Goal: Task Accomplishment & Management: Manage account settings

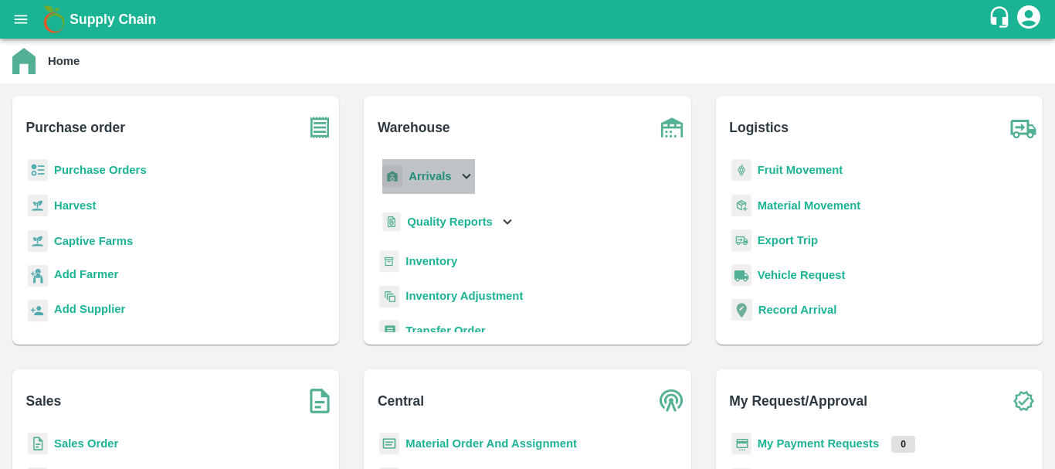
click at [436, 180] on b "Arrivals" at bounding box center [429, 176] width 42 height 12
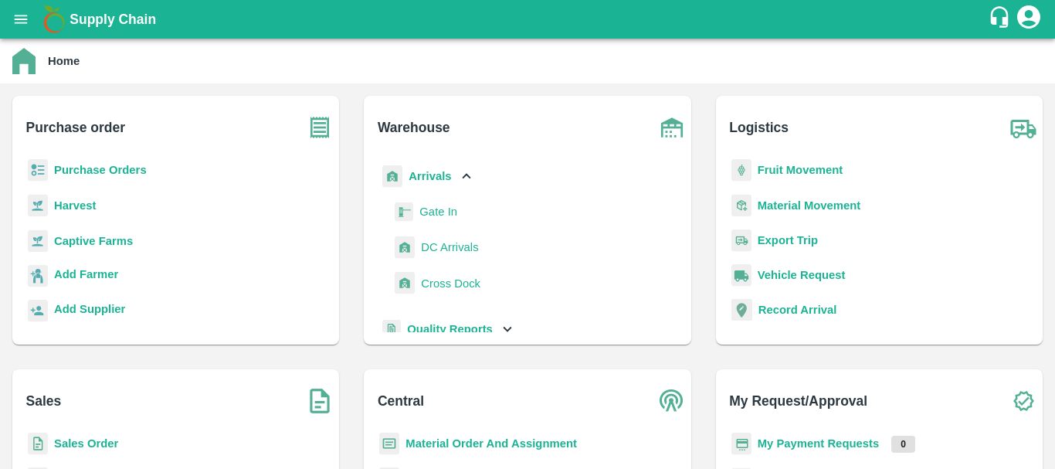
click at [445, 252] on span "DC Arrivals" at bounding box center [449, 247] width 57 height 17
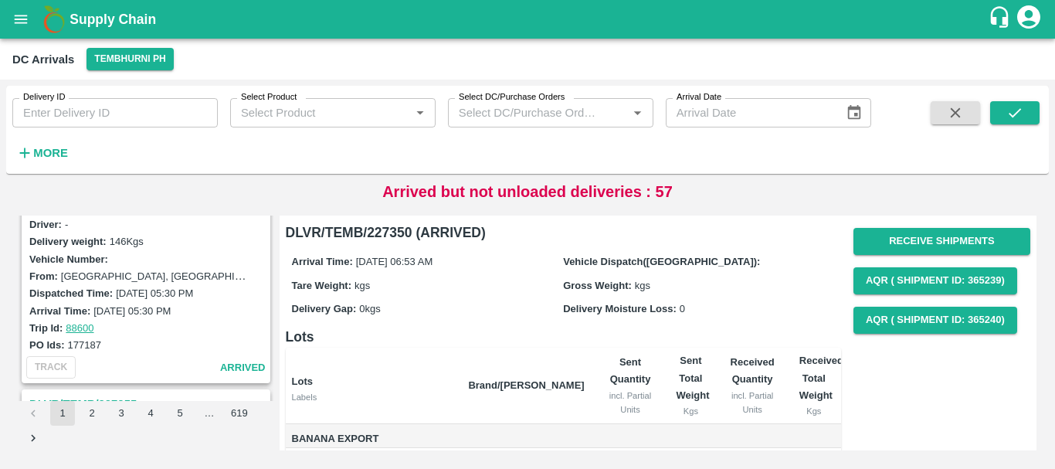
scroll to position [4866, 0]
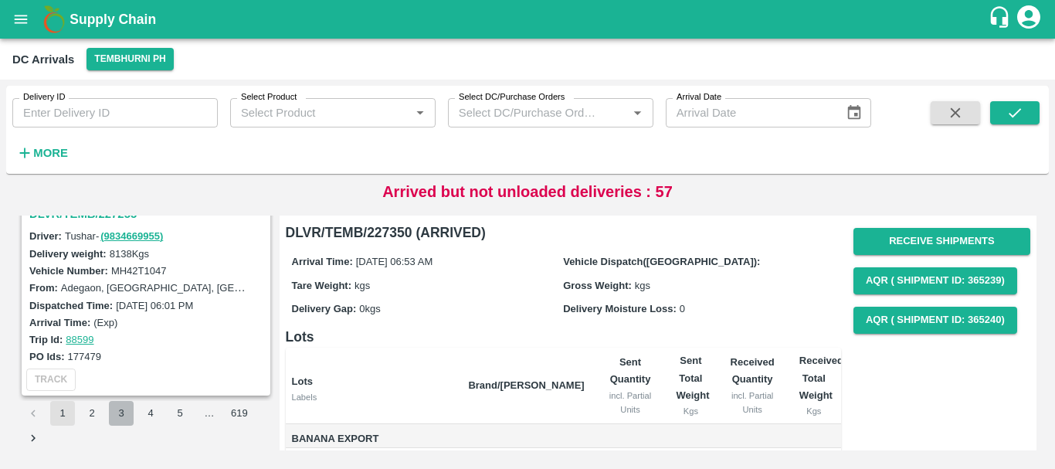
click at [124, 408] on button "3" at bounding box center [121, 413] width 25 height 25
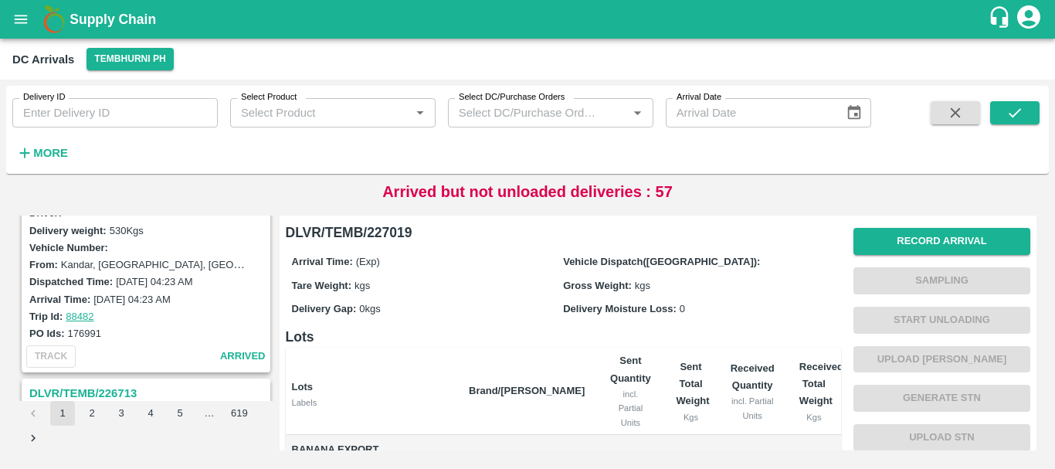
scroll to position [4209, 0]
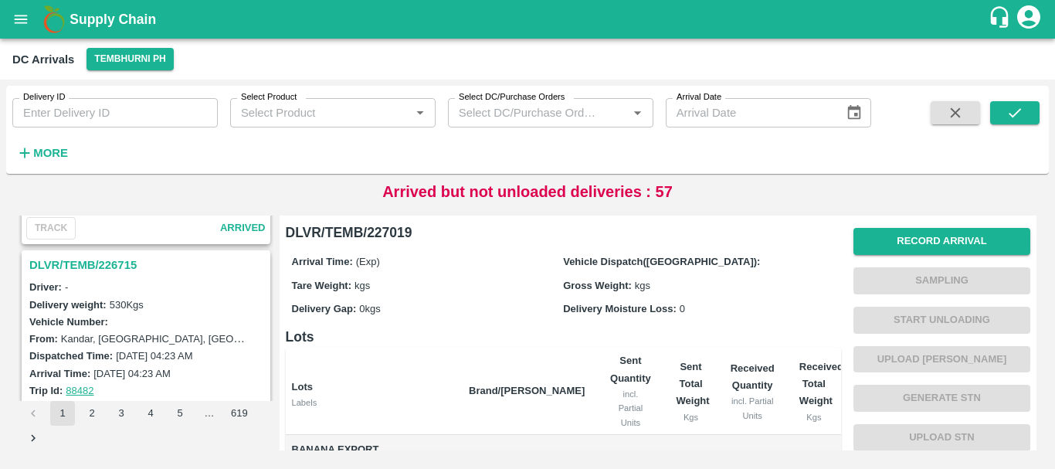
click at [99, 262] on h3 "DLVR/TEMB/226715" at bounding box center [148, 265] width 238 height 20
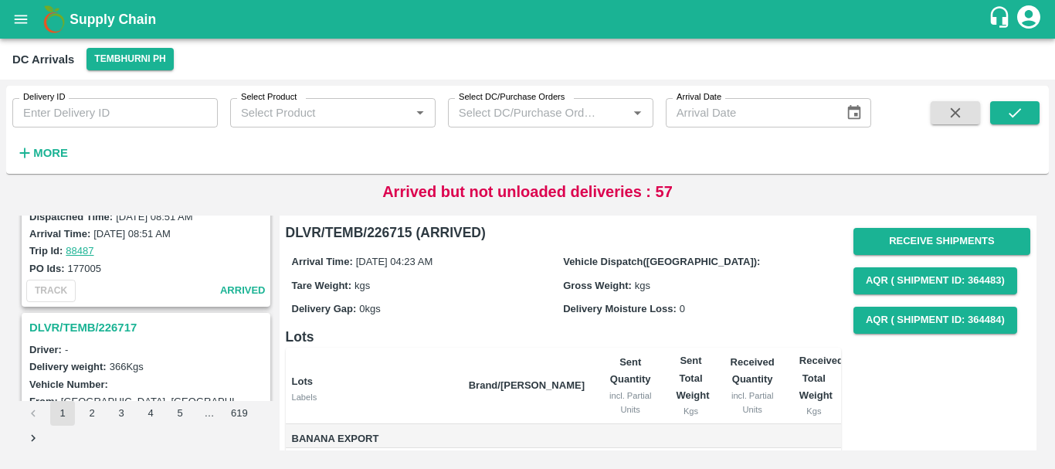
scroll to position [3942, 0]
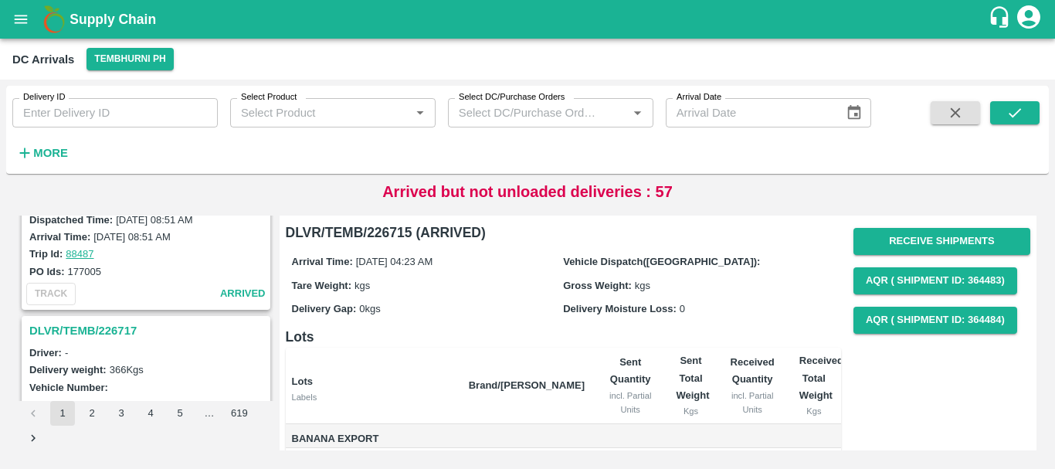
click at [103, 328] on h3 "DLVR/TEMB/226717" at bounding box center [148, 330] width 238 height 20
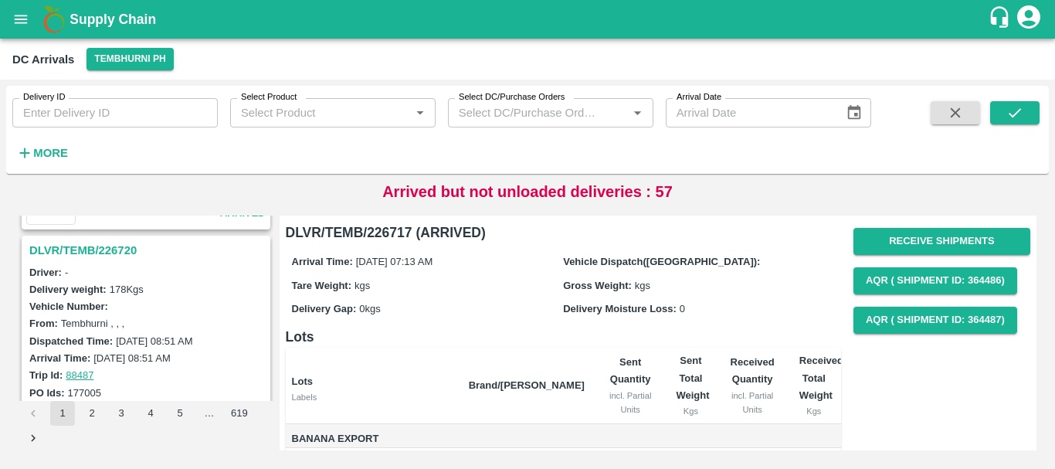
scroll to position [3819, 0]
click at [101, 251] on h3 "DLVR/TEMB/226720" at bounding box center [148, 252] width 238 height 20
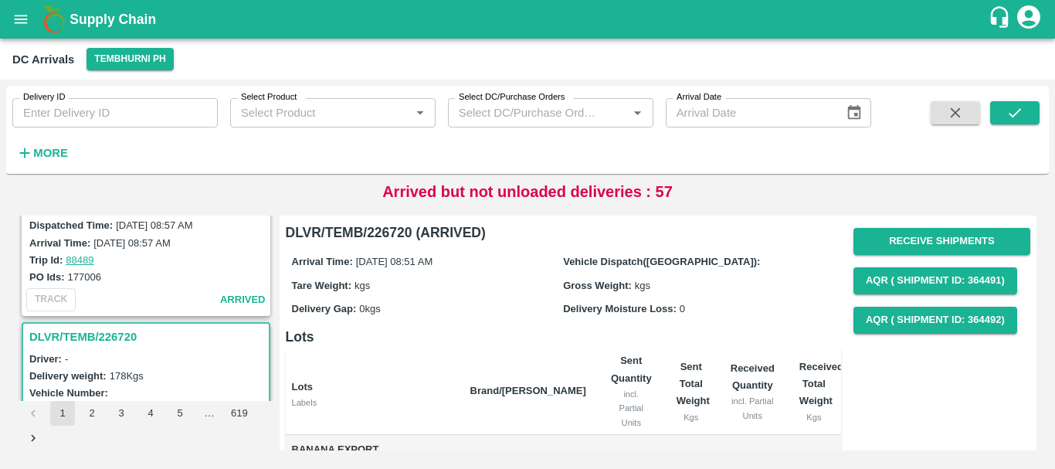
scroll to position [3610, 0]
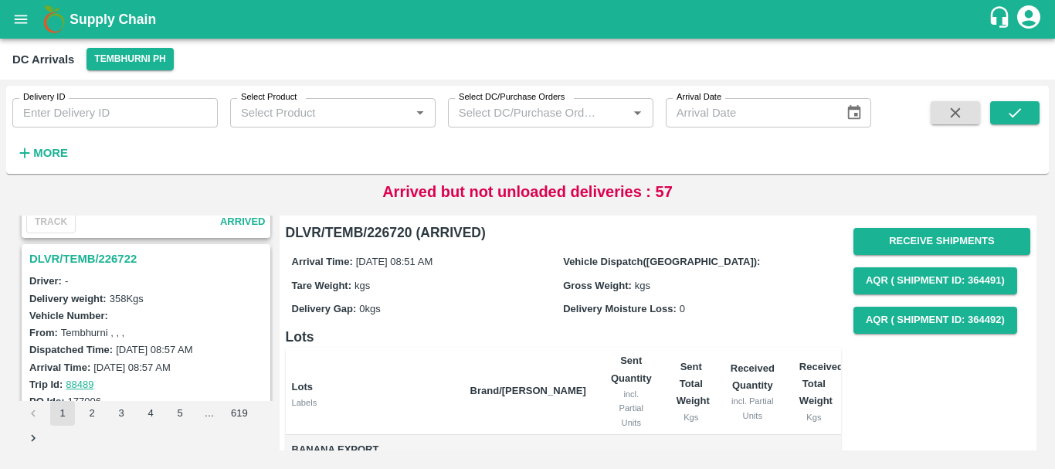
click at [119, 263] on h3 "DLVR/TEMB/226722" at bounding box center [148, 259] width 238 height 20
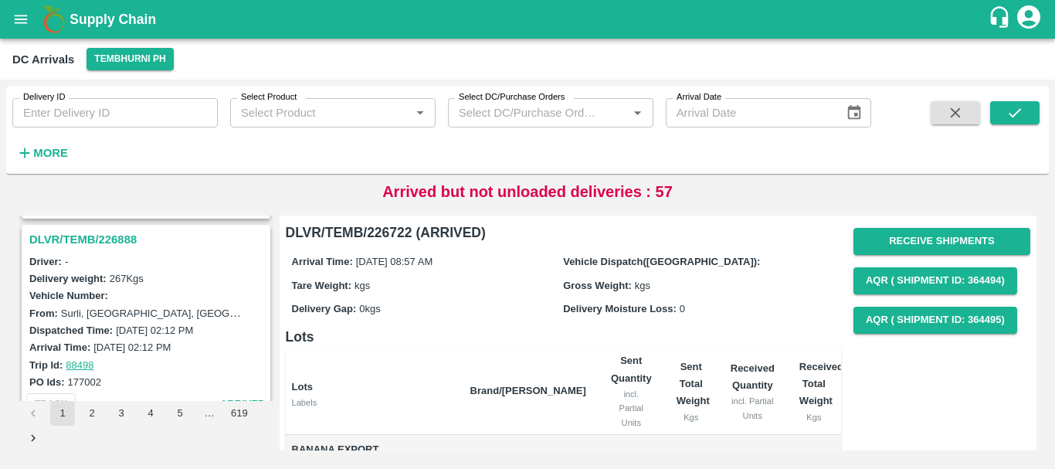
click at [107, 242] on h3 "DLVR/TEMB/226888" at bounding box center [148, 239] width 238 height 20
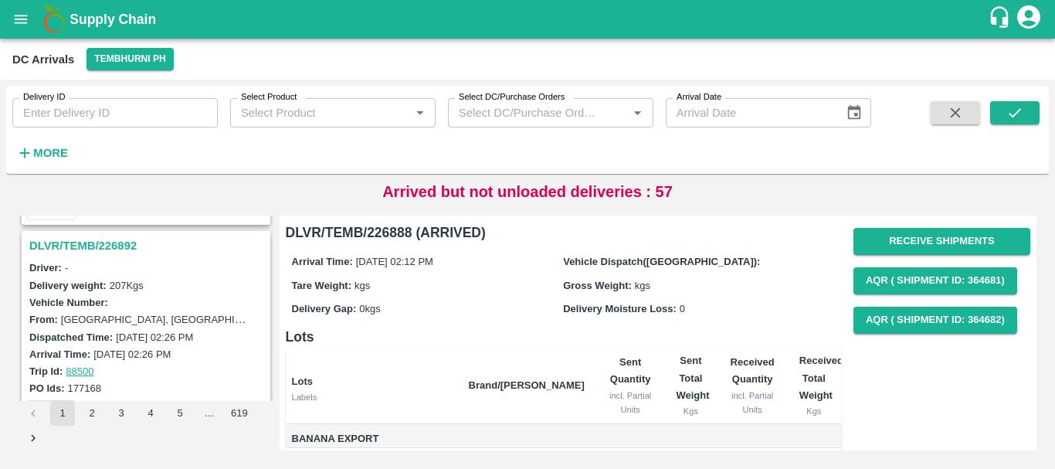
click at [106, 242] on h3 "DLVR/TEMB/226892" at bounding box center [148, 245] width 238 height 20
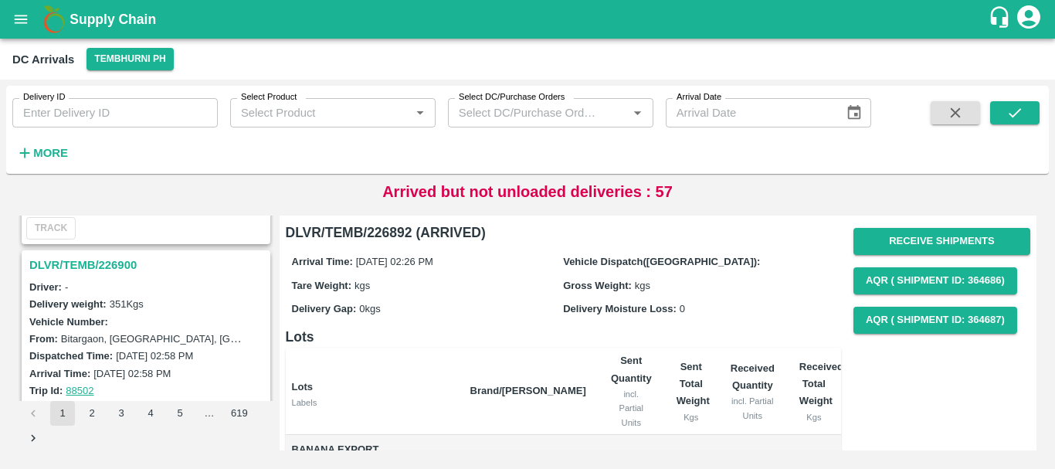
click at [107, 258] on h3 "DLVR/TEMB/226900" at bounding box center [148, 265] width 238 height 20
click at [97, 263] on h3 "DLVR/TEMB/226913" at bounding box center [148, 265] width 238 height 20
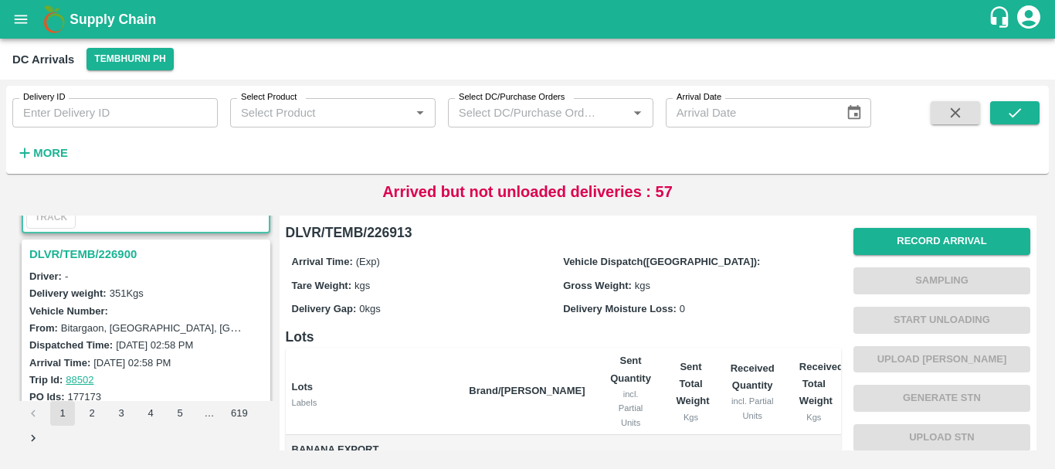
click at [96, 250] on h3 "DLVR/TEMB/226900" at bounding box center [148, 254] width 238 height 20
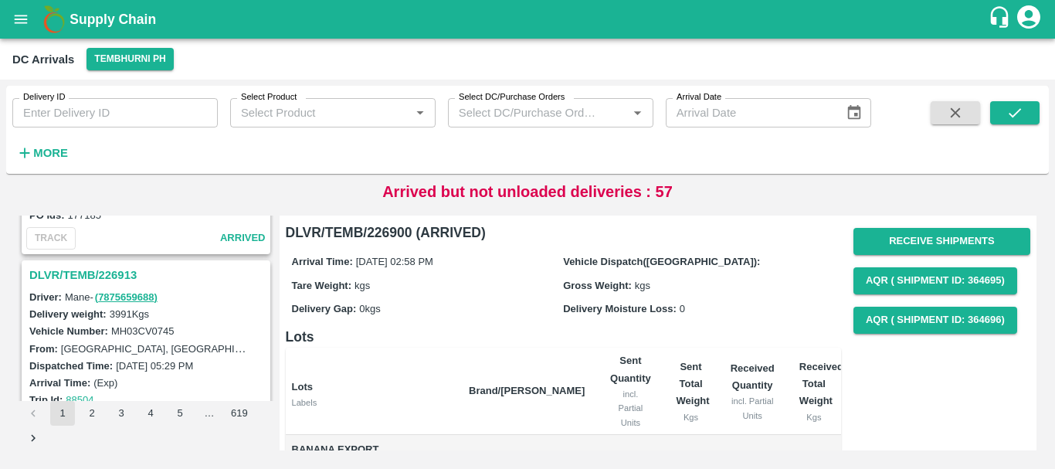
click at [130, 276] on h3 "DLVR/TEMB/226913" at bounding box center [148, 275] width 238 height 20
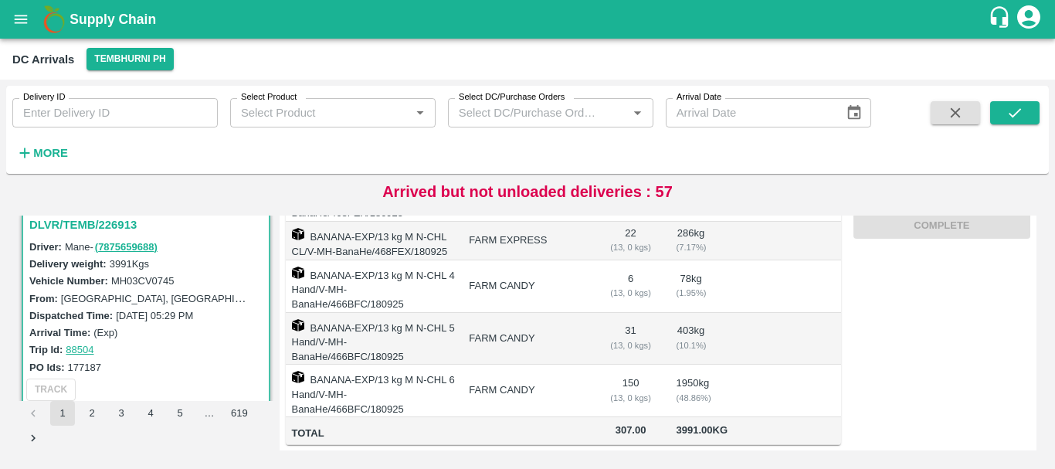
click at [161, 339] on div "Arrival Time: (Exp)" at bounding box center [148, 331] width 238 height 17
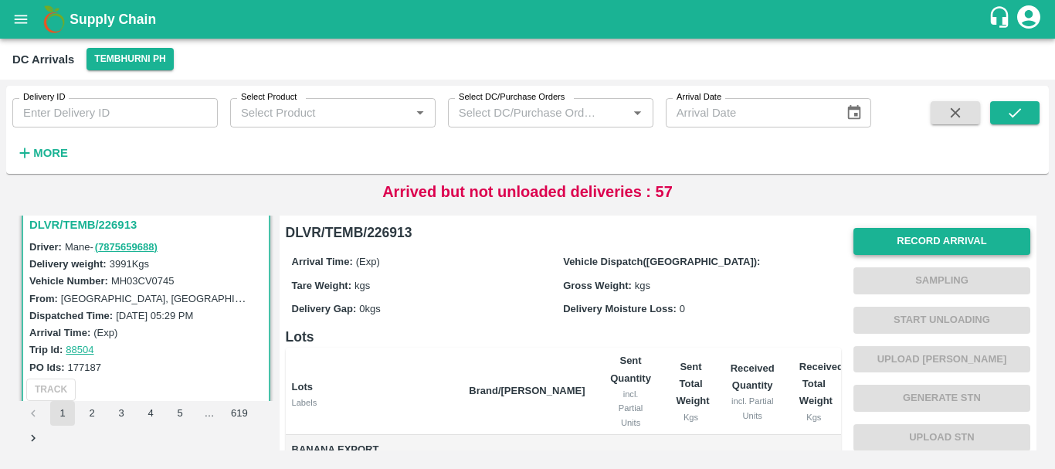
click at [906, 236] on button "Record Arrival" at bounding box center [941, 241] width 177 height 27
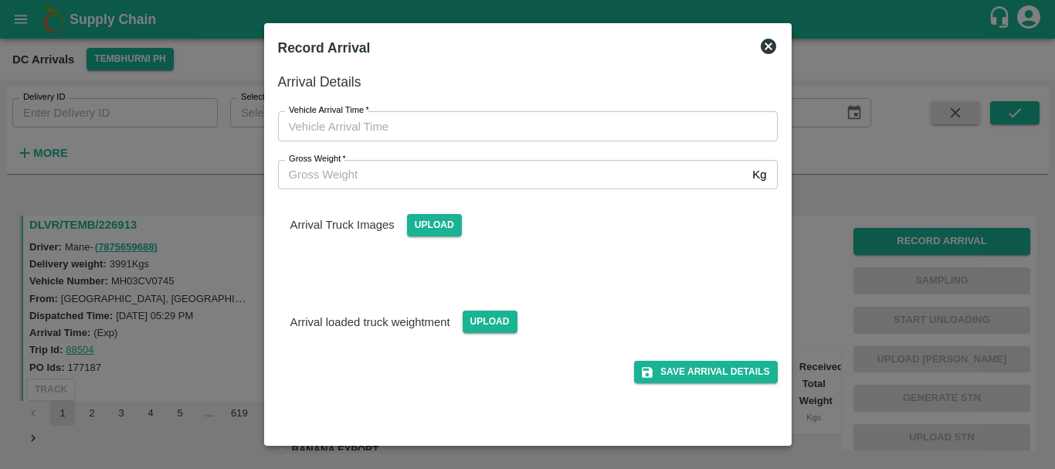
type input "DD/MM/YYYY hh:mm aa"
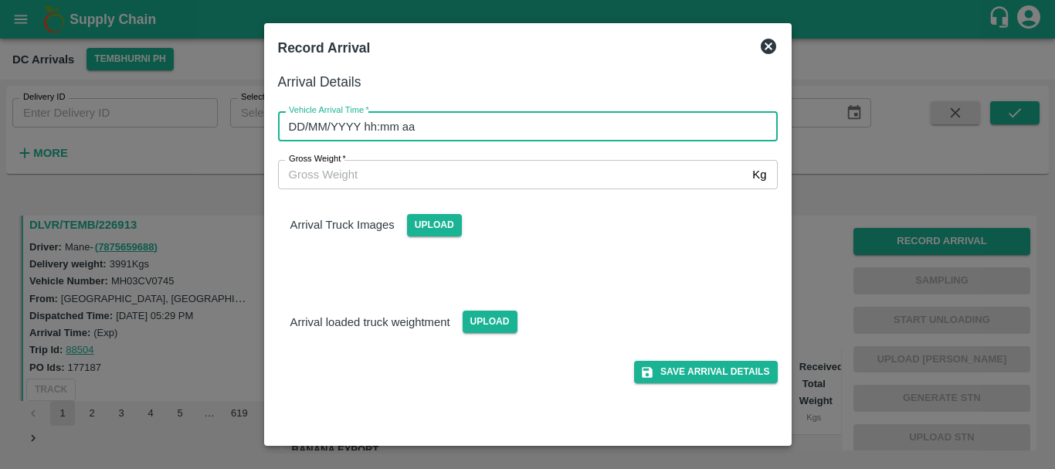
click at [513, 119] on input "DD/MM/YYYY hh:mm aa" at bounding box center [522, 125] width 489 height 29
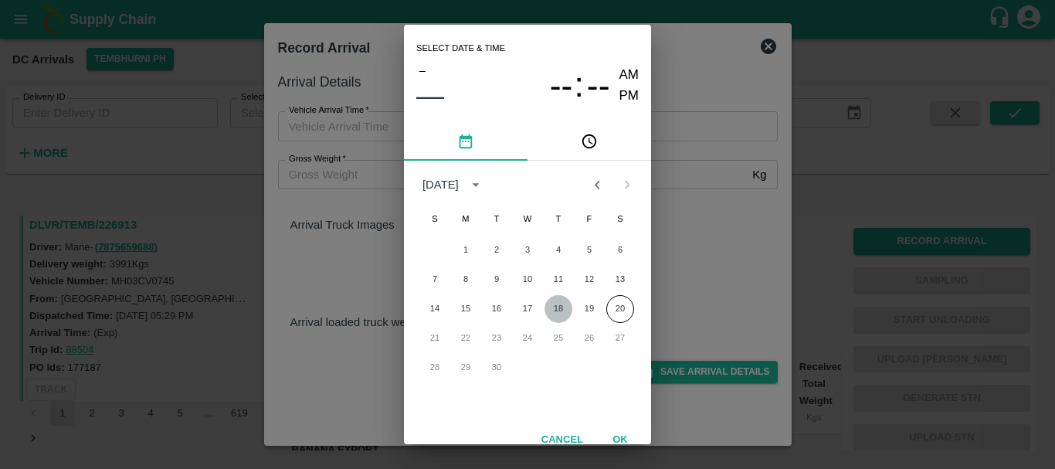
click at [554, 303] on button "18" at bounding box center [558, 309] width 28 height 28
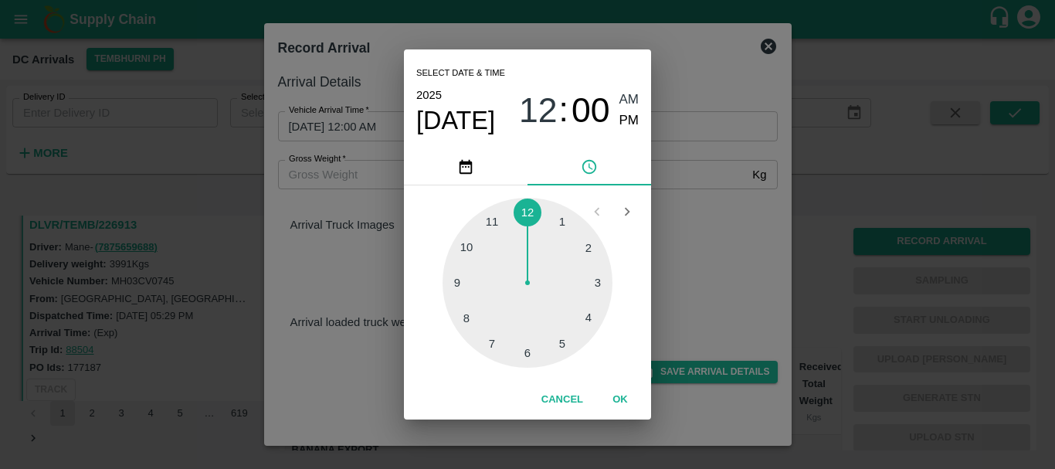
click at [586, 320] on div at bounding box center [527, 283] width 170 height 170
click at [526, 351] on div at bounding box center [527, 283] width 170 height 170
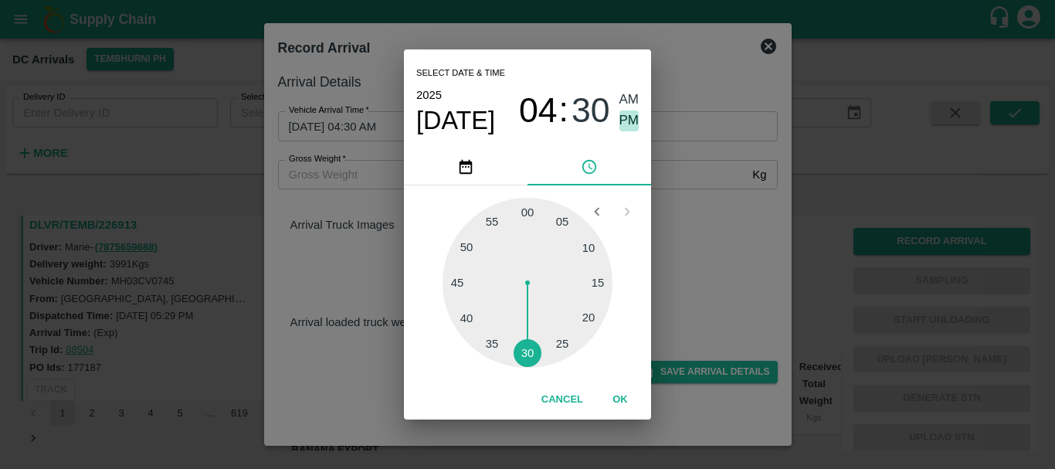
click at [626, 117] on span "PM" at bounding box center [629, 120] width 20 height 21
type input "18/09/2025 04:30 PM"
click at [720, 263] on div "Select date & time 2025 Sep 18 04 : 30 AM PM 05 10 15 20 25 30 35 40 45 50 55 0…" at bounding box center [527, 234] width 1055 height 469
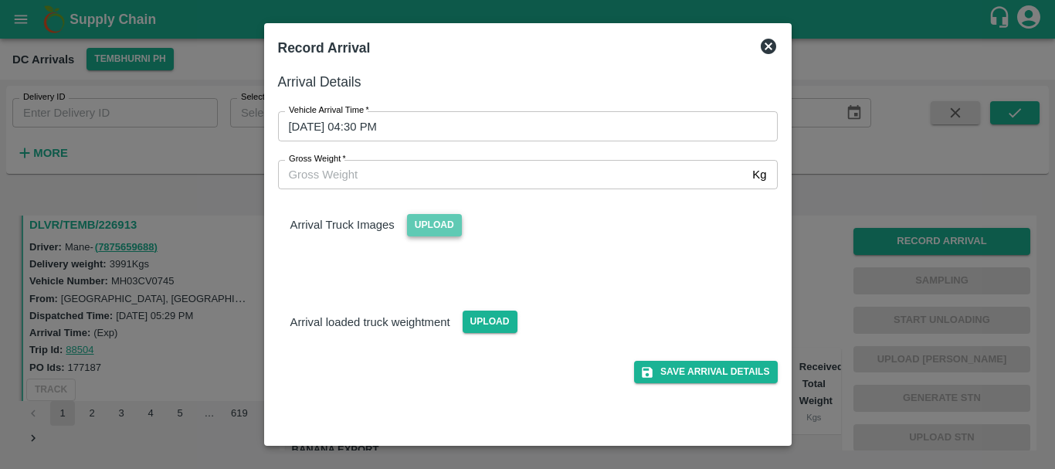
click at [438, 220] on span "Upload" at bounding box center [434, 225] width 55 height 22
click at [0, 0] on input "Upload" at bounding box center [0, 0] width 0 height 0
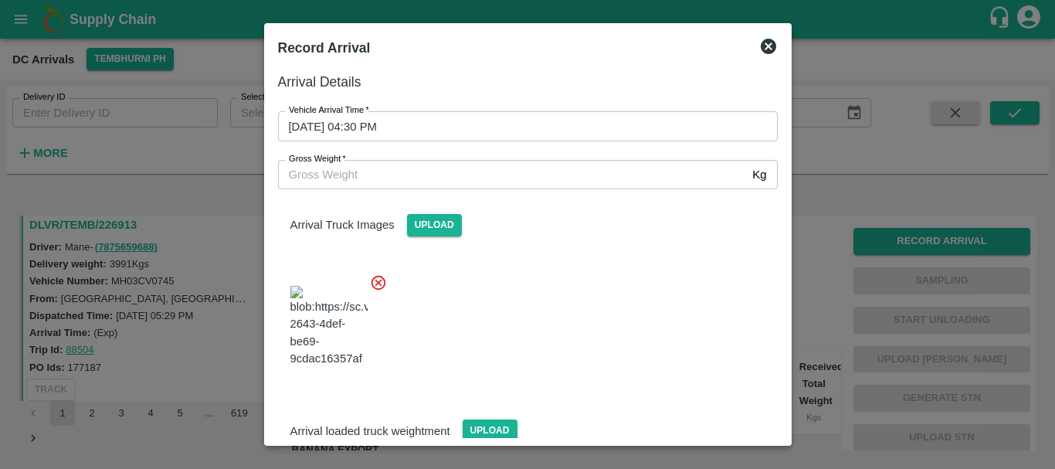
scroll to position [17, 0]
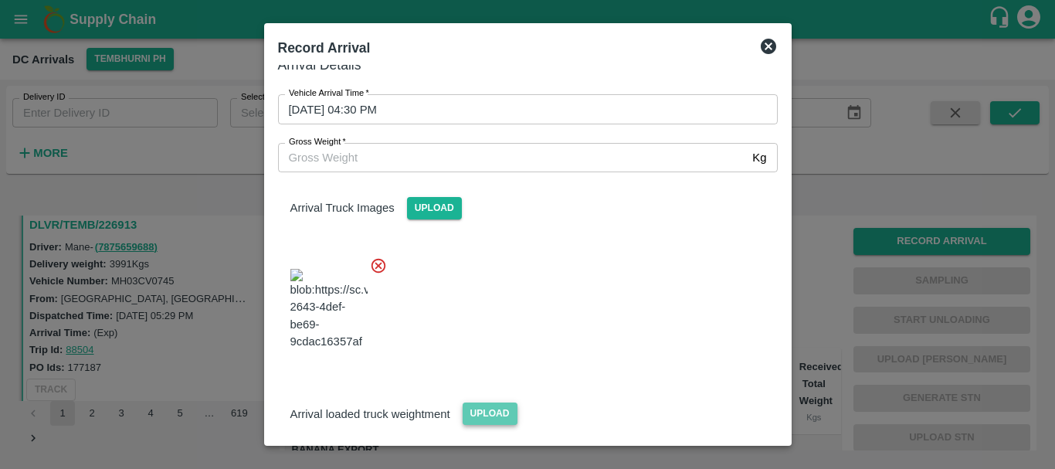
click at [476, 402] on span "Upload" at bounding box center [489, 413] width 55 height 22
click at [0, 0] on input "Upload" at bounding box center [0, 0] width 0 height 0
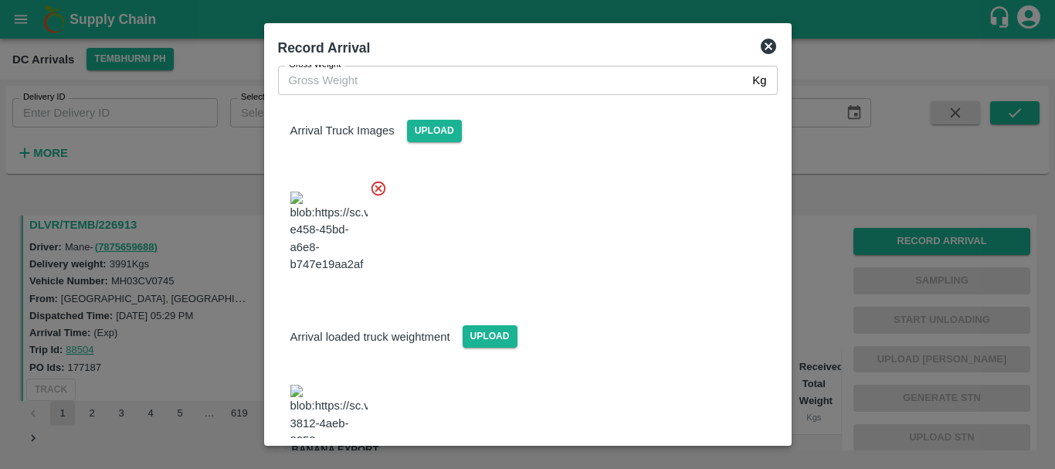
click at [330, 384] on img at bounding box center [328, 424] width 77 height 81
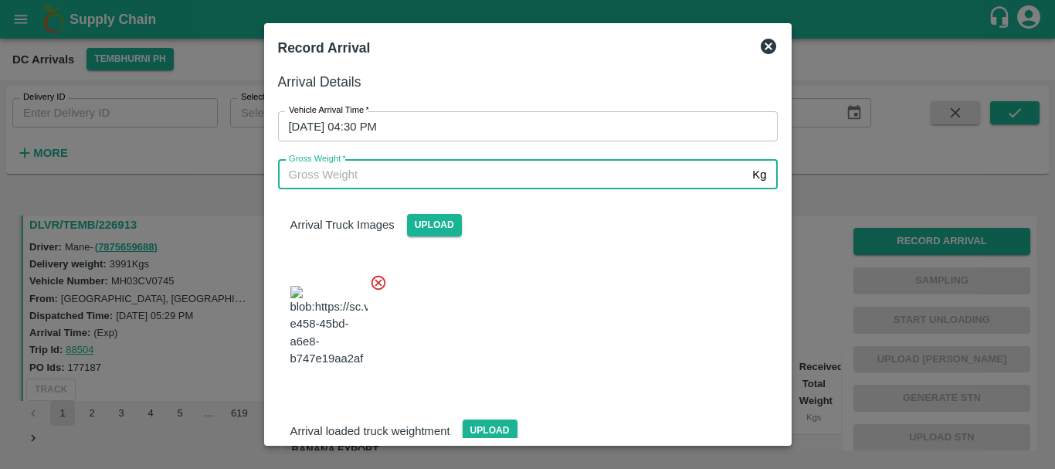
click at [397, 181] on input "Gross Weight   *" at bounding box center [512, 174] width 469 height 29
type input "10180"
click at [549, 290] on div at bounding box center [522, 321] width 512 height 121
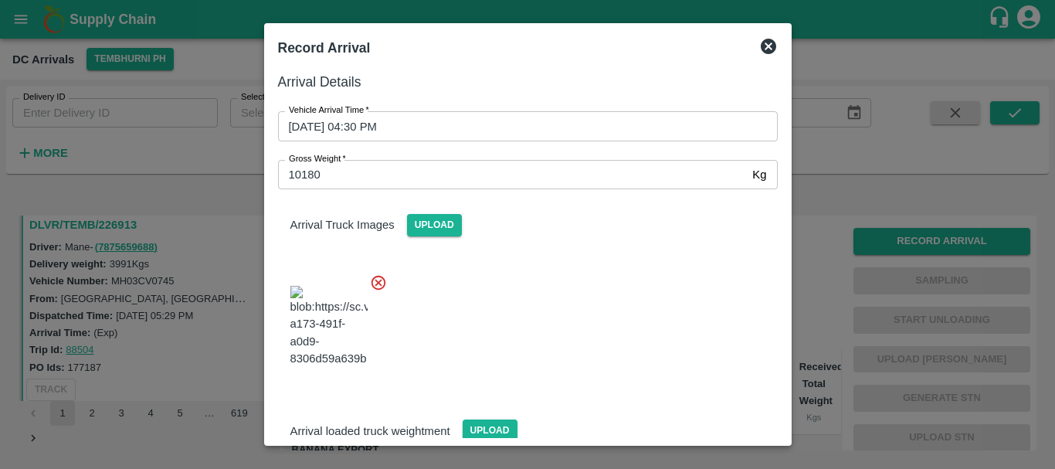
scroll to position [94, 0]
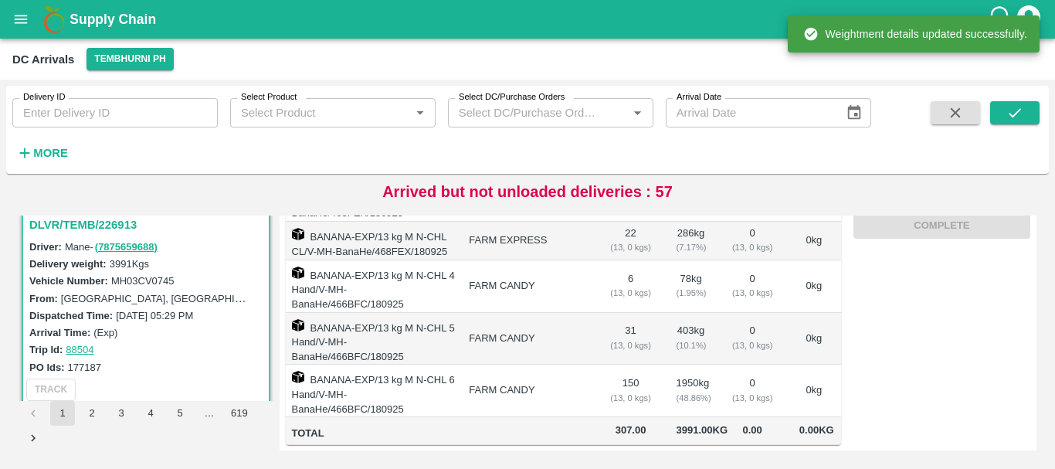
scroll to position [0, 0]
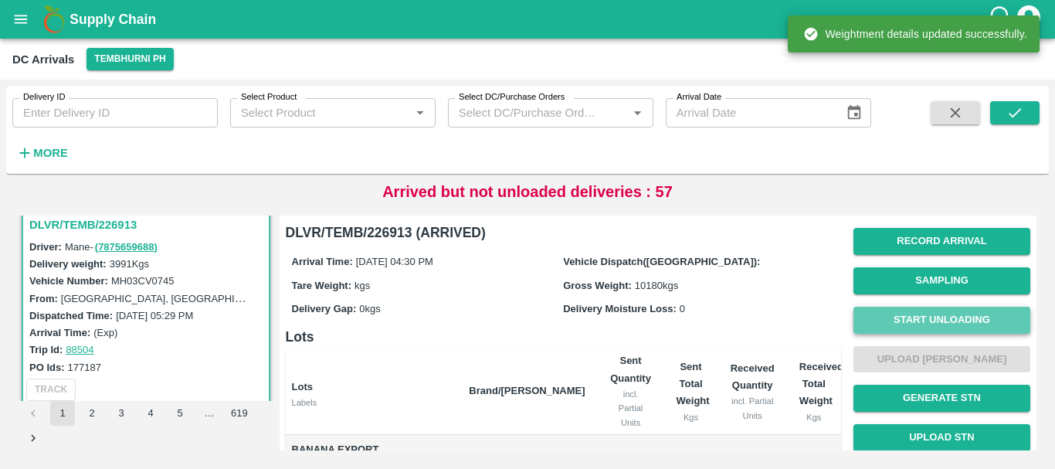
click at [913, 324] on button "Start Unloading" at bounding box center [941, 320] width 177 height 27
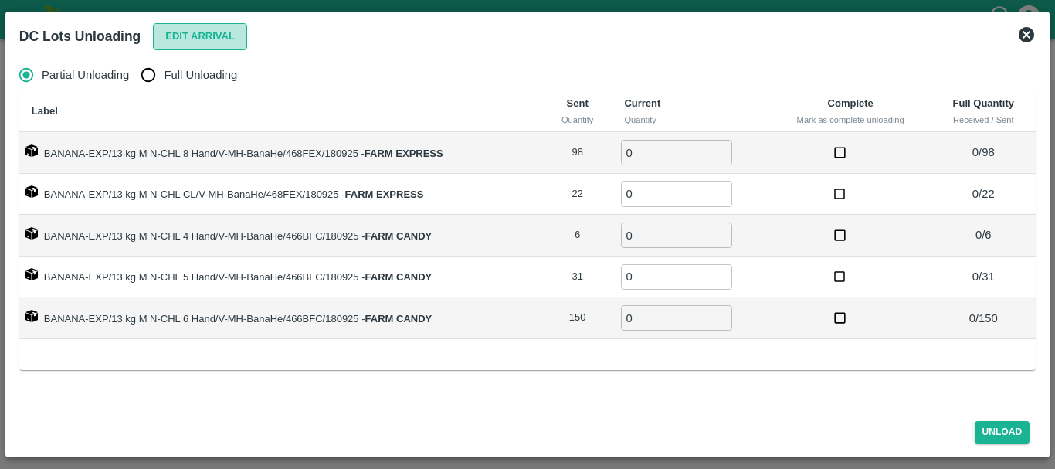
click at [185, 34] on button "Edit Arrival" at bounding box center [200, 36] width 94 height 27
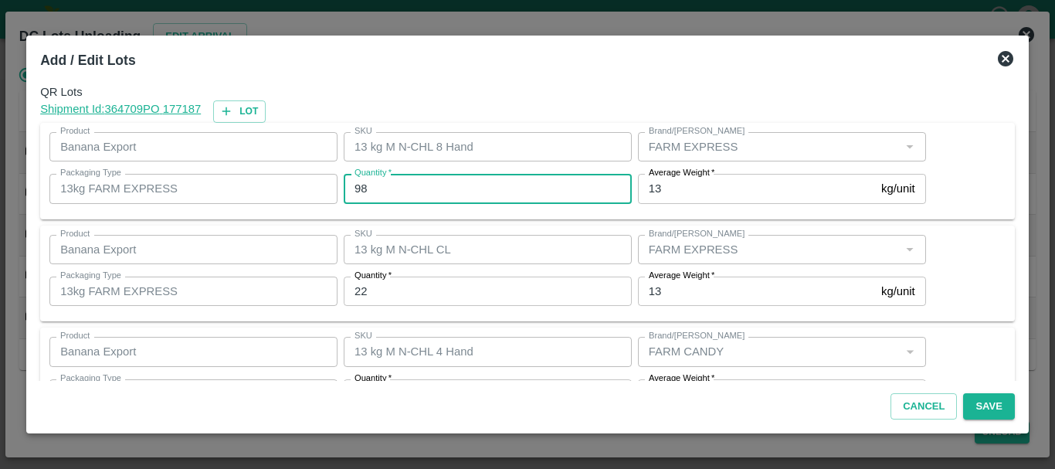
click at [417, 191] on input "98" at bounding box center [488, 188] width 288 height 29
type input "9"
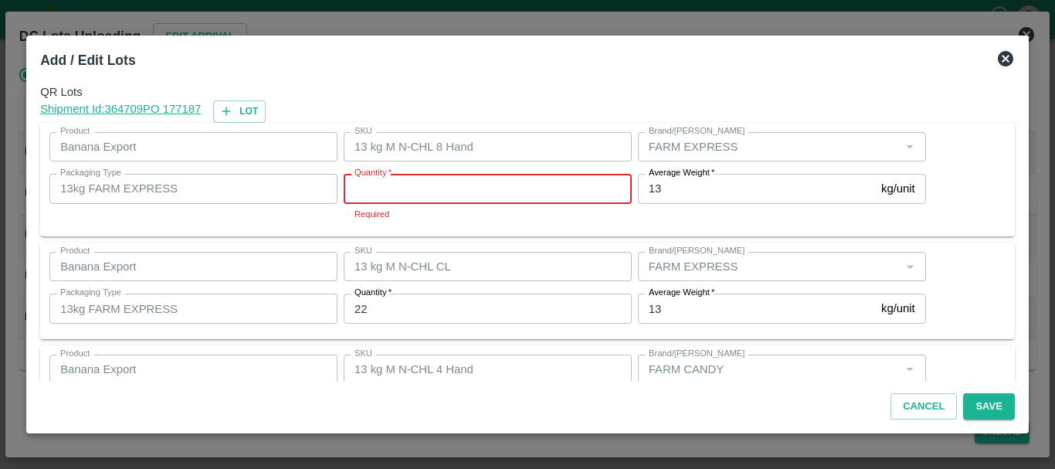
click at [417, 191] on input "Quantity   *" at bounding box center [488, 188] width 288 height 29
click at [463, 216] on p "Required" at bounding box center [487, 214] width 266 height 14
click at [289, 220] on div "Packaging Type 13kg FARM EXPRESS Packaging Type" at bounding box center [190, 197] width 294 height 59
click at [290, 249] on div "Product Banana Export Product" at bounding box center [190, 267] width 294 height 42
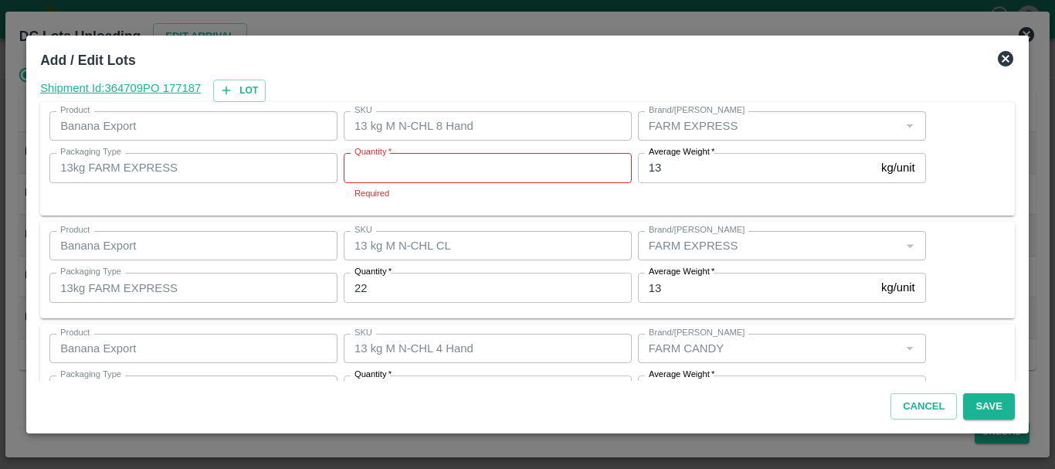
scroll to position [20, 0]
click at [398, 164] on input "Quantity   *" at bounding box center [488, 168] width 288 height 29
click at [392, 161] on input "Quantity   *" at bounding box center [488, 168] width 288 height 29
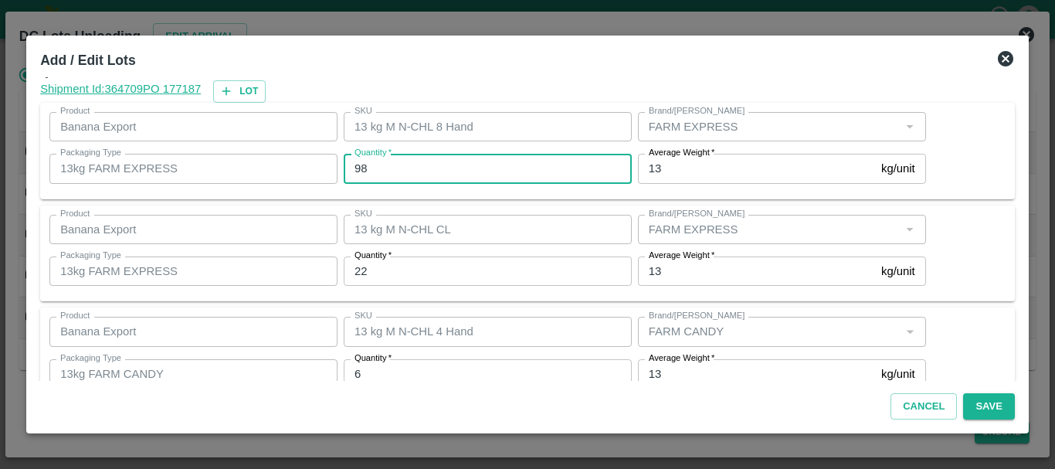
type input "98"
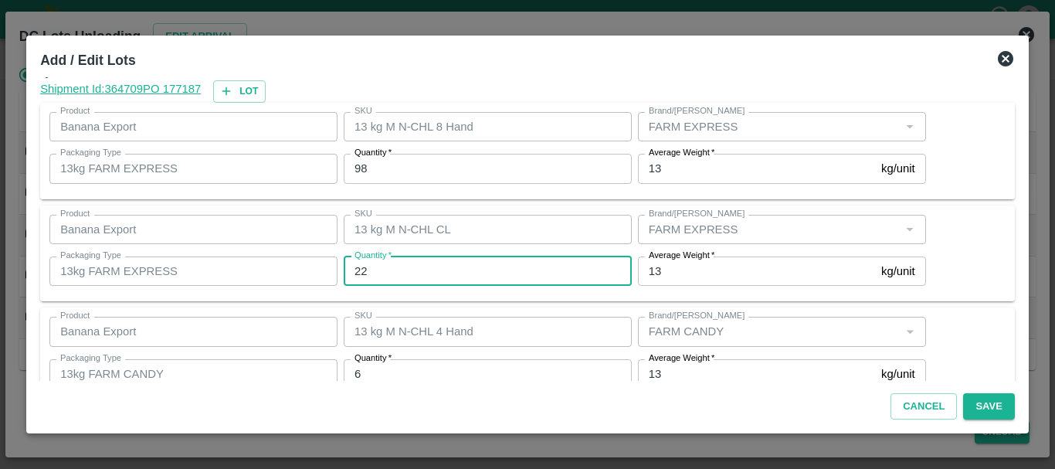
click at [408, 269] on input "22" at bounding box center [488, 270] width 288 height 29
type input "2"
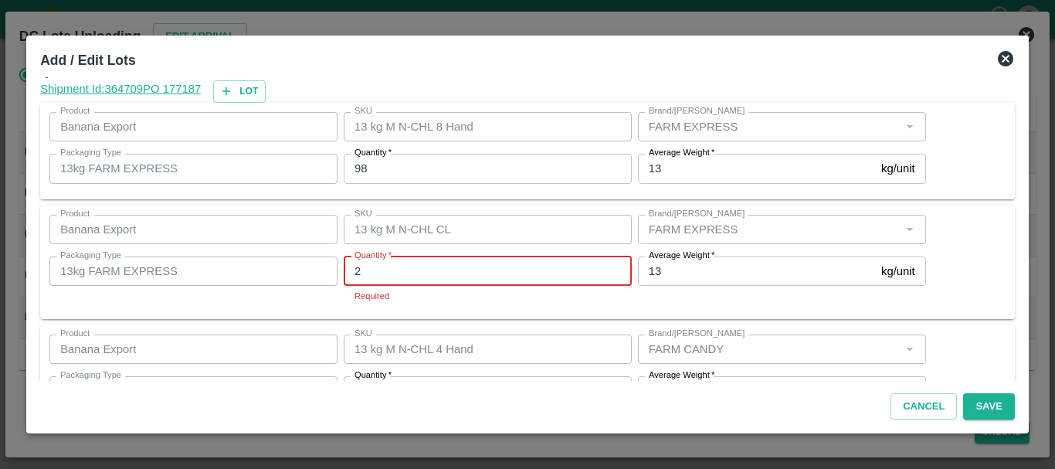
type input "22"
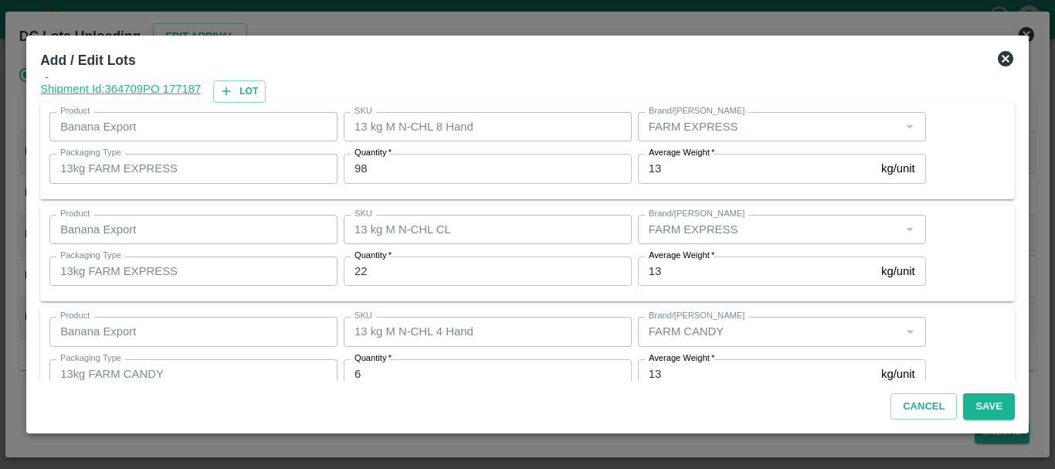
click at [480, 305] on div "QR Lots Shipment Id: 364709 PO 177187 Lot Product Banana Export Product SKU 13 …" at bounding box center [527, 228] width 987 height 303
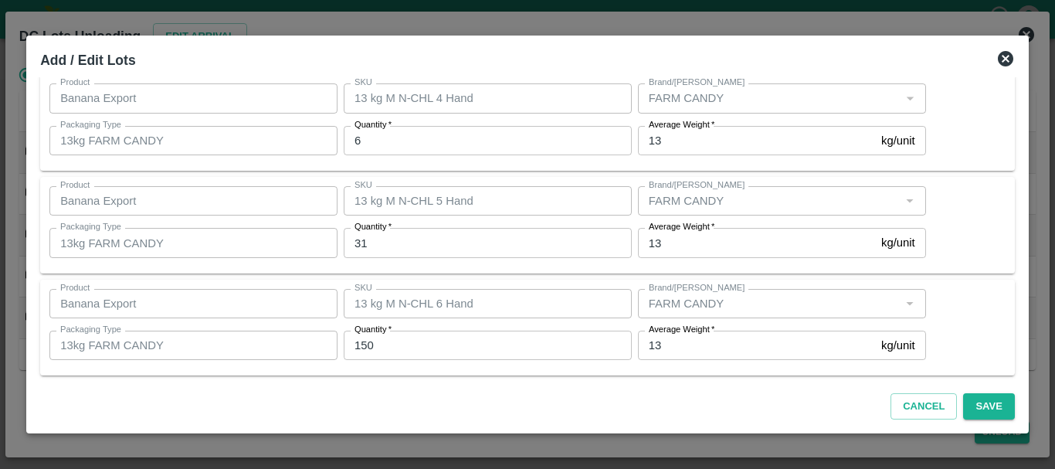
scroll to position [254, 0]
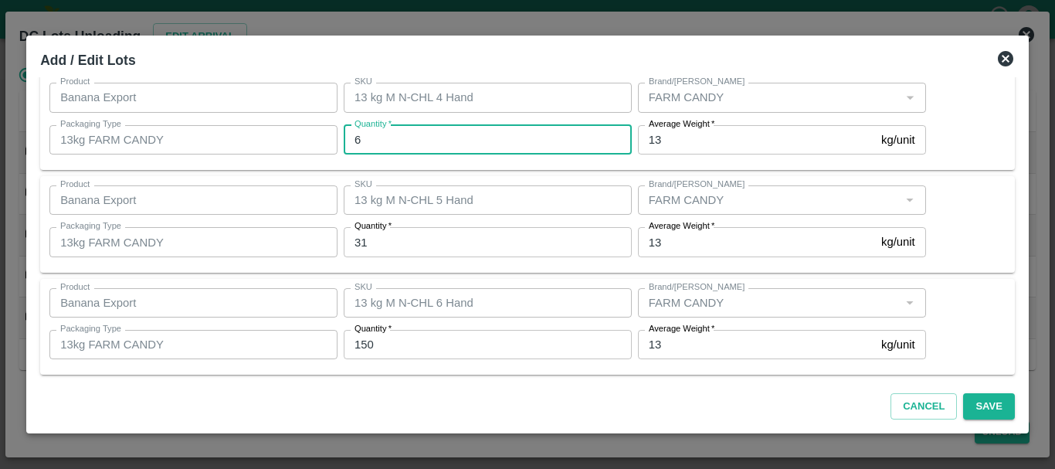
click at [395, 145] on input "6" at bounding box center [488, 139] width 288 height 29
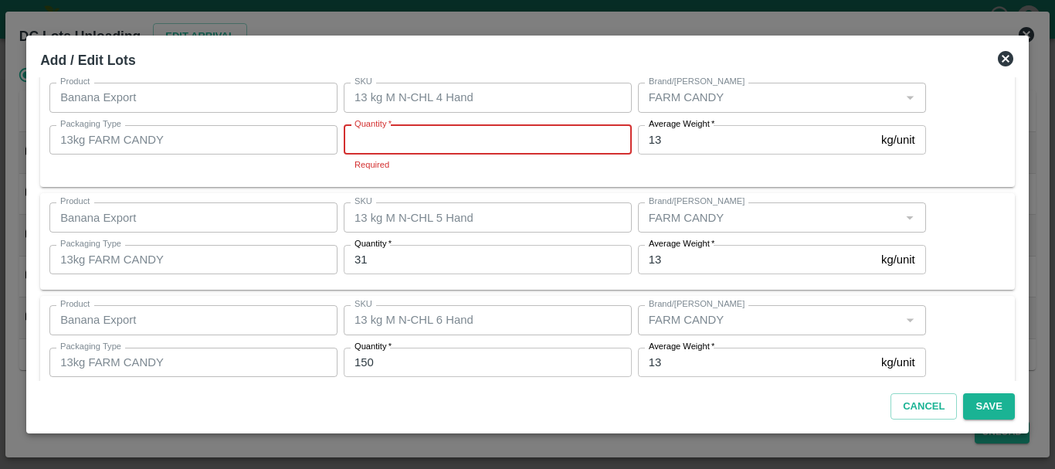
type input "6"
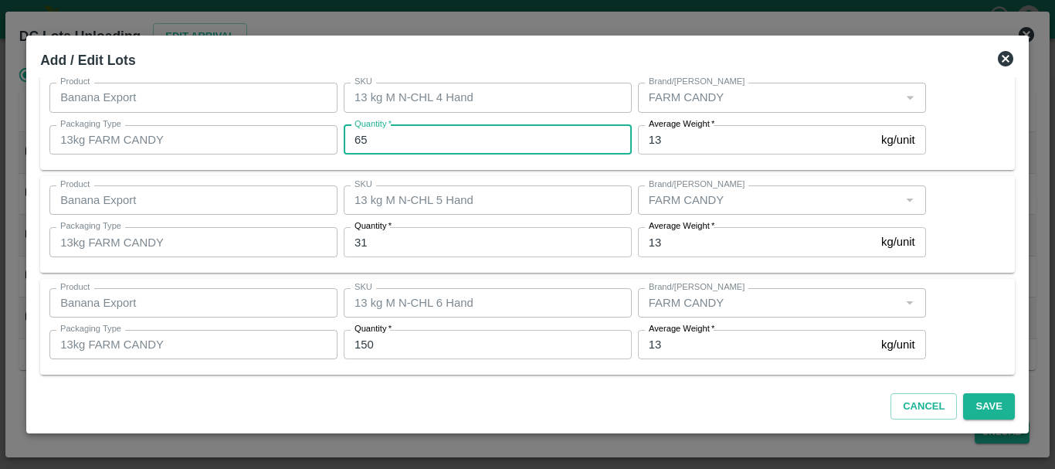
type input "6"
type input "5"
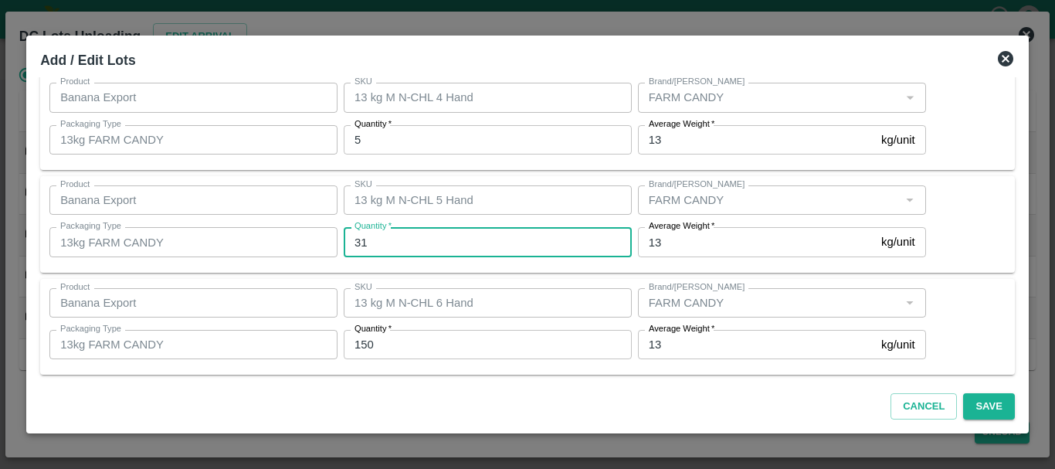
click at [401, 241] on input "31" at bounding box center [488, 241] width 288 height 29
type input "32"
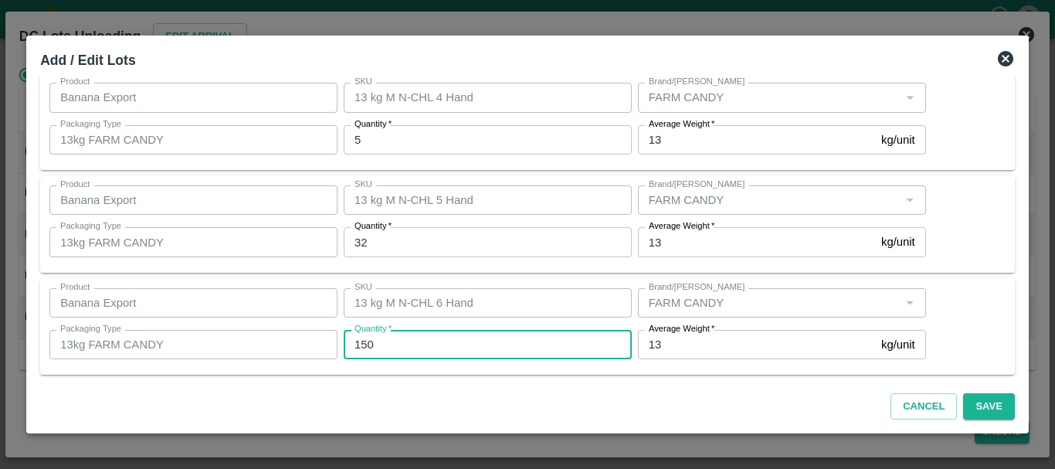
click at [408, 348] on input "150" at bounding box center [488, 344] width 288 height 29
type input "1"
type input "150"
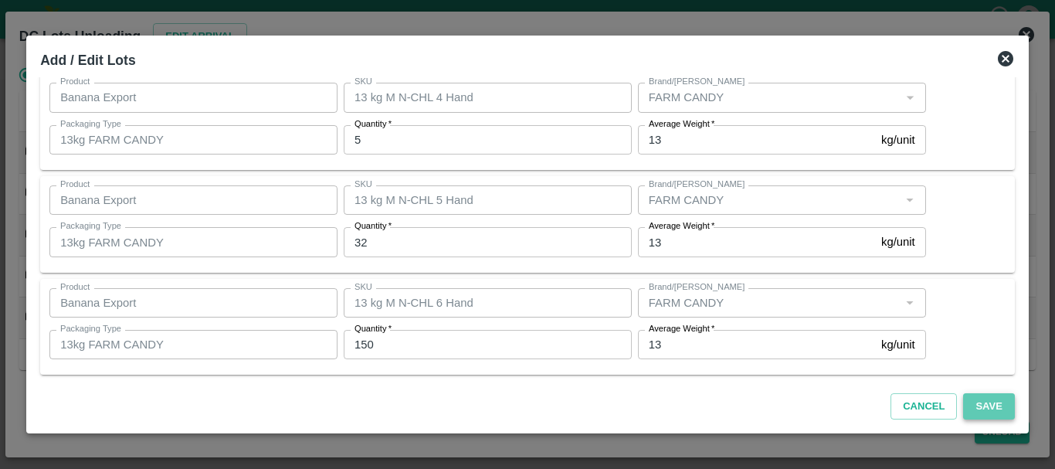
click at [969, 412] on button "Save" at bounding box center [988, 406] width 51 height 27
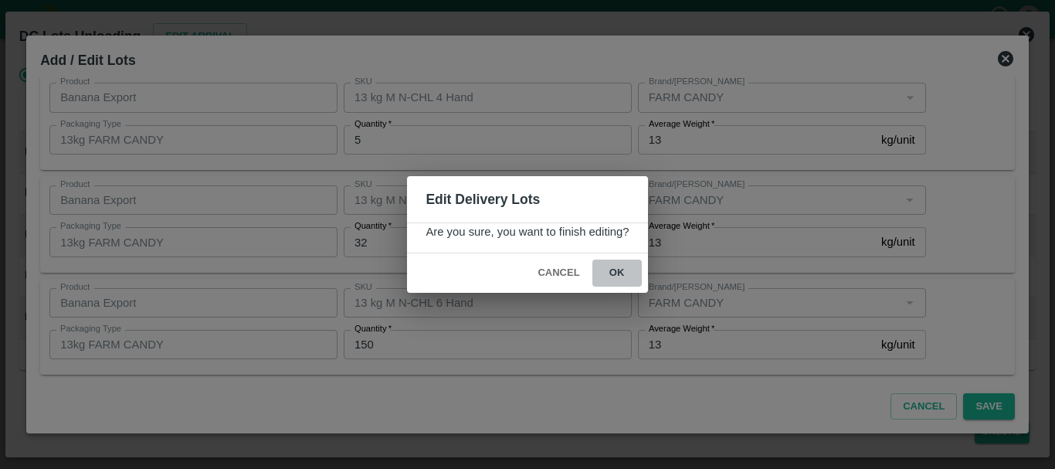
click at [612, 276] on button "ok" at bounding box center [616, 272] width 49 height 27
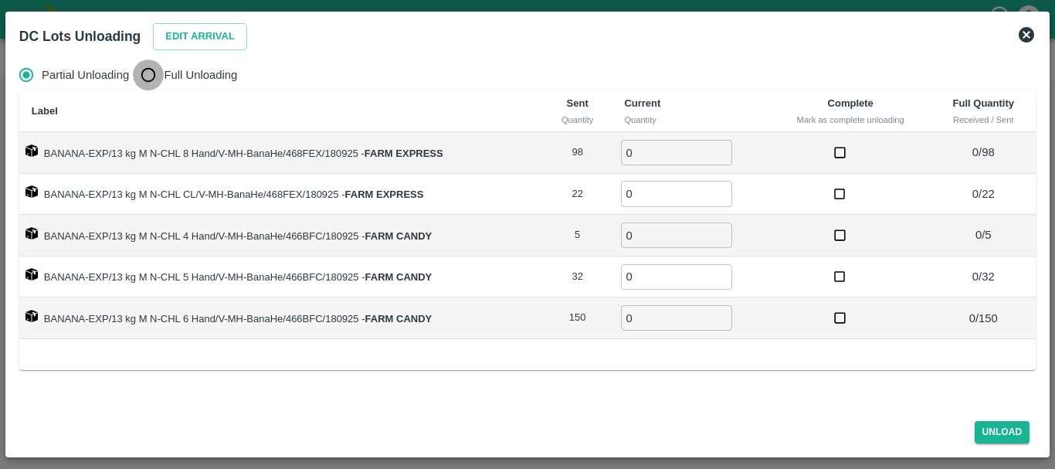
click at [161, 66] on input "Full Unloading" at bounding box center [148, 74] width 31 height 31
radio input "true"
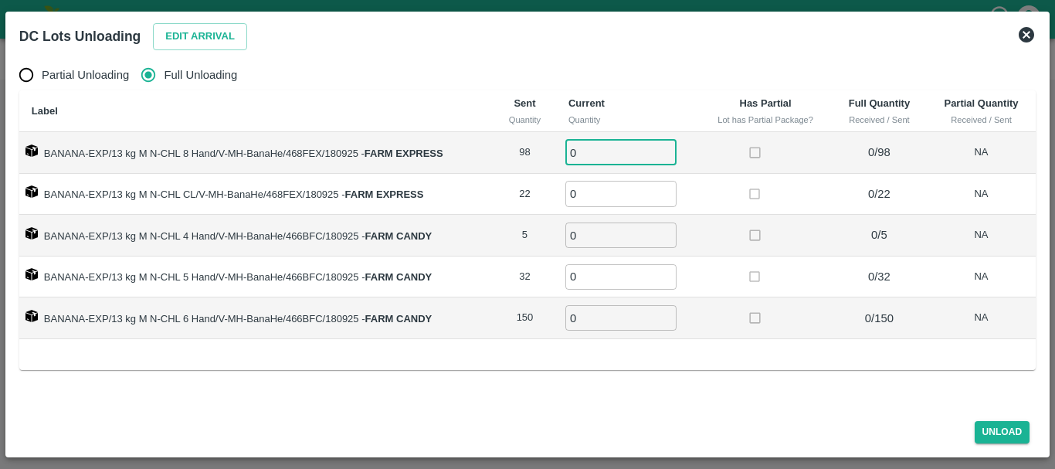
click at [610, 157] on input "0" at bounding box center [620, 152] width 111 height 25
type input "098"
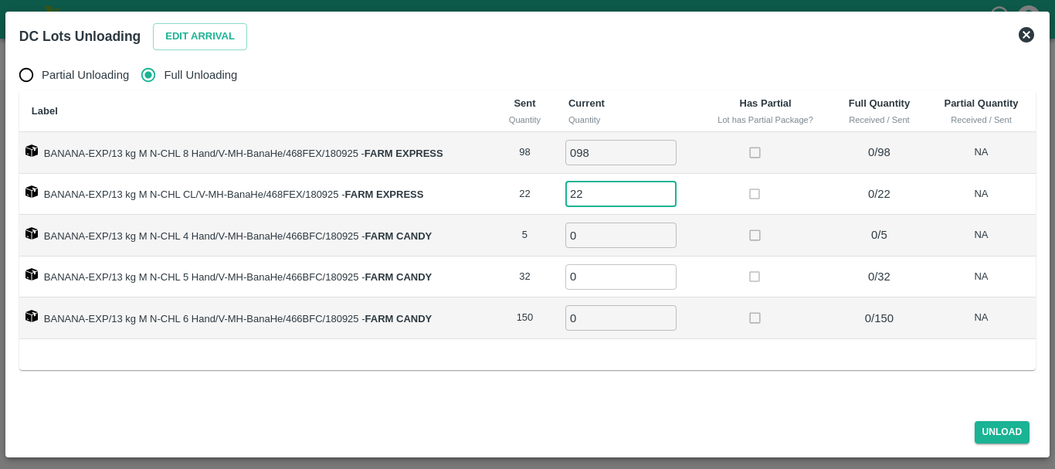
type input "22"
type input "5"
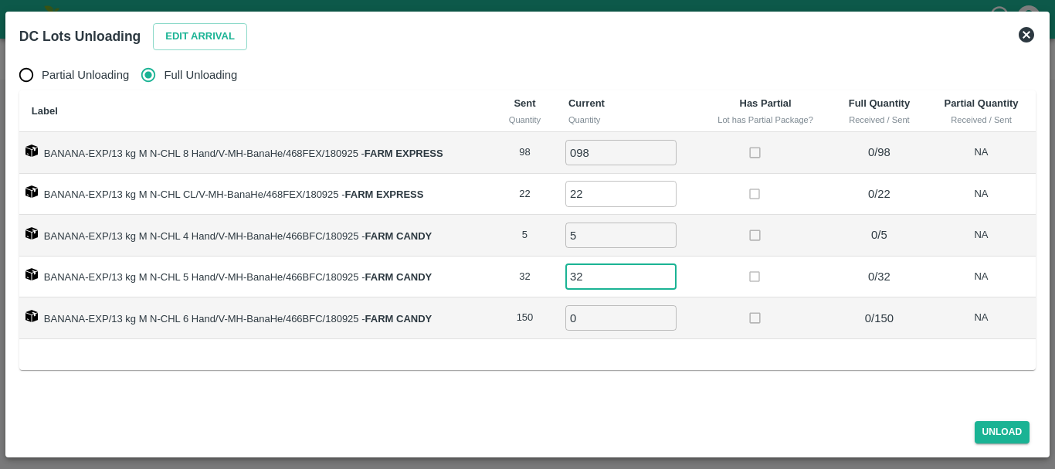
type input "32"
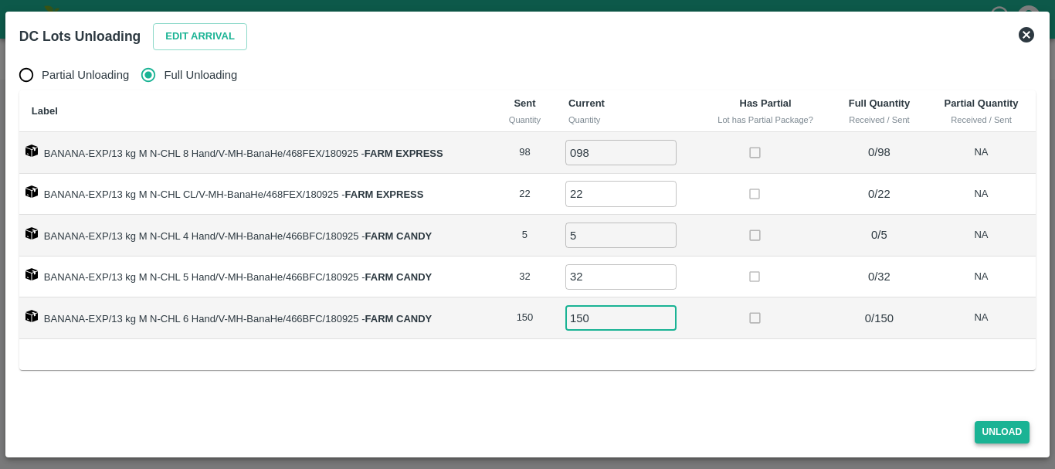
type input "150"
click at [1011, 430] on button "Unload" at bounding box center [1002, 432] width 56 height 22
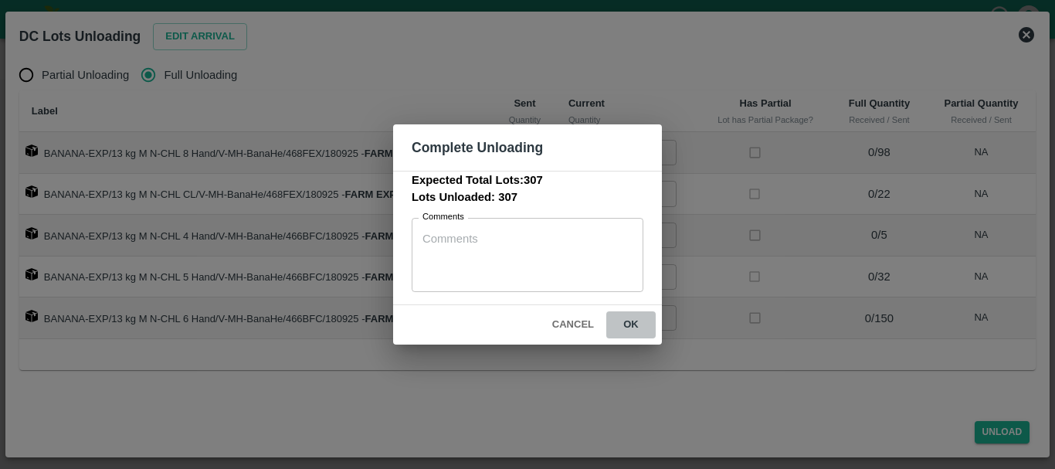
click at [632, 323] on button "ok" at bounding box center [630, 324] width 49 height 27
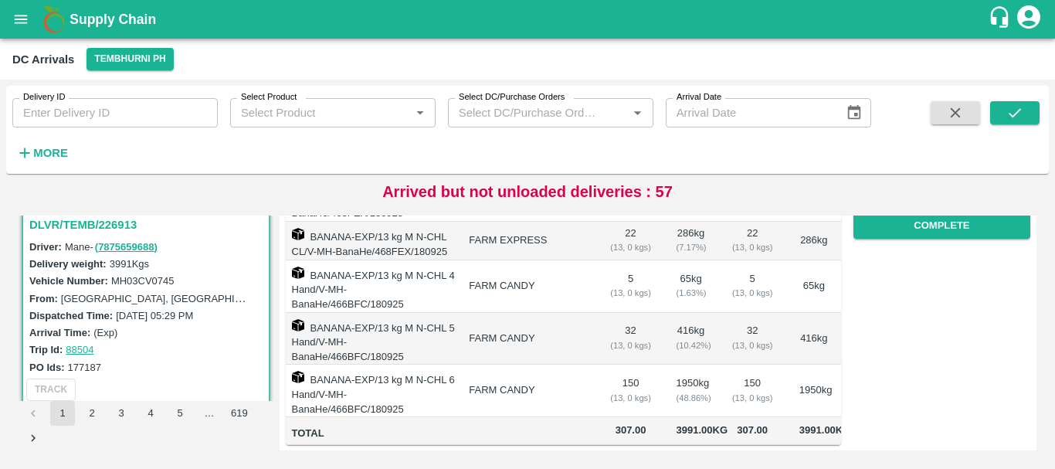
scroll to position [0, 0]
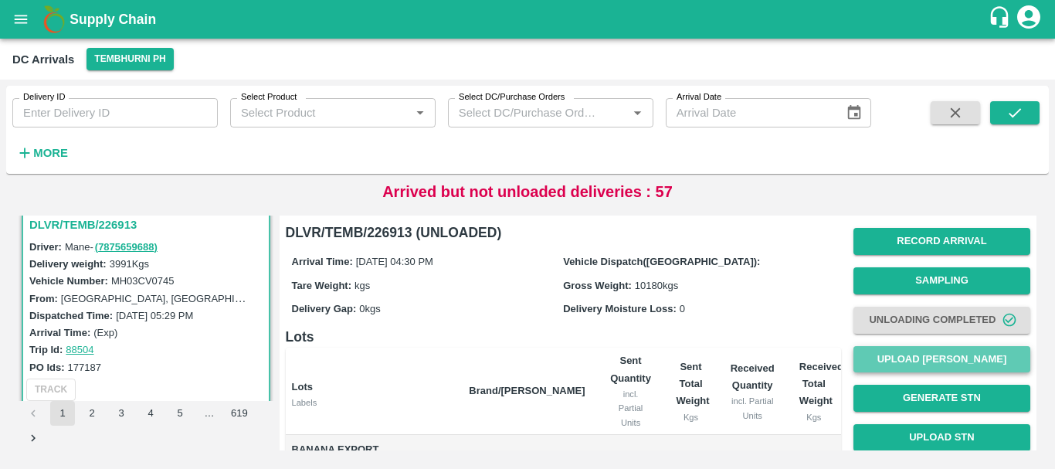
click at [914, 360] on button "Upload [PERSON_NAME]" at bounding box center [941, 359] width 177 height 27
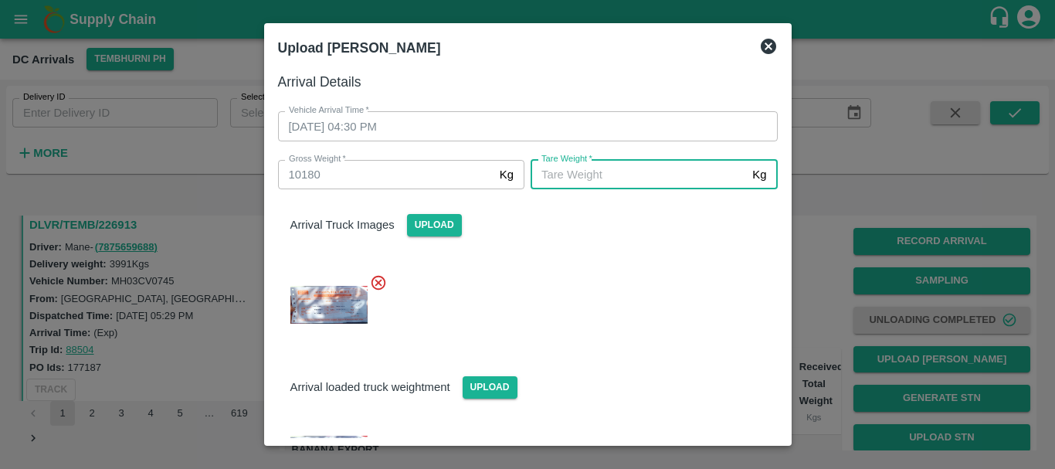
click at [606, 180] on input "[PERSON_NAME]   *" at bounding box center [637, 174] width 215 height 29
type input "5800"
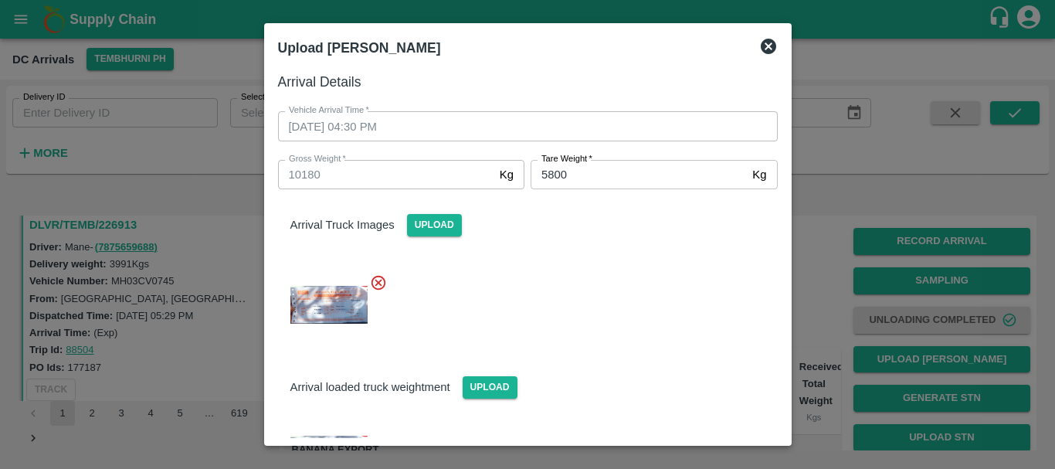
click at [623, 280] on div at bounding box center [522, 300] width 512 height 78
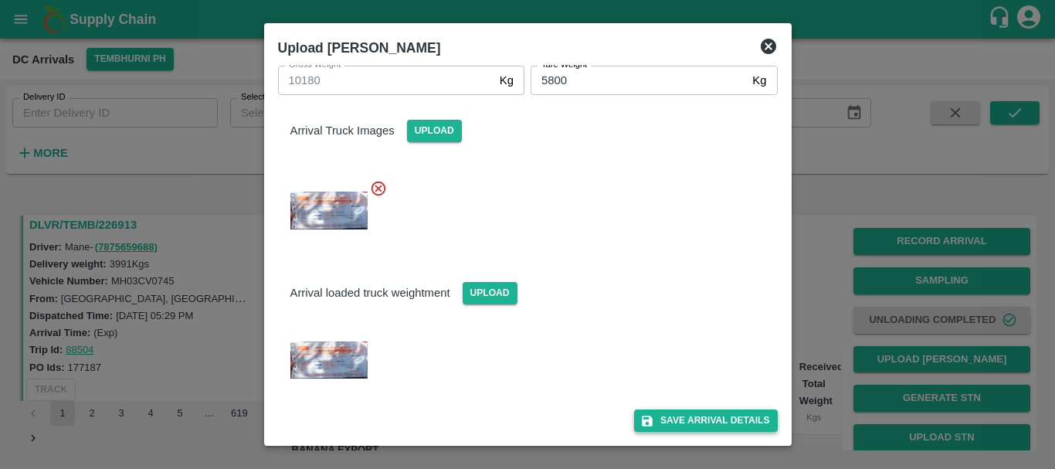
click at [682, 424] on button "Save Arrival Details" at bounding box center [705, 420] width 143 height 22
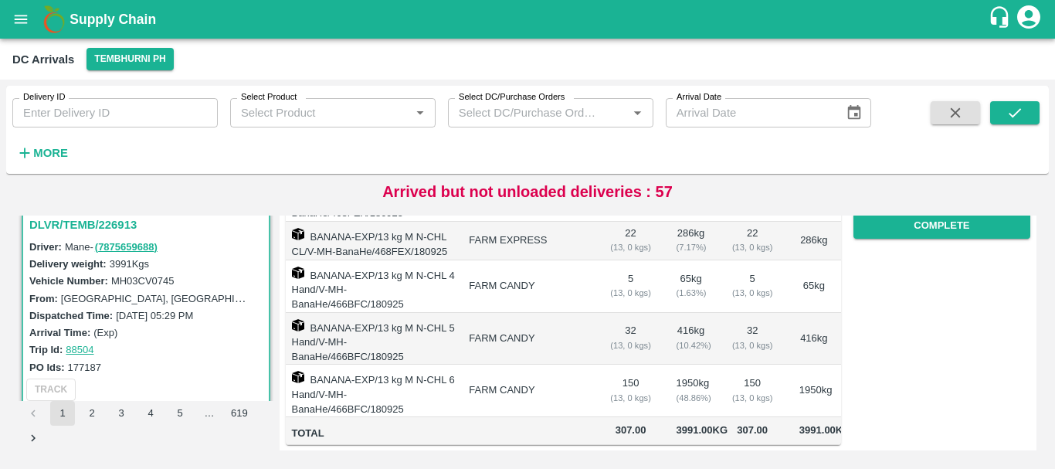
scroll to position [243, 0]
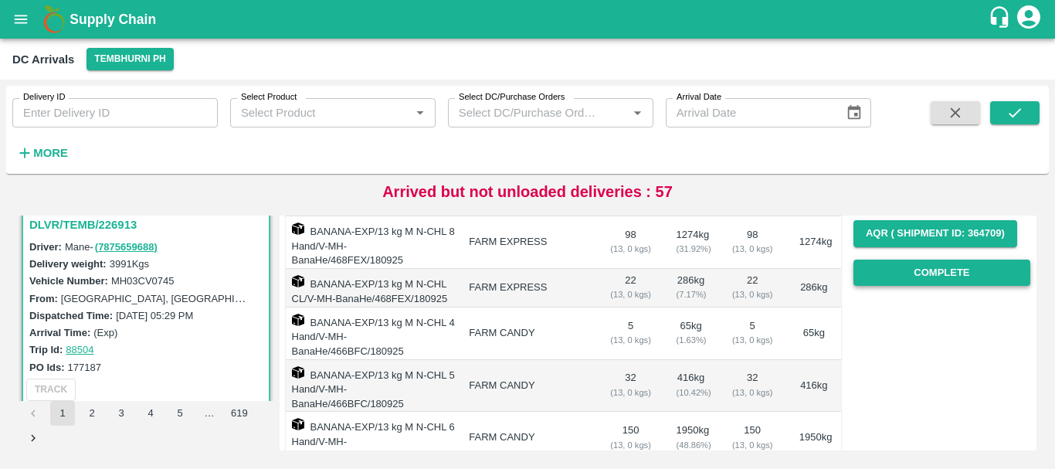
click at [938, 271] on button "Complete" at bounding box center [941, 272] width 177 height 27
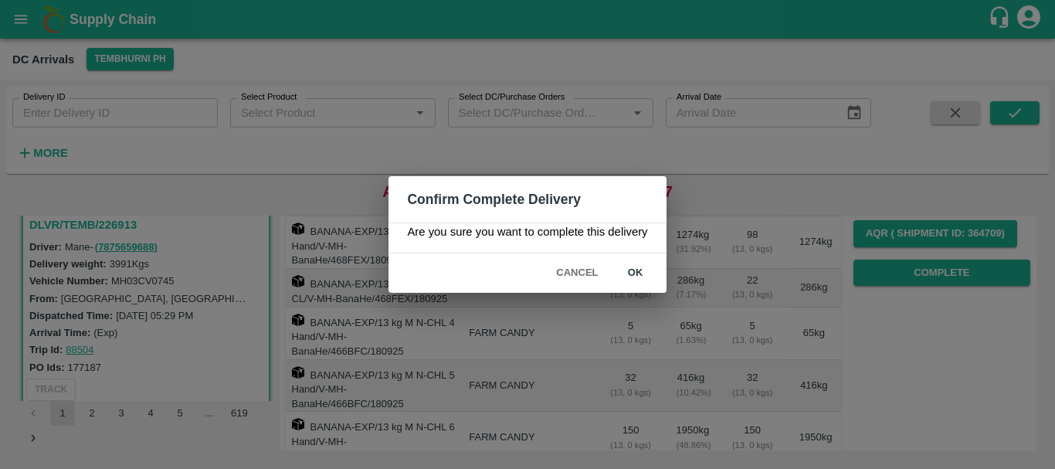
click at [640, 269] on button "ok" at bounding box center [635, 272] width 49 height 27
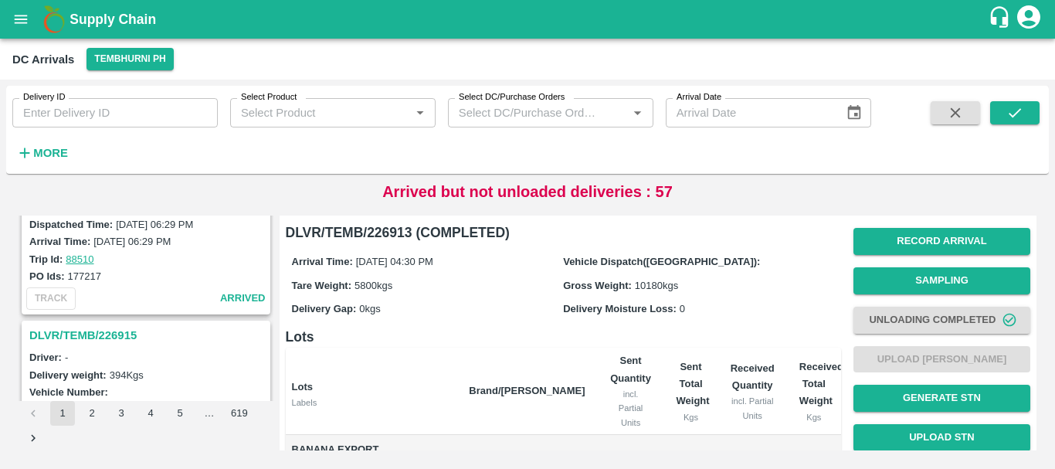
scroll to position [2524, 0]
click at [110, 333] on h3 "DLVR/TEMB/226915" at bounding box center [148, 336] width 238 height 20
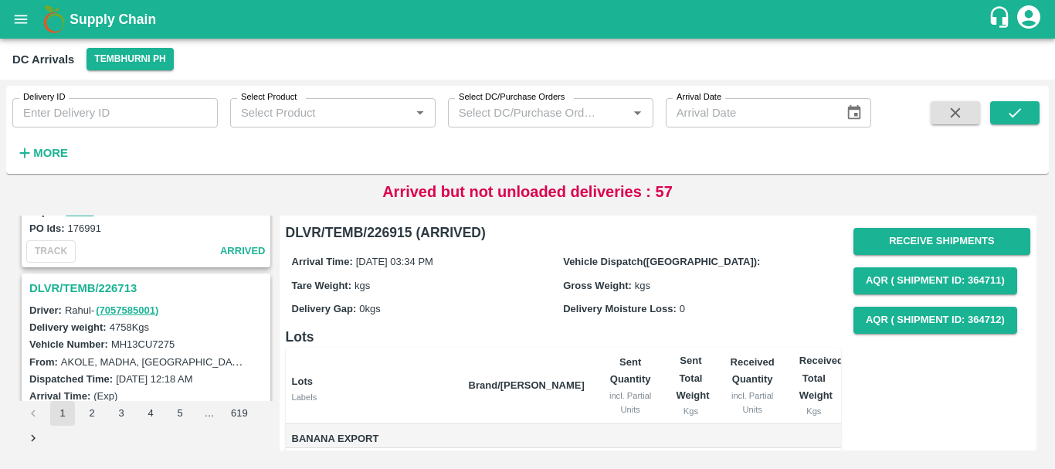
click at [110, 291] on h3 "DLVR/TEMB/226713" at bounding box center [148, 288] width 238 height 20
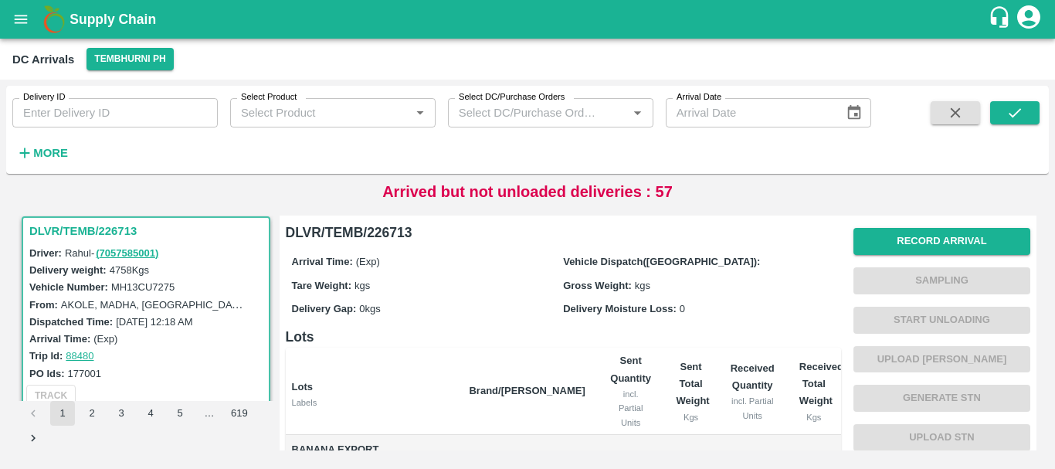
scroll to position [214, 0]
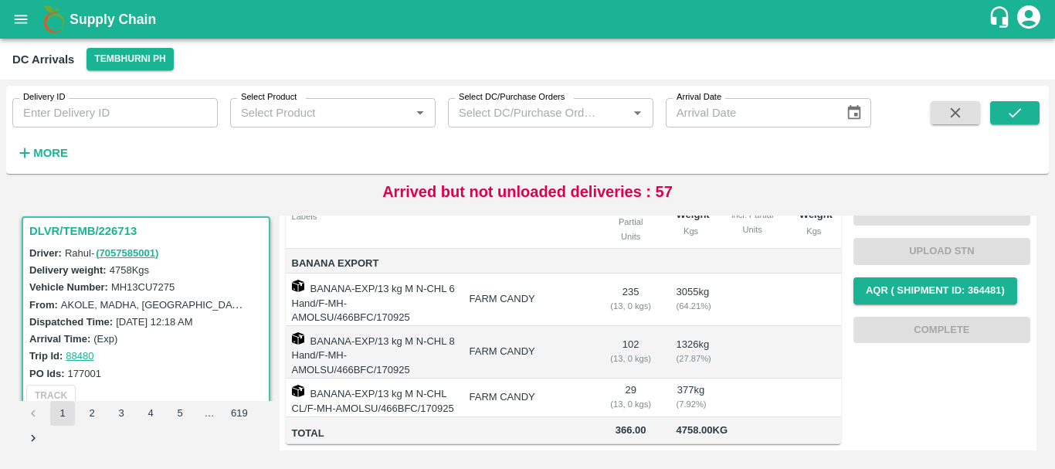
click at [581, 327] on td "FARM CANDY" at bounding box center [526, 352] width 141 height 53
click at [578, 326] on td "FARM CANDY" at bounding box center [526, 352] width 141 height 53
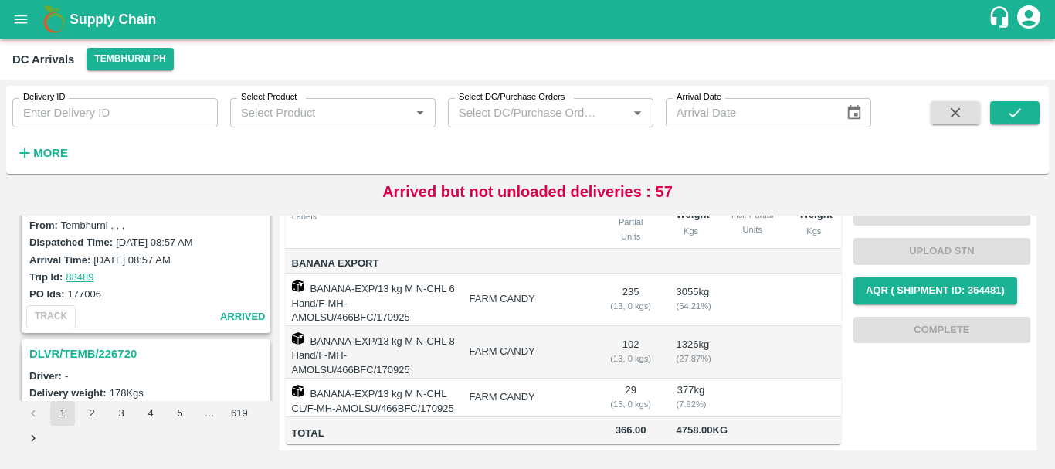
scroll to position [3598, 0]
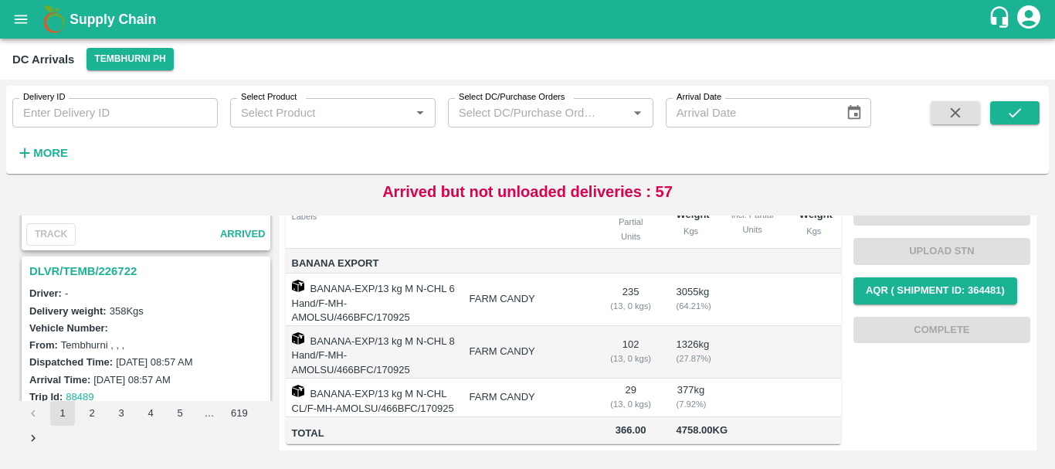
click at [117, 270] on h3 "DLVR/TEMB/226722" at bounding box center [148, 271] width 238 height 20
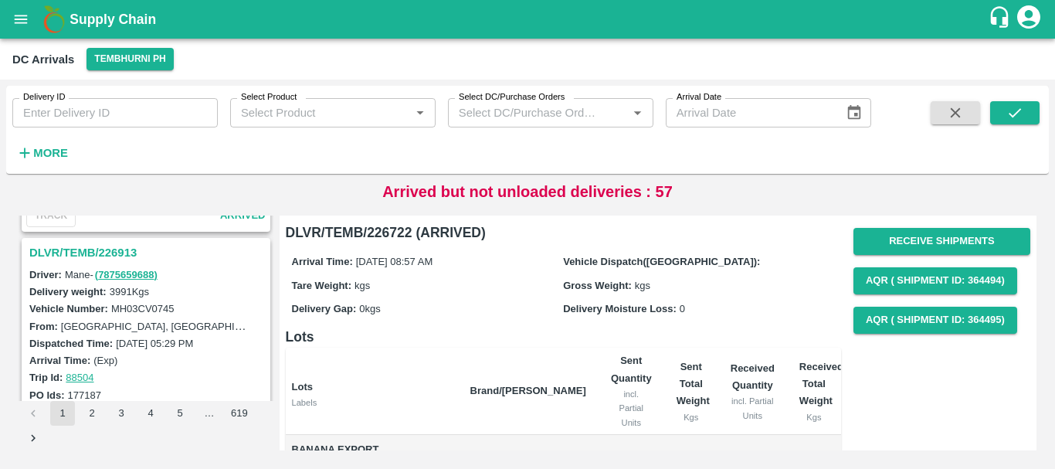
scroll to position [2795, 0]
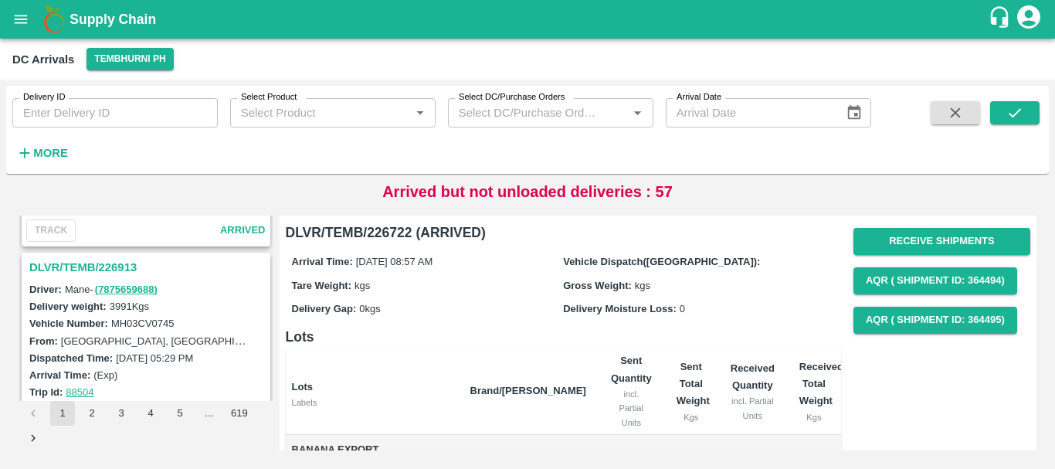
click at [111, 266] on h3 "DLVR/TEMB/226913" at bounding box center [148, 267] width 238 height 20
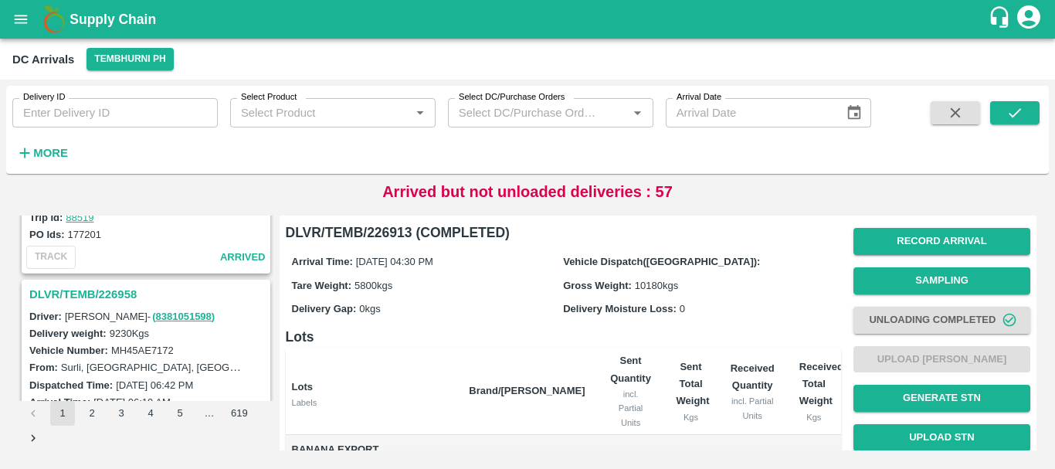
scroll to position [2163, 0]
click at [112, 290] on h3 "DLVR/TEMB/226958" at bounding box center [148, 293] width 238 height 20
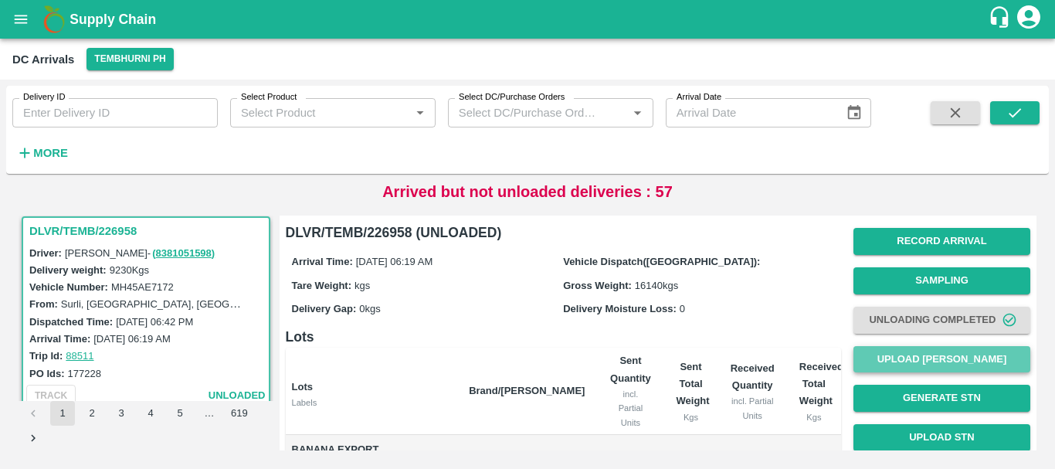
click at [872, 358] on button "Upload [PERSON_NAME]" at bounding box center [941, 359] width 177 height 27
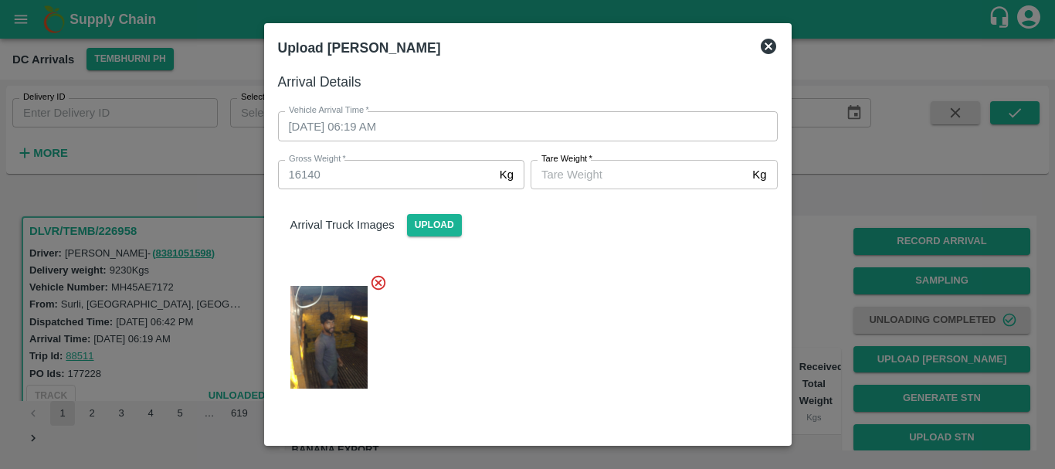
scroll to position [156, 0]
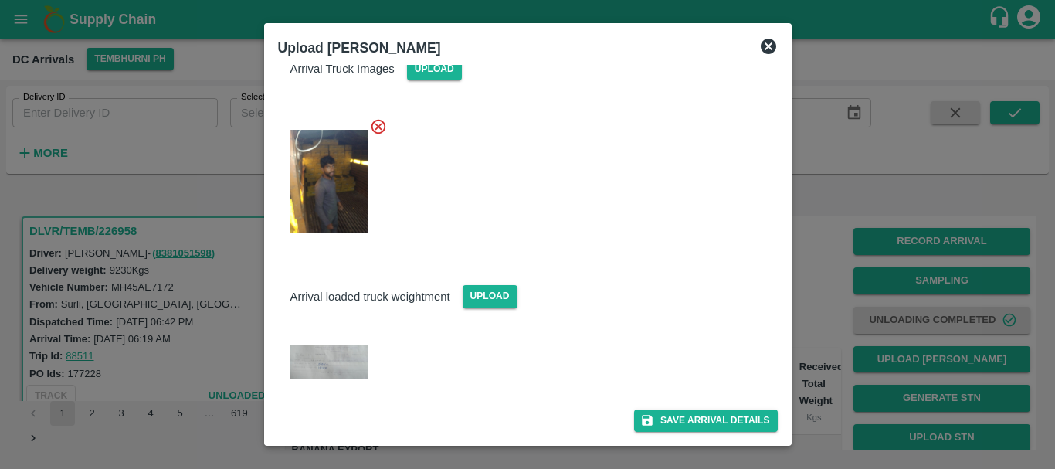
click at [350, 347] on img at bounding box center [328, 361] width 77 height 33
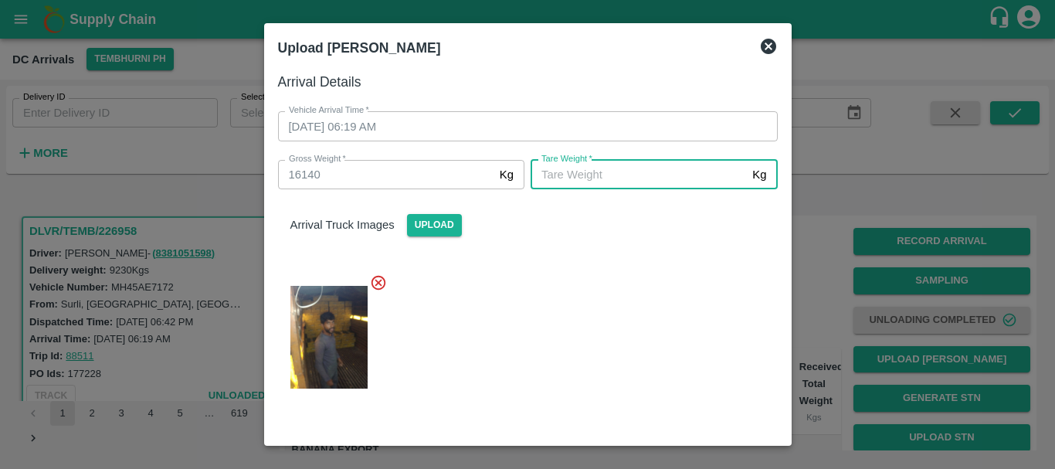
click at [583, 180] on input "[PERSON_NAME]   *" at bounding box center [637, 174] width 215 height 29
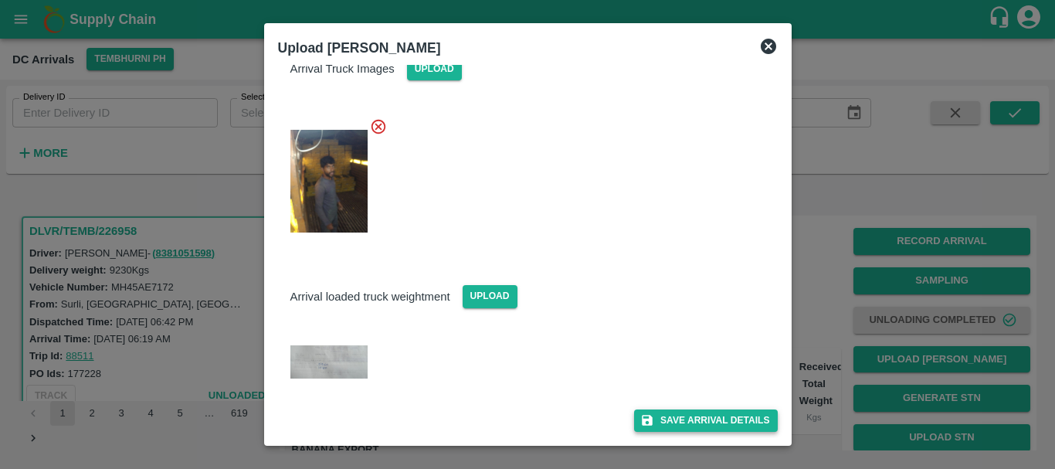
type input "5960"
click at [681, 414] on button "Save Arrival Details" at bounding box center [705, 420] width 143 height 22
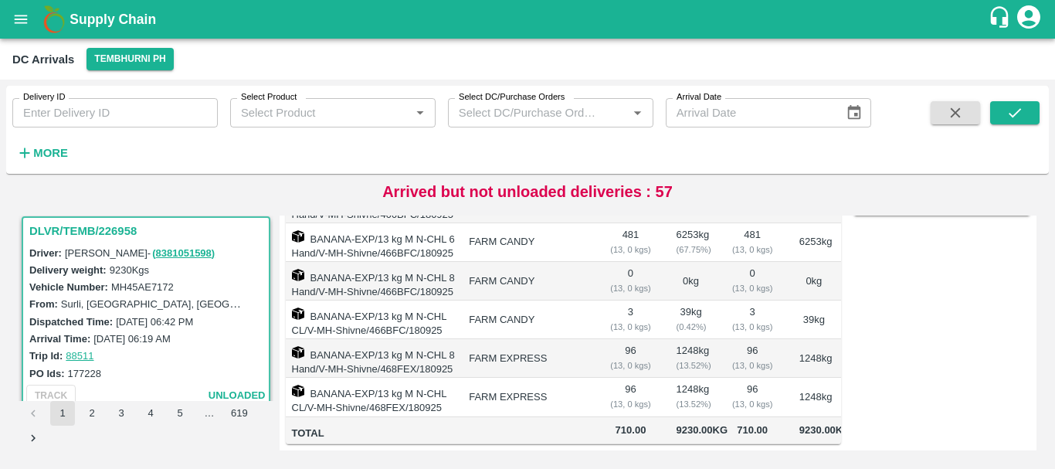
scroll to position [95, 0]
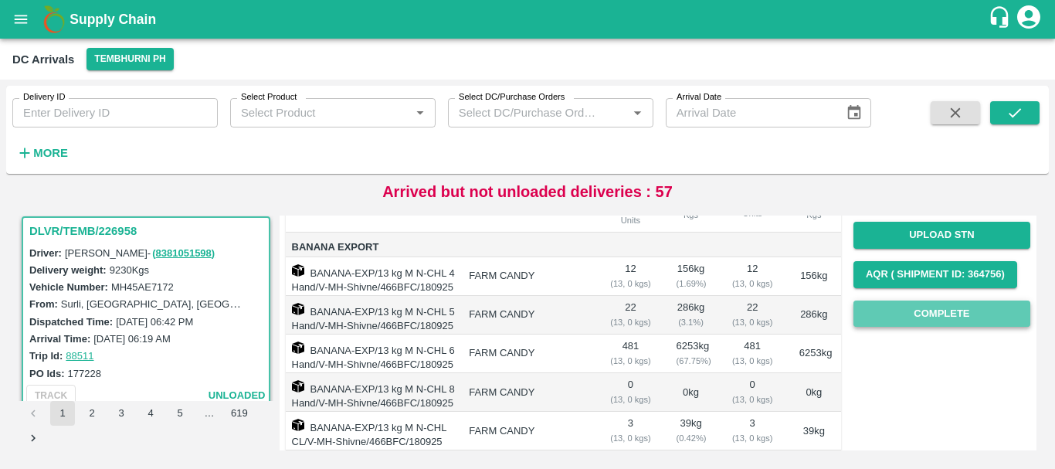
click at [956, 307] on button "Complete" at bounding box center [941, 313] width 177 height 27
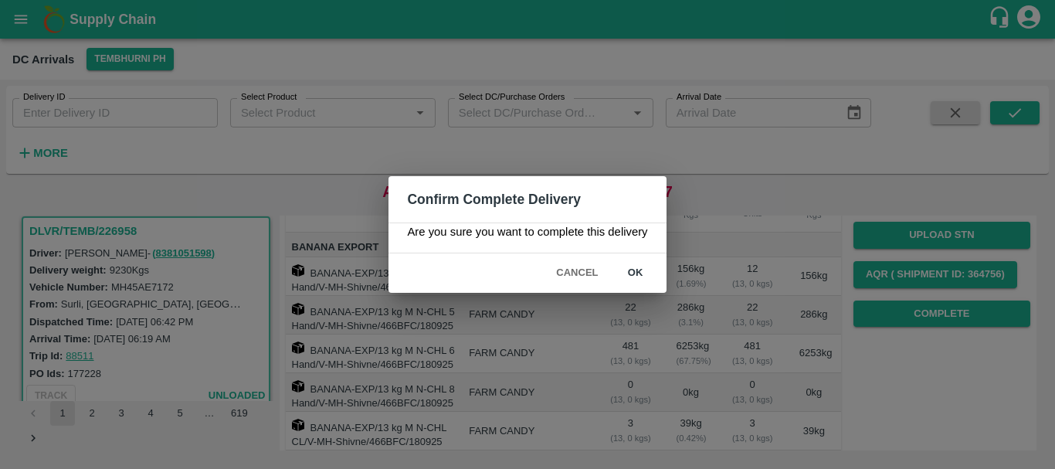
click at [719, 323] on div "Confirm Complete Delivery Are you sure you want to complete this delivery Cance…" at bounding box center [527, 234] width 1055 height 469
drag, startPoint x: 623, startPoint y: 346, endPoint x: 557, endPoint y: 262, distance: 106.7
click at [557, 262] on div "Confirm Complete Delivery Are you sure you want to complete this delivery Cance…" at bounding box center [527, 234] width 1055 height 469
click at [557, 262] on button "Cancel" at bounding box center [577, 272] width 54 height 27
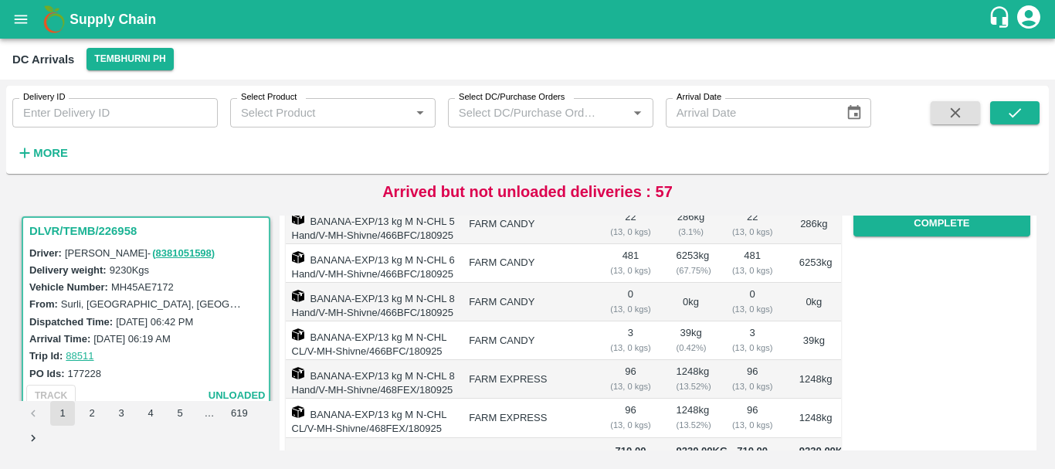
scroll to position [292, 0]
click at [940, 229] on button "Complete" at bounding box center [941, 224] width 177 height 27
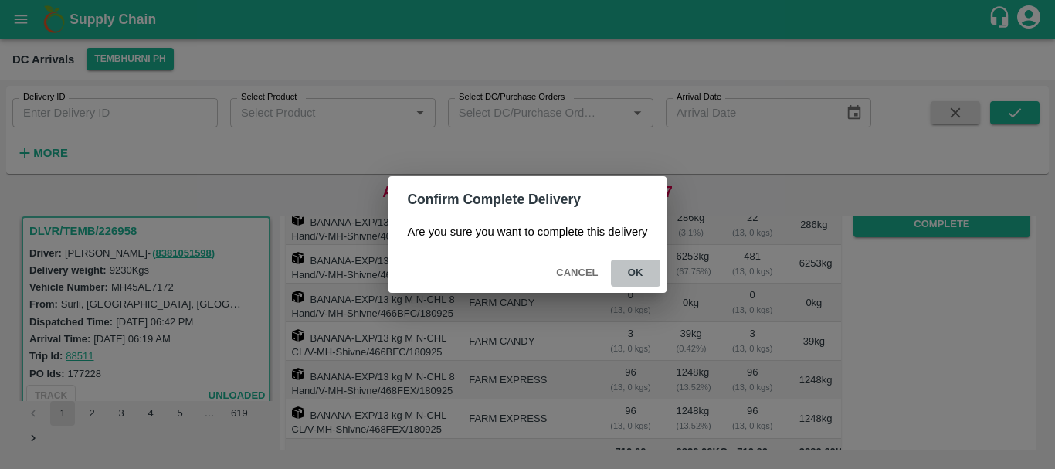
click at [650, 269] on button "ok" at bounding box center [635, 272] width 49 height 27
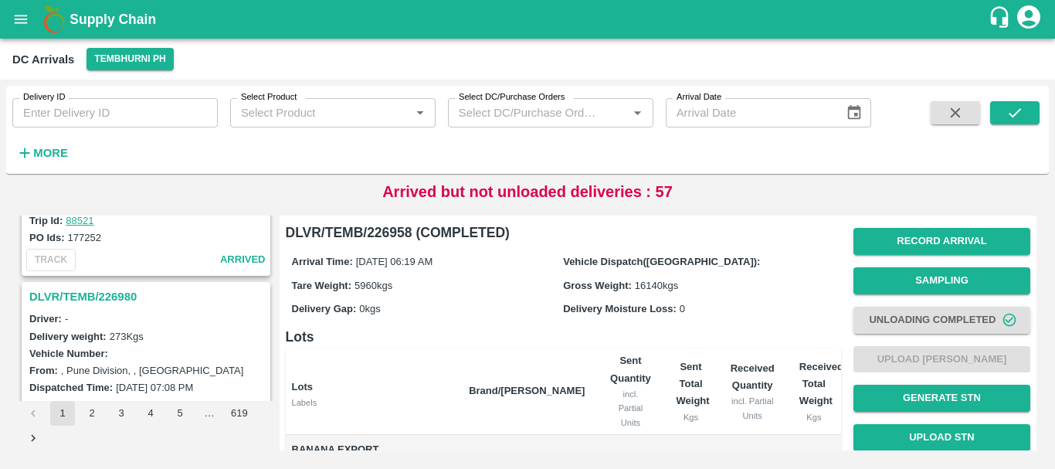
scroll to position [1957, 0]
click at [120, 300] on h3 "DLVR/TEMB/226980" at bounding box center [148, 297] width 238 height 20
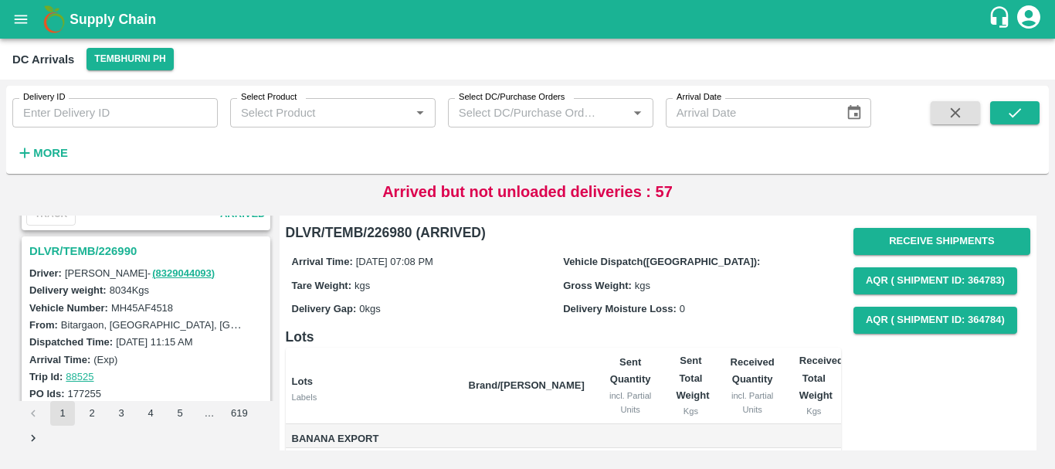
scroll to position [1397, 0]
click at [115, 249] on h3 "DLVR/TEMB/226990" at bounding box center [148, 252] width 238 height 20
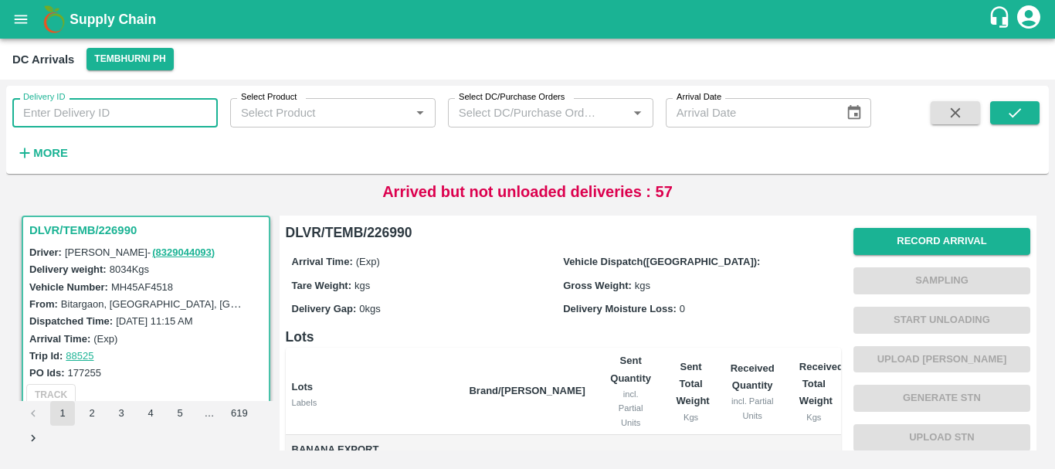
click at [90, 107] on input "Delivery ID" at bounding box center [114, 112] width 205 height 29
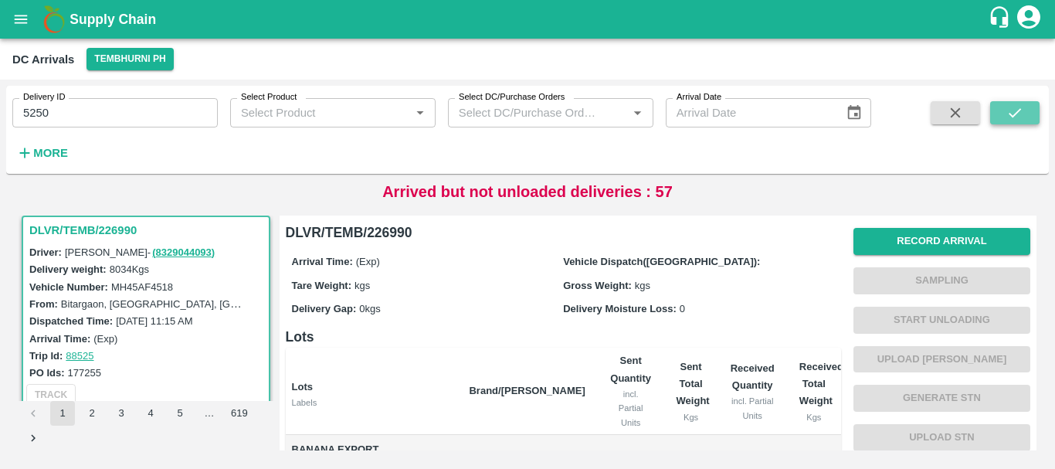
click at [1023, 110] on icon "submit" at bounding box center [1014, 112] width 17 height 17
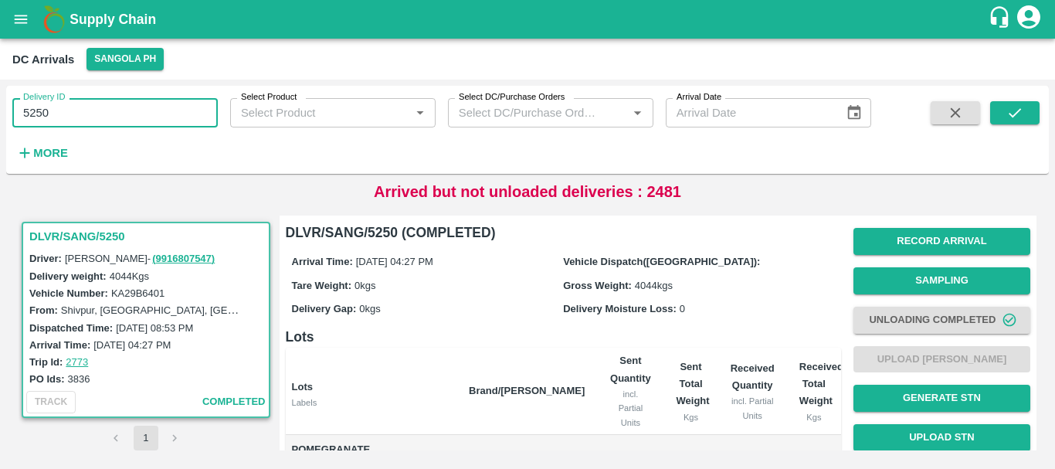
click at [80, 117] on input "5250" at bounding box center [114, 112] width 205 height 29
type input "5"
click at [56, 159] on strong "More" at bounding box center [50, 153] width 35 height 12
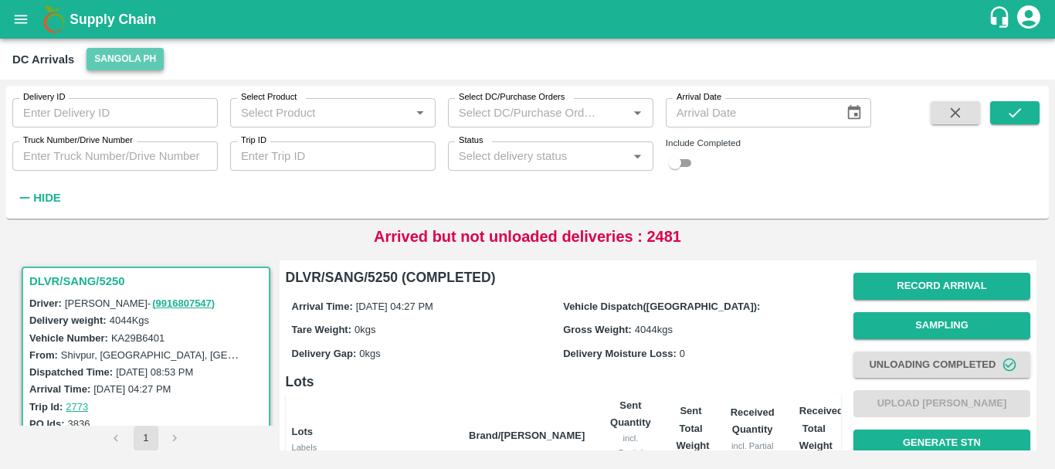
click at [130, 59] on button "Sangola PH" at bounding box center [124, 59] width 77 height 22
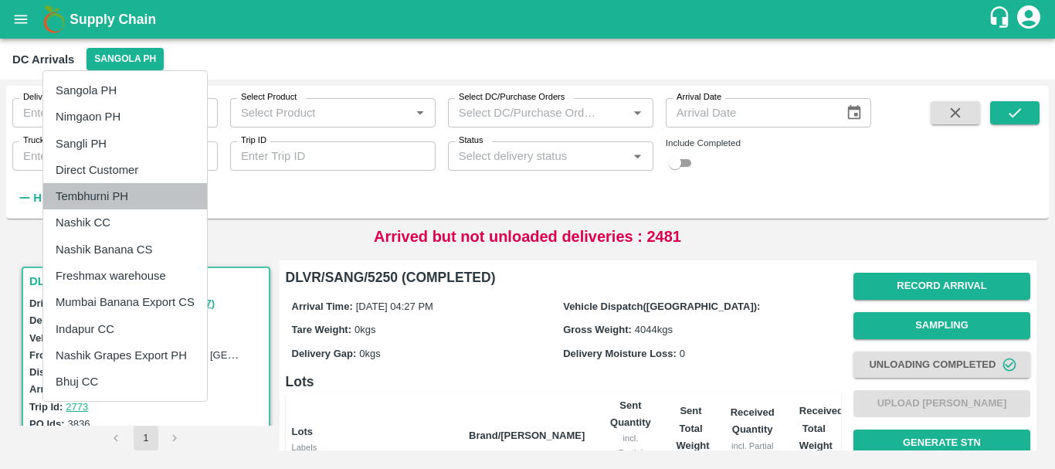
click at [126, 202] on li "Tembhurni PH" at bounding box center [125, 196] width 164 height 26
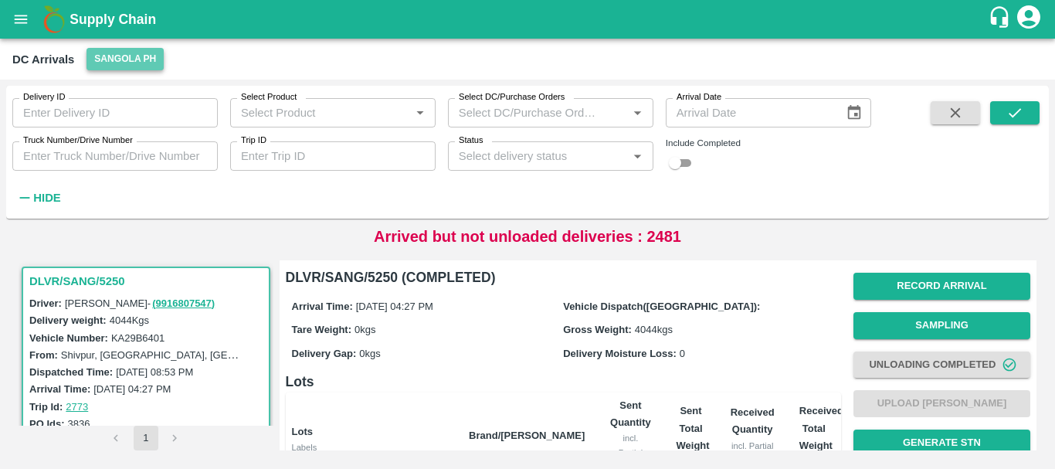
click at [119, 54] on button "Sangola PH" at bounding box center [124, 59] width 77 height 22
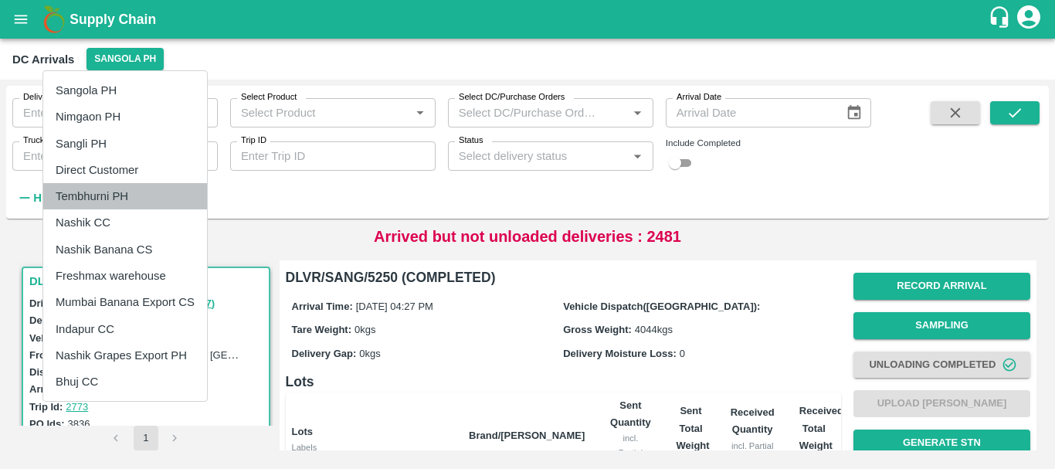
click at [121, 202] on li "Tembhurni PH" at bounding box center [125, 196] width 164 height 26
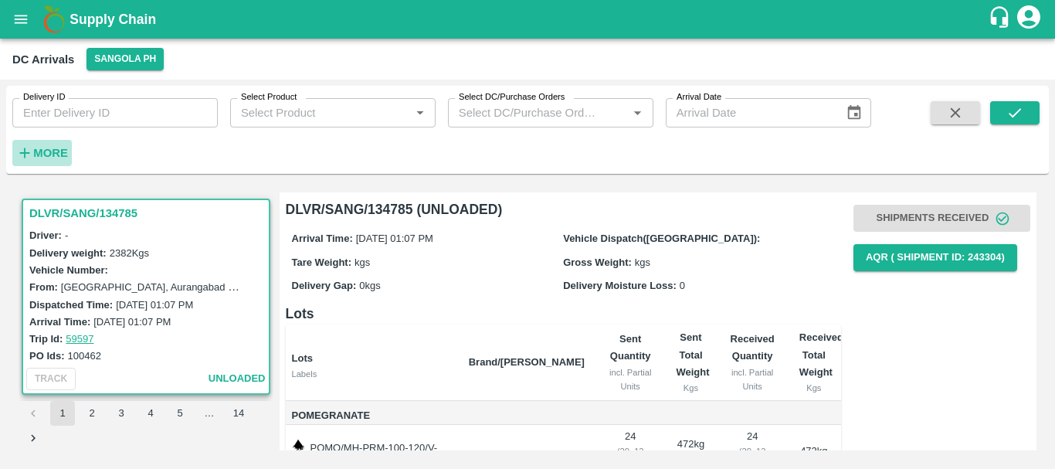
click at [55, 147] on strong "More" at bounding box center [50, 153] width 35 height 12
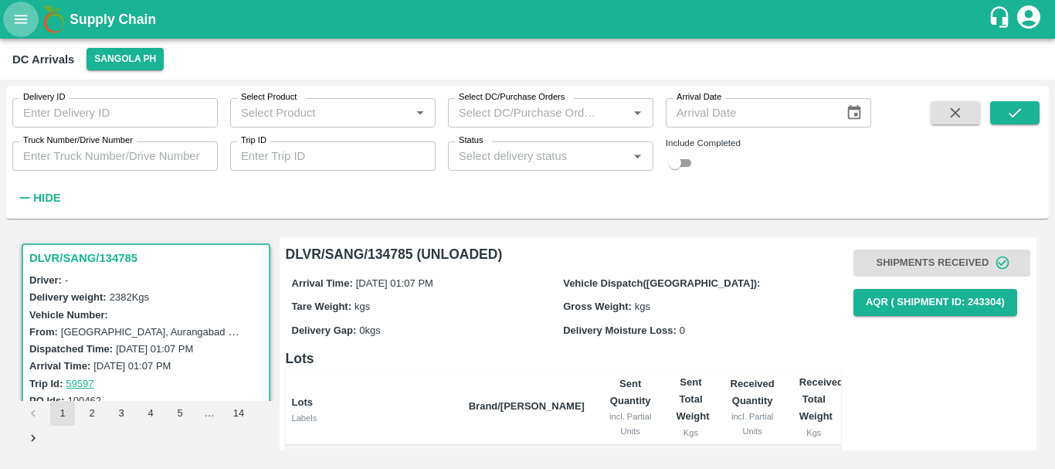
click at [28, 19] on icon "open drawer" at bounding box center [20, 19] width 17 height 17
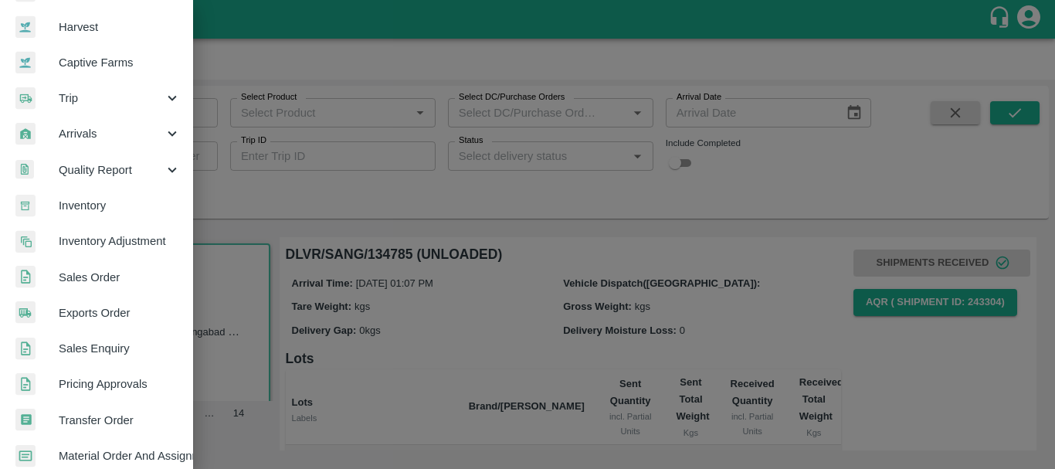
scroll to position [110, 0]
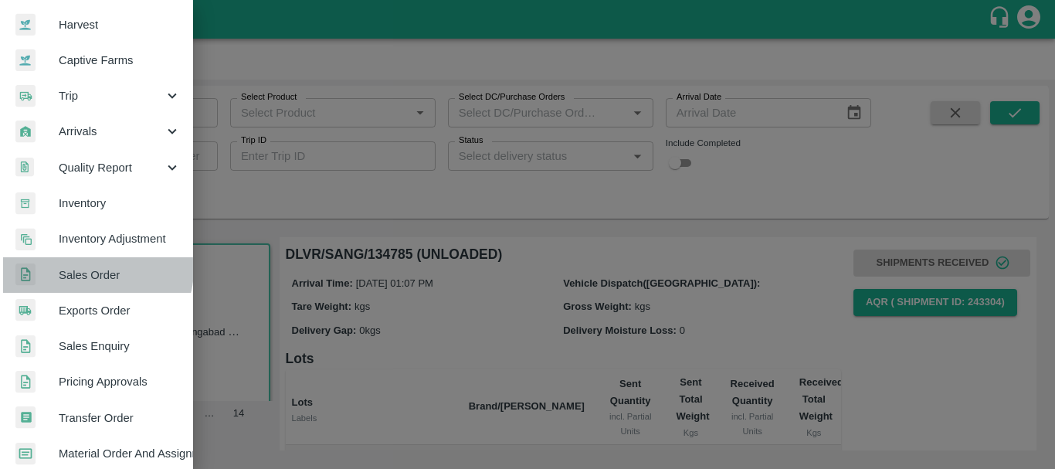
click at [93, 269] on span "Sales Order" at bounding box center [120, 274] width 122 height 17
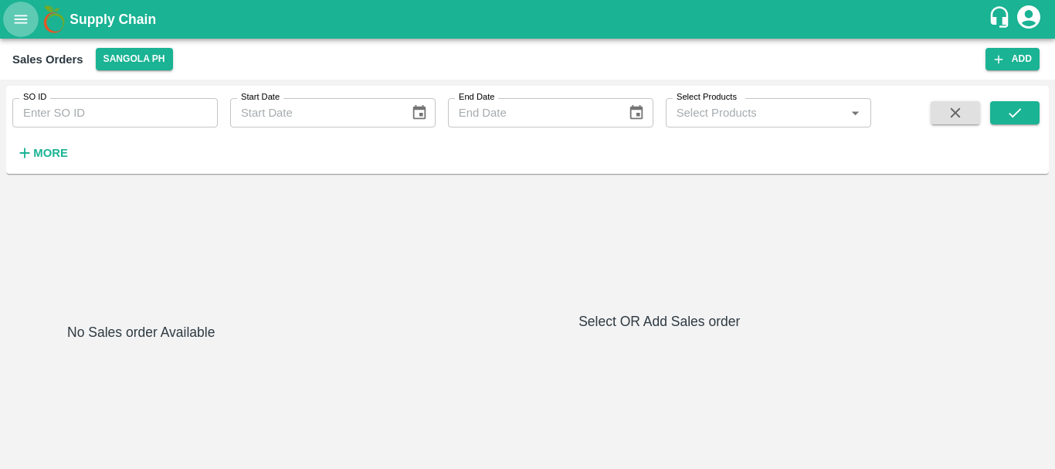
click at [24, 23] on icon "open drawer" at bounding box center [21, 19] width 13 height 8
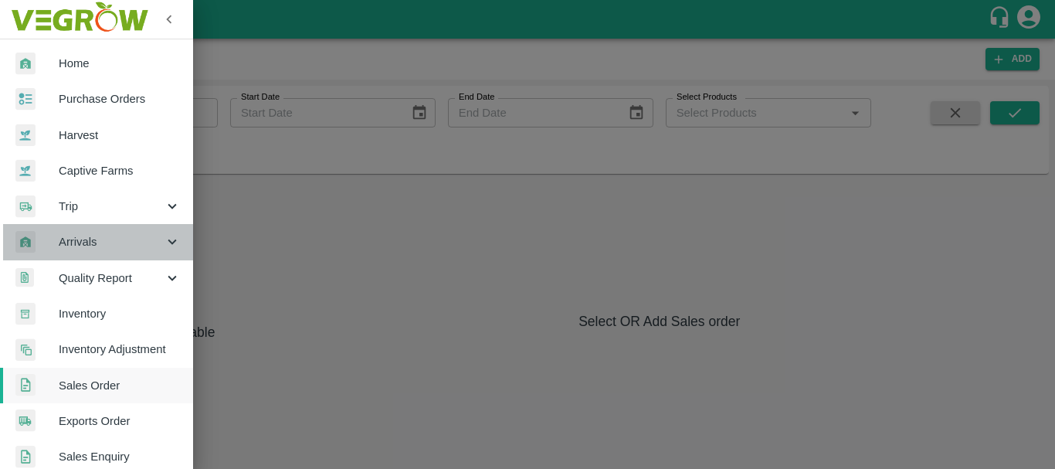
click at [99, 239] on span "Arrivals" at bounding box center [111, 241] width 105 height 17
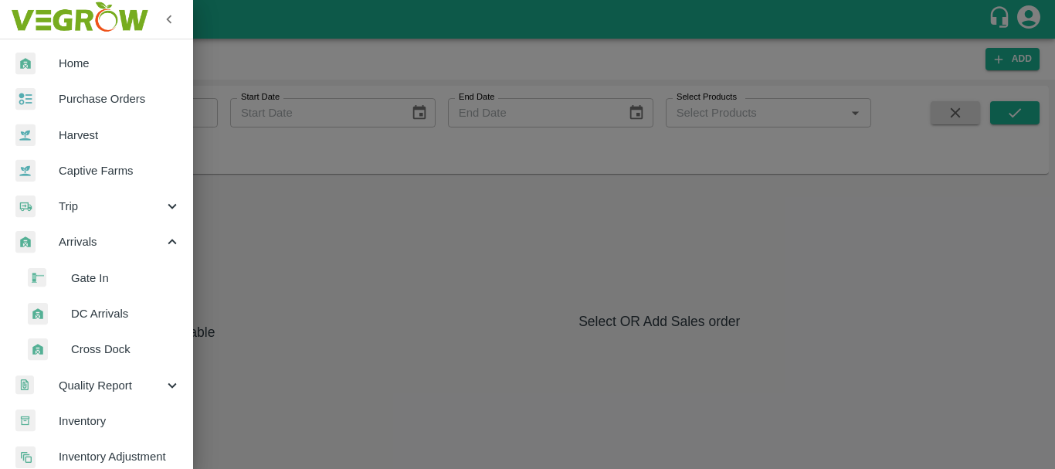
click at [116, 310] on span "DC Arrivals" at bounding box center [126, 313] width 110 height 17
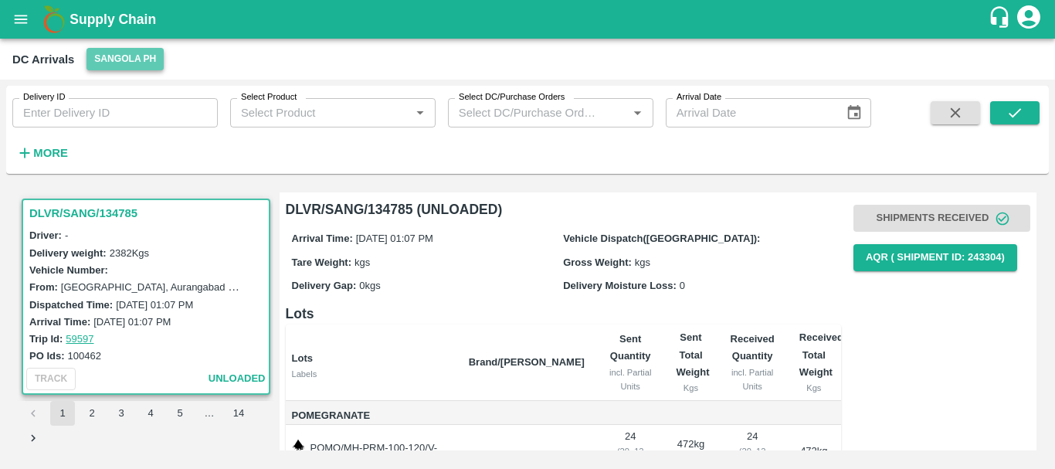
click at [121, 50] on button "Sangola PH" at bounding box center [124, 59] width 77 height 22
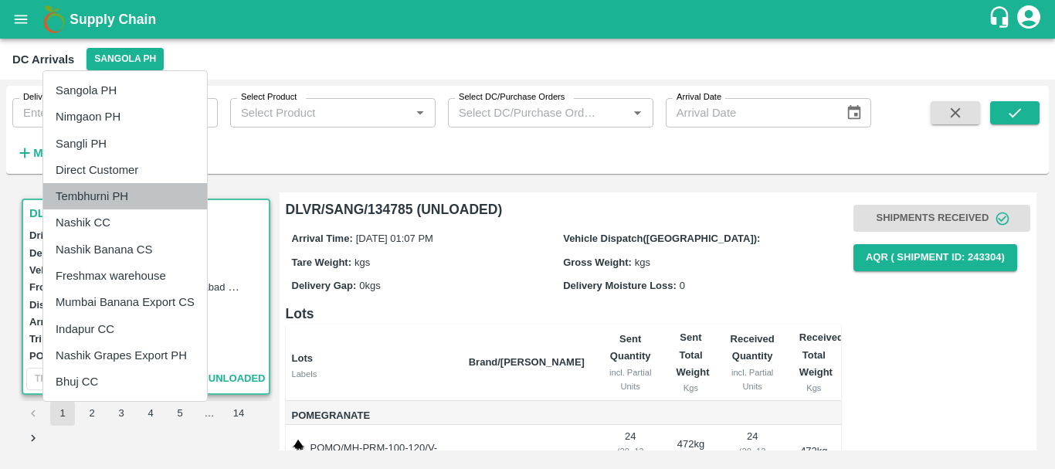
click at [111, 194] on li "Tembhurni PH" at bounding box center [125, 196] width 164 height 26
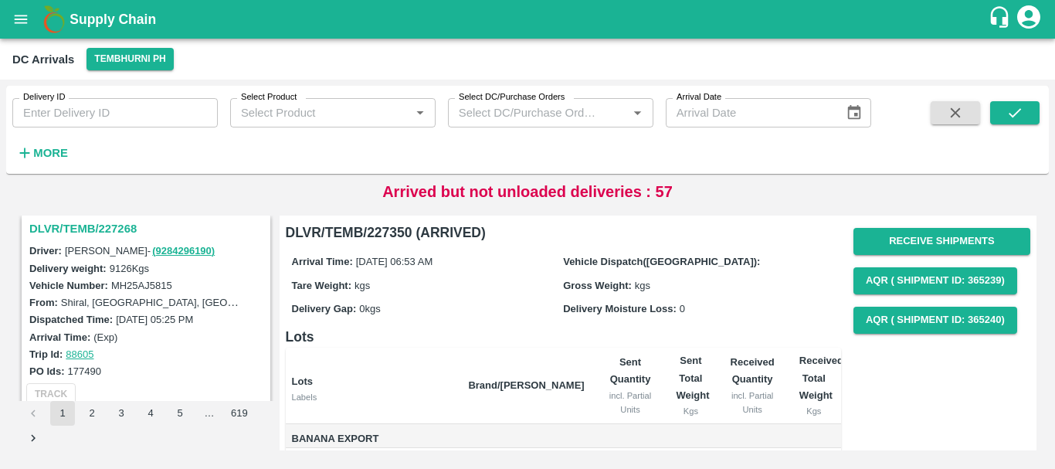
scroll to position [4866, 0]
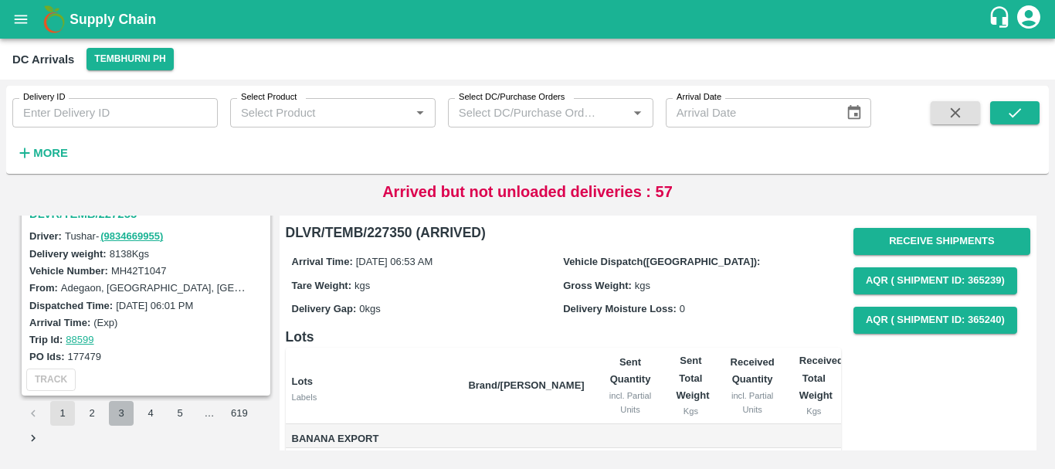
click at [123, 412] on button "3" at bounding box center [121, 413] width 25 height 25
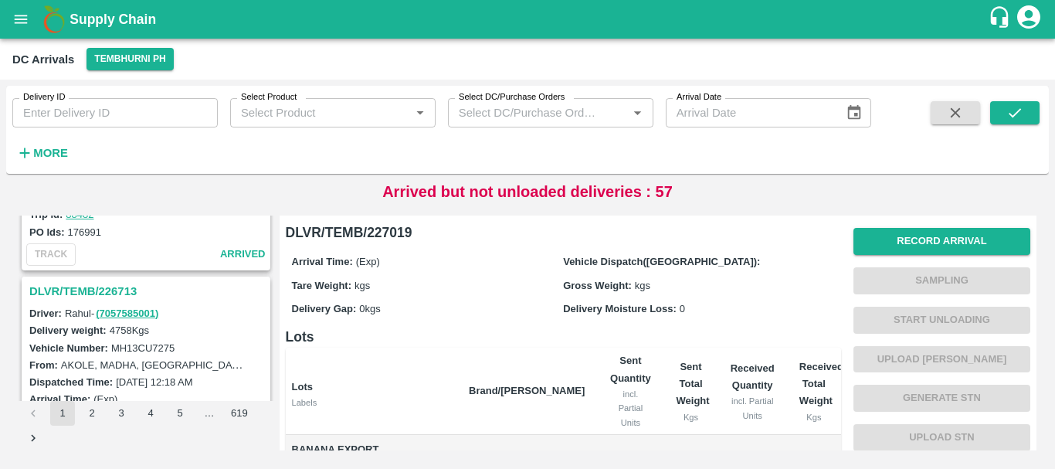
scroll to position [3982, 0]
click at [110, 284] on h3 "DLVR/TEMB/226713" at bounding box center [148, 291] width 238 height 20
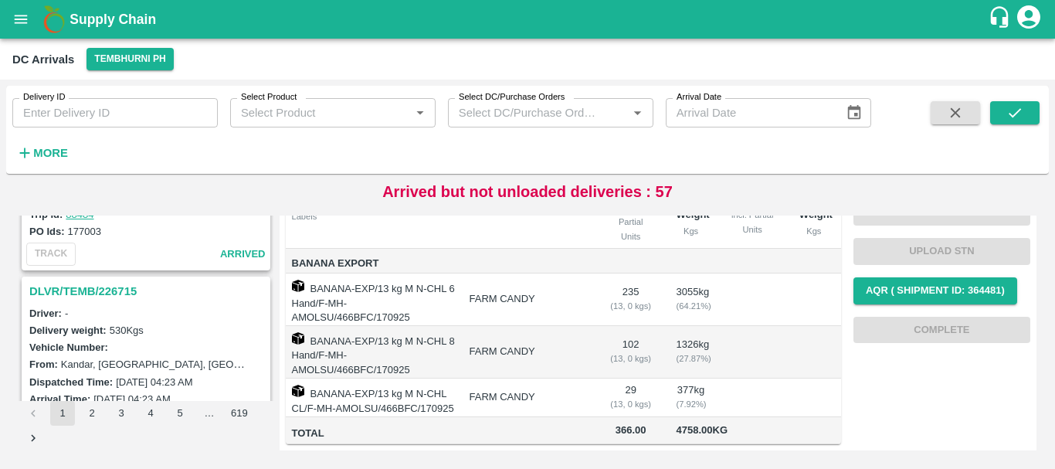
scroll to position [3779, 0]
click at [62, 147] on strong "More" at bounding box center [50, 153] width 35 height 12
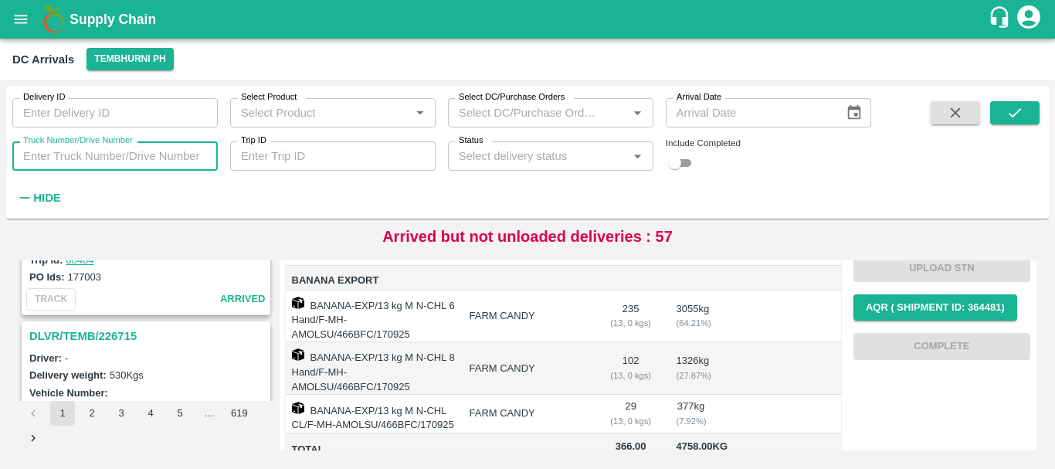
click at [142, 160] on input "Truck Number/Drive Number" at bounding box center [114, 155] width 205 height 29
type input "5250"
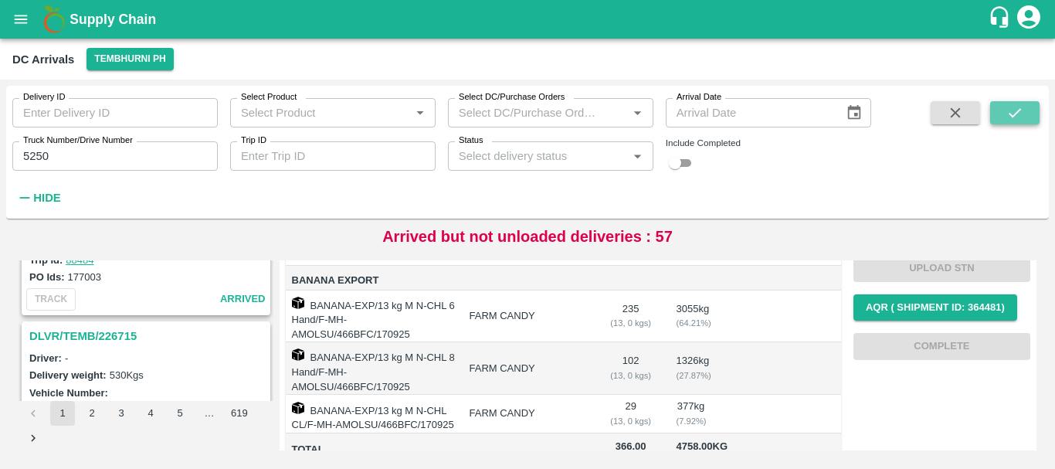
click at [1025, 115] on button "submit" at bounding box center [1014, 112] width 49 height 23
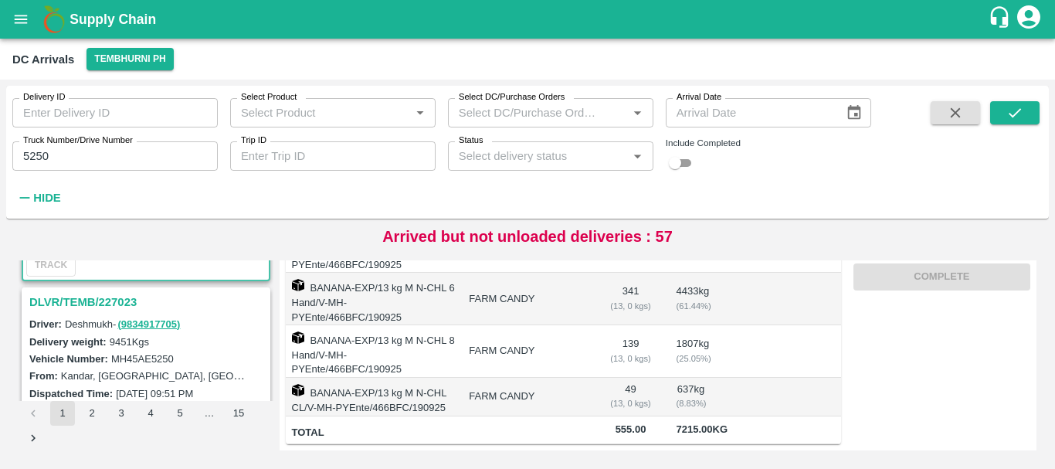
scroll to position [179, 0]
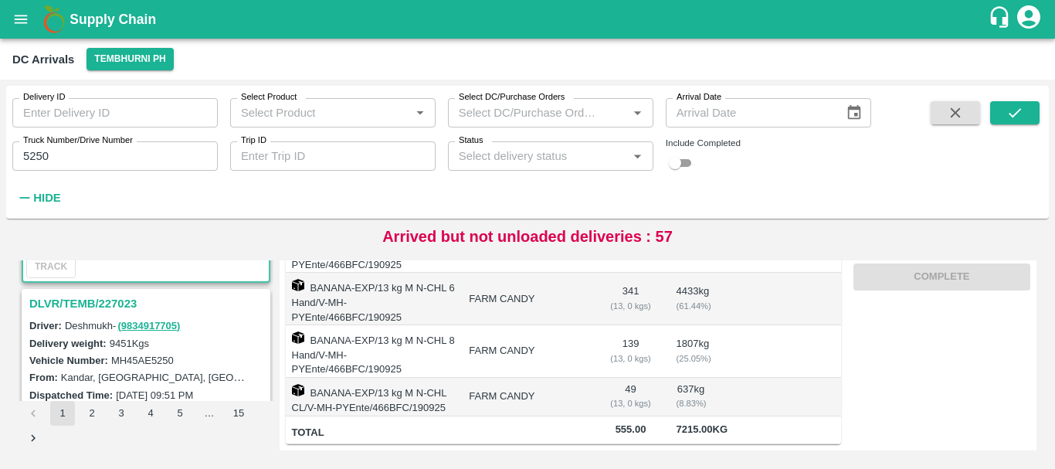
click at [119, 296] on h3 "DLVR/TEMB/227023" at bounding box center [148, 303] width 238 height 20
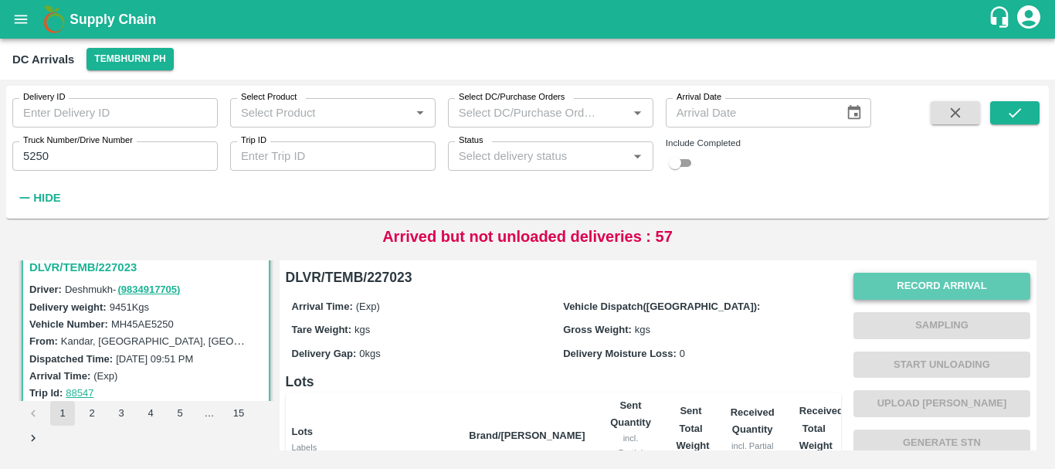
click at [859, 288] on button "Record Arrival" at bounding box center [941, 286] width 177 height 27
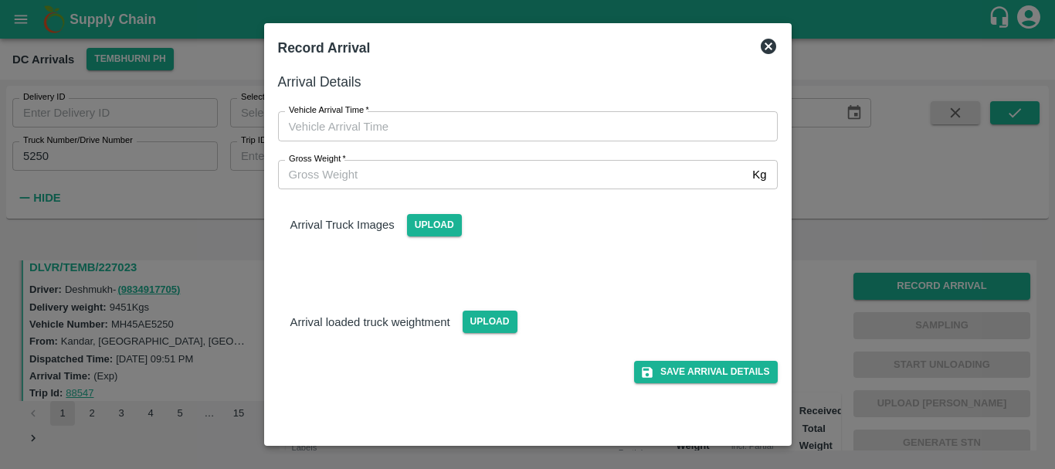
type input "DD/MM/YYYY hh:mm aa"
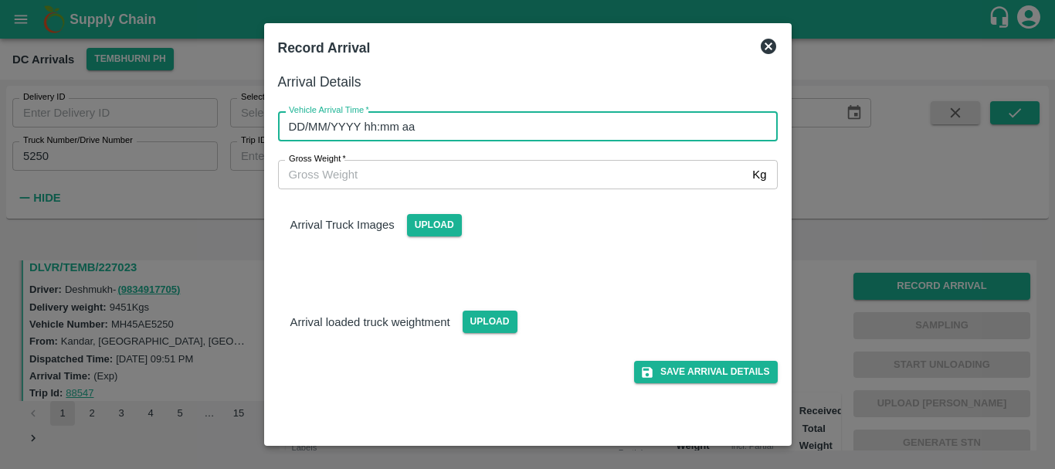
click at [591, 137] on input "DD/MM/YYYY hh:mm aa" at bounding box center [522, 125] width 489 height 29
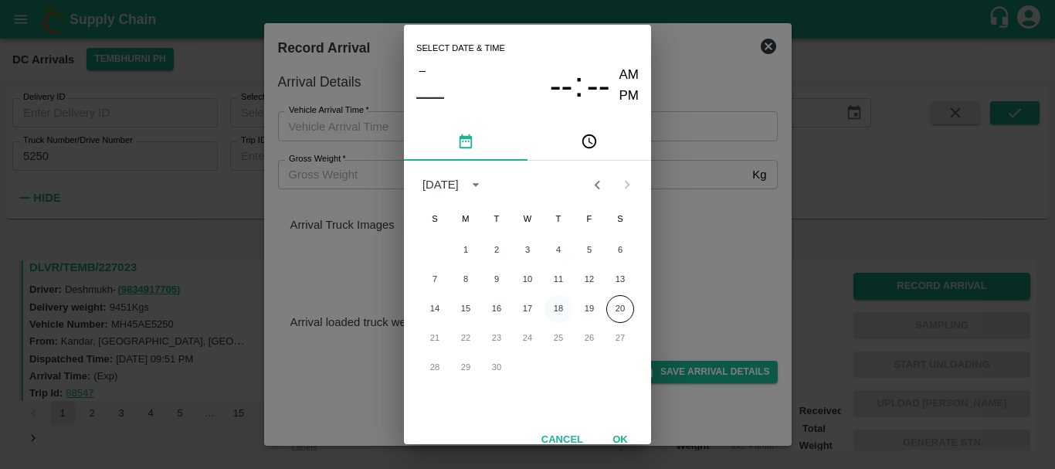
click at [561, 307] on button "18" at bounding box center [558, 309] width 28 height 28
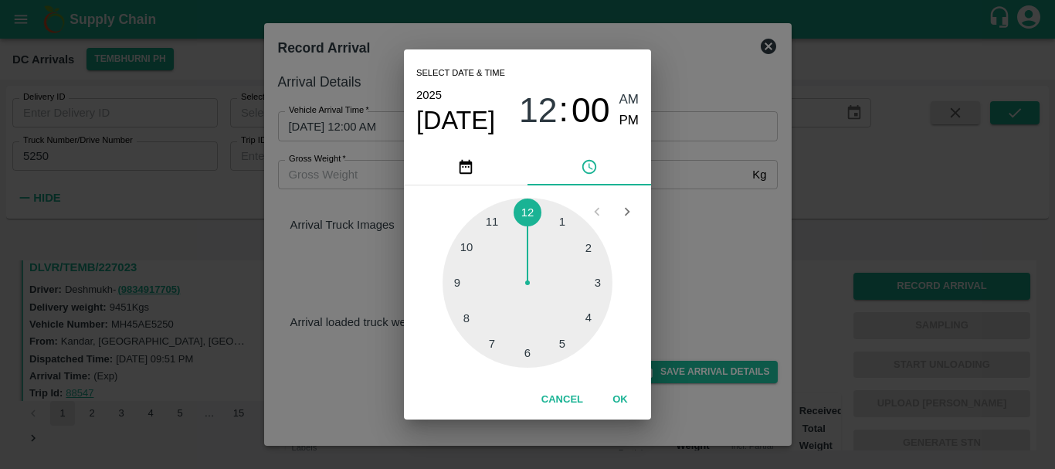
click at [469, 239] on div at bounding box center [527, 283] width 170 height 170
click at [588, 249] on div at bounding box center [527, 283] width 170 height 170
type input "[DATE] 10:10 AM"
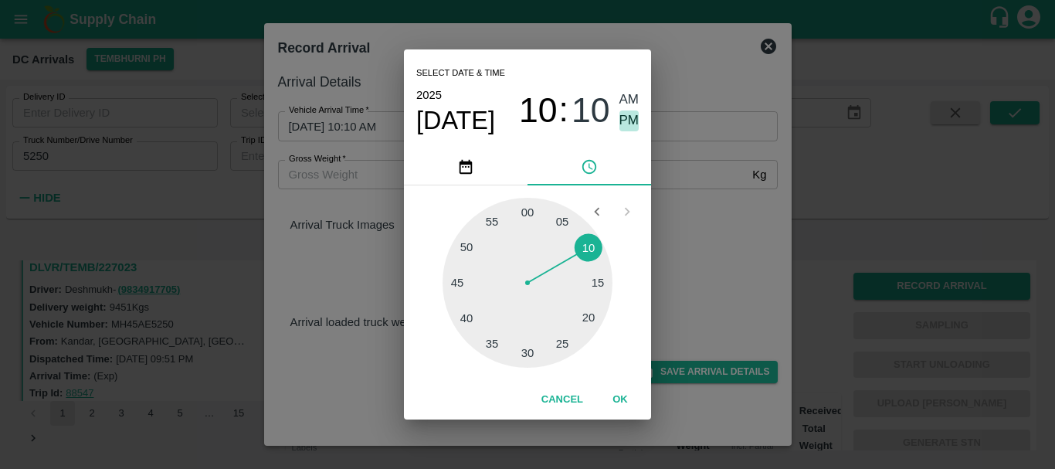
drag, startPoint x: 628, startPoint y: 126, endPoint x: 713, endPoint y: 225, distance: 129.8
click at [713, 225] on div "Select date & time [DATE] 10 : 10 AM PM 05 10 15 20 25 30 35 40 45 50 55 00 Can…" at bounding box center [527, 234] width 1055 height 469
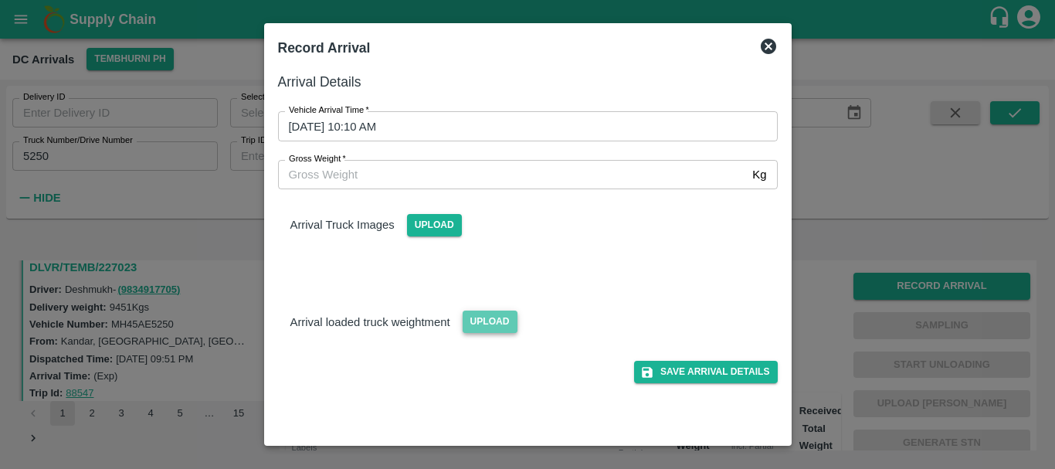
click at [492, 317] on span "Upload" at bounding box center [489, 321] width 55 height 22
click at [0, 0] on input "Upload" at bounding box center [0, 0] width 0 height 0
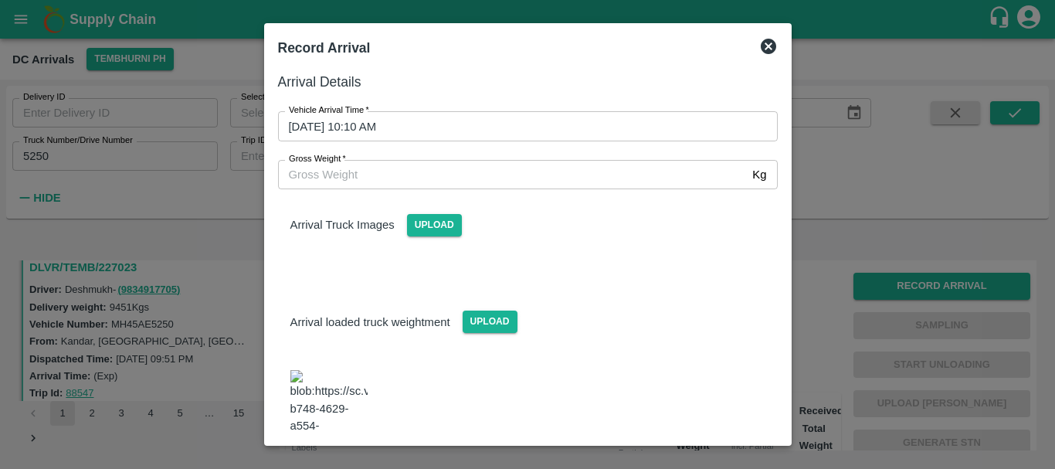
scroll to position [29, 0]
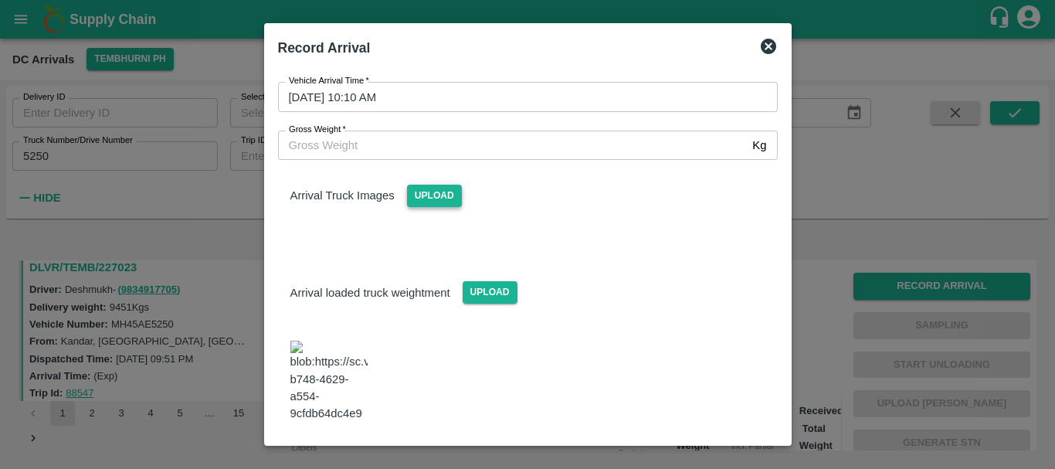
click at [450, 190] on span "Upload" at bounding box center [434, 196] width 55 height 22
click at [0, 0] on input "Upload" at bounding box center [0, 0] width 0 height 0
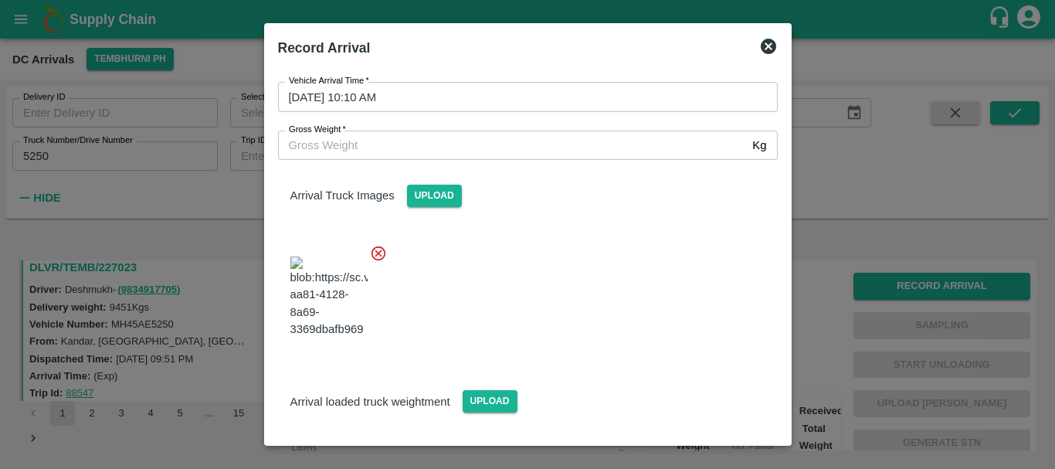
scroll to position [160, 0]
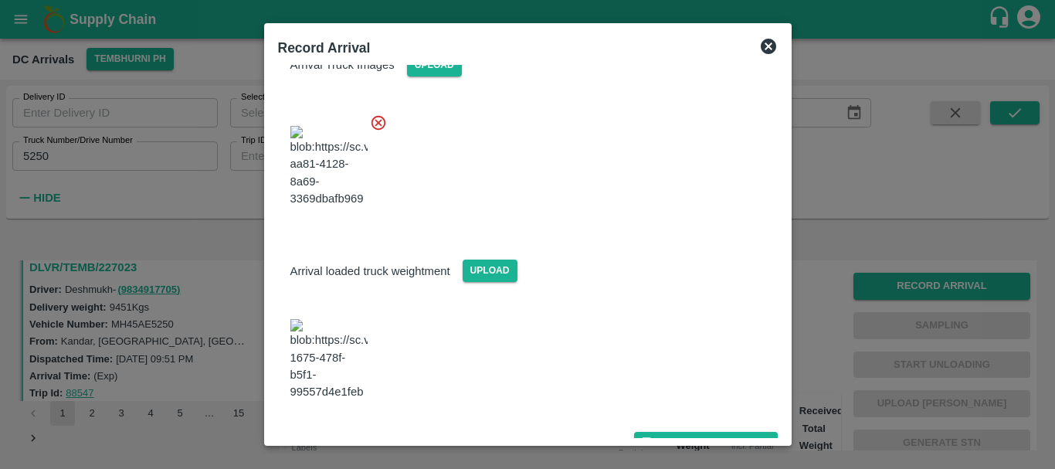
click at [337, 367] on img at bounding box center [328, 359] width 77 height 81
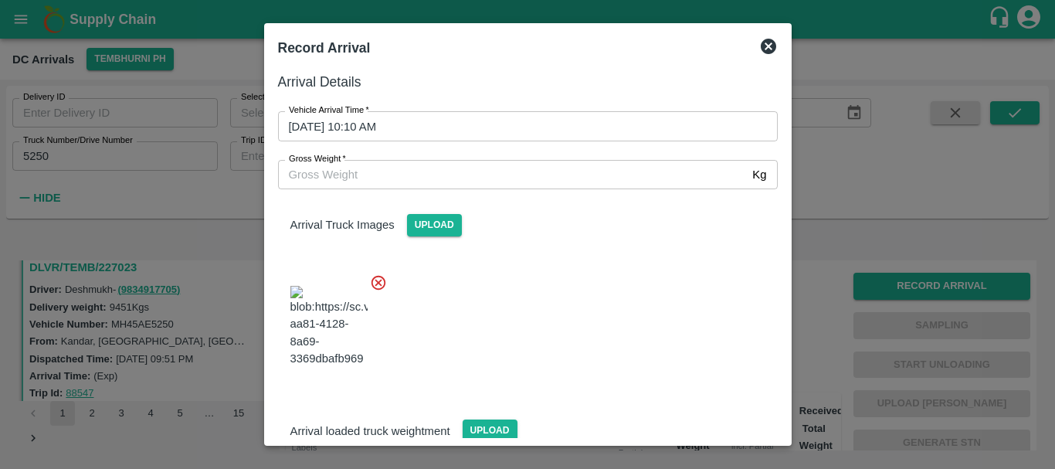
click at [417, 190] on div "Arrival Truck Images Upload" at bounding box center [528, 212] width 524 height 47
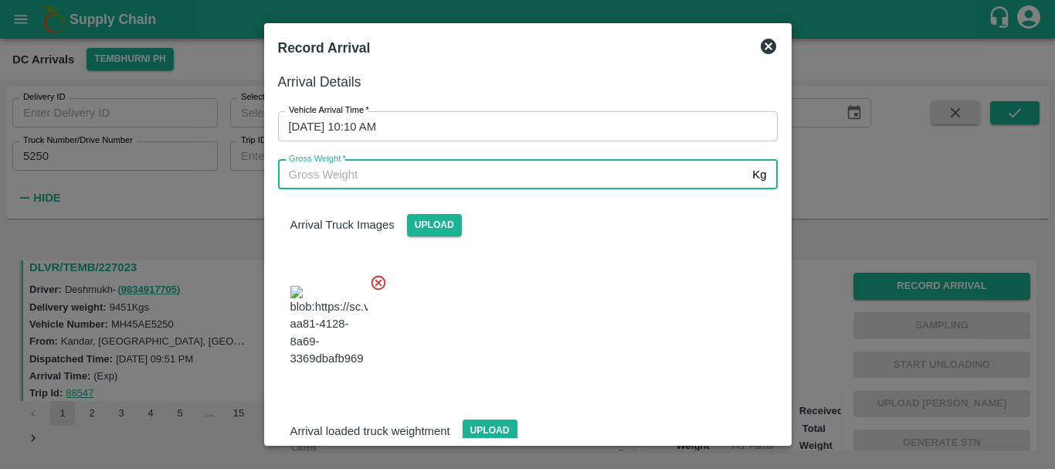
click at [380, 178] on input "Gross Weight   *" at bounding box center [512, 174] width 469 height 29
type input "10180"
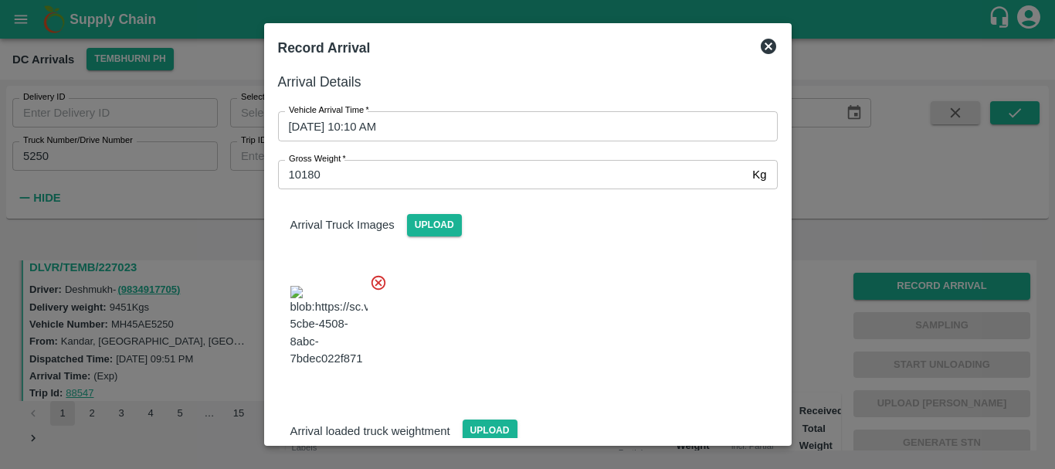
click at [505, 271] on div at bounding box center [522, 321] width 512 height 121
click at [541, 278] on div at bounding box center [522, 321] width 512 height 121
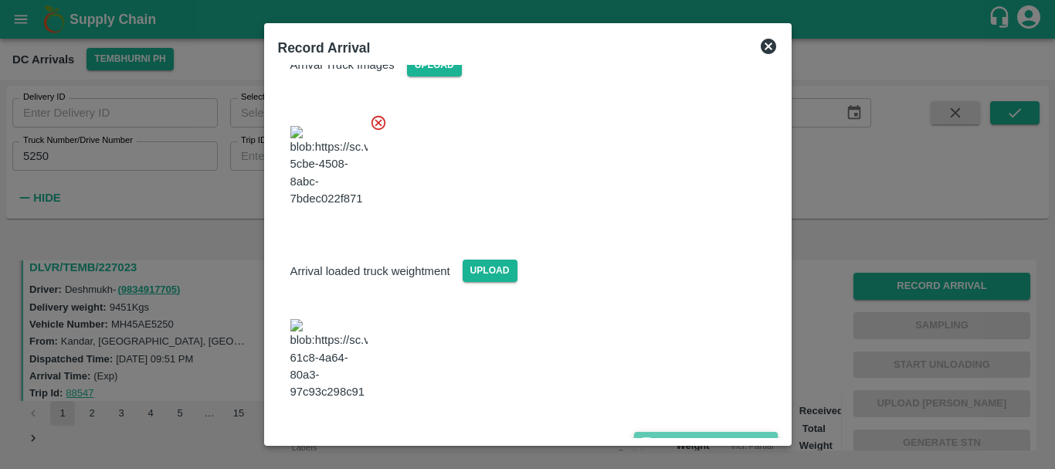
click at [670, 432] on button "Save Arrival Details" at bounding box center [705, 443] width 143 height 22
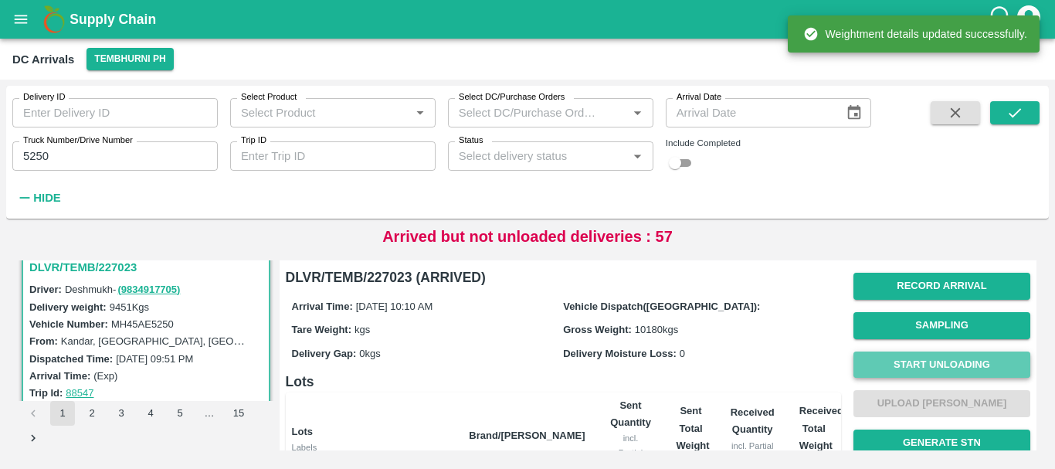
click at [872, 369] on button "Start Unloading" at bounding box center [941, 364] width 177 height 27
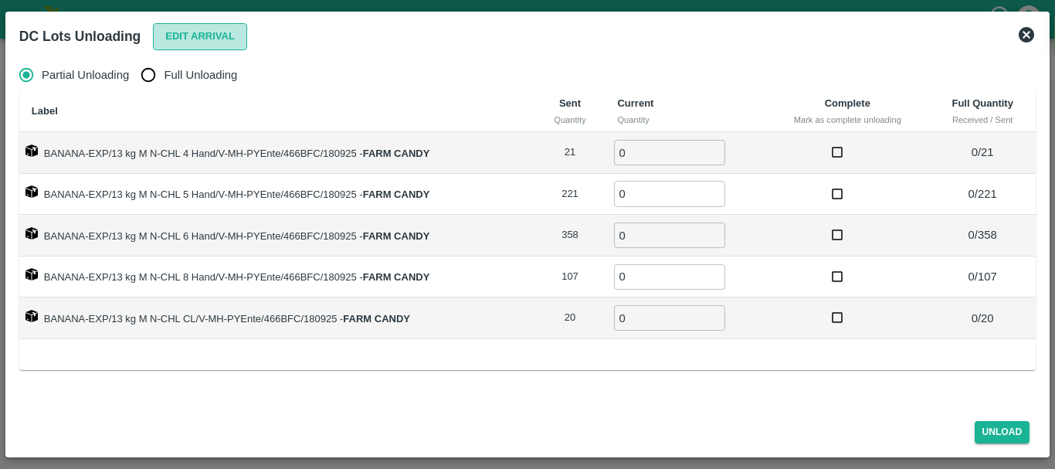
click at [168, 43] on button "Edit Arrival" at bounding box center [200, 36] width 94 height 27
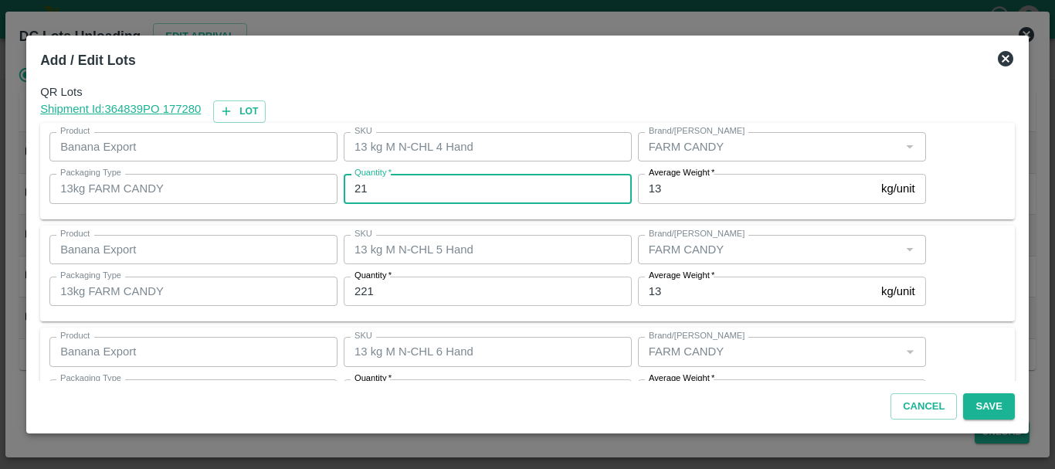
click at [444, 181] on input "21" at bounding box center [488, 188] width 288 height 29
type input "2"
type input "18"
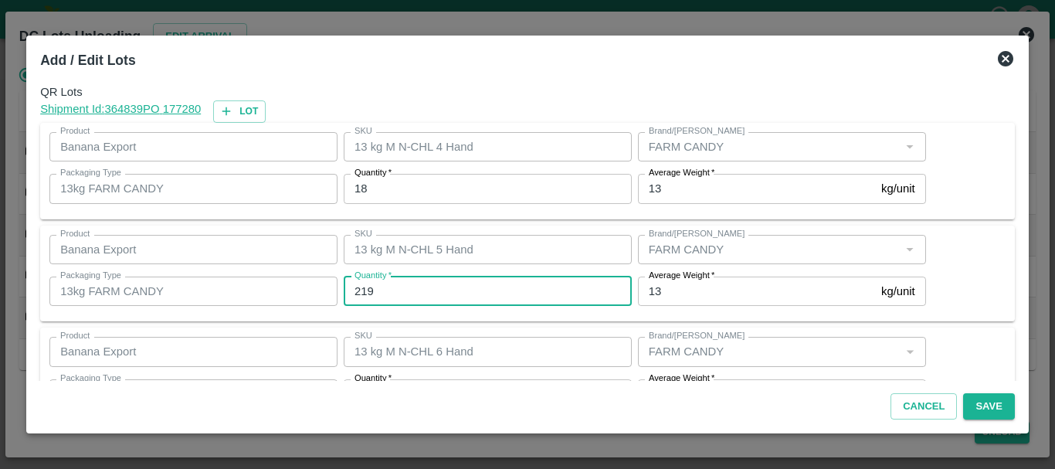
type input "219"
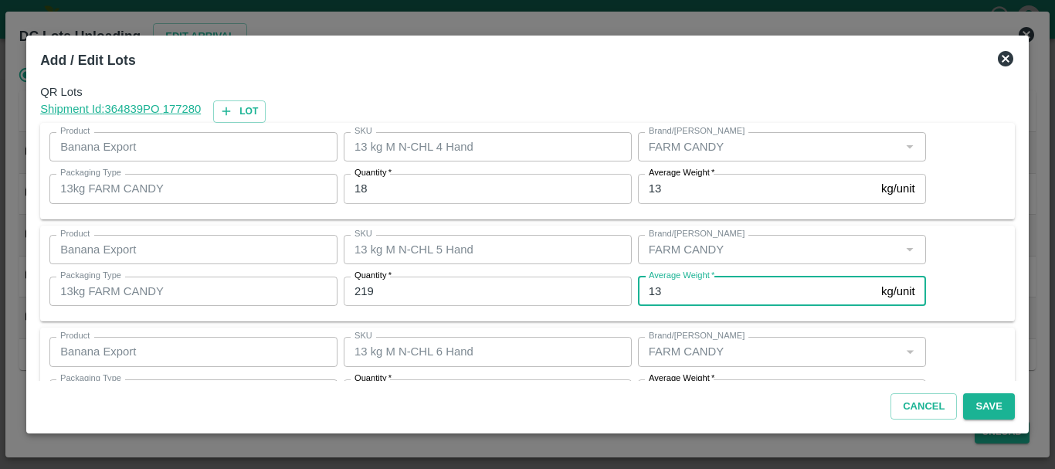
scroll to position [28, 0]
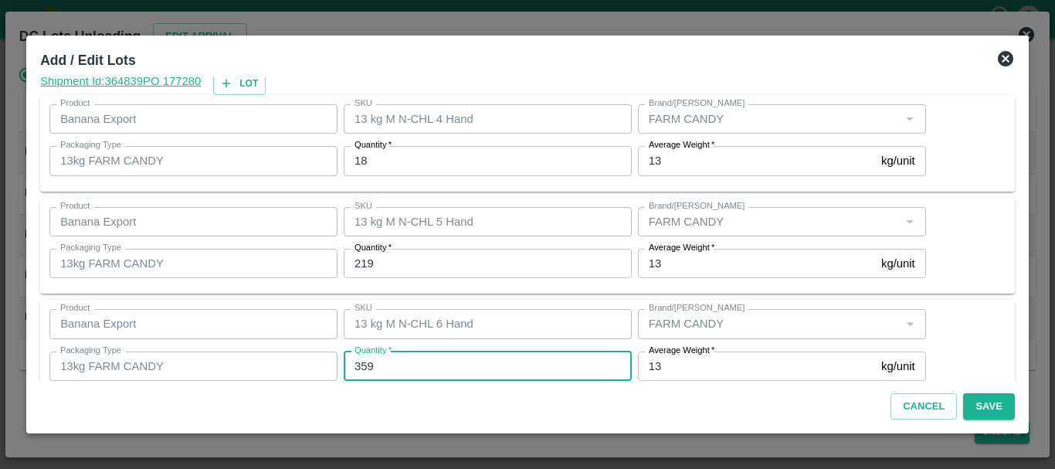
type input "359"
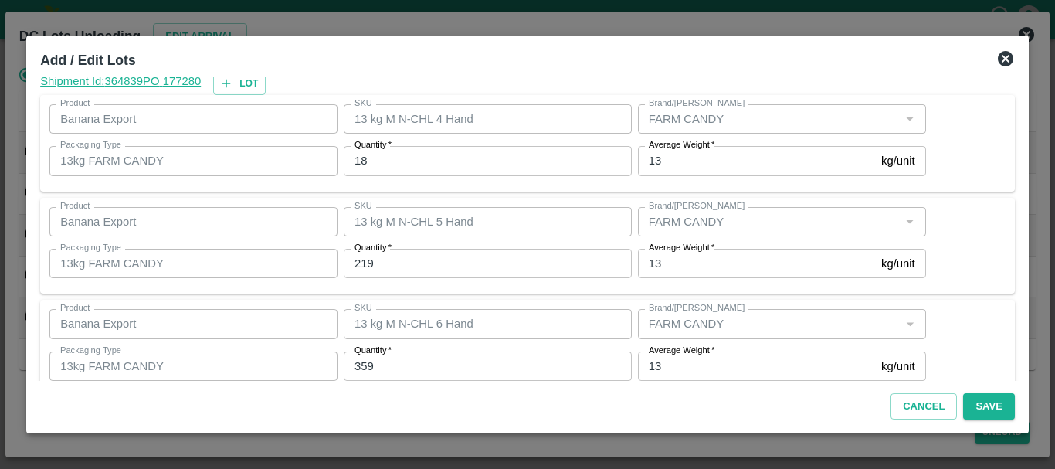
scroll to position [261, 0]
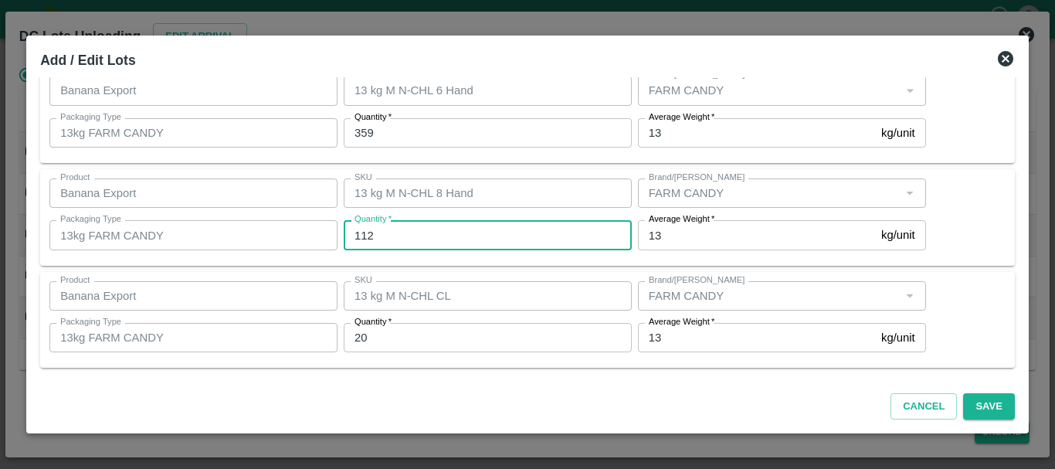
type input "112"
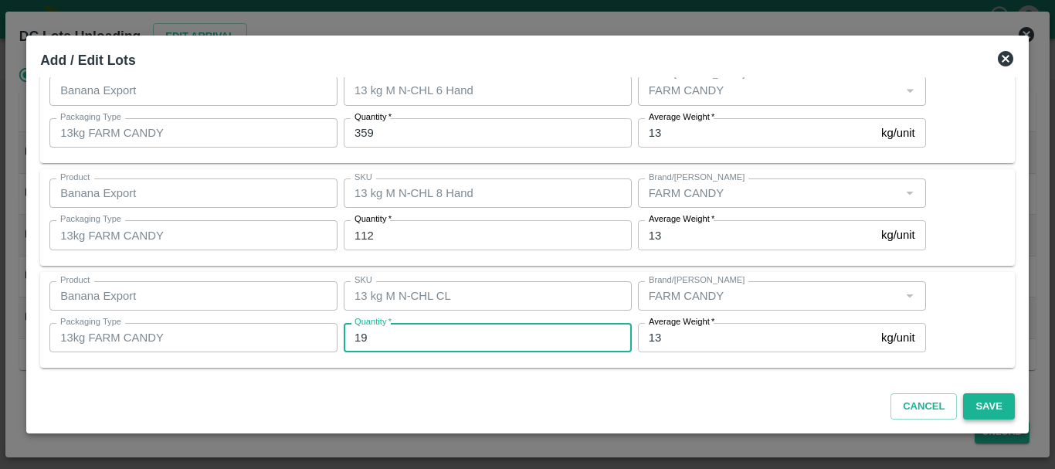
type input "19"
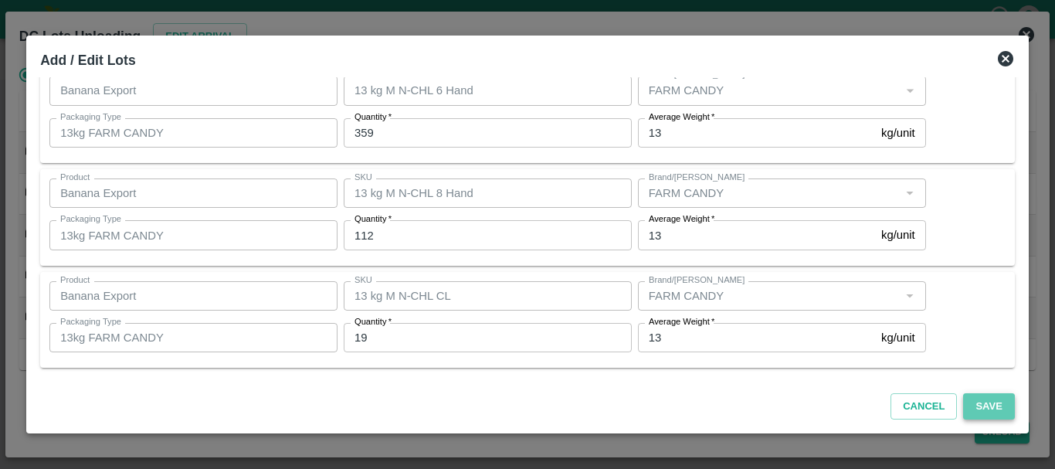
click at [970, 405] on button "Save" at bounding box center [988, 406] width 51 height 27
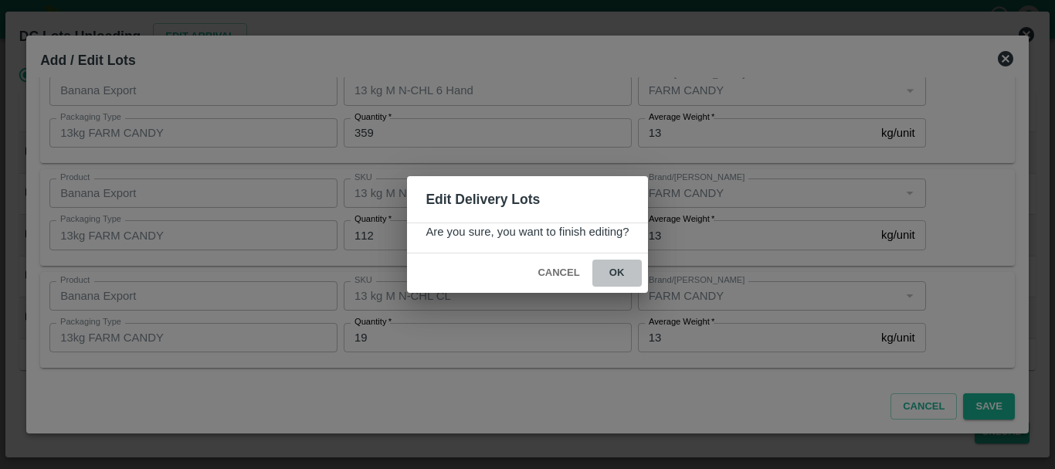
click at [617, 275] on button "ok" at bounding box center [616, 272] width 49 height 27
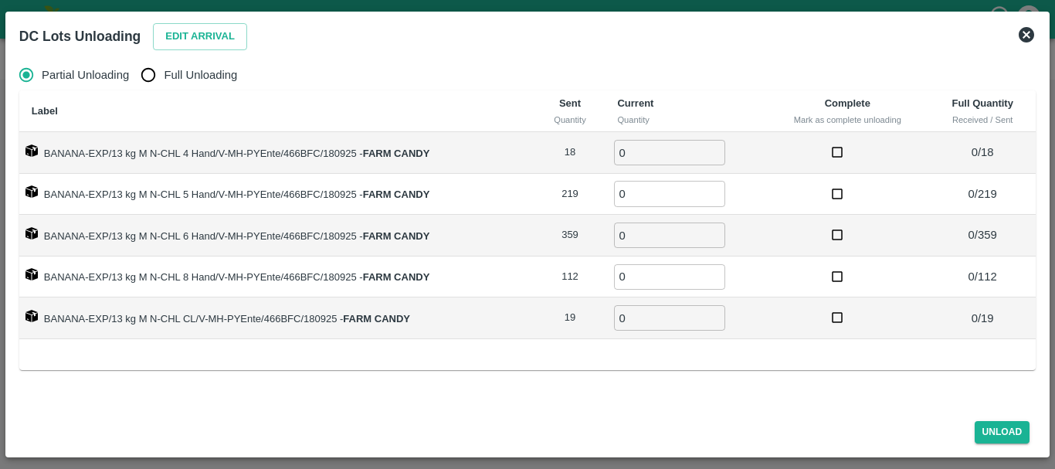
click at [1021, 28] on icon at bounding box center [1026, 34] width 19 height 19
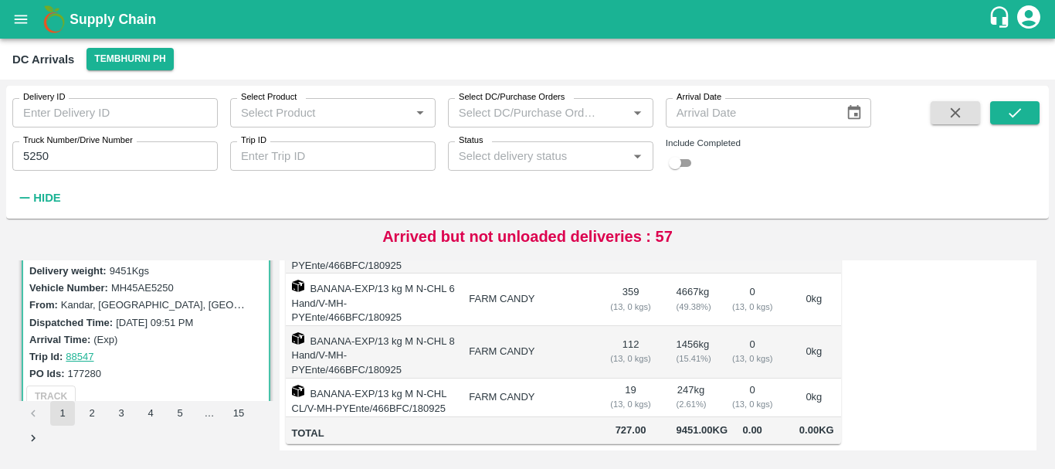
scroll to position [255, 0]
click at [49, 188] on h6 "Hide" at bounding box center [46, 198] width 27 height 20
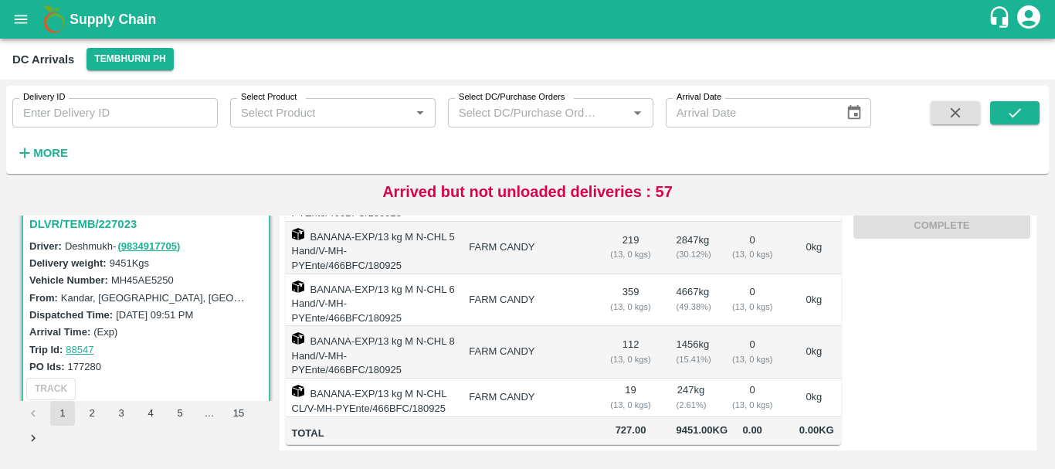
scroll to position [0, 0]
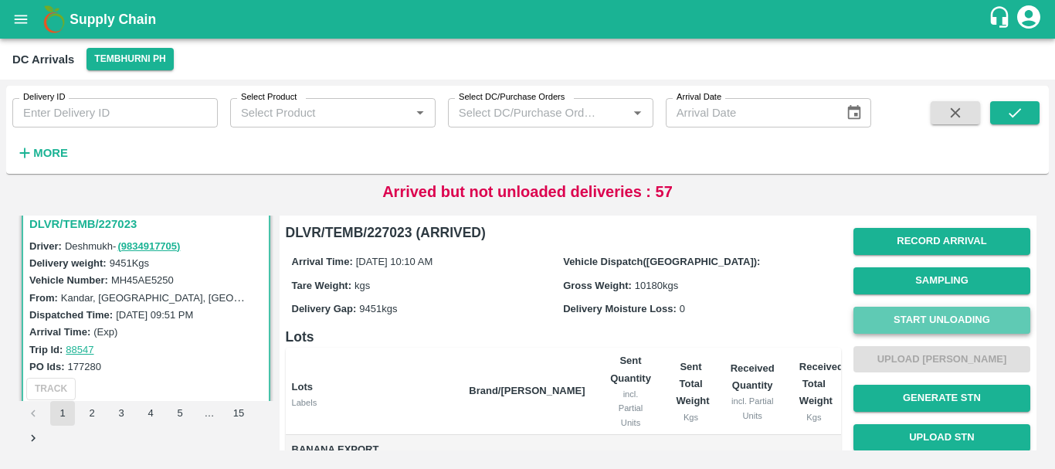
click at [930, 309] on button "Start Unloading" at bounding box center [941, 320] width 177 height 27
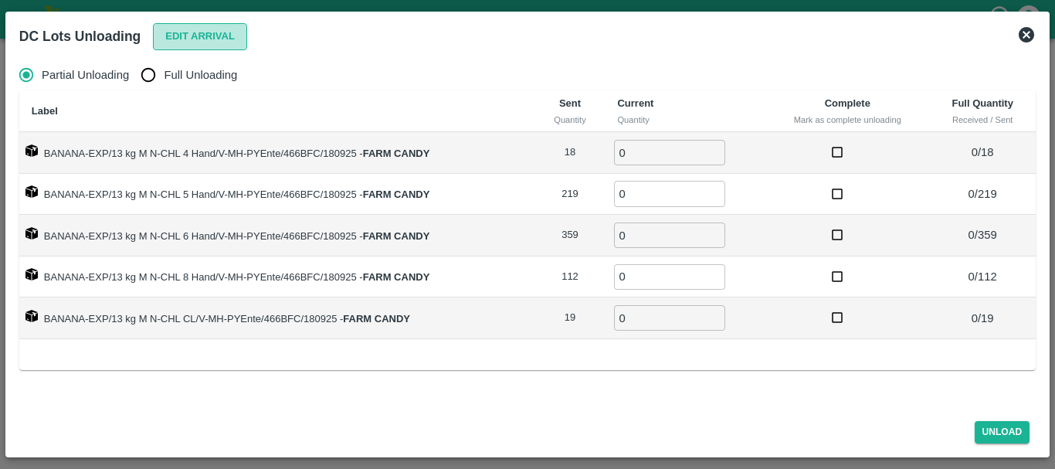
click at [184, 32] on button "Edit Arrival" at bounding box center [200, 36] width 94 height 27
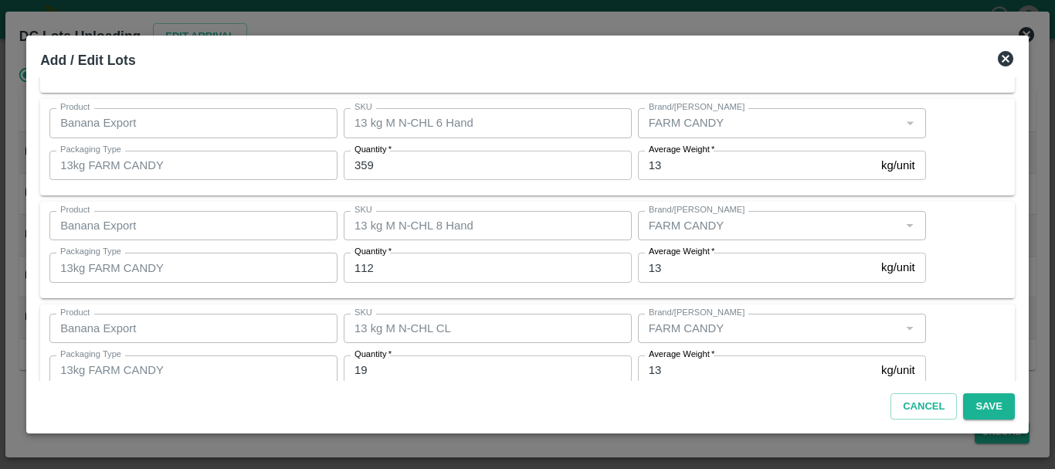
scroll to position [260, 0]
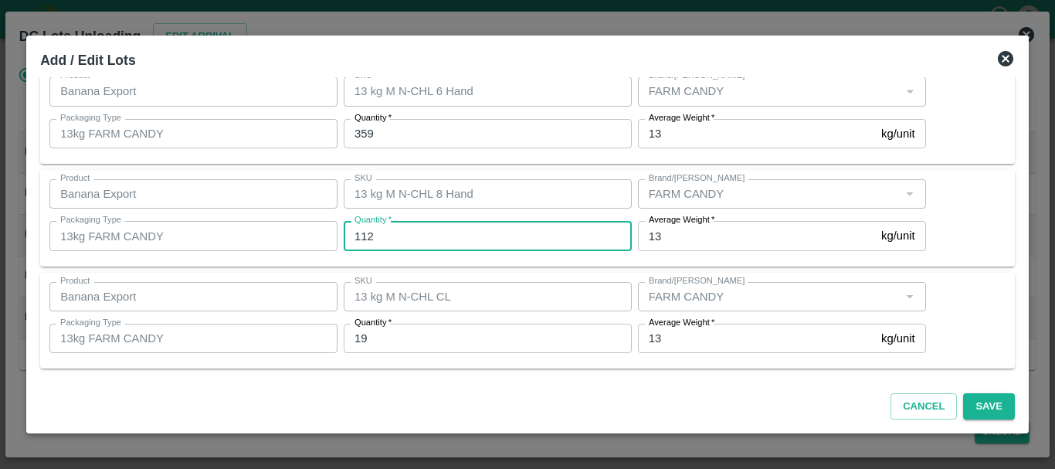
click at [397, 249] on input "112" at bounding box center [488, 235] width 288 height 29
type input "1"
type input "0"
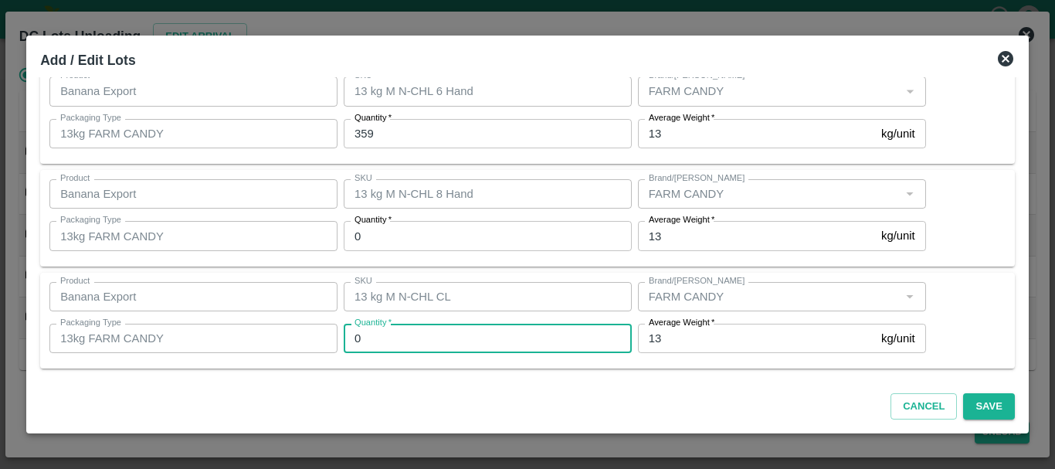
type input "0"
click at [313, 358] on div "Packaging Type 13kg FARM CANDY Packaging Type" at bounding box center [190, 338] width 294 height 42
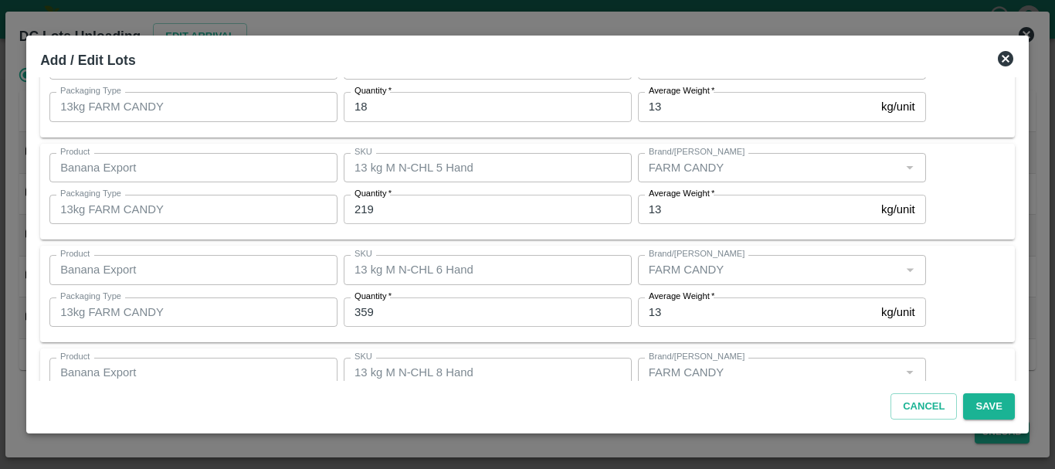
scroll to position [0, 0]
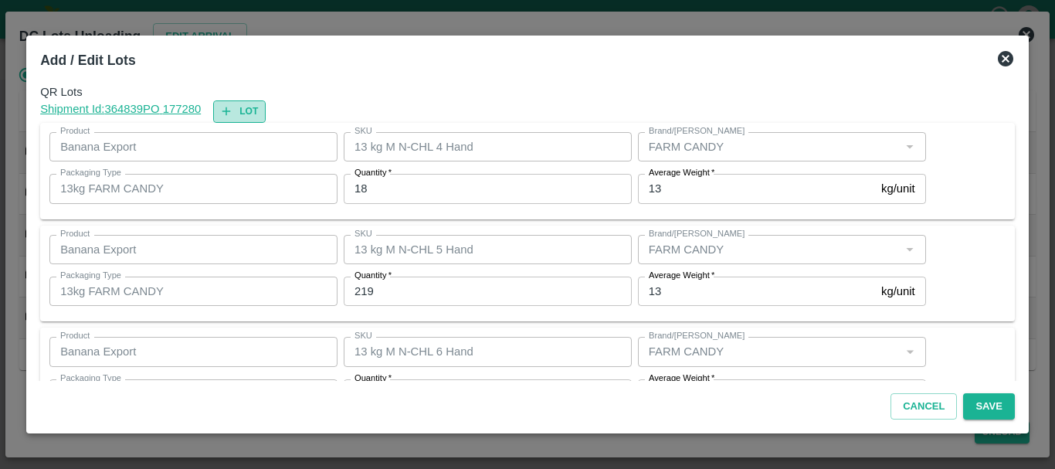
click at [256, 105] on button "Lot" at bounding box center [239, 111] width 53 height 22
type input "13 kg M N-CHL 4 Hand"
type input "18"
type input "13 kg M N-CHL 5 Hand"
type input "219"
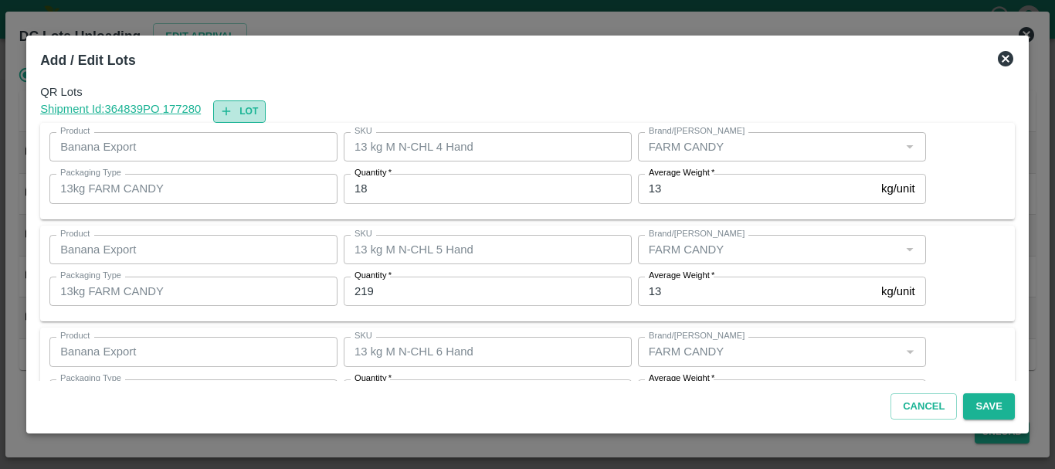
type input "13 kg M N-CHL 6 Hand"
type input "359"
type input "13 kg M N-CHL 8 Hand"
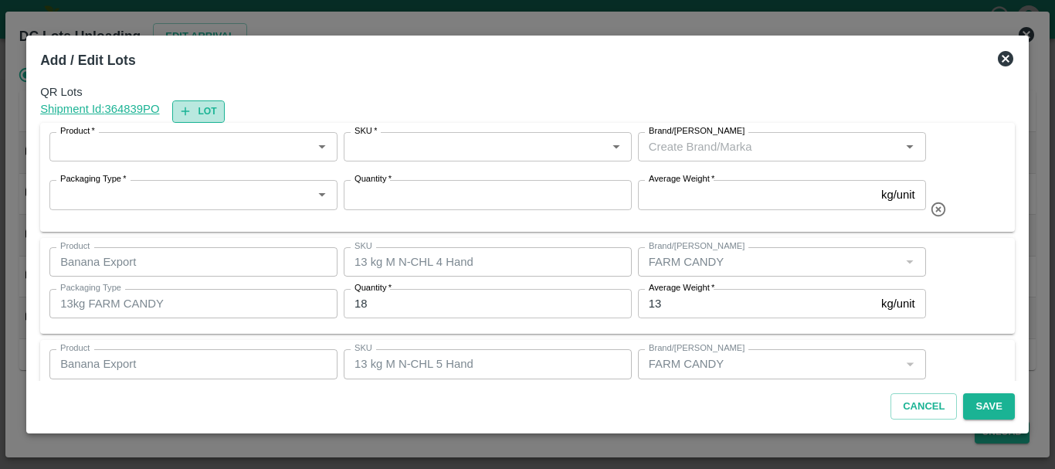
click at [214, 110] on button "Lot" at bounding box center [198, 111] width 53 height 22
type input "13 kg M N-CHL 4 Hand"
type input "18"
type input "13 kg M N-CHL 5 Hand"
type input "219"
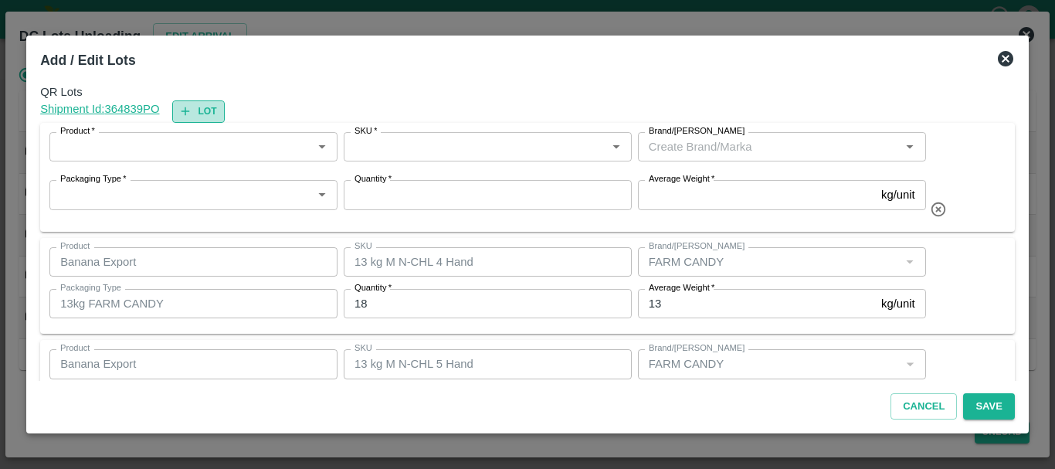
type input "13 kg M N-CHL 6 Hand"
type input "359"
type input "13 kg M N-CHL 8 Hand"
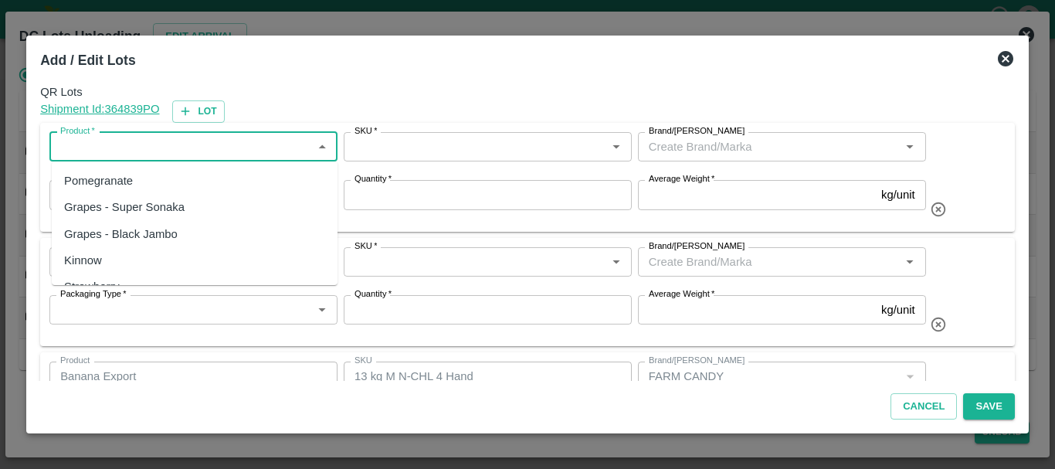
click at [201, 138] on input "Product   *" at bounding box center [180, 147] width 253 height 20
click at [206, 179] on div "Banana Export" at bounding box center [195, 181] width 286 height 26
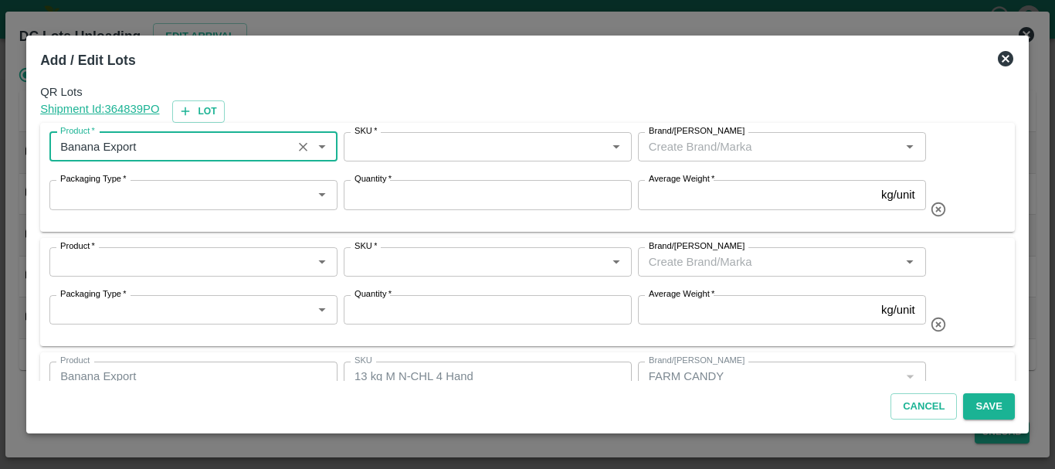
type input "Banana Export"
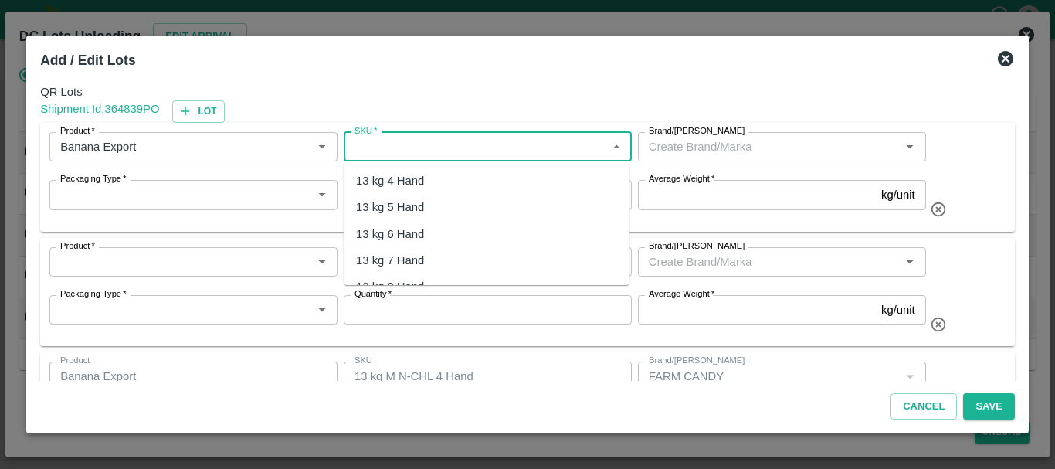
click at [452, 138] on input "SKU   *" at bounding box center [474, 147] width 253 height 20
click at [432, 256] on div "13 kg M N-CHL 8 Hand" at bounding box center [415, 257] width 119 height 17
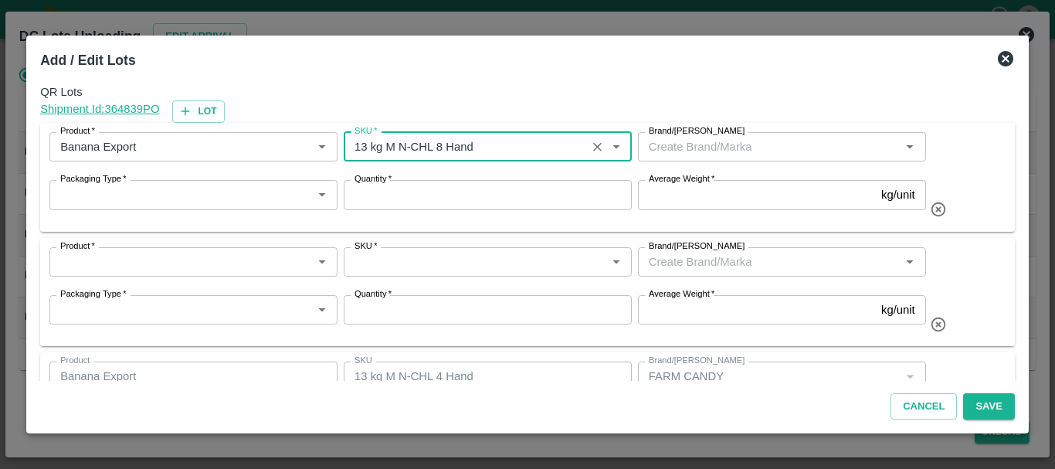
type input "13 kg M N-CHL 8 Hand"
click at [764, 147] on input "Brand/[PERSON_NAME]" at bounding box center [768, 147] width 253 height 20
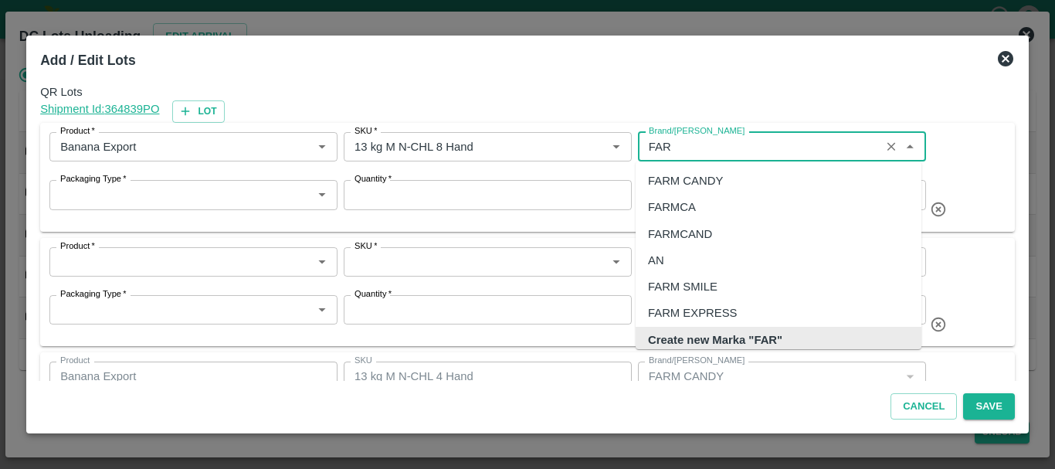
scroll to position [10, 0]
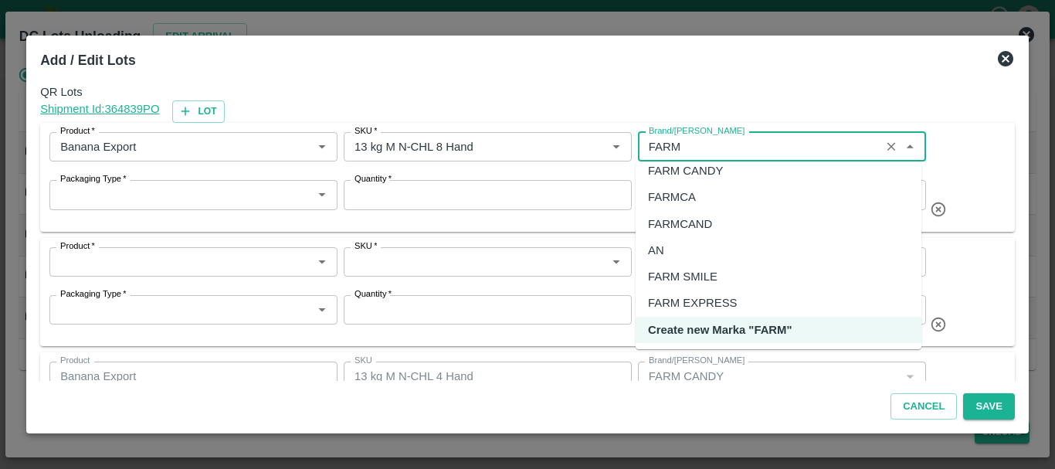
click at [719, 300] on div "FARM EXPRESS" at bounding box center [692, 302] width 89 height 17
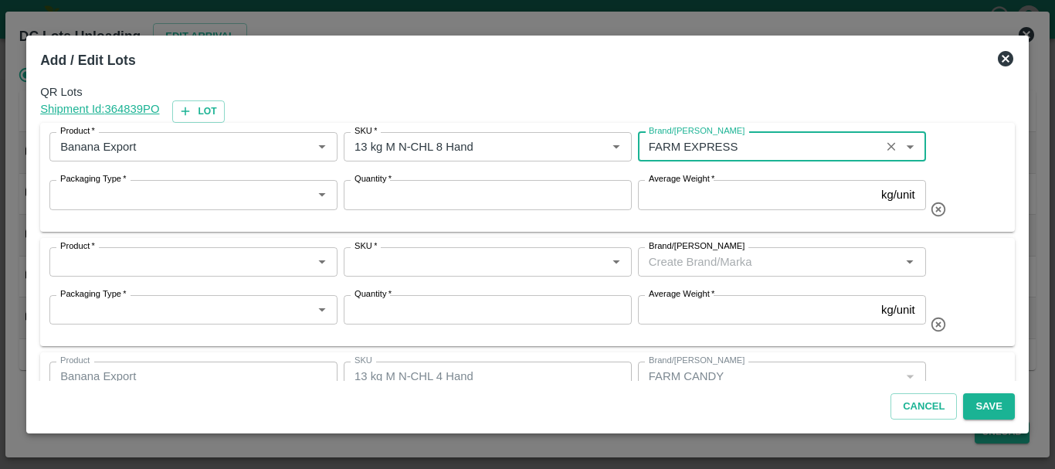
type input "FARM EXPRESS"
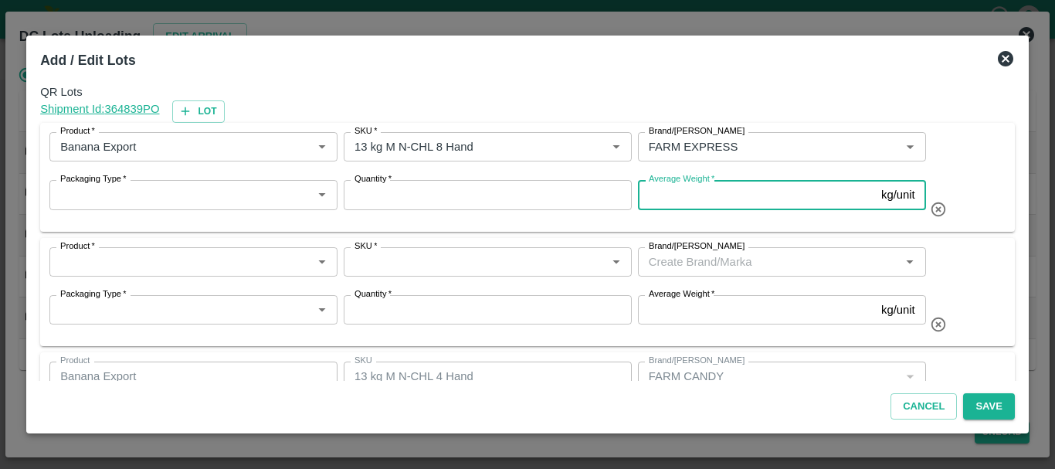
click at [757, 188] on input "Average Weight   *" at bounding box center [756, 194] width 237 height 29
type input "13"
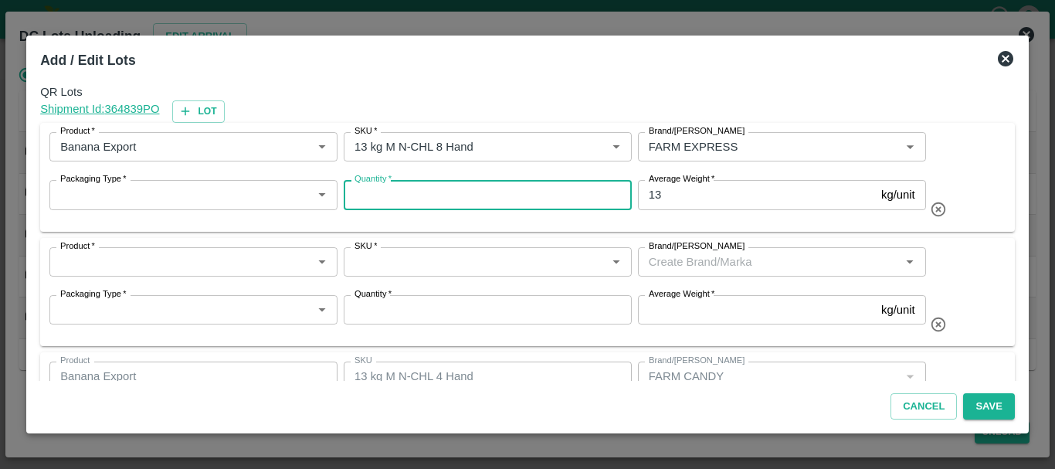
click at [401, 202] on input "Quantity   *" at bounding box center [488, 194] width 288 height 29
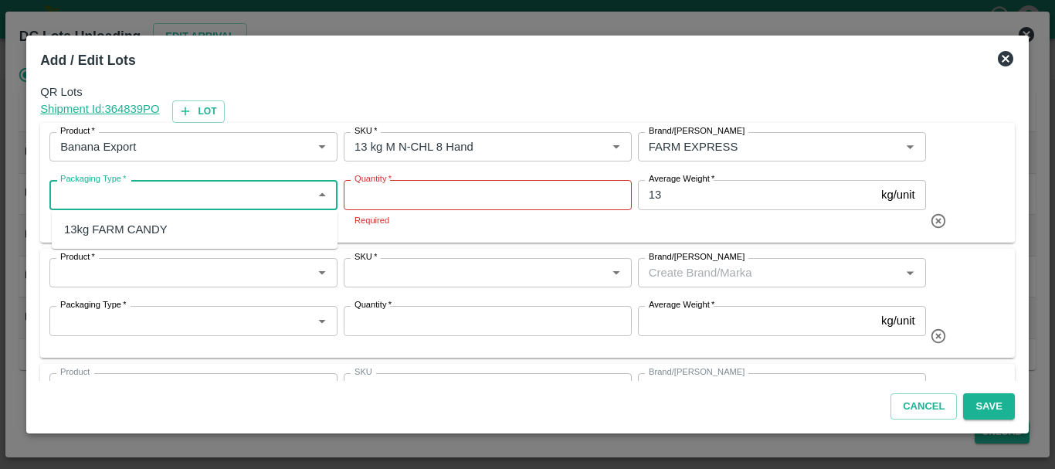
click at [217, 200] on input "Packaging Type   *" at bounding box center [180, 195] width 253 height 20
click at [146, 227] on div "13kg FARM CANDY" at bounding box center [115, 229] width 103 height 17
type input "13kg FARM CANDY"
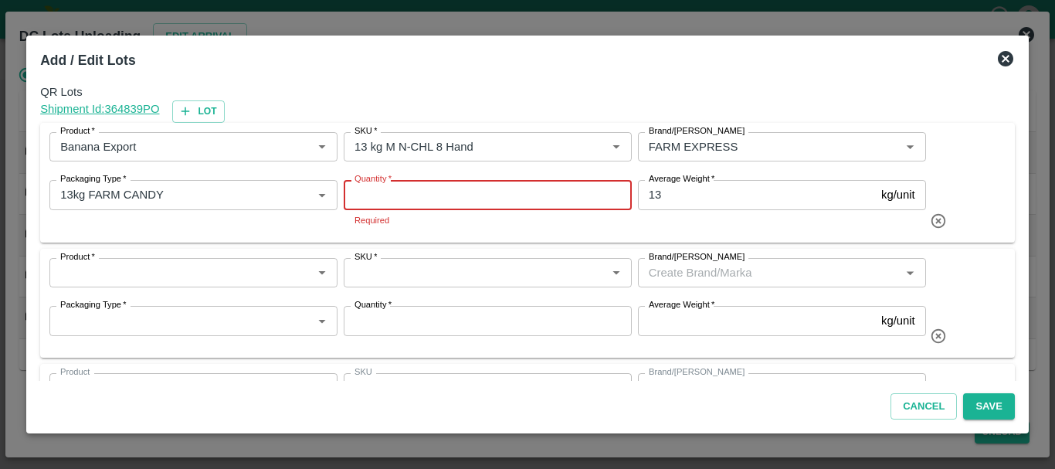
click at [493, 194] on input "Quantity   *" at bounding box center [488, 194] width 288 height 29
click at [79, 145] on input "Product   *" at bounding box center [170, 147] width 233 height 20
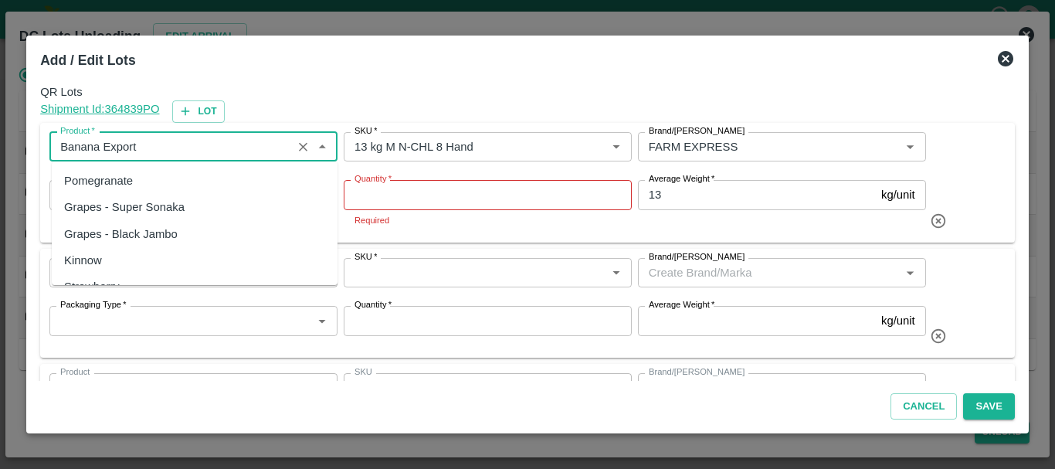
click at [79, 145] on input "Product   *" at bounding box center [170, 147] width 233 height 20
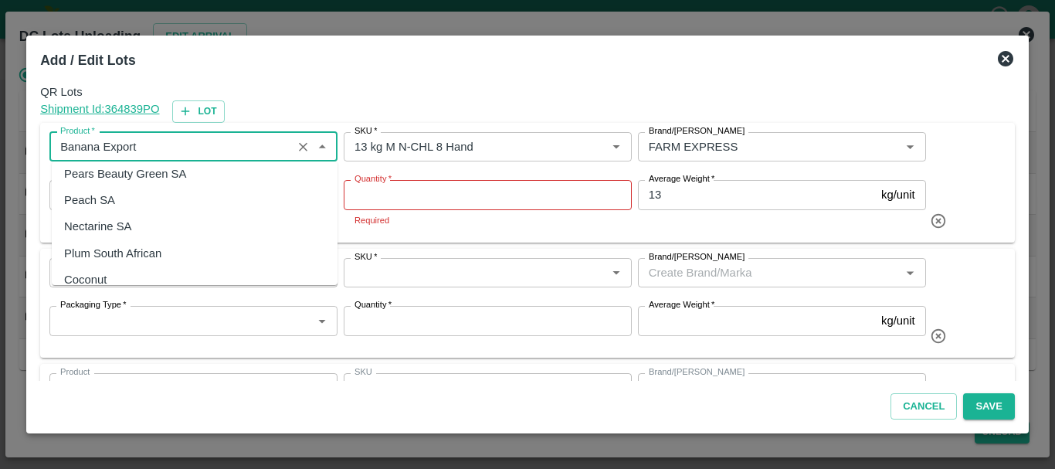
click at [124, 144] on input "Product   *" at bounding box center [170, 147] width 233 height 20
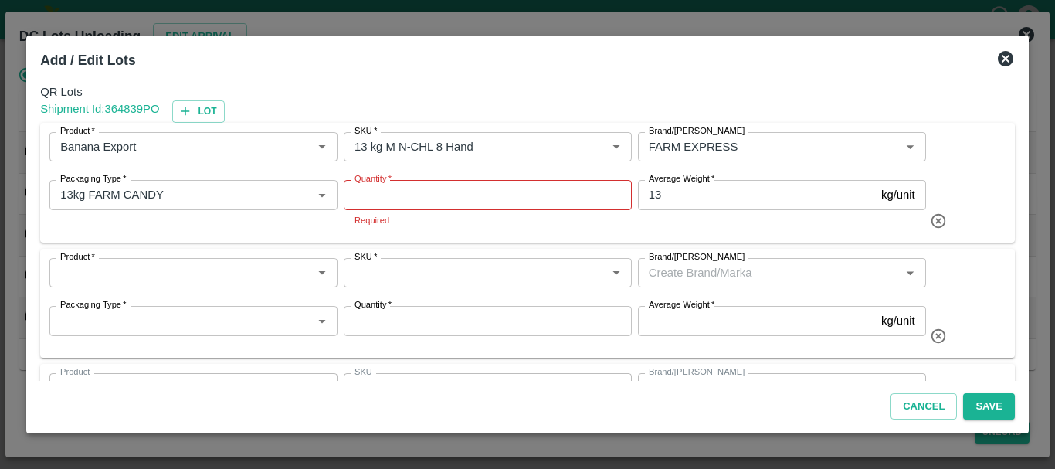
click at [403, 227] on p "Required" at bounding box center [487, 220] width 266 height 14
click at [160, 283] on input "Product   *" at bounding box center [180, 273] width 253 height 20
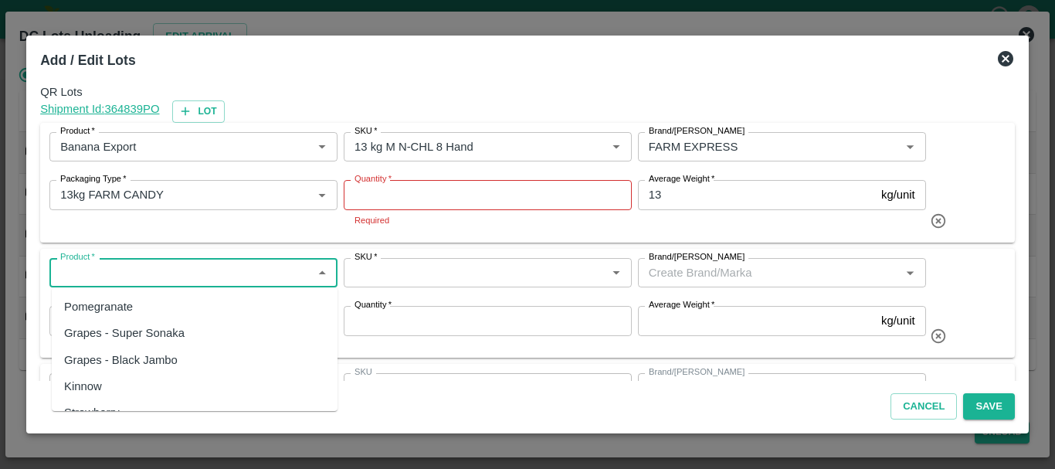
paste input "Export"
click at [108, 311] on div "Banana Export" at bounding box center [102, 306] width 76 height 17
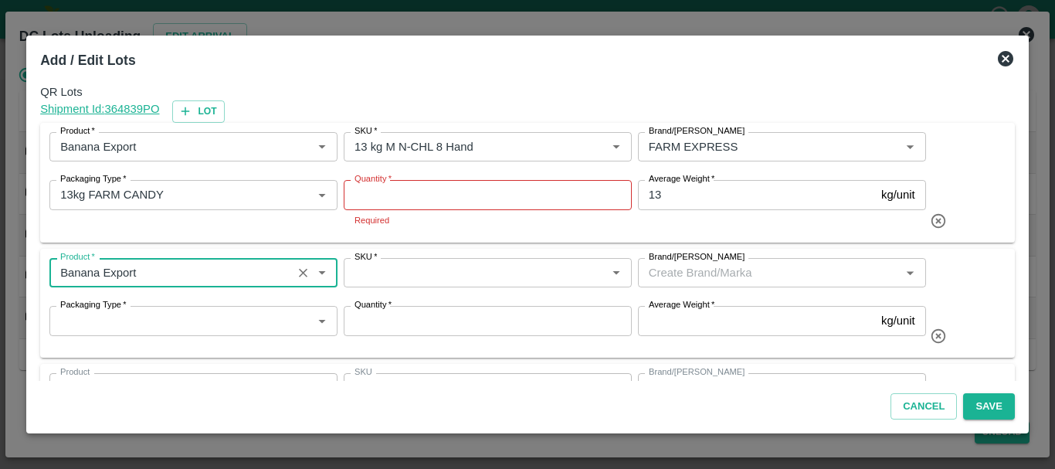
type input "Banana Export"
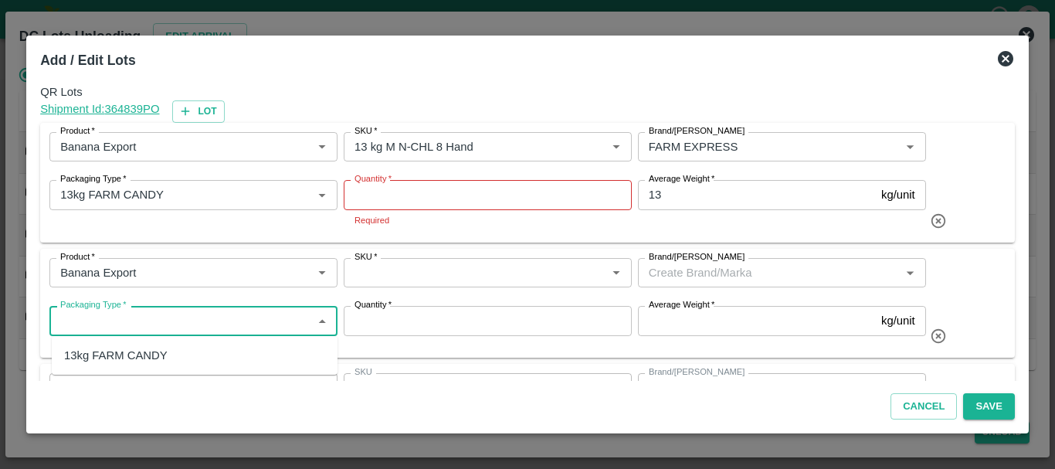
click at [112, 327] on input "Packaging Type   *" at bounding box center [180, 320] width 253 height 20
click at [113, 358] on div "13kg FARM CANDY" at bounding box center [115, 355] width 103 height 17
type input "13kg FARM CANDY"
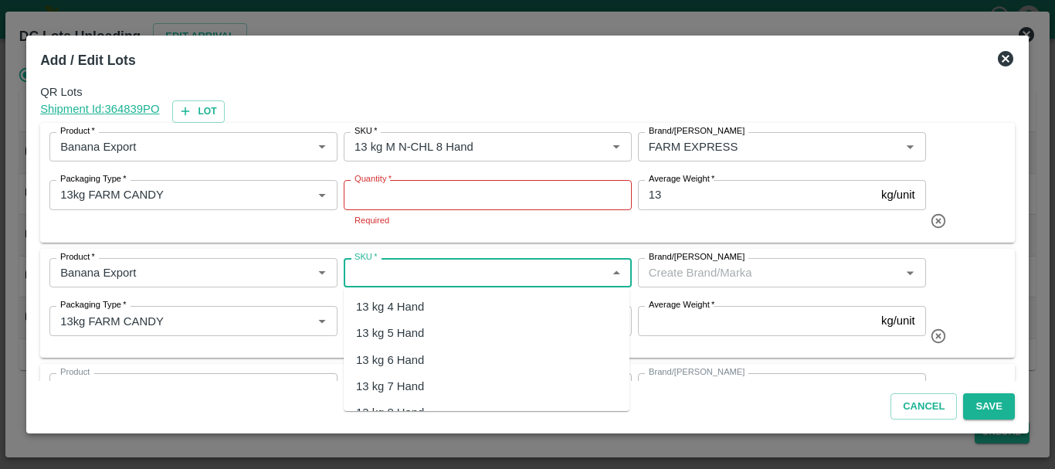
click at [378, 278] on input "SKU   *" at bounding box center [474, 273] width 253 height 20
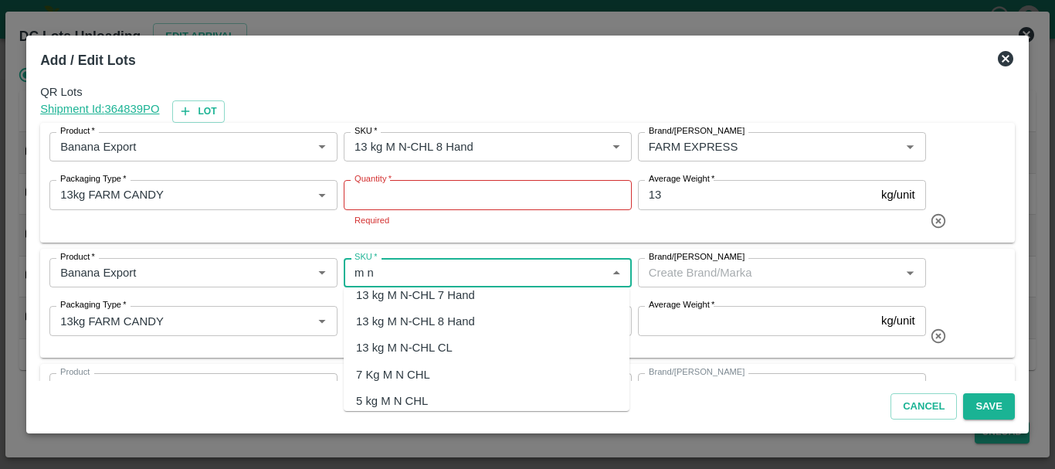
scroll to position [92, 0]
click at [405, 351] on div "13 kg M N-CHL CL" at bounding box center [404, 346] width 97 height 17
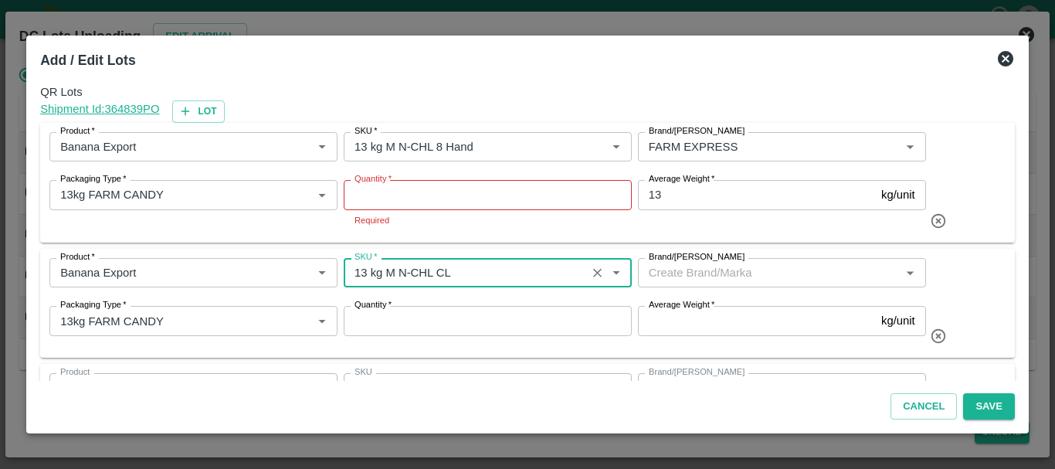
type input "13 kg M N-CHL CL"
click at [677, 271] on input "Brand/[PERSON_NAME]" at bounding box center [768, 273] width 253 height 20
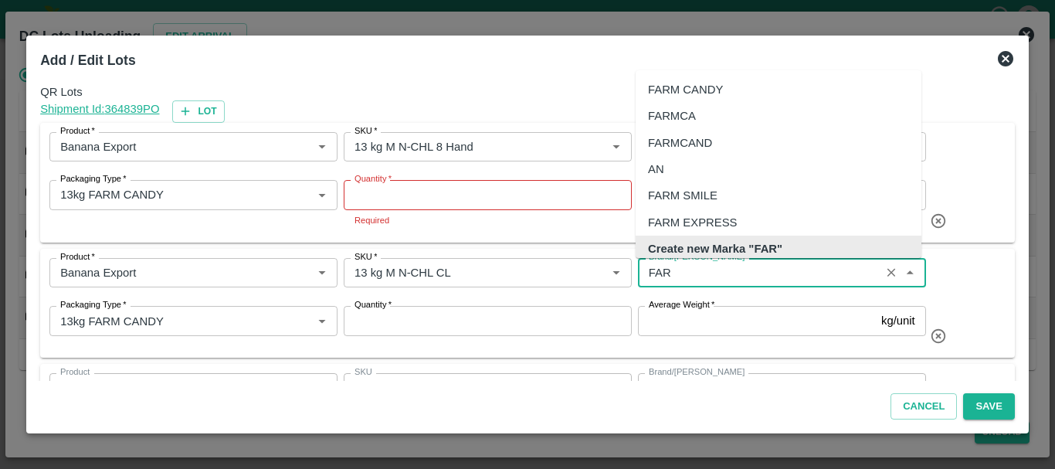
scroll to position [10, 0]
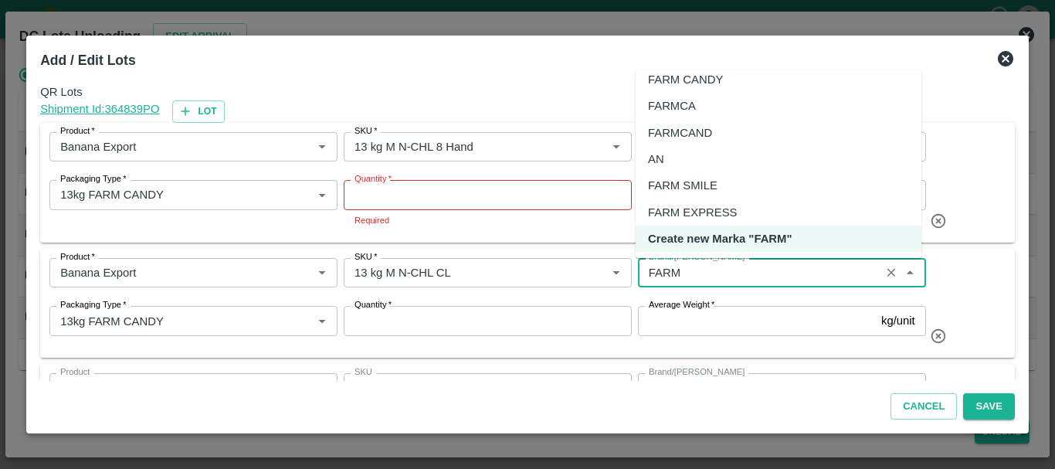
click at [686, 212] on div "FARM EXPRESS" at bounding box center [692, 212] width 89 height 17
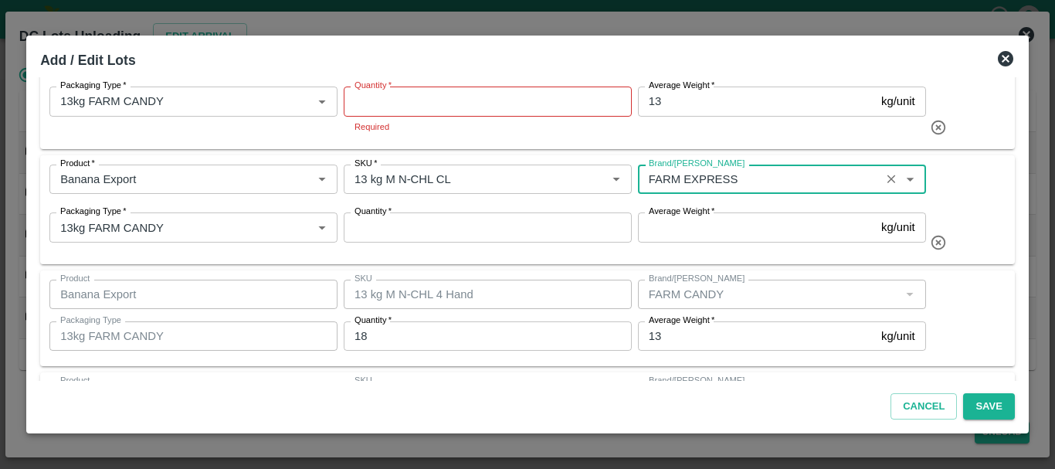
scroll to position [94, 0]
type input "FARM EXPRESS"
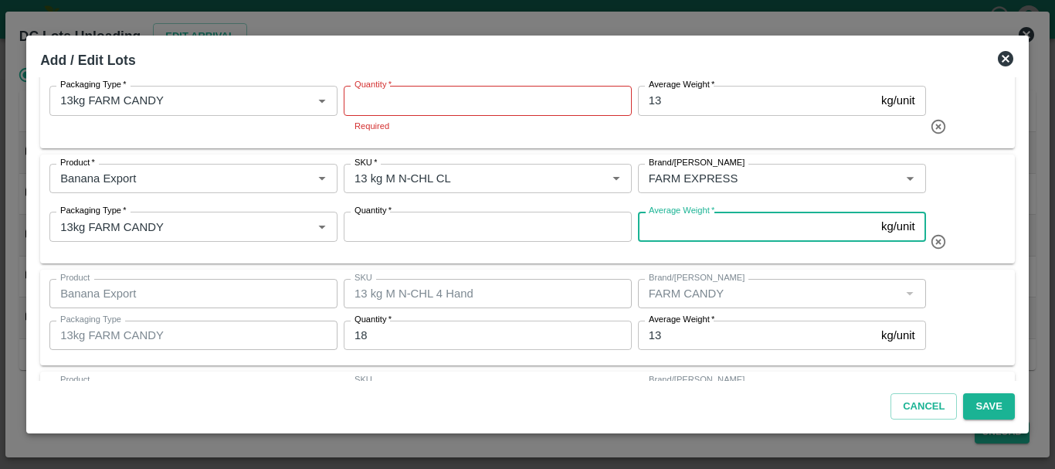
click at [710, 233] on input "Average Weight   *" at bounding box center [756, 226] width 237 height 29
type input "13"
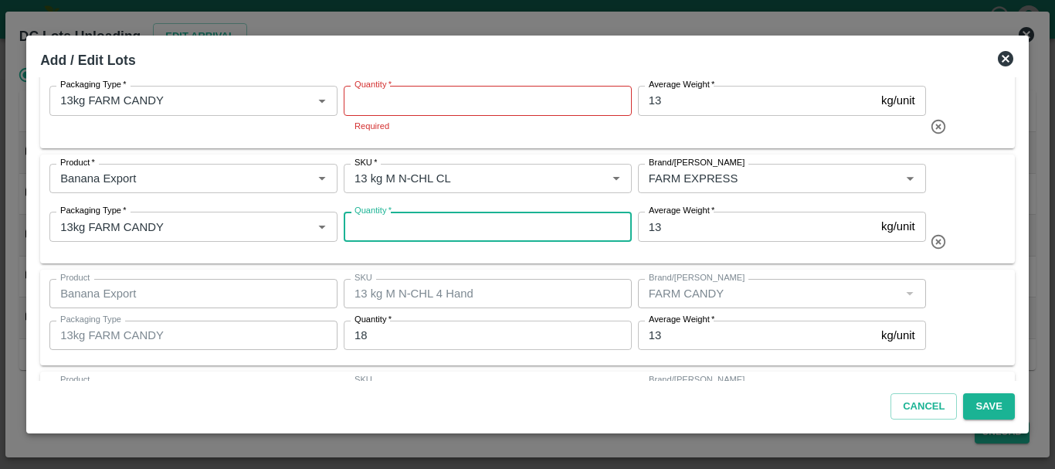
click at [564, 225] on input "Quantity   *" at bounding box center [488, 226] width 288 height 29
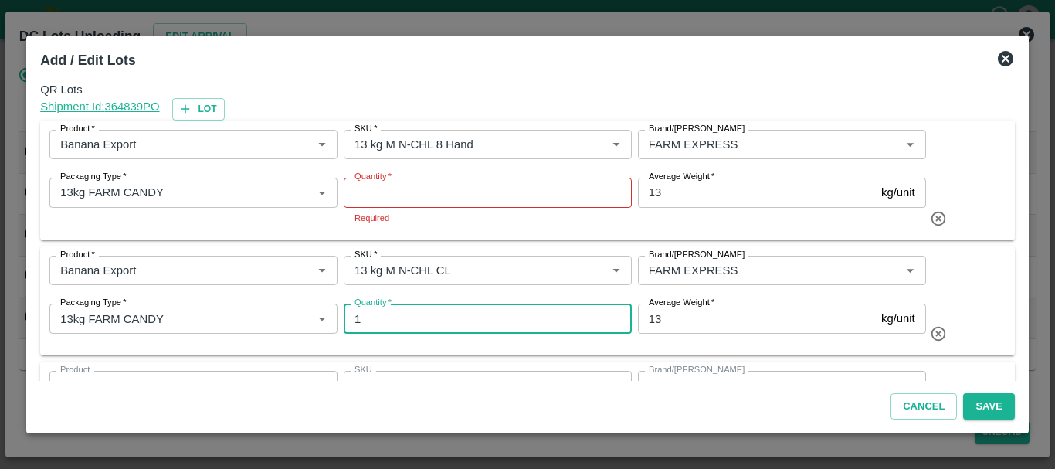
scroll to position [2, 0]
type input "1"
click at [430, 192] on input "Quantity   *" at bounding box center [488, 192] width 288 height 29
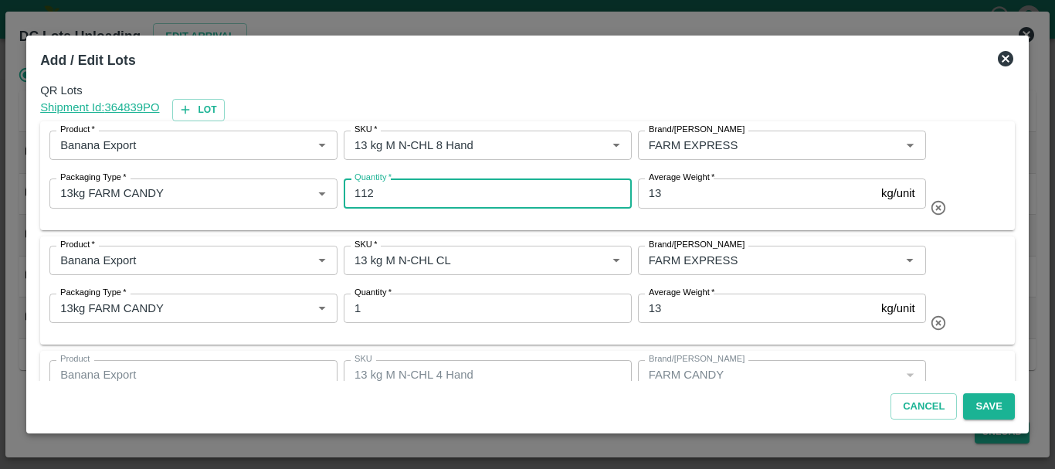
type input "112"
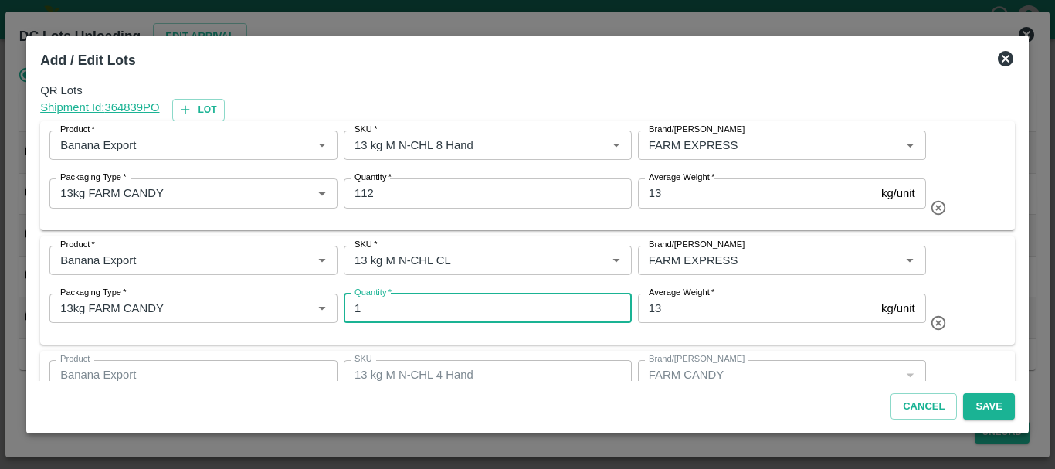
click at [391, 312] on input "1" at bounding box center [488, 307] width 288 height 29
type input "19"
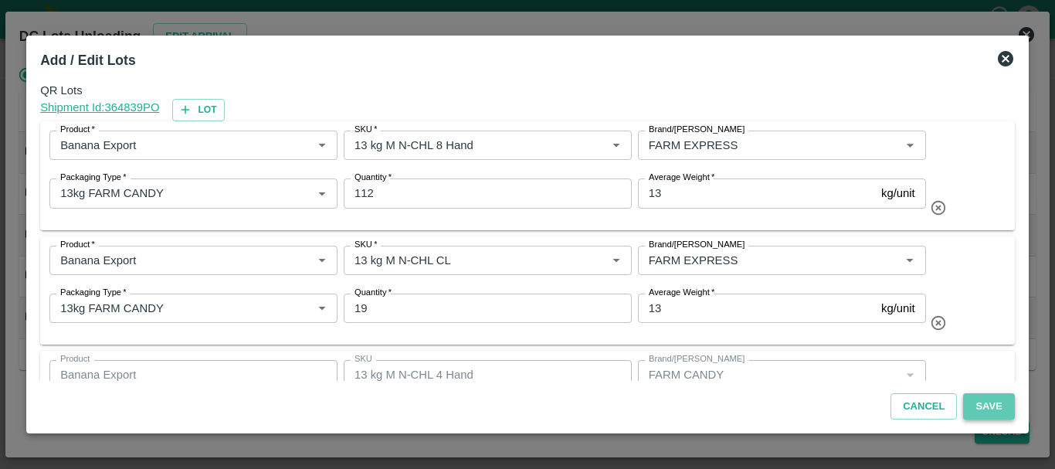
click at [987, 407] on button "Save" at bounding box center [988, 406] width 51 height 27
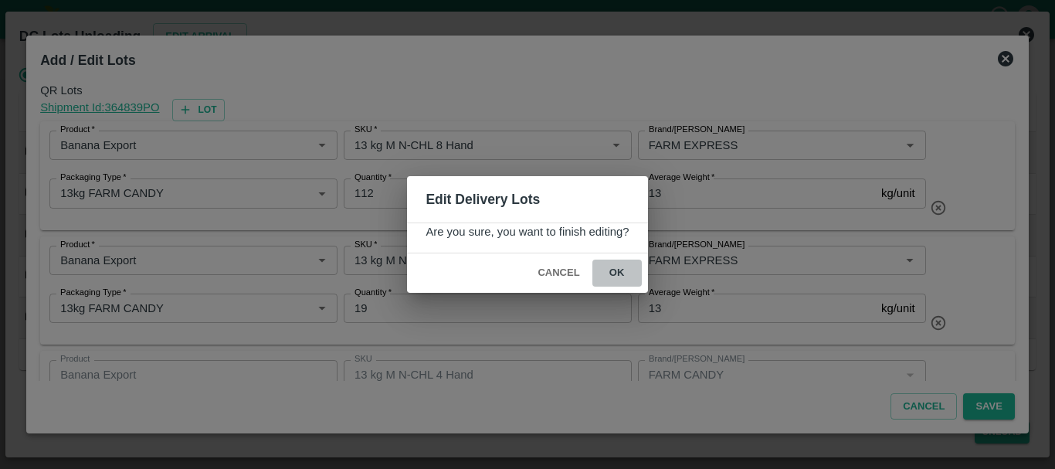
click at [620, 268] on button "ok" at bounding box center [616, 272] width 49 height 27
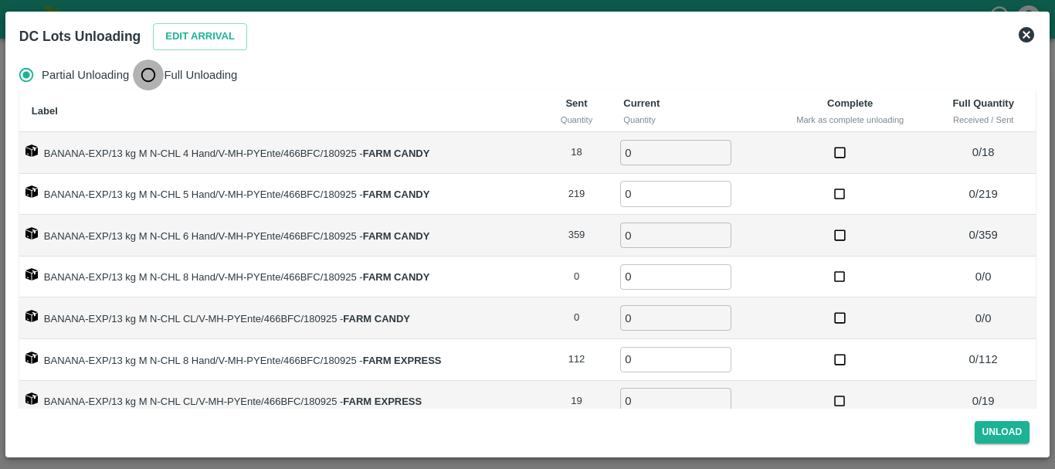
click at [155, 66] on input "Full Unloading" at bounding box center [148, 74] width 31 height 31
radio input "true"
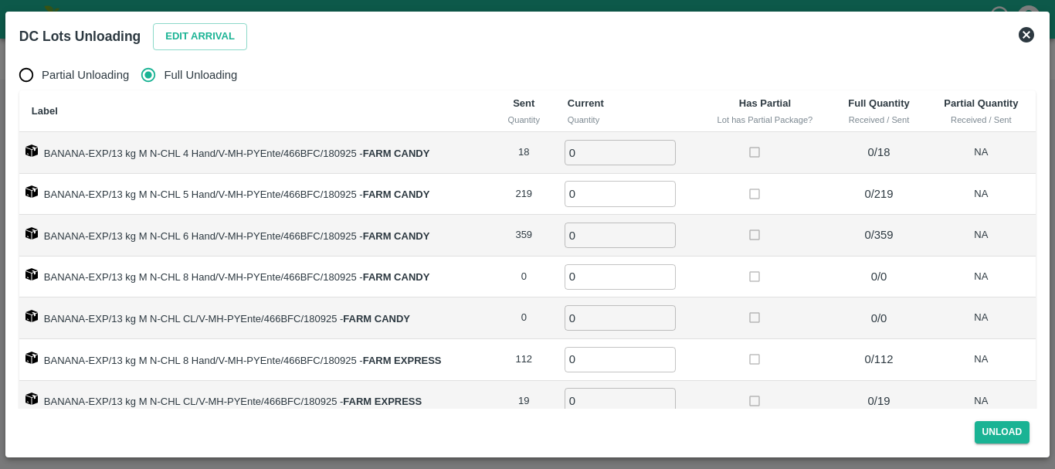
click at [621, 154] on input "0" at bounding box center [619, 152] width 111 height 25
type input "018"
type input "219"
type input "5"
type input "359"
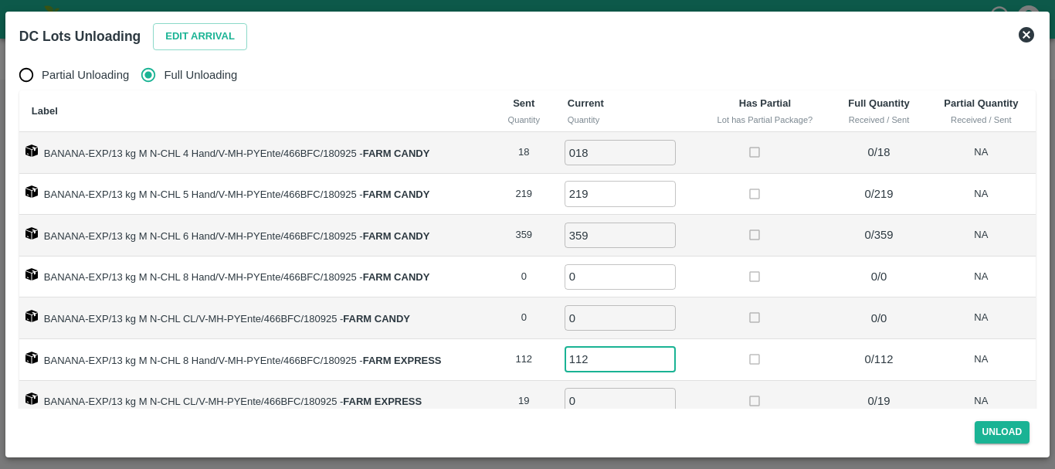
type input "112"
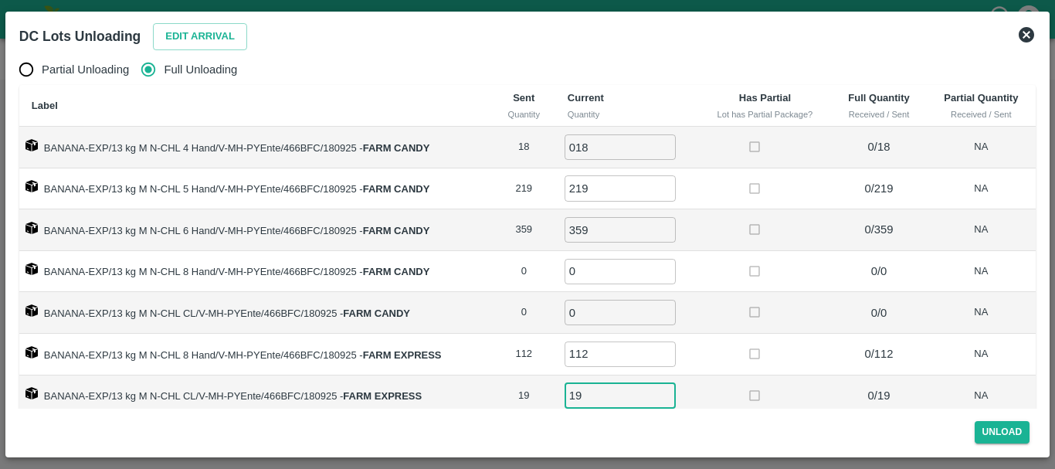
type input "19"
click at [691, 288] on td "0 ​" at bounding box center [627, 272] width 144 height 42
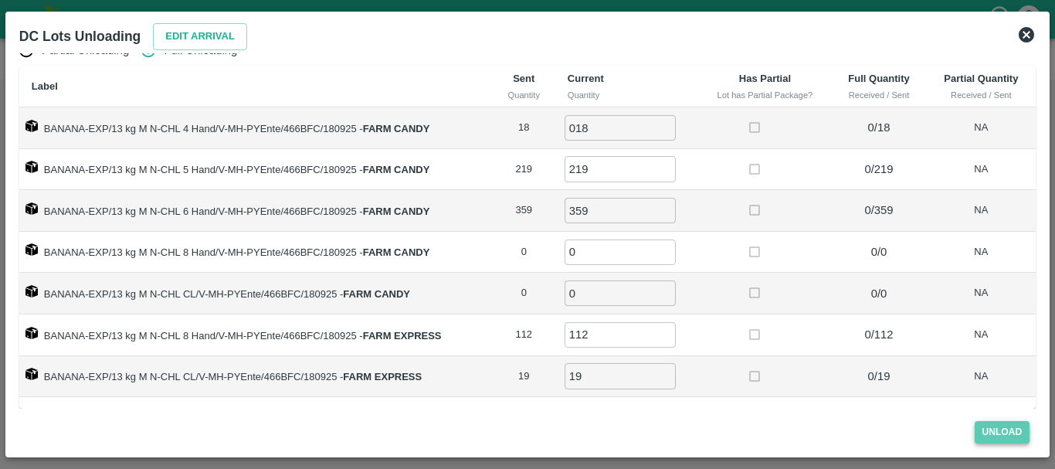
click at [998, 430] on button "Unload" at bounding box center [1002, 432] width 56 height 22
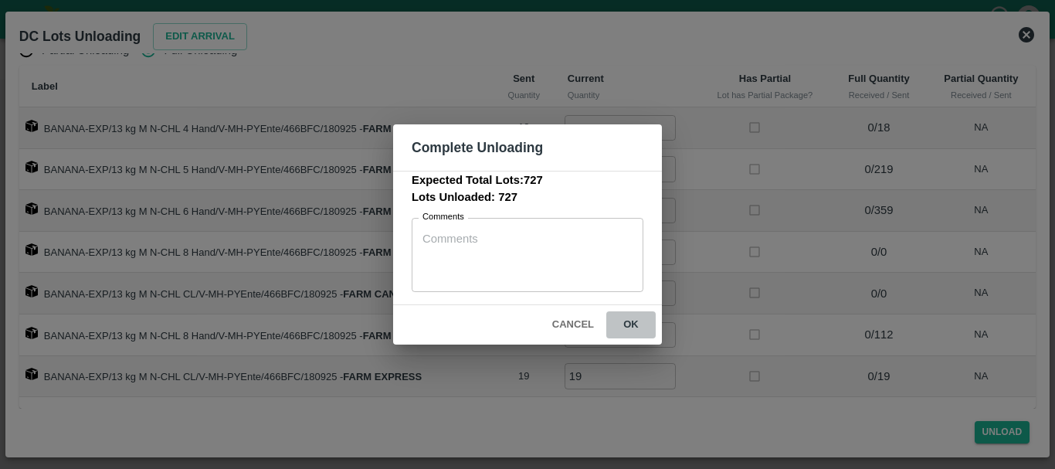
click at [634, 326] on button "ok" at bounding box center [630, 324] width 49 height 27
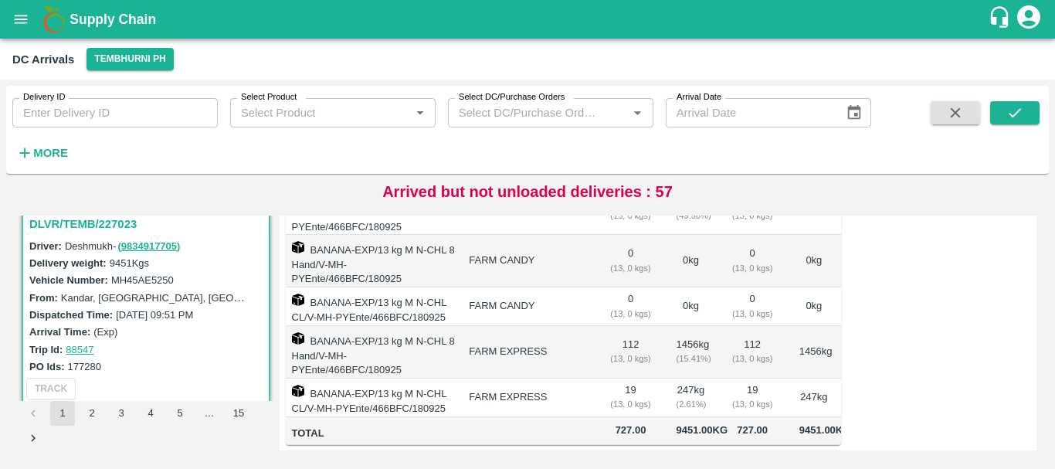
scroll to position [0, 0]
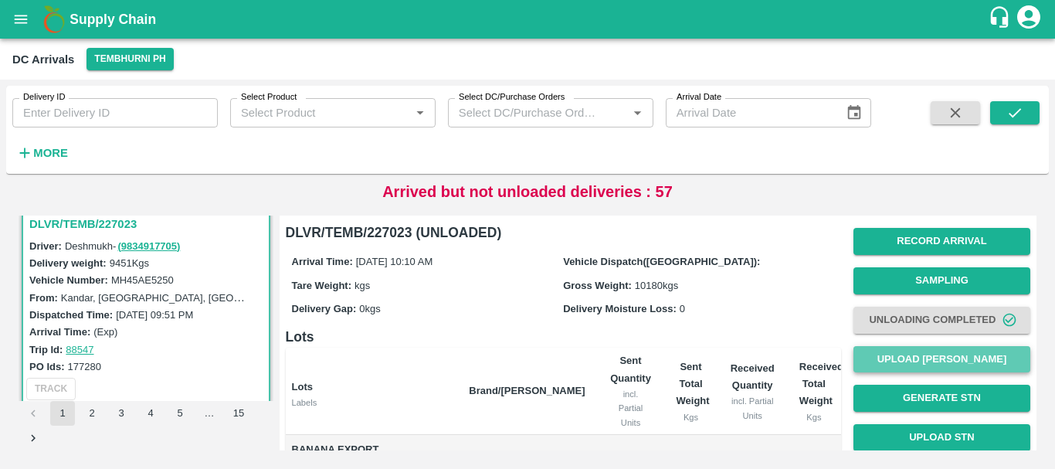
click at [896, 354] on button "Upload [PERSON_NAME]" at bounding box center [941, 359] width 177 height 27
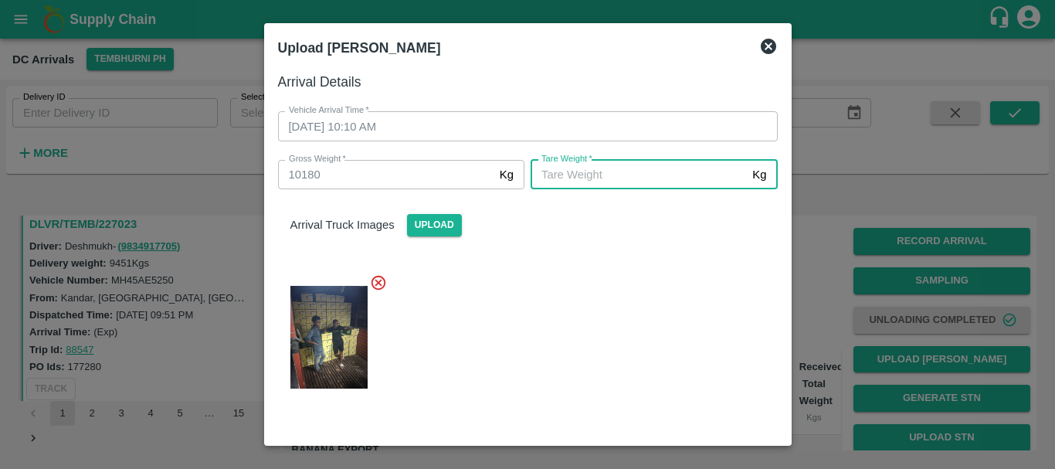
click at [649, 176] on input "[PERSON_NAME]   *" at bounding box center [637, 174] width 215 height 29
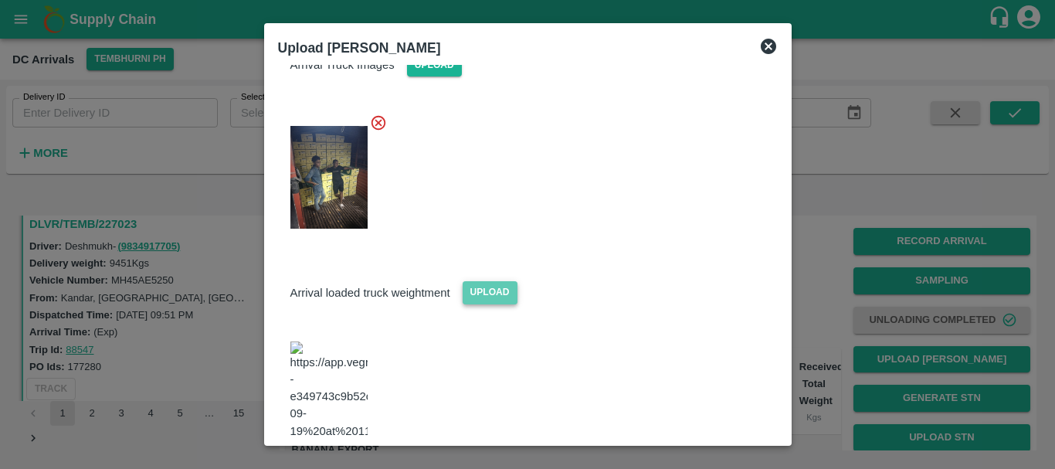
click at [510, 286] on span "Upload" at bounding box center [489, 292] width 55 height 22
click at [0, 0] on input "Upload" at bounding box center [0, 0] width 0 height 0
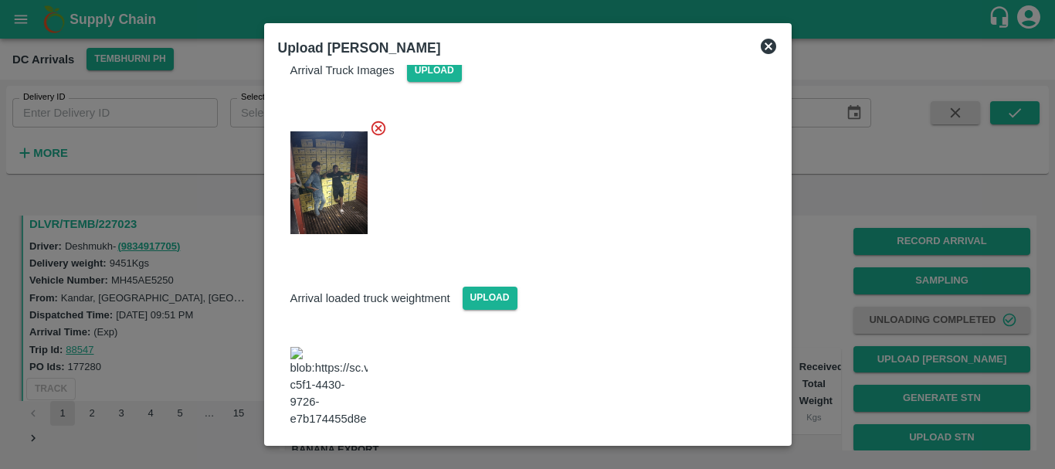
scroll to position [154, 0]
click at [336, 364] on img at bounding box center [328, 387] width 77 height 81
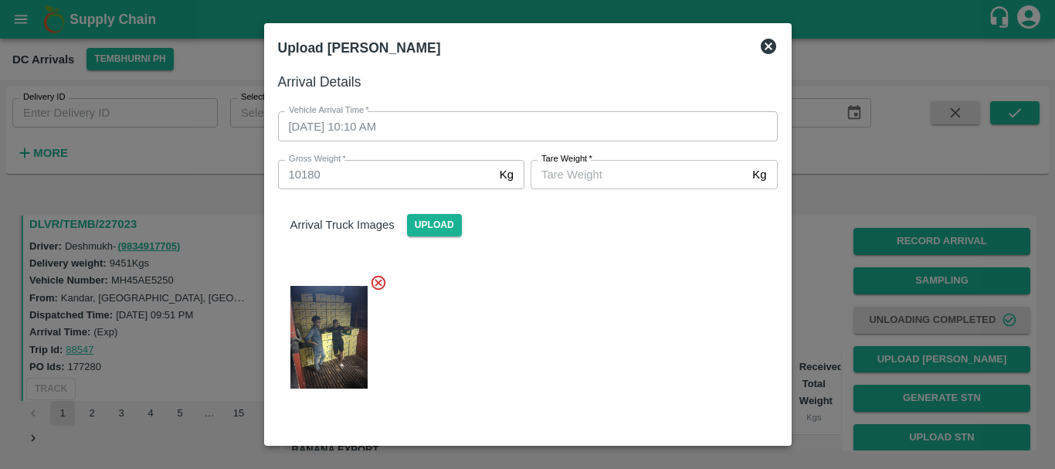
click at [543, 173] on input "[PERSON_NAME]   *" at bounding box center [637, 174] width 215 height 29
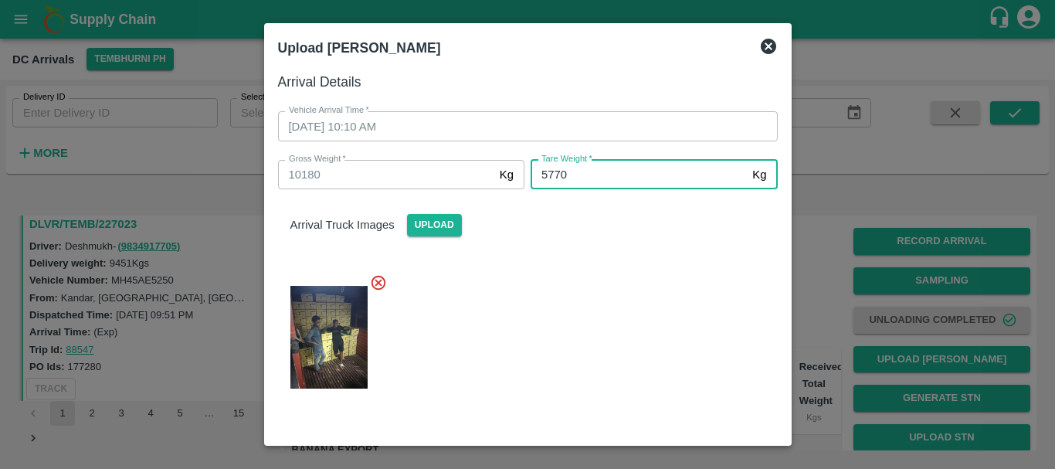
scroll to position [154, 0]
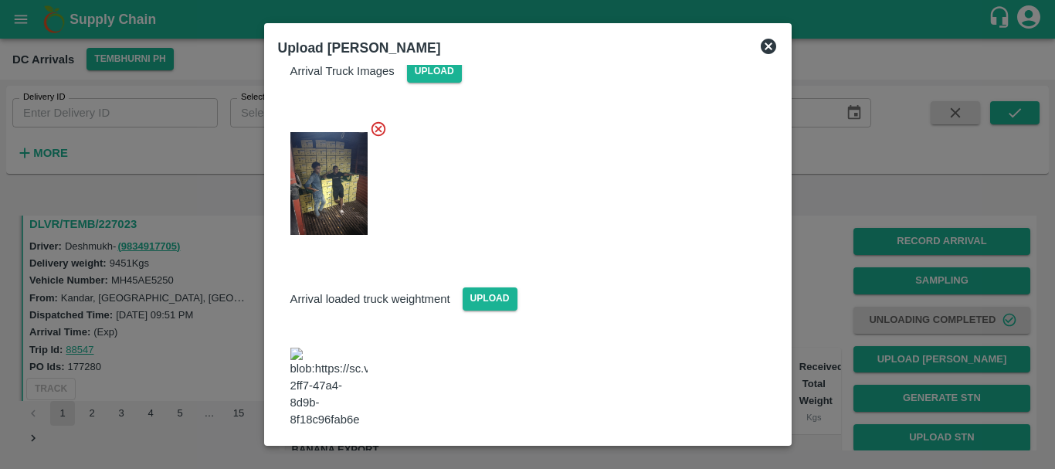
type input "5770"
click at [660, 459] on button "Save Arrival Details" at bounding box center [705, 470] width 143 height 22
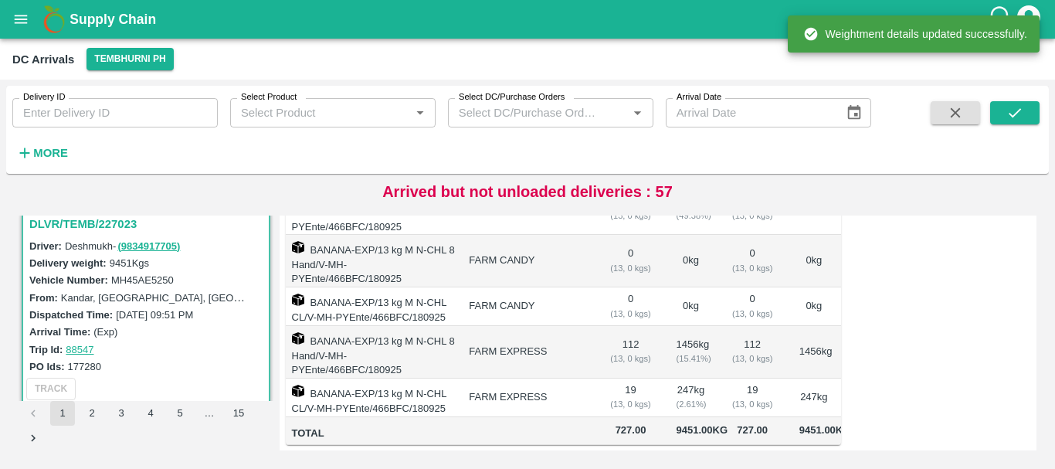
scroll to position [0, 0]
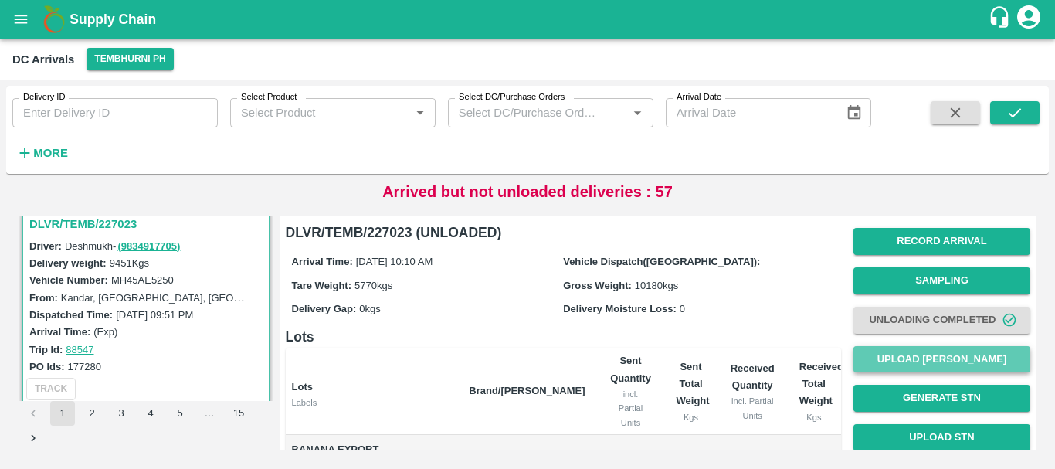
click at [917, 351] on button "Upload [PERSON_NAME]" at bounding box center [941, 359] width 177 height 27
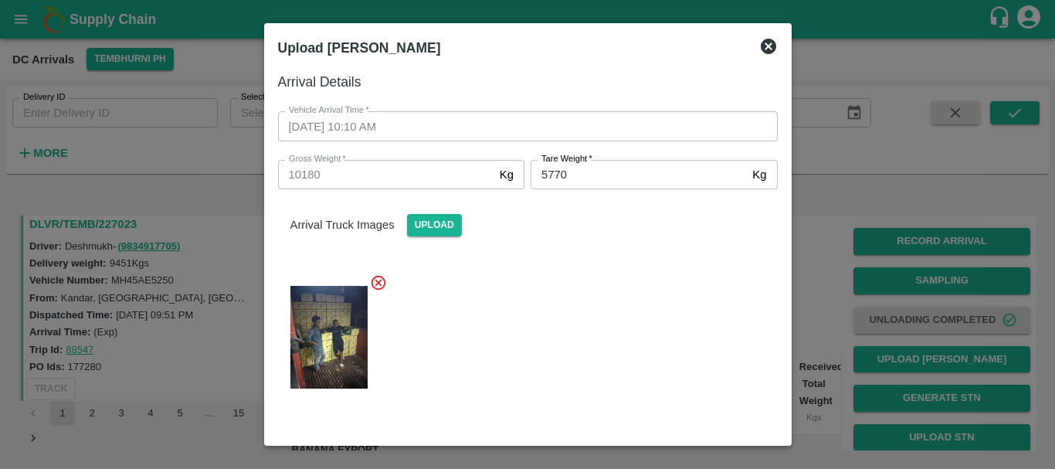
click at [842, 302] on div at bounding box center [527, 234] width 1055 height 469
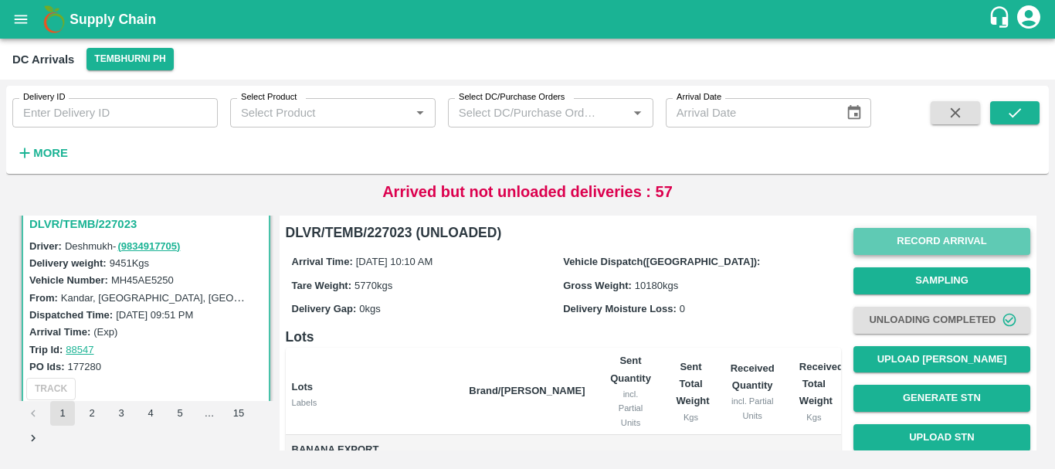
click at [891, 244] on button "Record Arrival" at bounding box center [941, 241] width 177 height 27
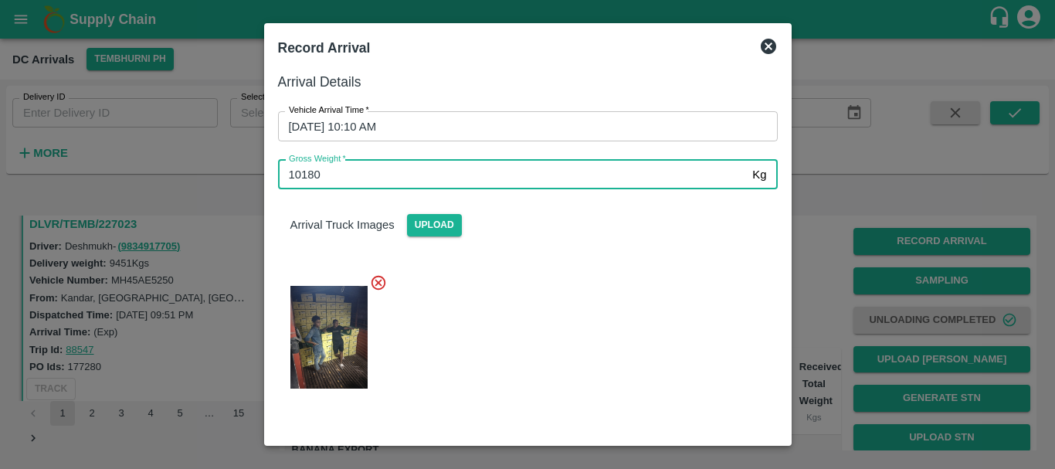
click at [473, 174] on input "10180" at bounding box center [512, 174] width 469 height 29
type input "1"
type input "15940"
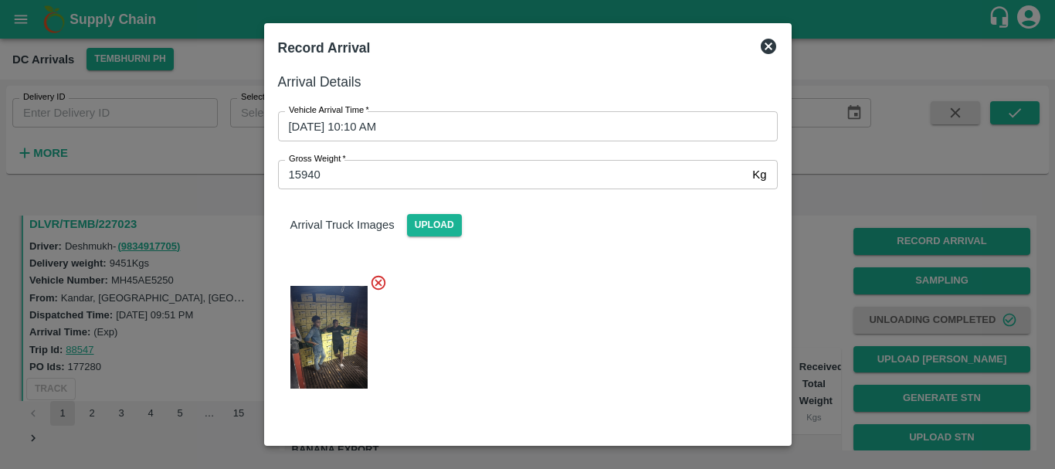
click at [513, 246] on div "Arrival Truck Images Upload" at bounding box center [522, 296] width 512 height 239
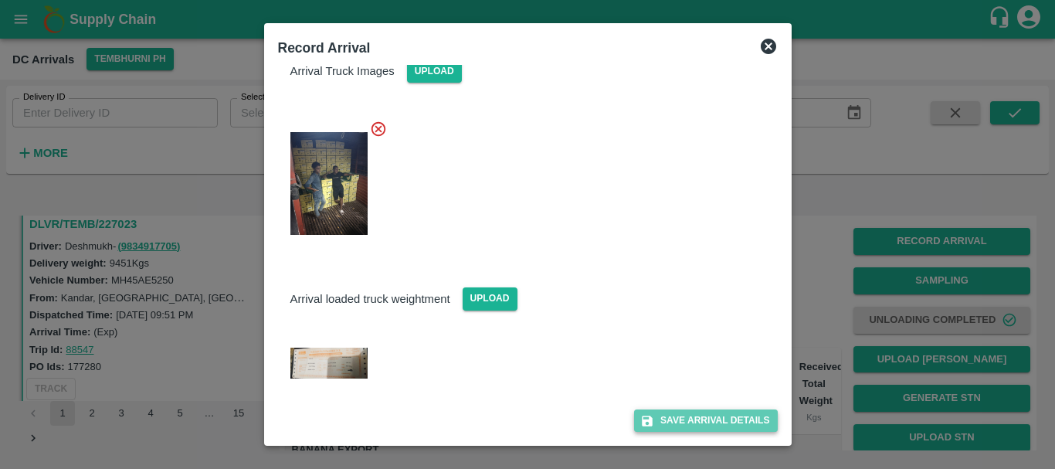
click at [652, 415] on button "Save Arrival Details" at bounding box center [705, 420] width 143 height 22
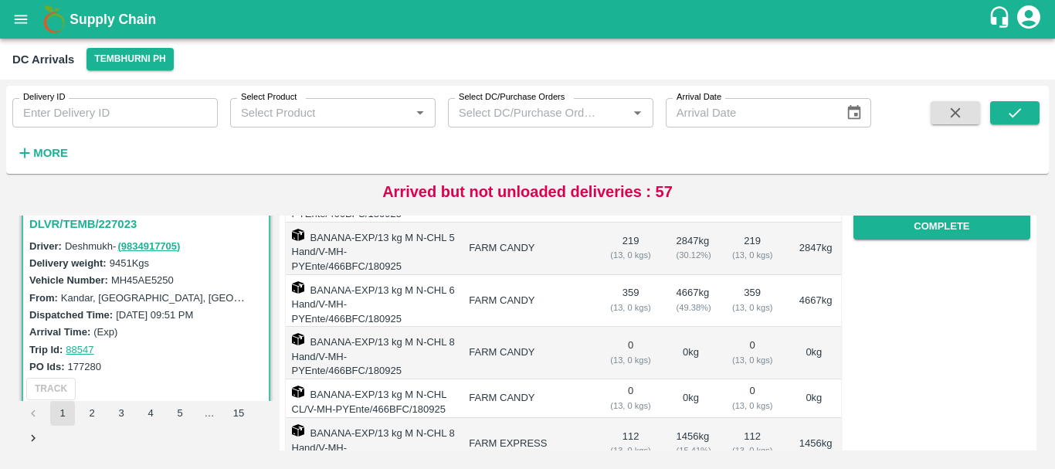
scroll to position [287, 0]
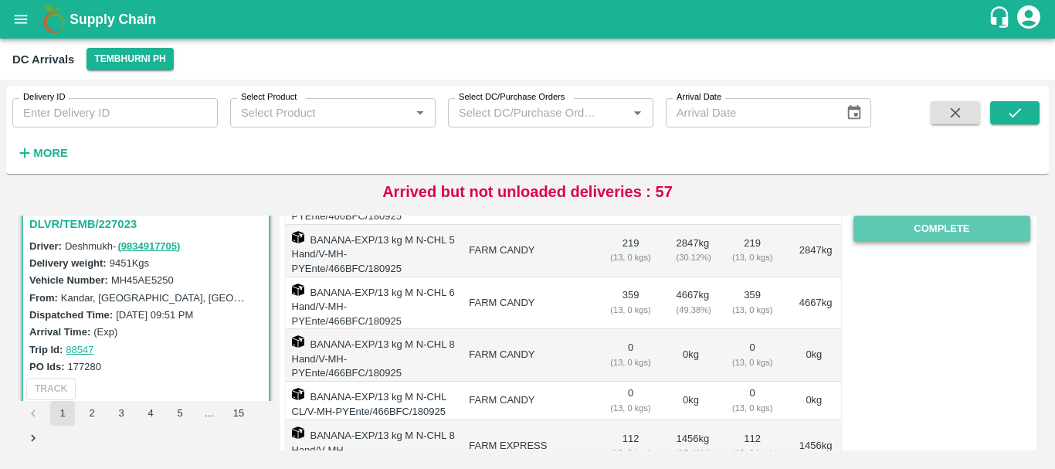
click at [928, 235] on button "Complete" at bounding box center [941, 228] width 177 height 27
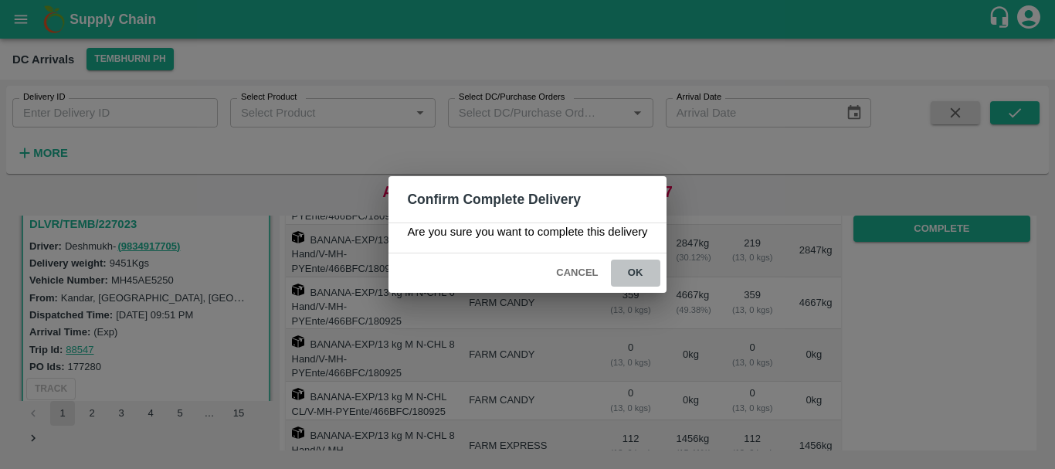
click at [648, 274] on button "ok" at bounding box center [635, 272] width 49 height 27
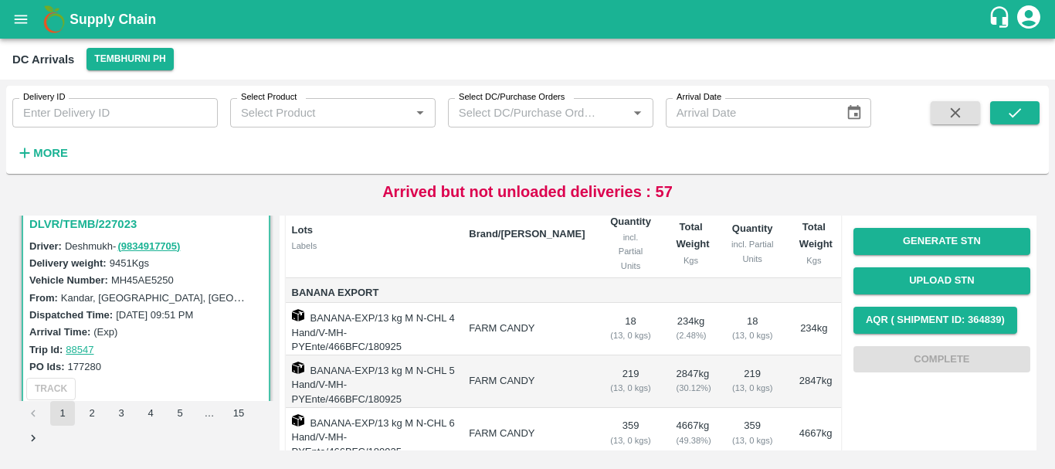
scroll to position [0, 0]
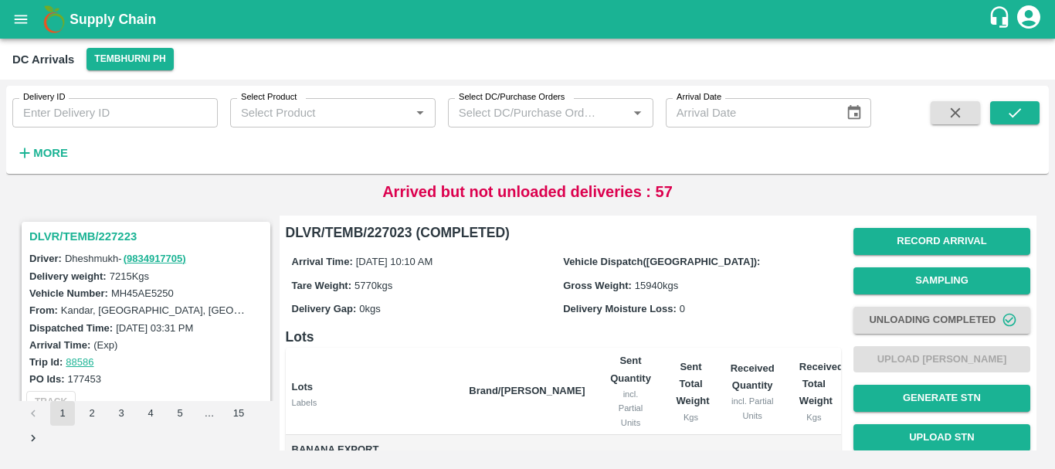
click at [62, 147] on strong "More" at bounding box center [50, 153] width 35 height 12
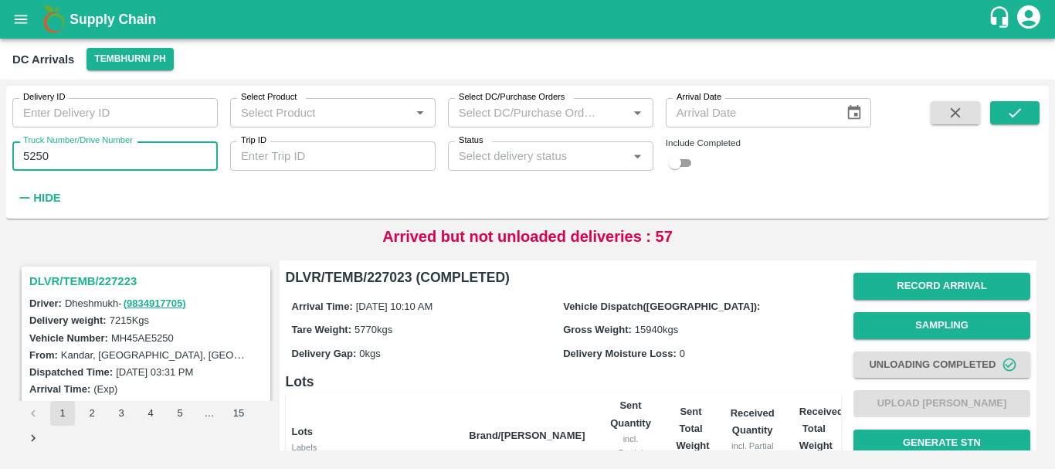
click at [151, 158] on input "5250" at bounding box center [114, 155] width 205 height 29
type input "5"
type input "4935"
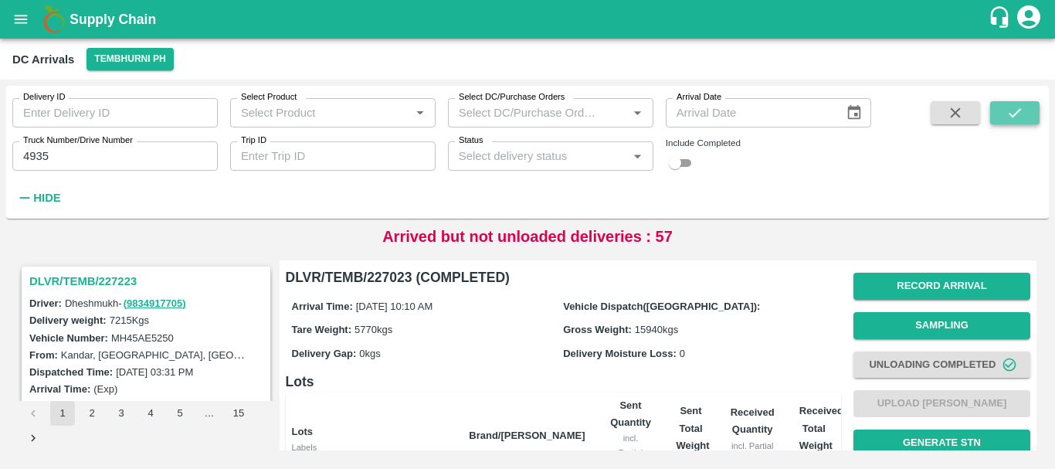
click at [995, 120] on button "submit" at bounding box center [1014, 112] width 49 height 23
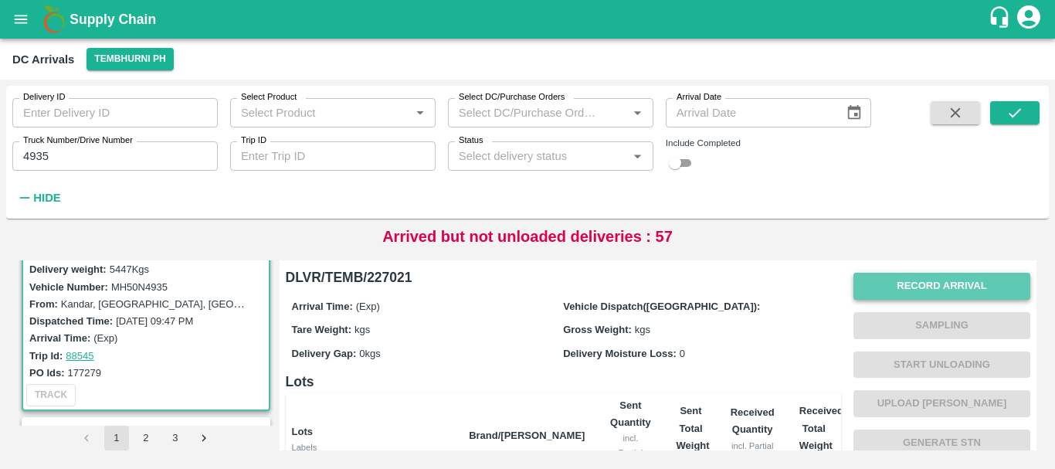
click at [889, 291] on button "Record Arrival" at bounding box center [941, 286] width 177 height 27
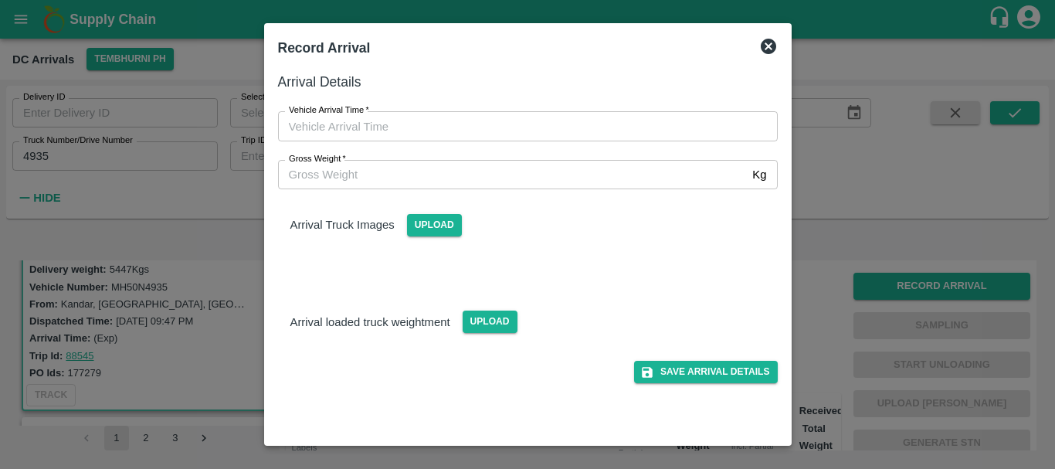
type input "DD/MM/YYYY hh:mm aa"
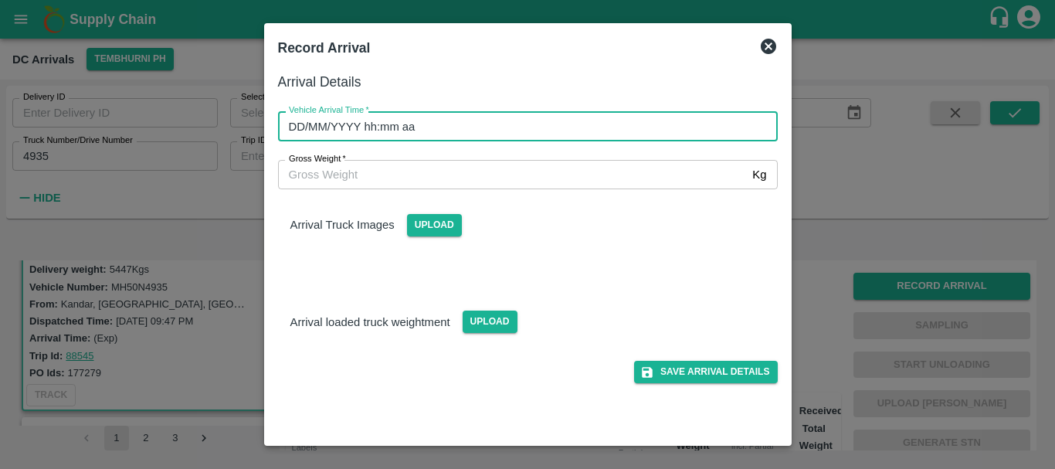
click at [648, 123] on input "DD/MM/YYYY hh:mm aa" at bounding box center [522, 125] width 489 height 29
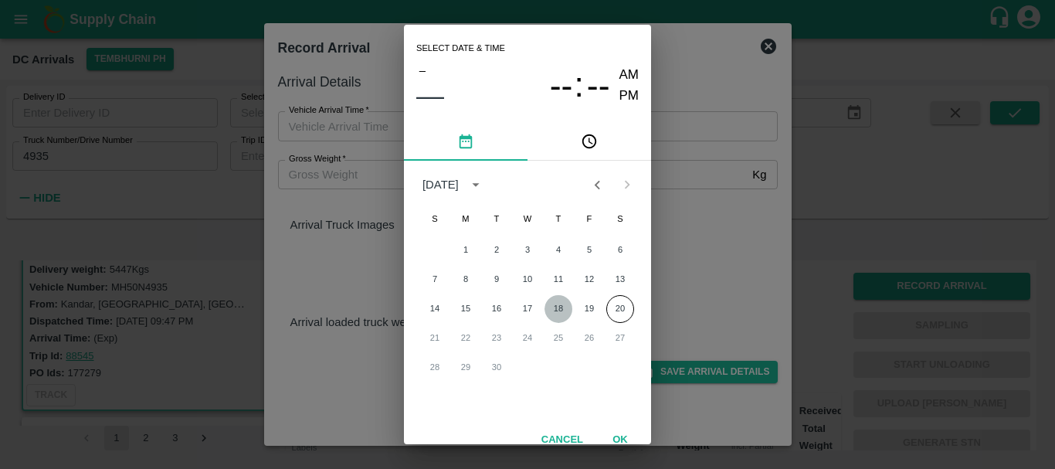
click at [557, 306] on button "18" at bounding box center [558, 309] width 28 height 28
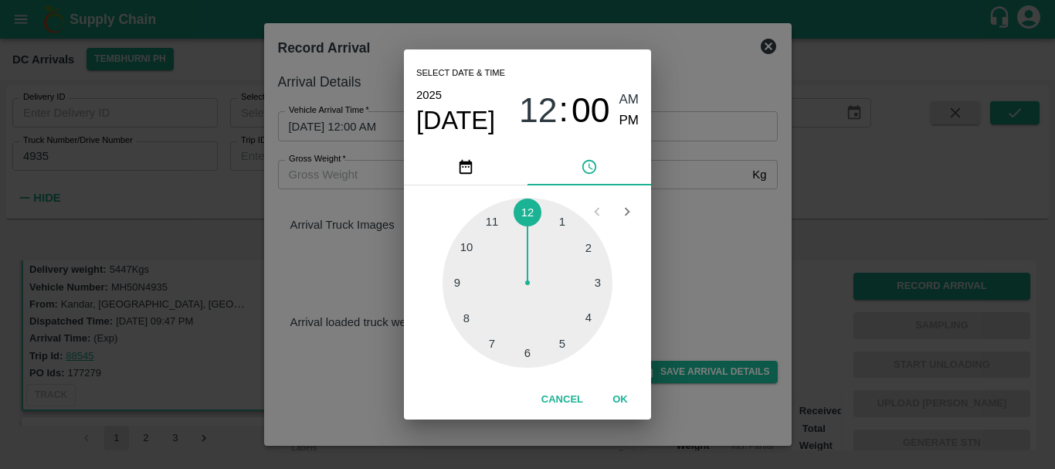
click at [466, 259] on div at bounding box center [527, 283] width 170 height 170
click at [556, 286] on div at bounding box center [527, 283] width 170 height 170
click at [622, 130] on span "PM" at bounding box center [629, 120] width 20 height 21
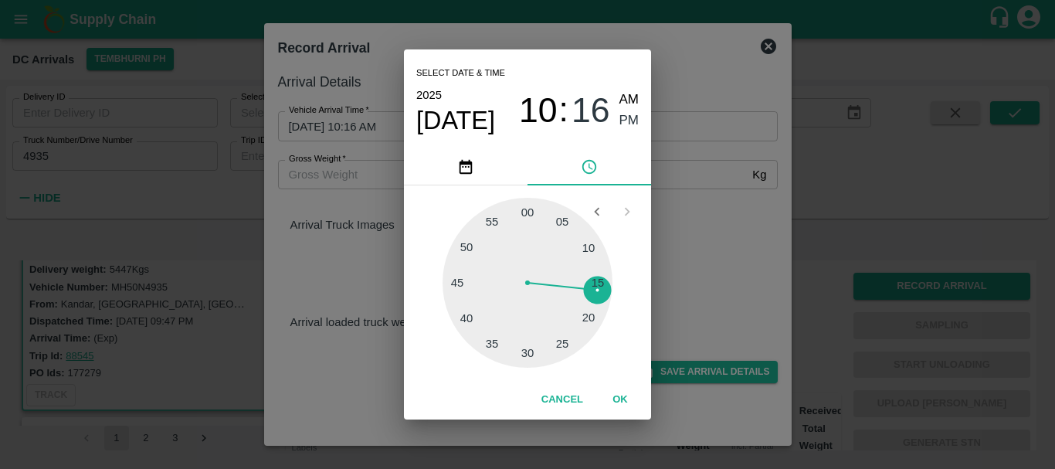
type input "[DATE] 10:16 PM"
click at [695, 249] on div "Select date & time [DATE] 10 : 16 AM PM 05 10 15 20 25 30 35 40 45 50 55 00 Can…" at bounding box center [527, 234] width 1055 height 469
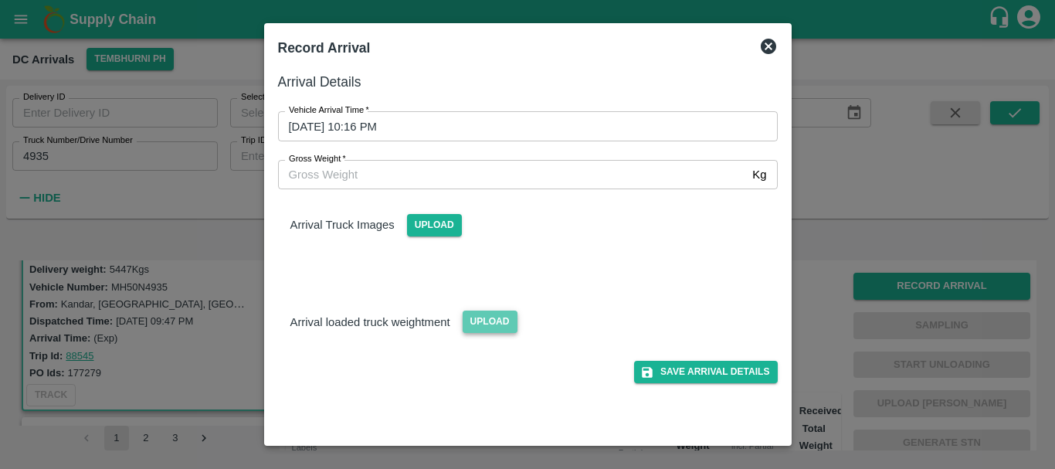
click at [479, 315] on span "Upload" at bounding box center [489, 321] width 55 height 22
click at [0, 0] on input "Upload" at bounding box center [0, 0] width 0 height 0
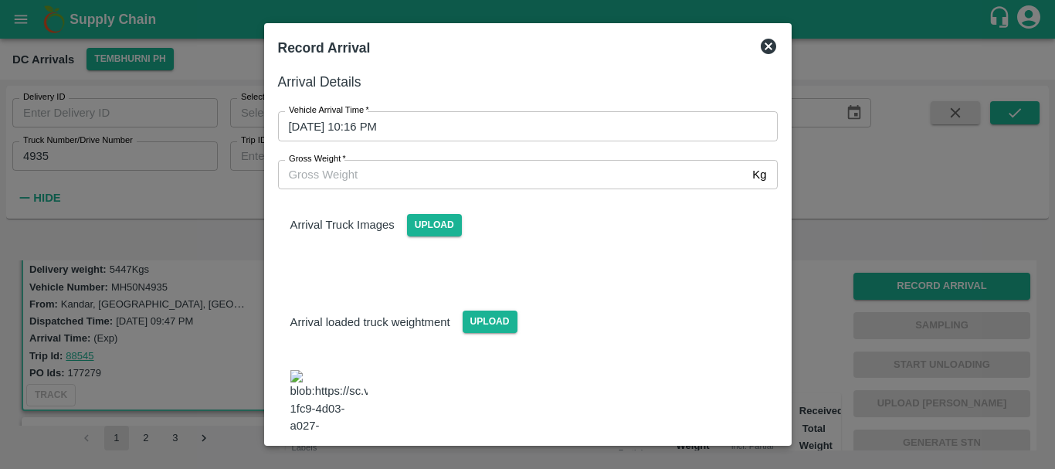
scroll to position [49, 0]
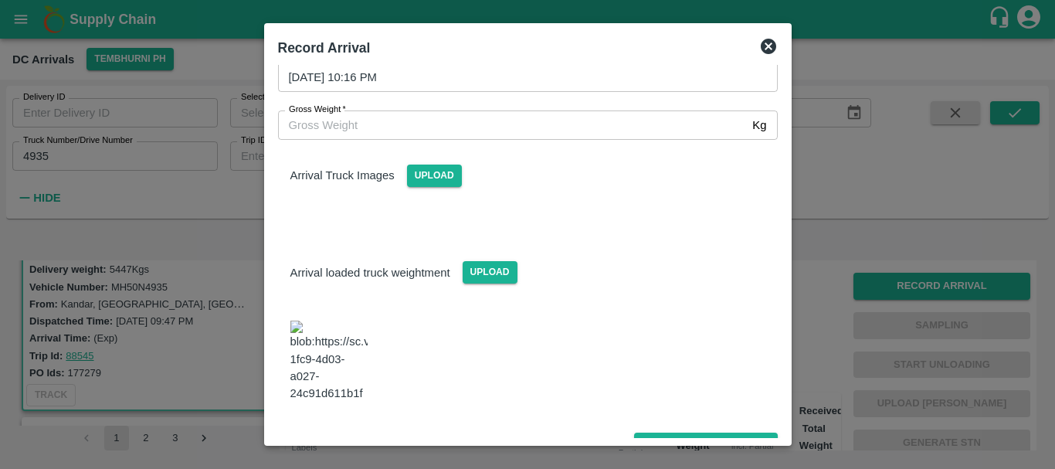
click at [340, 330] on img at bounding box center [328, 360] width 77 height 81
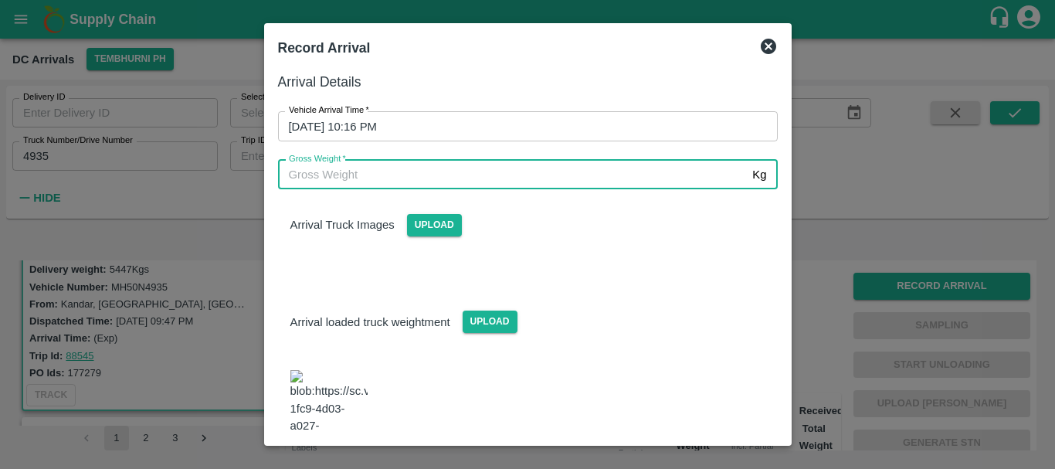
click at [447, 171] on input "Gross Weight   *" at bounding box center [512, 174] width 469 height 29
type input "11465"
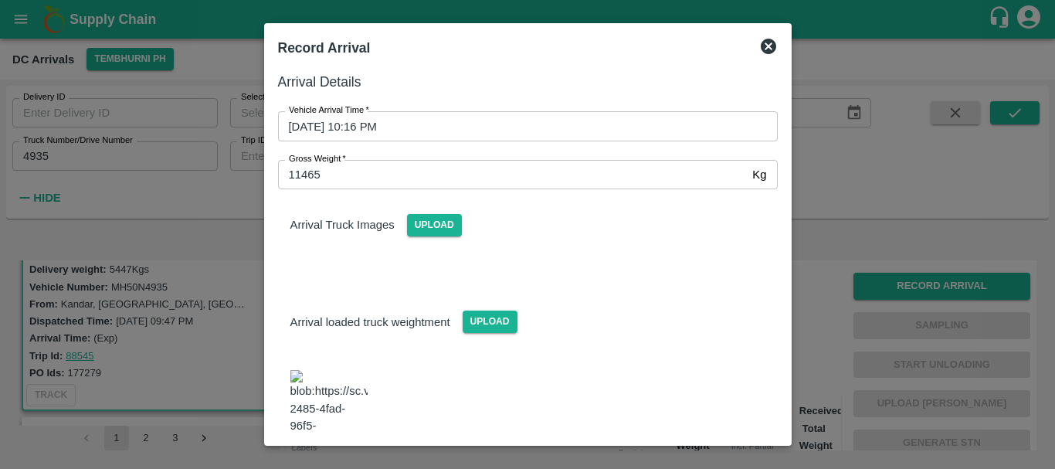
click at [557, 243] on div "Arrival Truck Images Upload" at bounding box center [522, 231] width 512 height 109
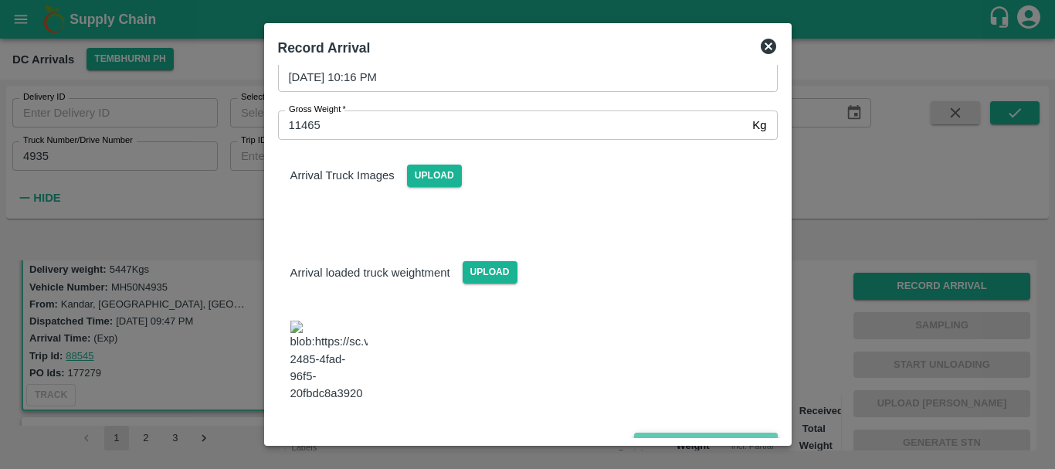
click at [683, 432] on button "Save Arrival Details" at bounding box center [705, 443] width 143 height 22
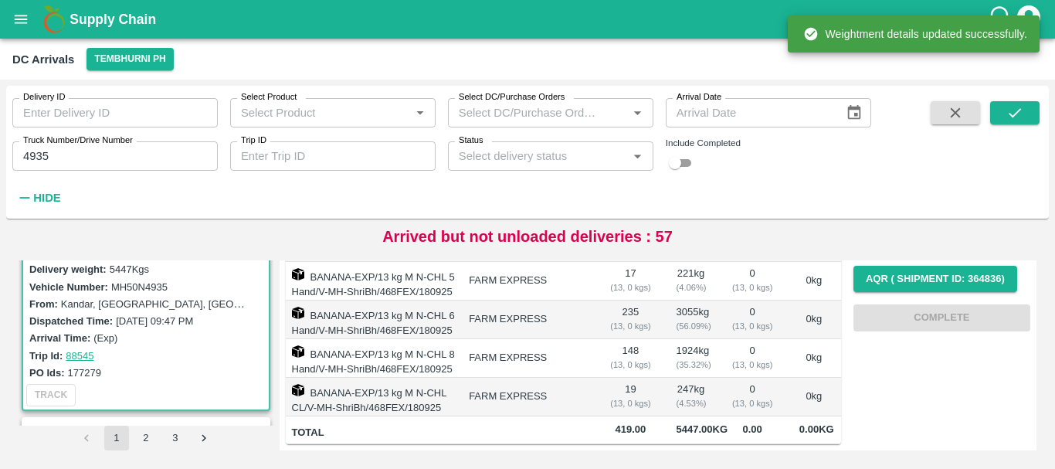
scroll to position [0, 0]
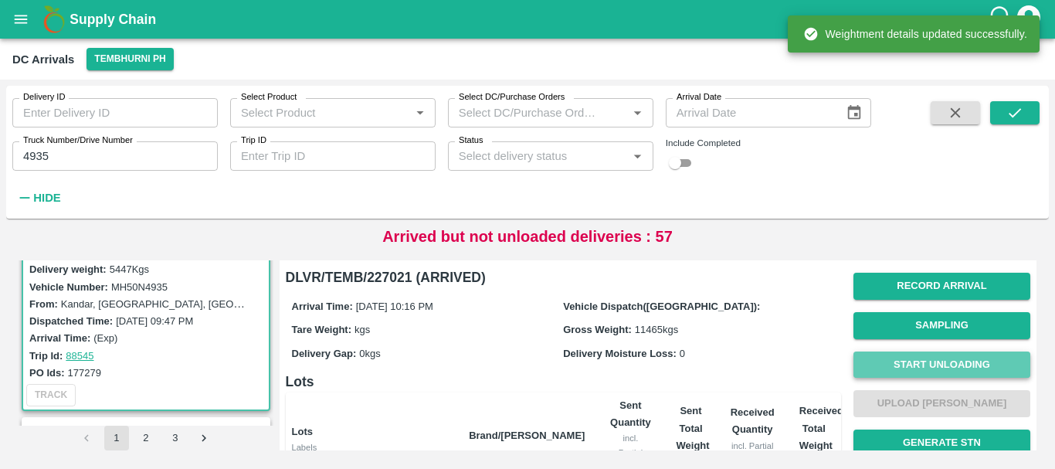
click at [877, 359] on button "Start Unloading" at bounding box center [941, 364] width 177 height 27
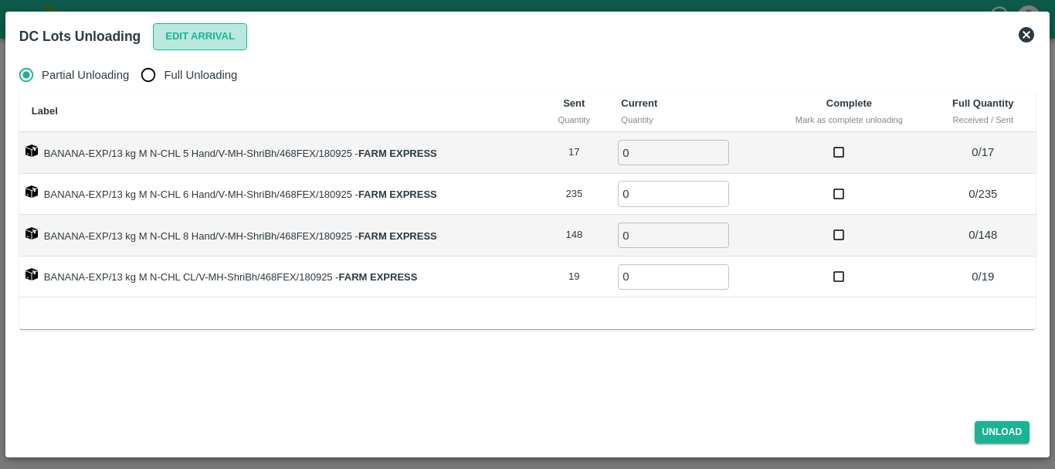
click at [178, 36] on button "Edit Arrival" at bounding box center [200, 36] width 94 height 27
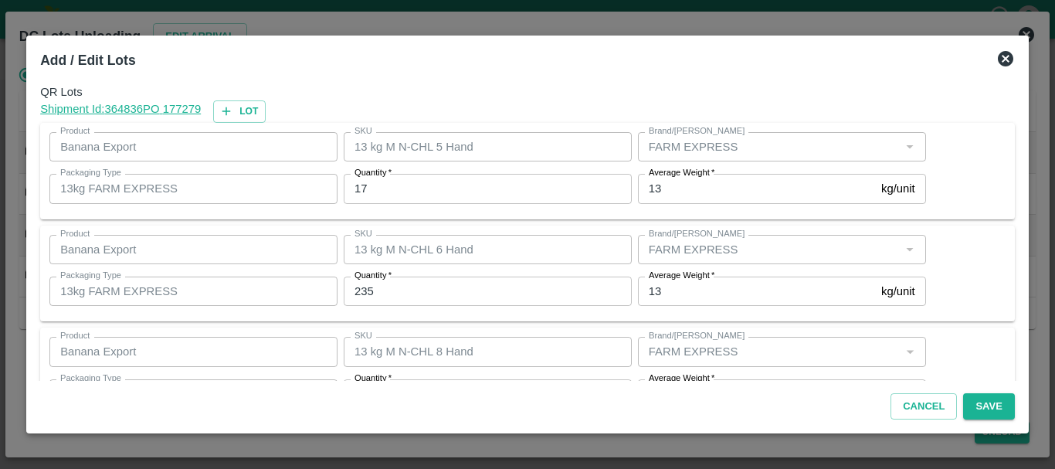
click at [466, 183] on input "17" at bounding box center [488, 188] width 288 height 29
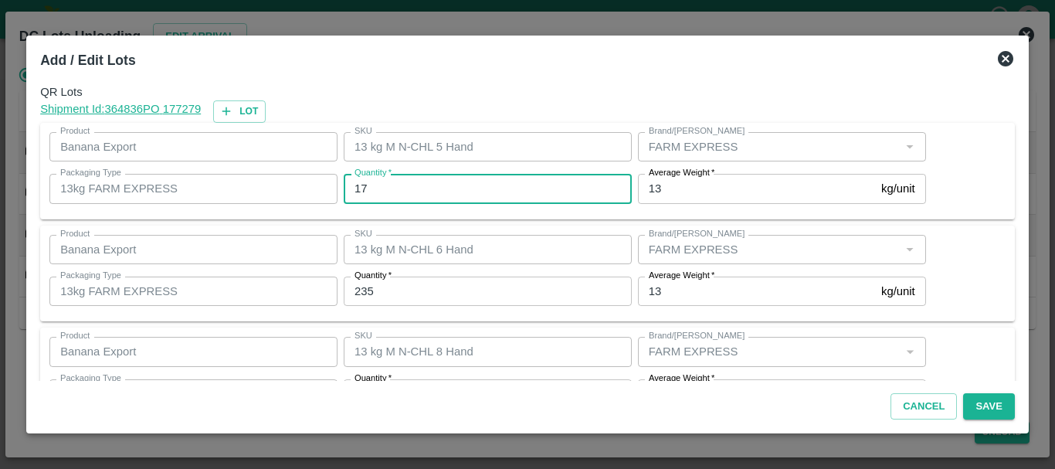
type input "1"
type input "20"
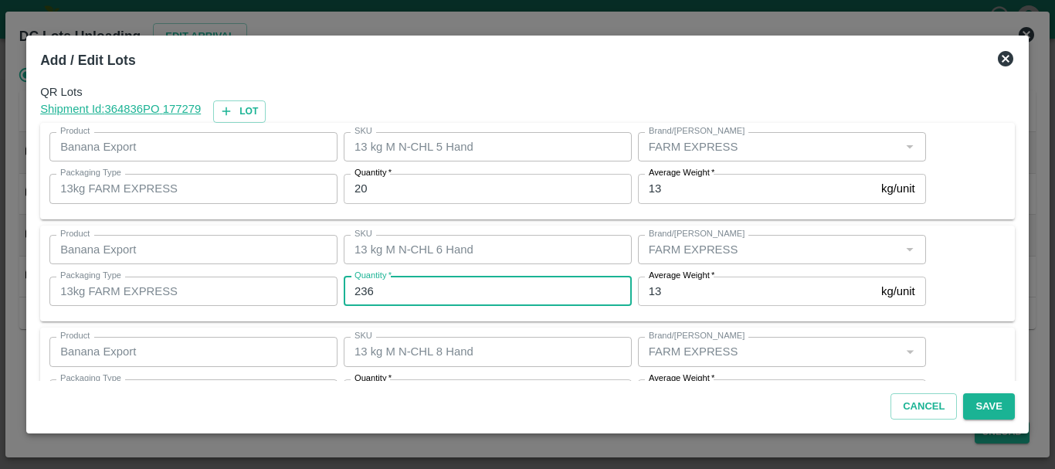
type input "236"
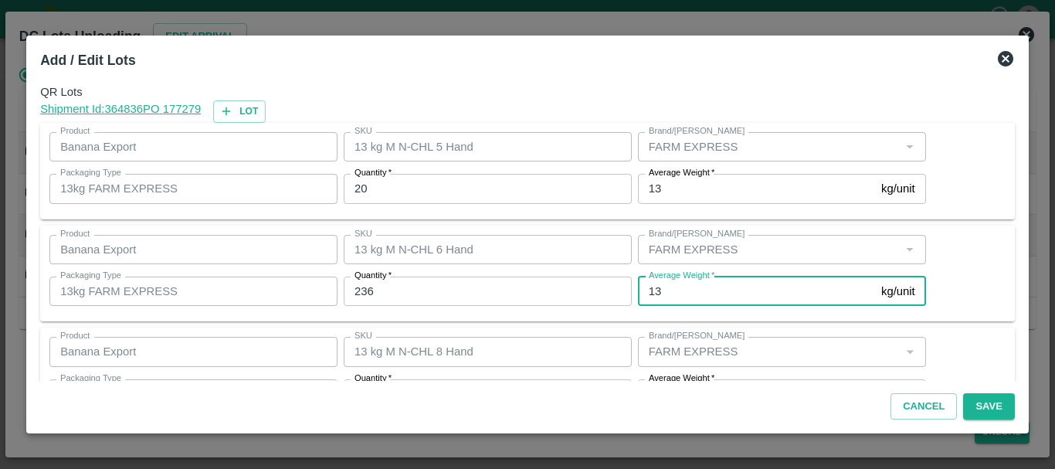
scroll to position [28, 0]
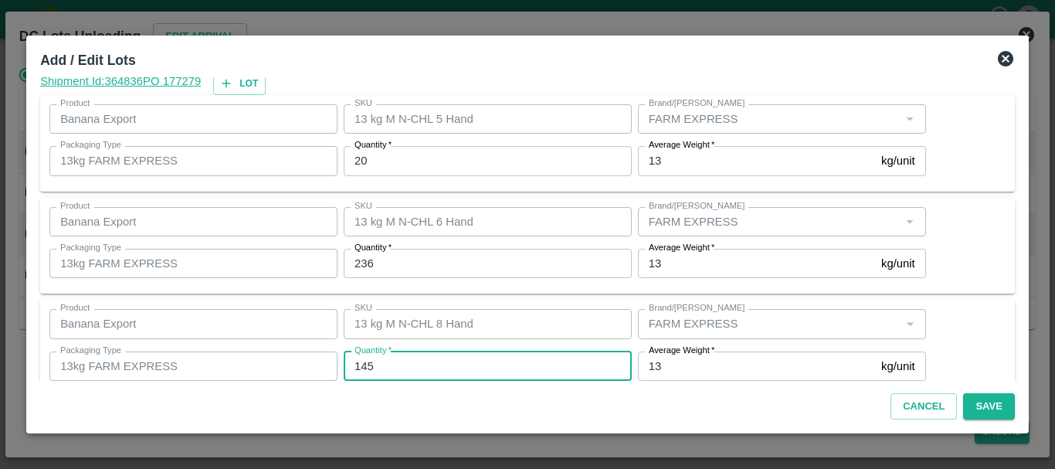
type input "145"
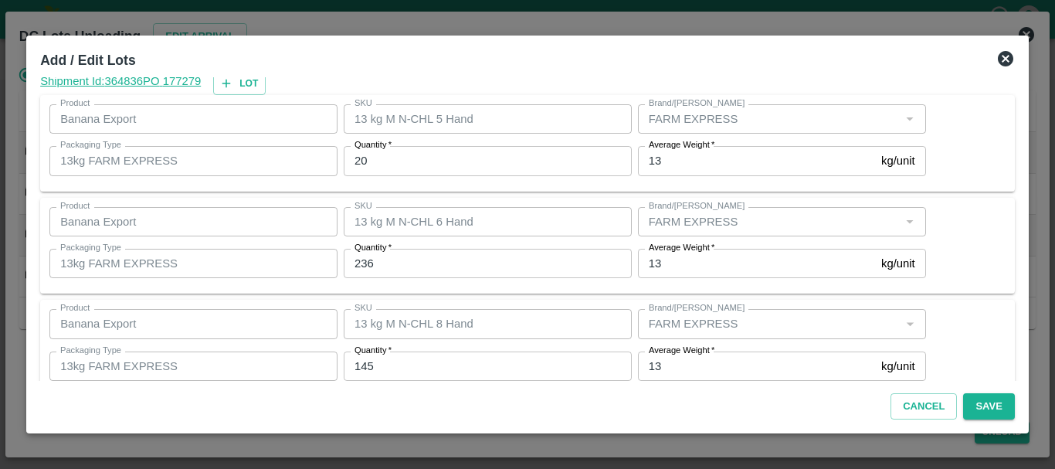
scroll to position [158, 0]
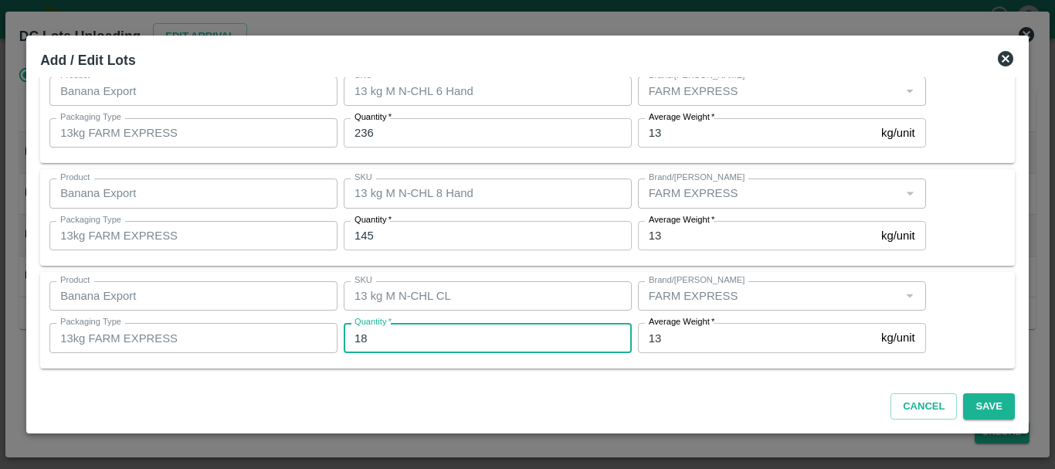
type input "18"
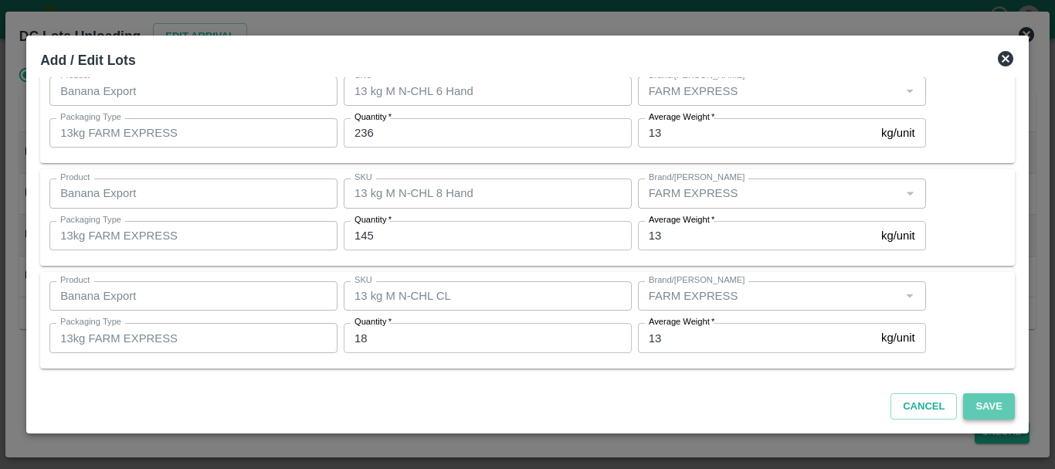
click at [990, 409] on button "Save" at bounding box center [988, 406] width 51 height 27
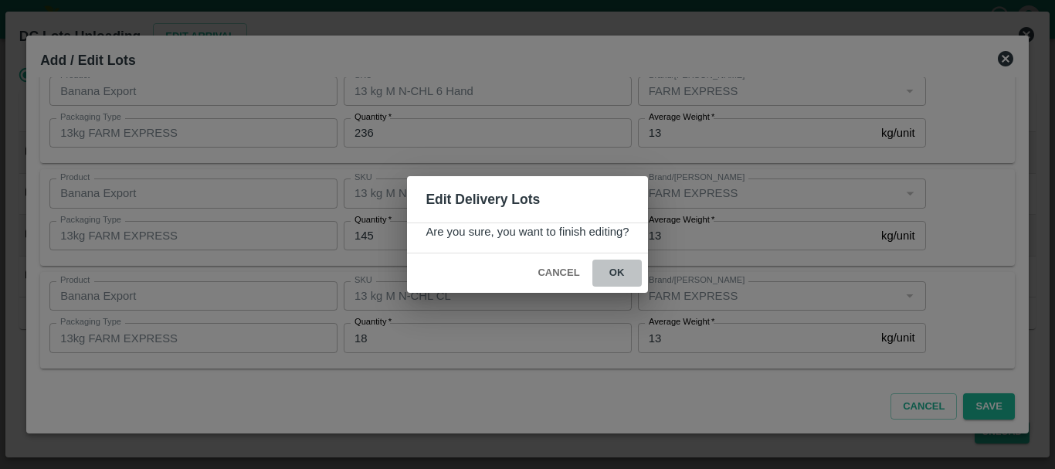
click at [615, 272] on button "ok" at bounding box center [616, 272] width 49 height 27
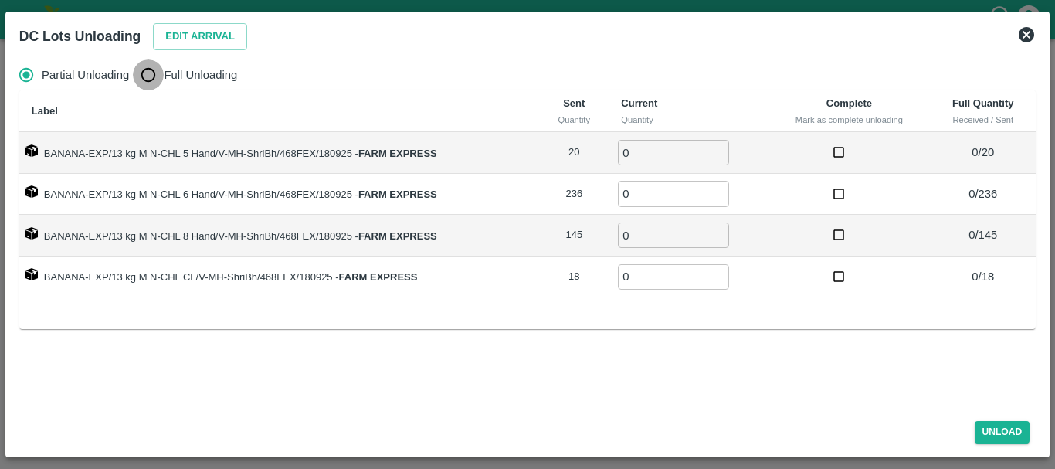
click at [152, 73] on input "Full Unloading" at bounding box center [148, 74] width 31 height 31
radio input "true"
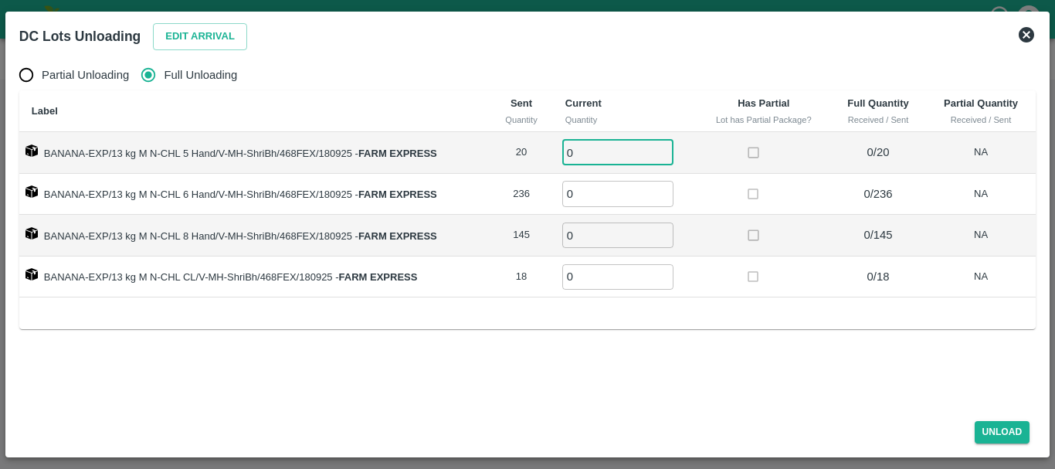
click at [623, 142] on input "0" at bounding box center [617, 152] width 111 height 25
type input "020"
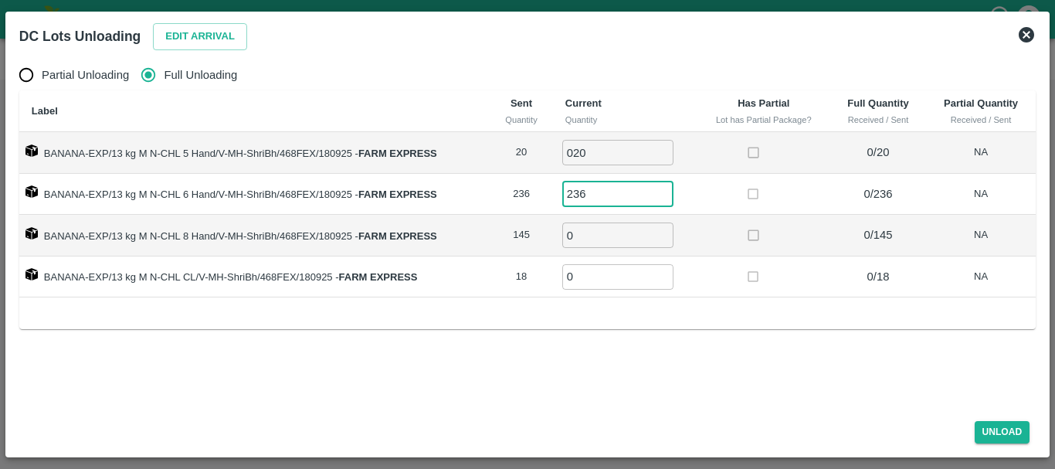
type input "236"
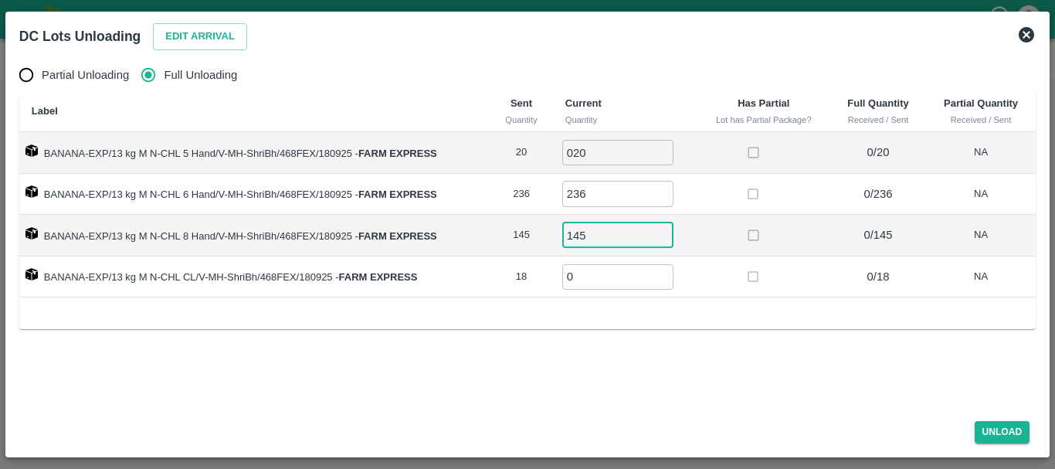
type input "1456"
type input "18"
click at [611, 240] on input "1456" at bounding box center [617, 234] width 111 height 25
type input "145"
click at [1008, 435] on button "Unload" at bounding box center [1002, 432] width 56 height 22
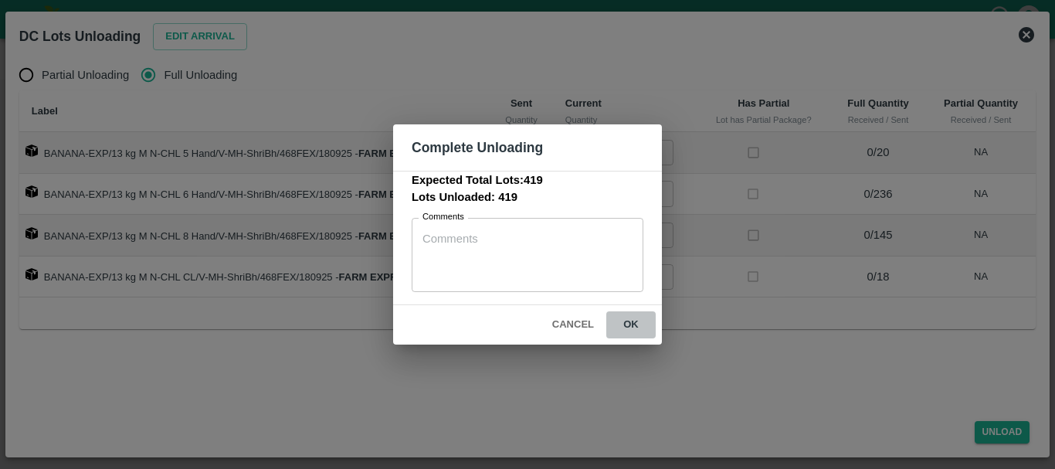
click at [637, 317] on button "ok" at bounding box center [630, 324] width 49 height 27
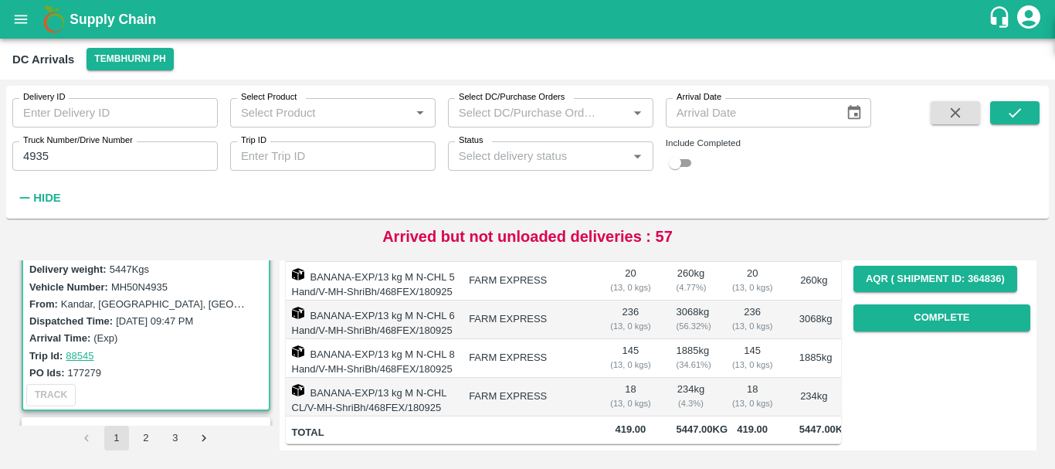
scroll to position [0, 0]
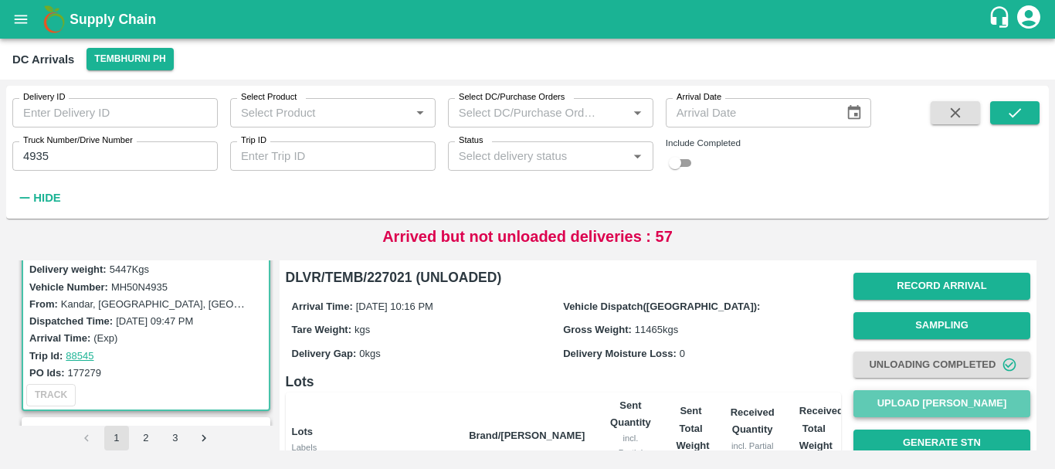
click at [909, 398] on button "Upload [PERSON_NAME]" at bounding box center [941, 403] width 177 height 27
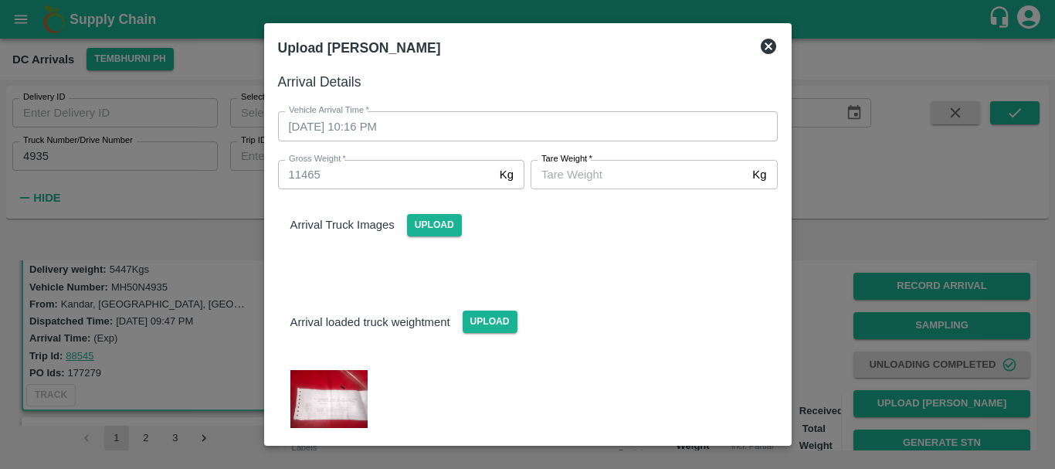
scroll to position [49, 0]
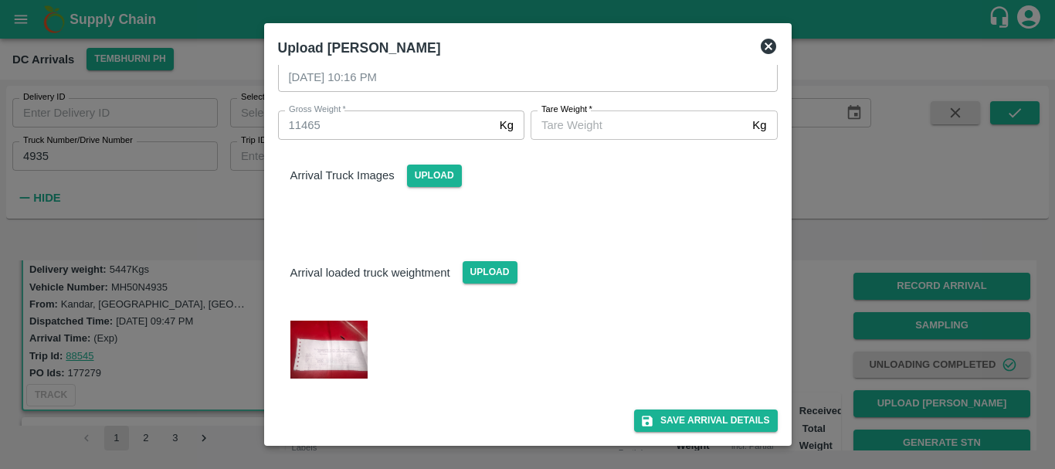
click at [344, 330] on img at bounding box center [328, 349] width 77 height 58
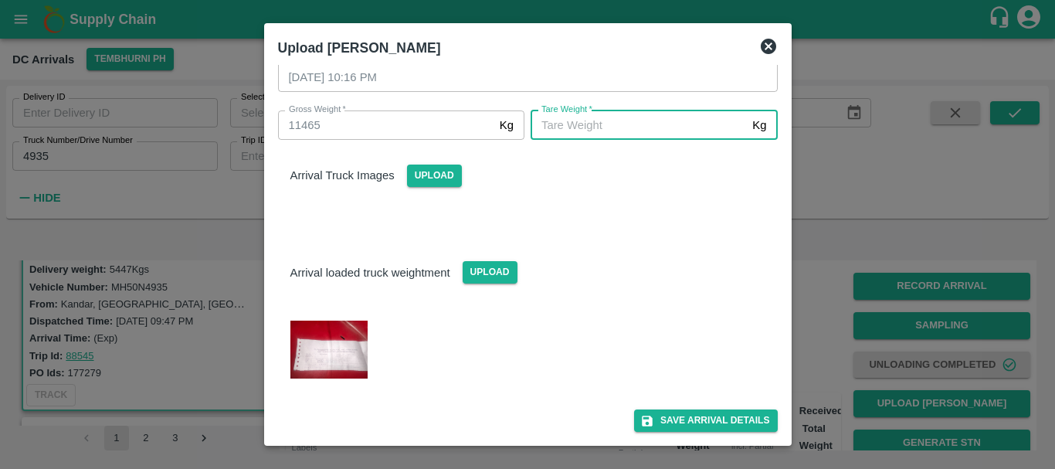
click at [555, 130] on input "[PERSON_NAME]   *" at bounding box center [637, 124] width 215 height 29
type input "5460"
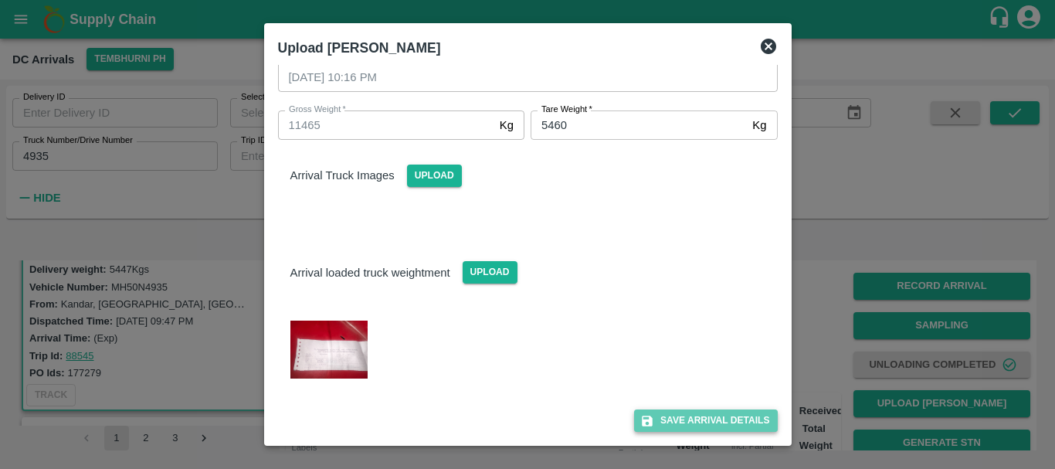
click at [721, 423] on button "Save Arrival Details" at bounding box center [705, 420] width 143 height 22
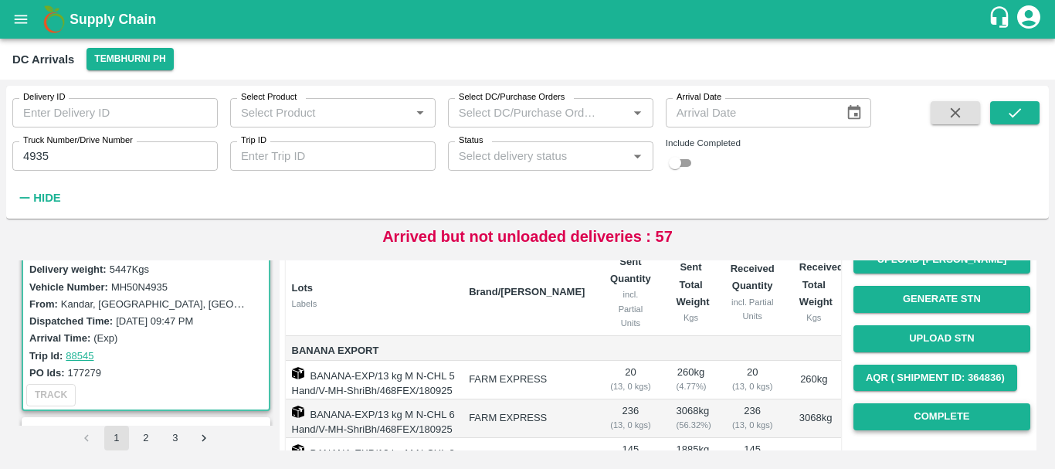
scroll to position [143, 0]
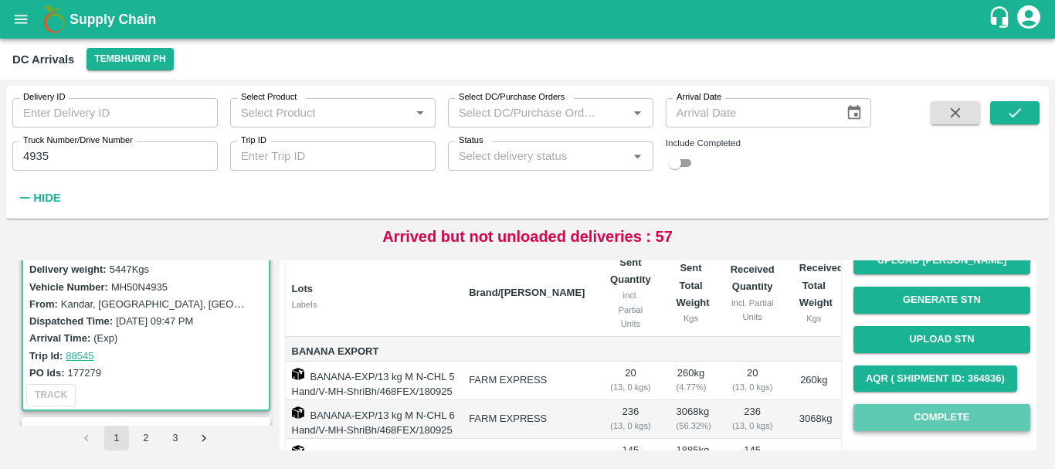
click at [863, 421] on button "Complete" at bounding box center [941, 417] width 177 height 27
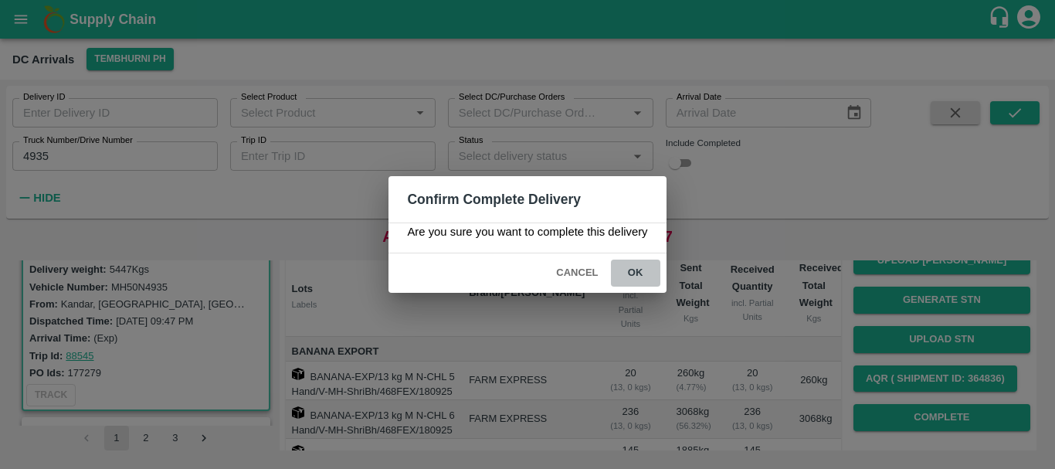
click at [628, 276] on button "ok" at bounding box center [635, 272] width 49 height 27
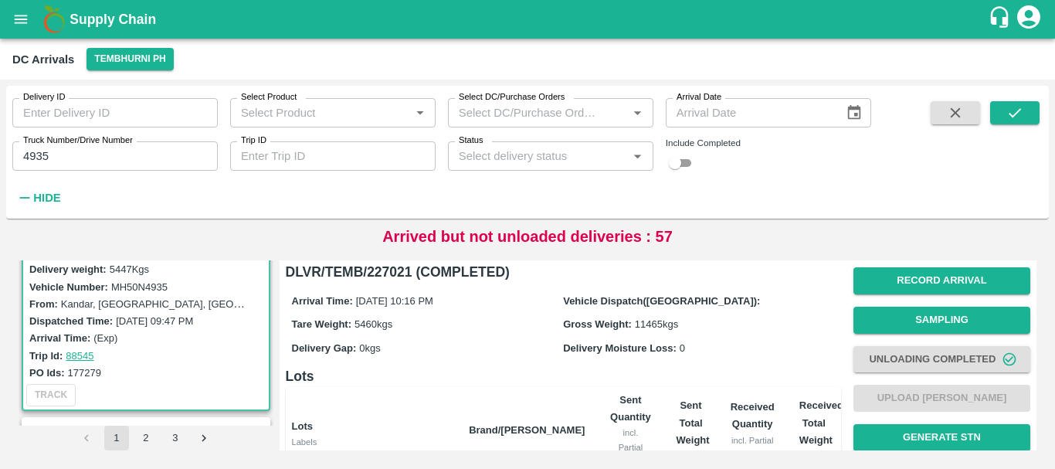
scroll to position [312, 0]
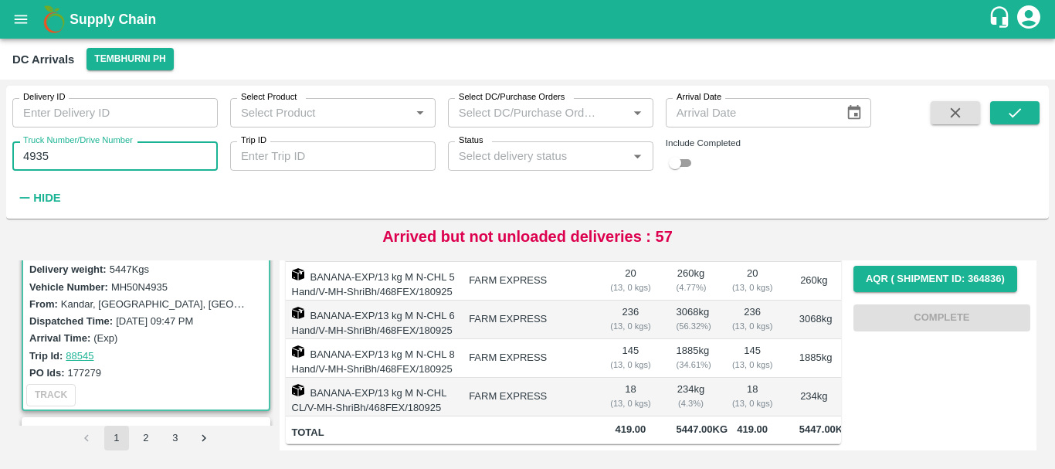
click at [54, 159] on input "4935" at bounding box center [114, 155] width 205 height 29
type input "4"
type input "7227"
click at [1011, 109] on icon "submit" at bounding box center [1014, 112] width 17 height 17
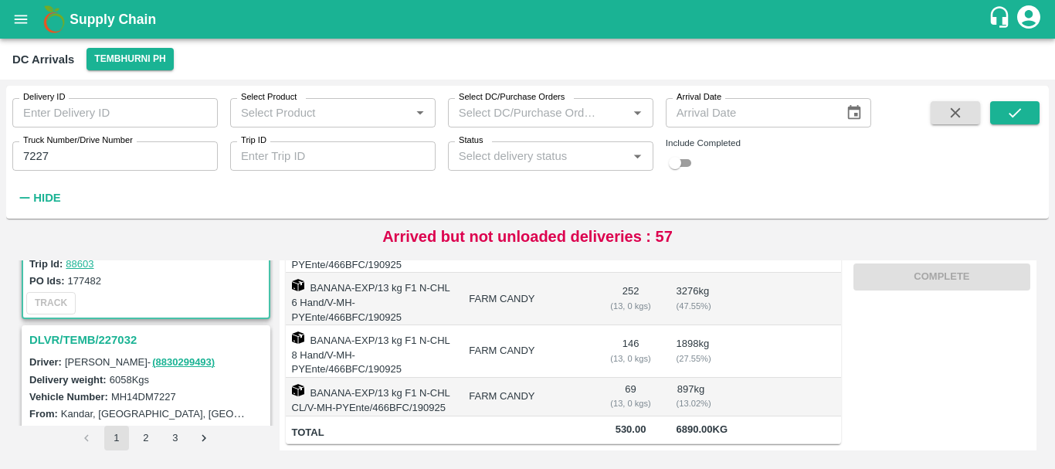
scroll to position [142, 0]
click at [111, 338] on h3 "DLVR/TEMB/227032" at bounding box center [148, 340] width 238 height 20
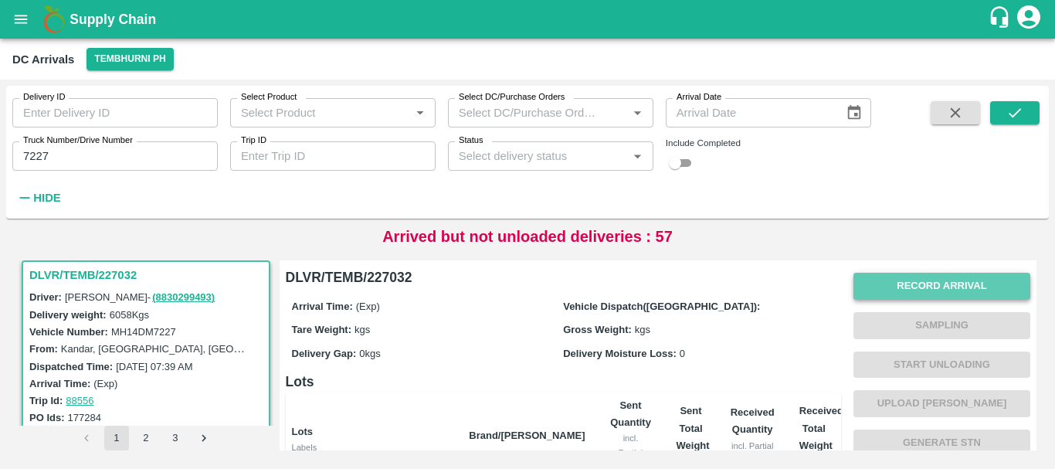
click at [882, 278] on button "Record Arrival" at bounding box center [941, 286] width 177 height 27
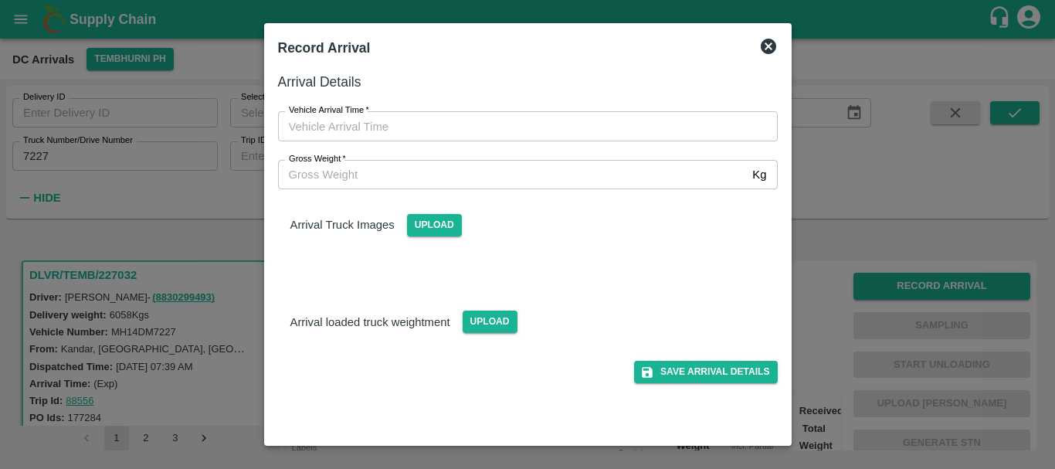
type input "DD/MM/YYYY hh:mm aa"
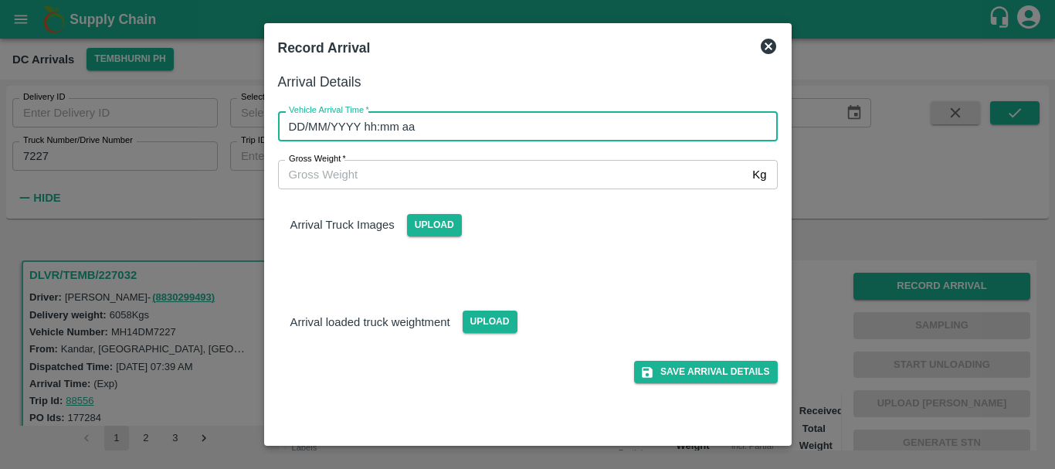
click at [599, 134] on input "DD/MM/YYYY hh:mm aa" at bounding box center [522, 125] width 489 height 29
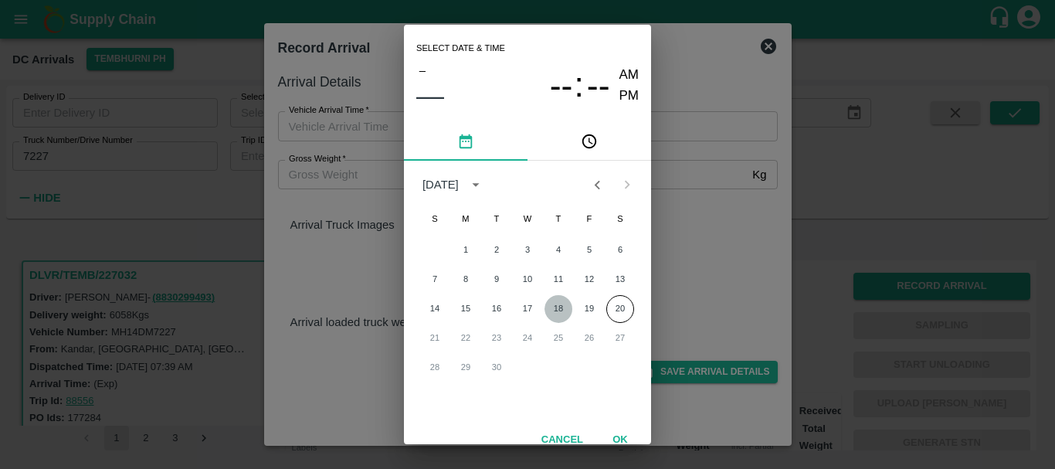
click at [564, 307] on button "18" at bounding box center [558, 309] width 28 height 28
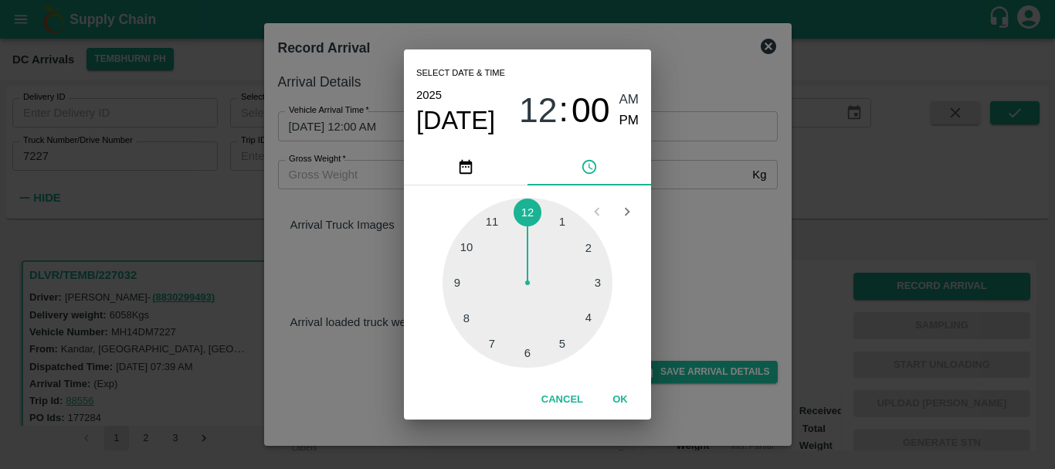
click at [527, 211] on div at bounding box center [527, 283] width 170 height 170
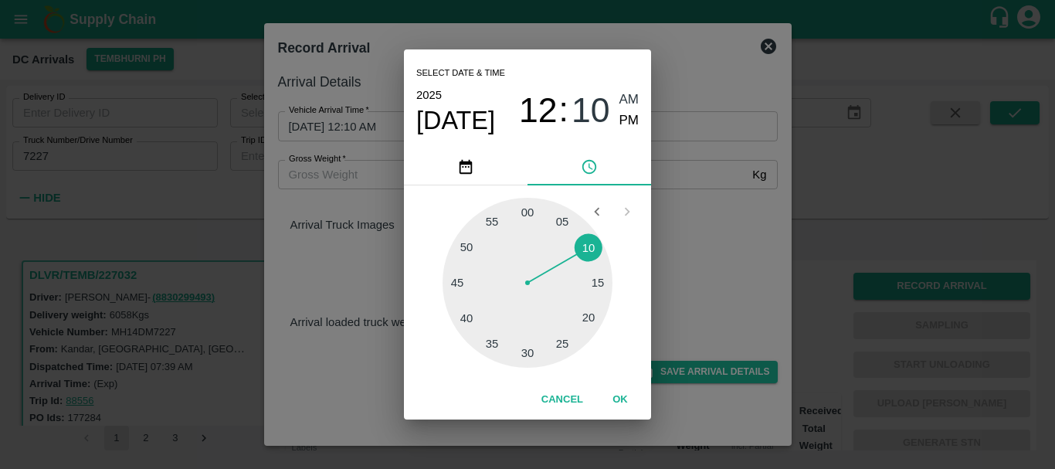
type input "[DATE] 12:11 AM"
drag, startPoint x: 632, startPoint y: 94, endPoint x: 592, endPoint y: 252, distance: 162.3
click at [592, 252] on div "Select date & time [DATE] 12 : 10 AM PM 05 10 15 20 25 30 35 40 45 50 55 00 Can…" at bounding box center [527, 233] width 247 height 369
click at [592, 252] on div at bounding box center [527, 283] width 170 height 170
click at [722, 220] on div "Select date & time [DATE] 12 : 11 AM PM 05 10 15 20 25 30 35 40 45 50 55 00 Can…" at bounding box center [527, 234] width 1055 height 469
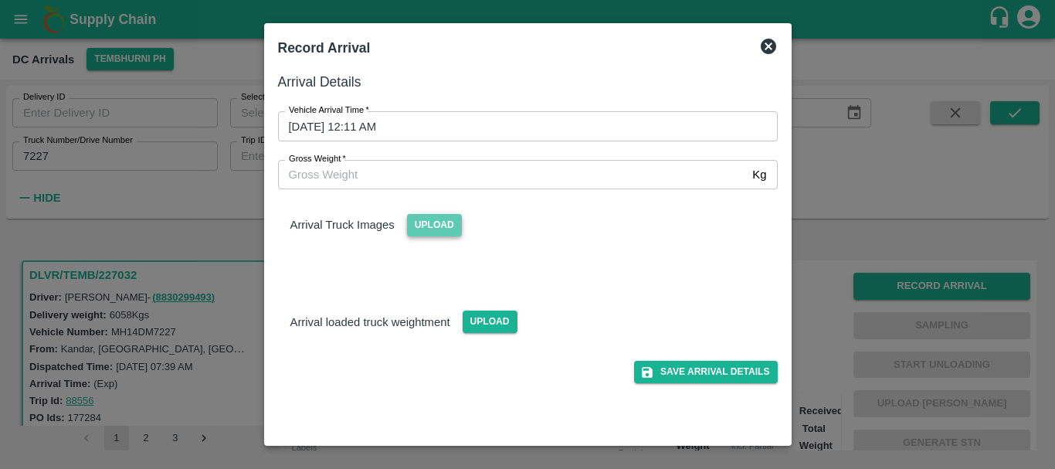
click at [433, 232] on span "Upload" at bounding box center [434, 225] width 55 height 22
click at [0, 0] on input "Upload" at bounding box center [0, 0] width 0 height 0
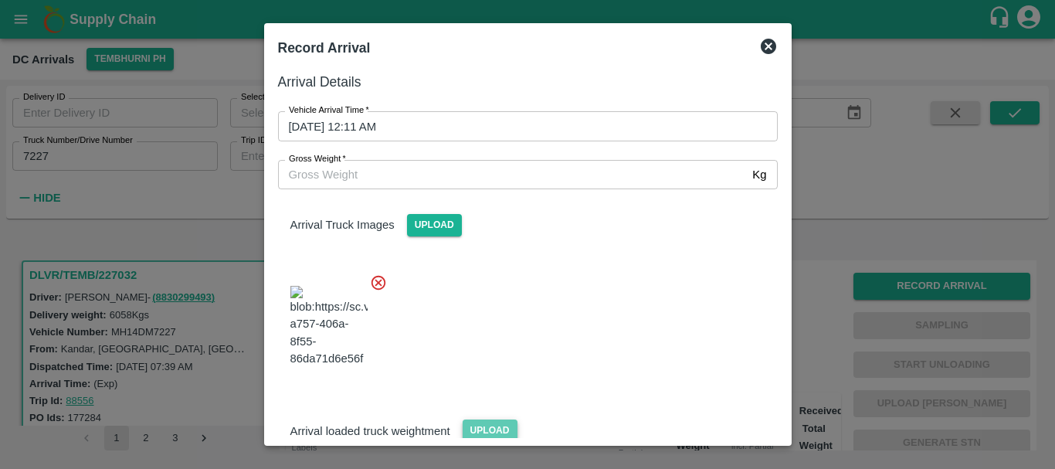
click at [499, 419] on span "Upload" at bounding box center [489, 430] width 55 height 22
click at [0, 0] on input "Upload" at bounding box center [0, 0] width 0 height 0
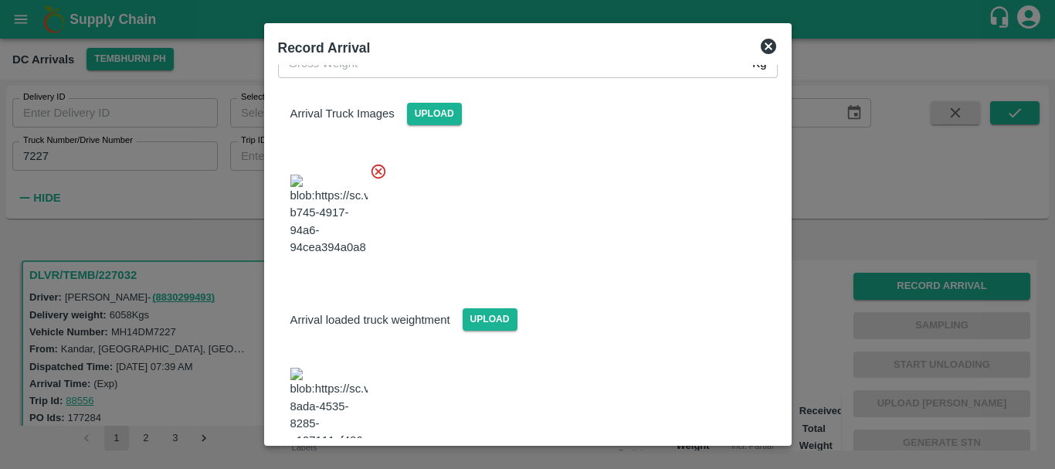
click at [325, 368] on img at bounding box center [328, 408] width 77 height 81
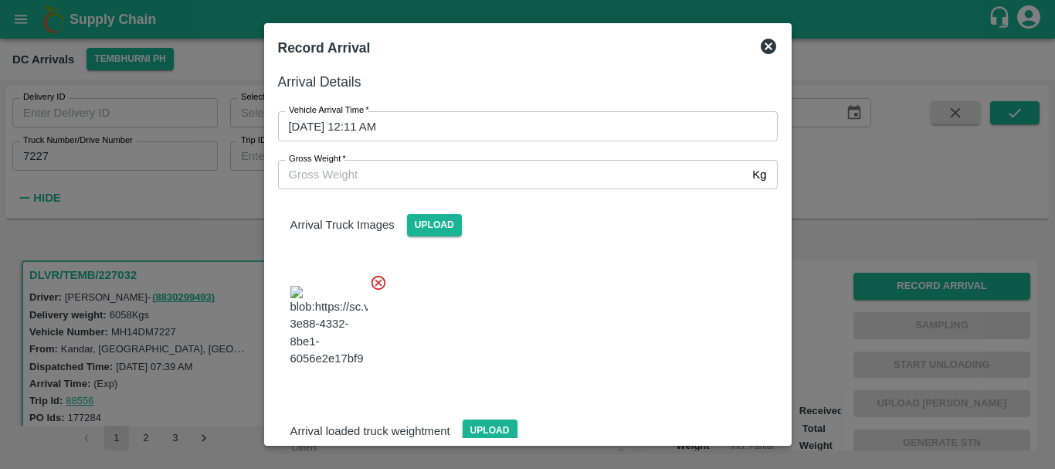
click at [433, 177] on input "Gross Weight   *" at bounding box center [512, 174] width 469 height 29
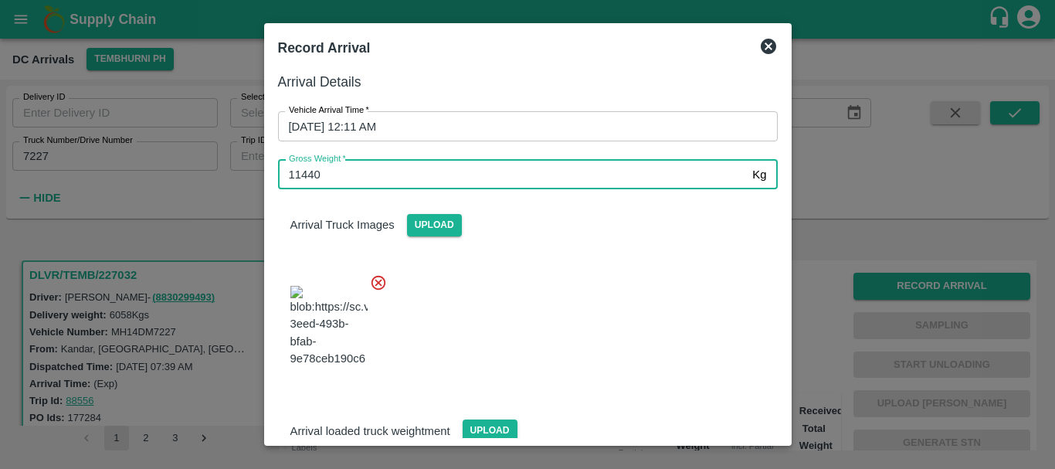
type input "11440"
click at [619, 324] on div at bounding box center [522, 321] width 512 height 121
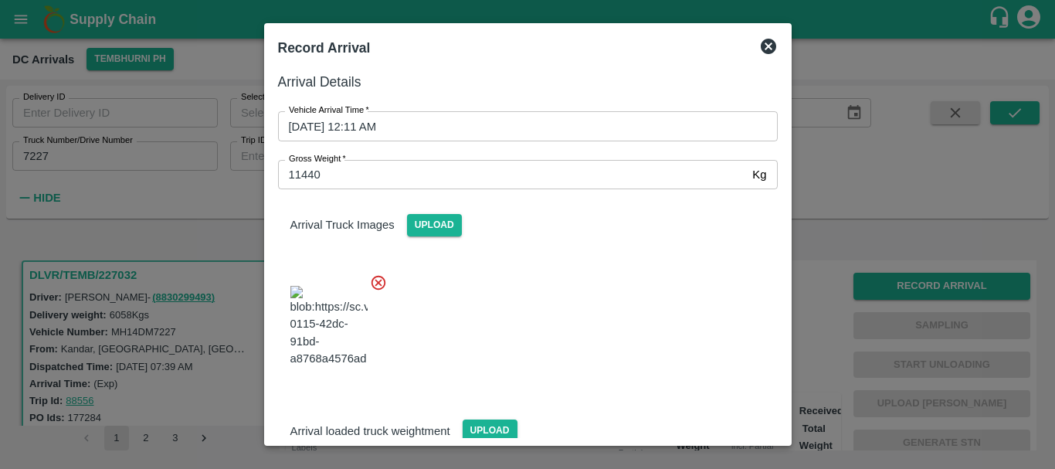
scroll to position [111, 0]
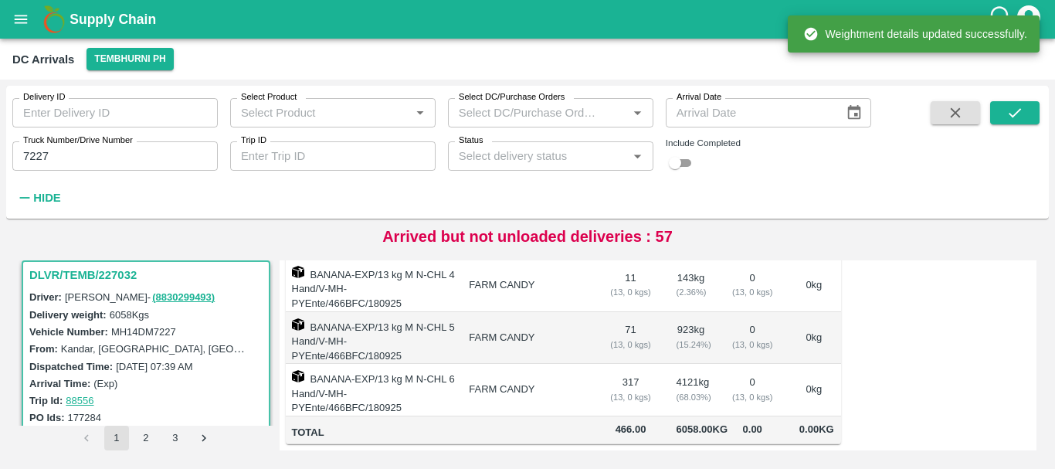
scroll to position [0, 0]
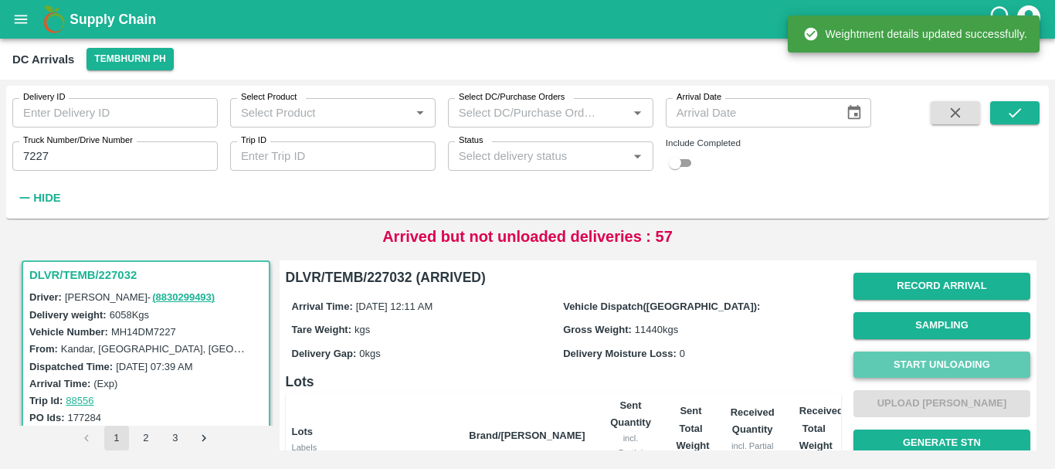
click at [923, 363] on button "Start Unloading" at bounding box center [941, 364] width 177 height 27
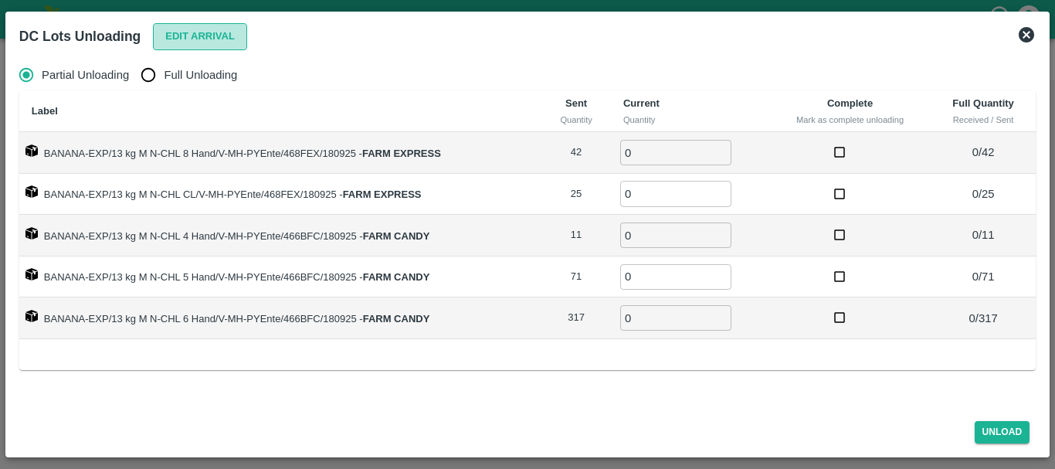
click at [197, 47] on button "Edit Arrival" at bounding box center [200, 36] width 94 height 27
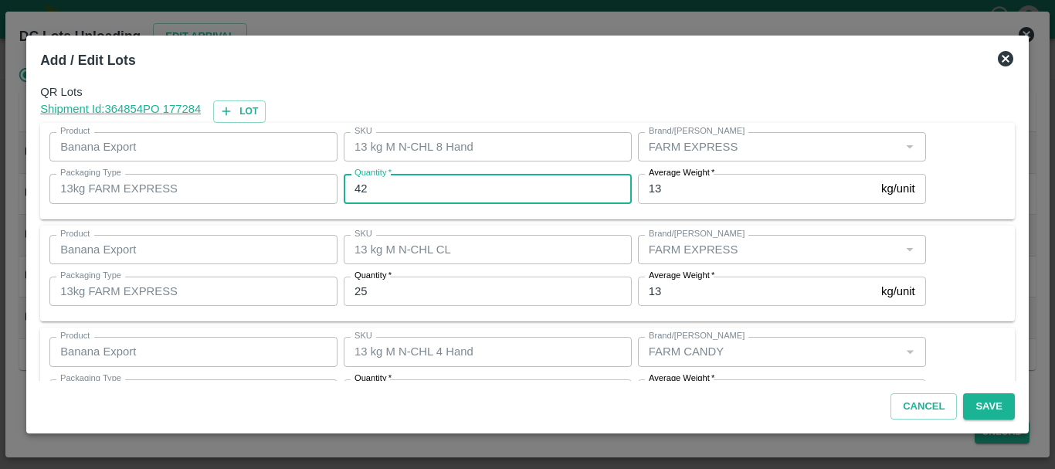
click at [449, 192] on input "42" at bounding box center [488, 188] width 288 height 29
type input "4"
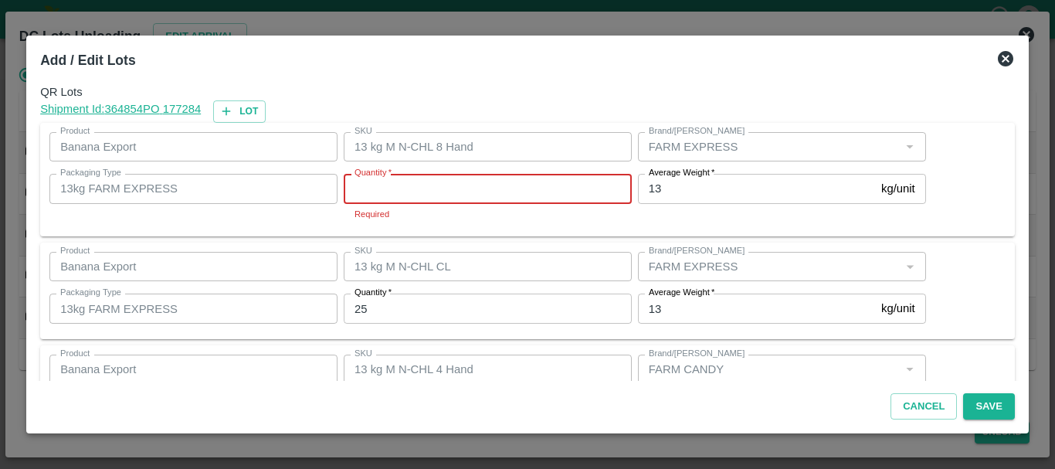
click at [483, 195] on input "Quantity   *" at bounding box center [488, 188] width 288 height 29
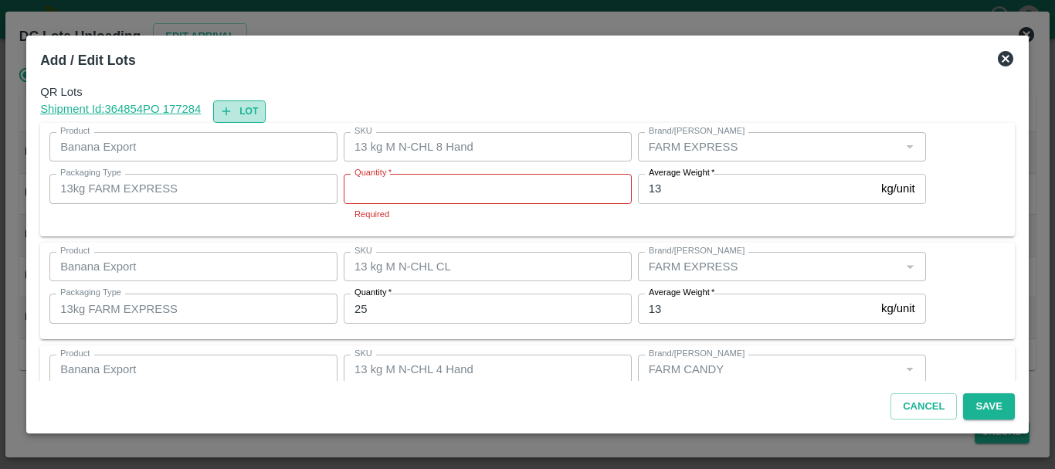
click at [252, 110] on button "Lot" at bounding box center [239, 111] width 53 height 22
type input "13 kg M N-CHL 8 Hand"
type input "13 kg M N-CHL CL"
type input "FARM EXPRESS"
type input "13kg FARM EXPRESS"
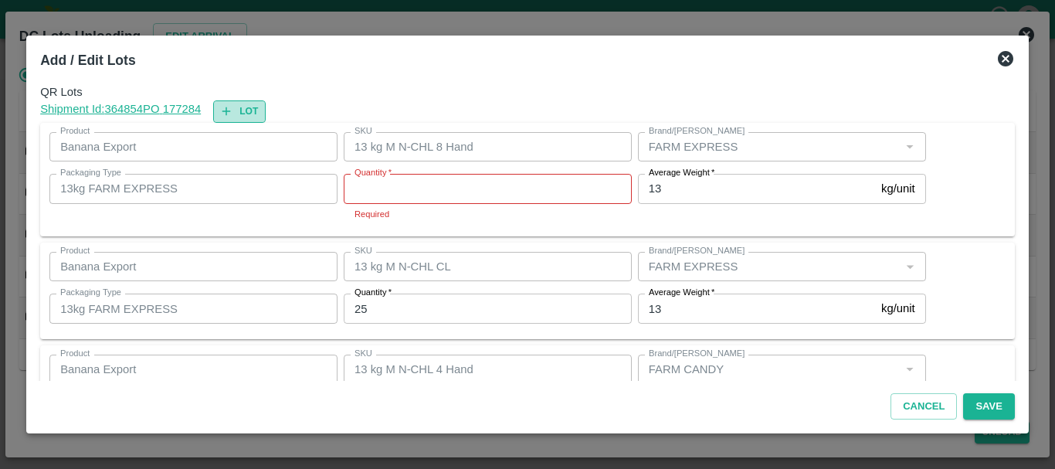
type input "25"
type input "13 kg M N-CHL 4 Hand"
type input "11"
type input "13 kg M N-CHL 5 Hand"
type input "71"
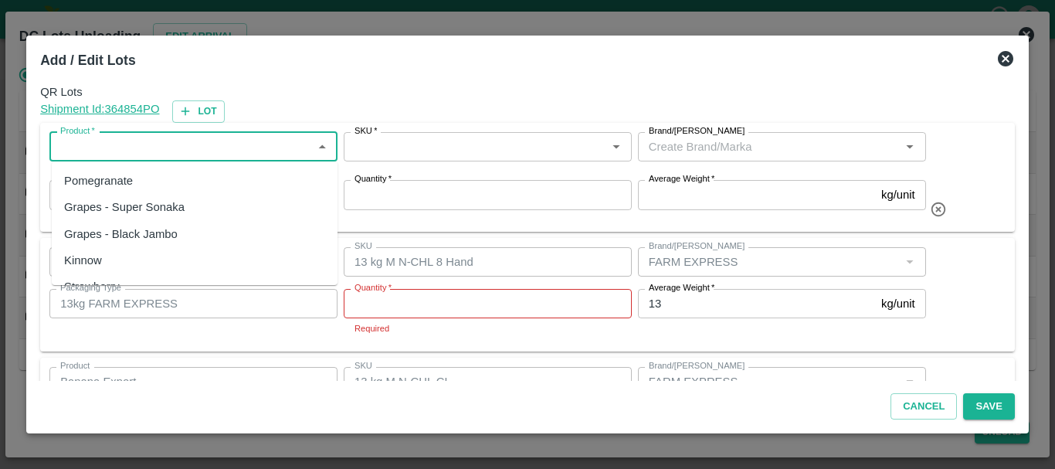
click at [229, 148] on input "Product   *" at bounding box center [180, 147] width 253 height 20
click at [226, 178] on div "Banana Export" at bounding box center [195, 181] width 286 height 26
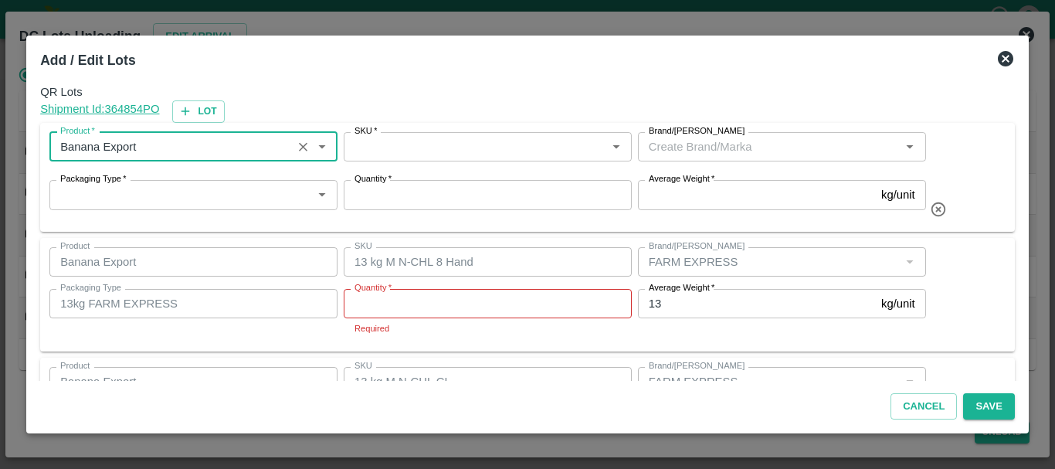
type input "Banana Export"
click at [483, 143] on input "SKU   *" at bounding box center [474, 147] width 253 height 20
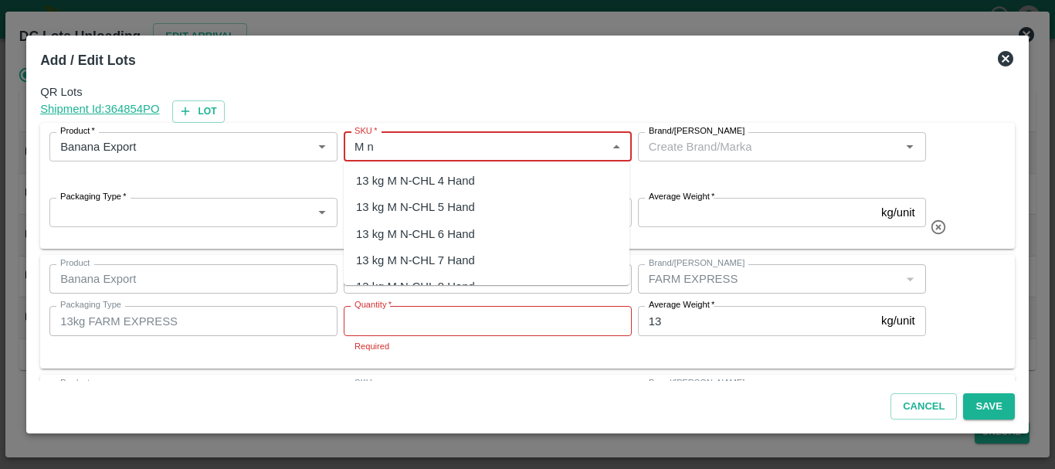
scroll to position [15, 0]
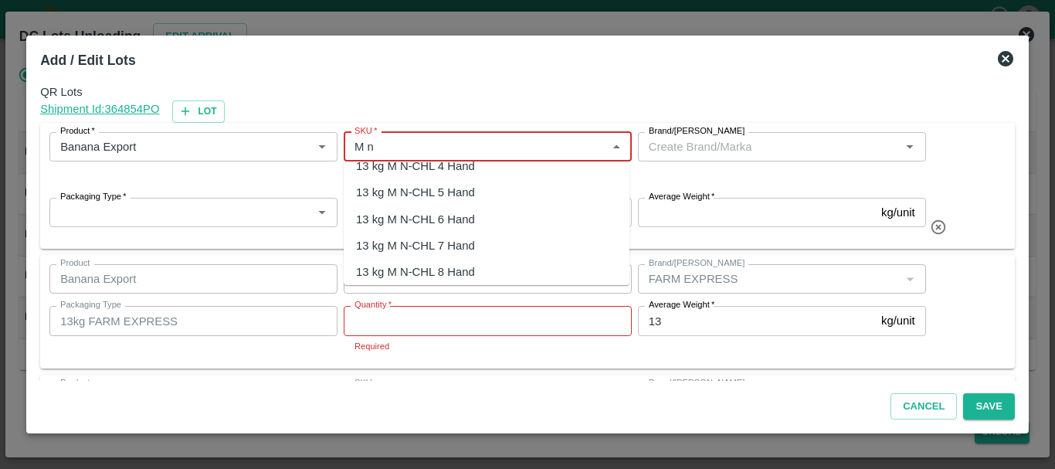
click at [437, 212] on div "13 kg M N-CHL 6 Hand" at bounding box center [415, 219] width 119 height 17
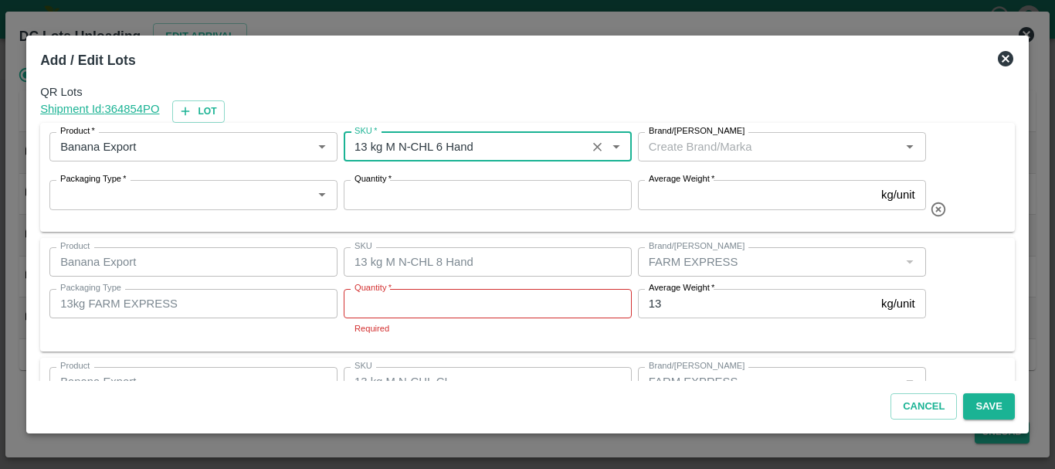
type input "13 kg M N-CHL 6 Hand"
click at [685, 148] on input "Brand/[PERSON_NAME]" at bounding box center [768, 147] width 253 height 20
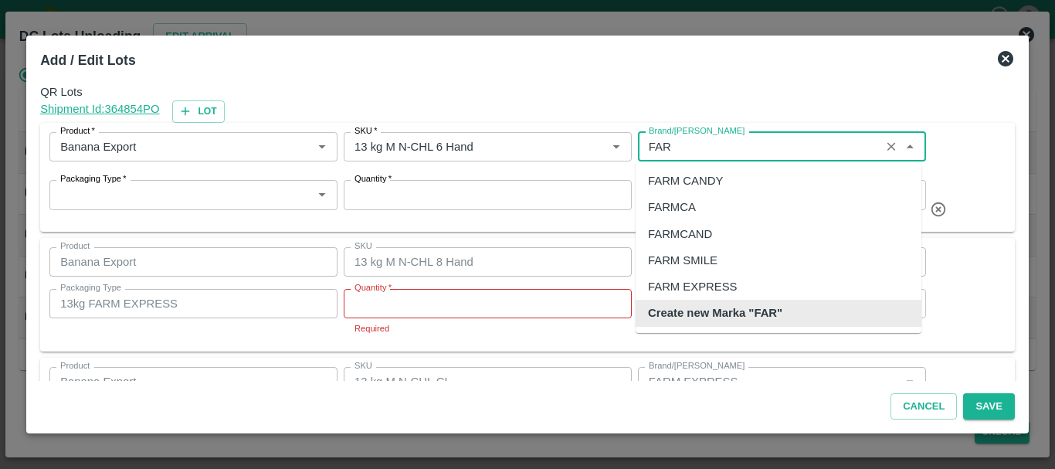
scroll to position [0, 0]
click at [698, 279] on div "FARM EXPRESS" at bounding box center [692, 286] width 89 height 17
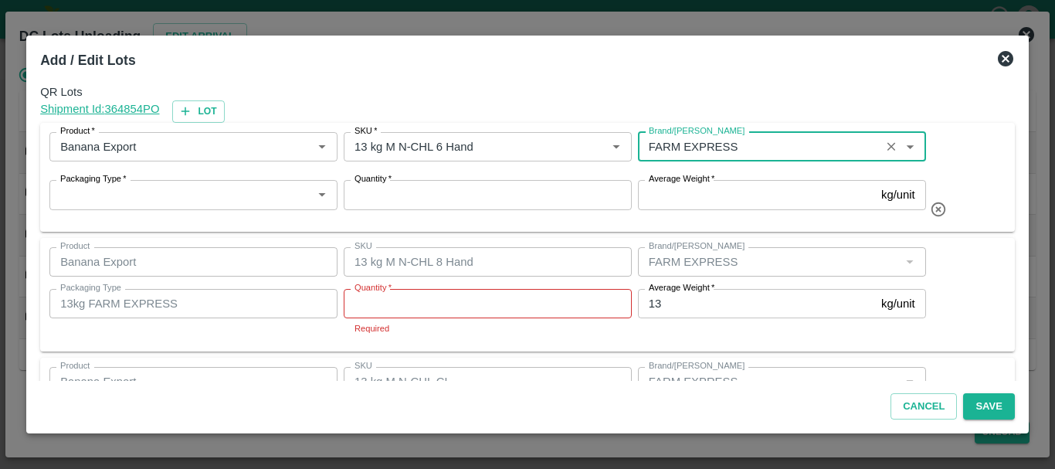
type input "FARM EXPRESS"
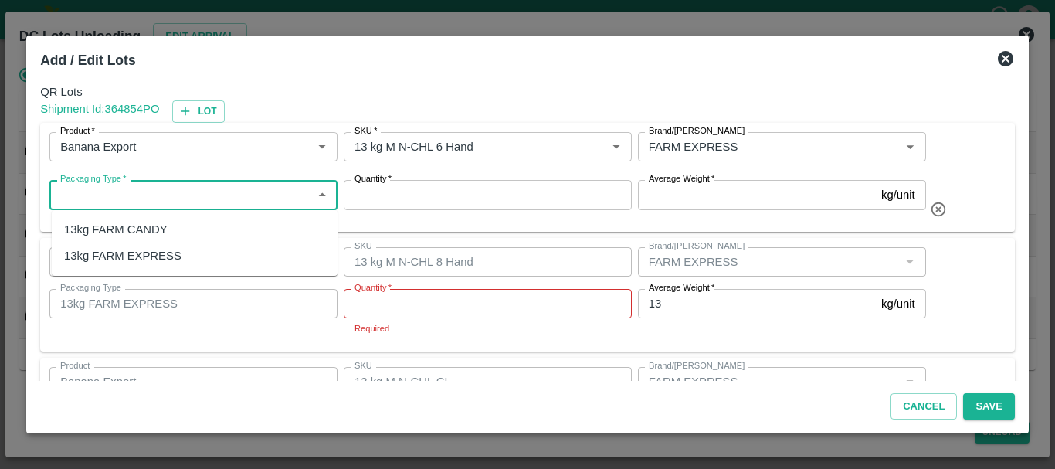
click at [227, 198] on input "Packaging Type   *" at bounding box center [180, 195] width 253 height 20
click at [146, 252] on div "13kg FARM EXPRESS" at bounding box center [122, 255] width 117 height 17
type input "13kg FARM EXPRESS"
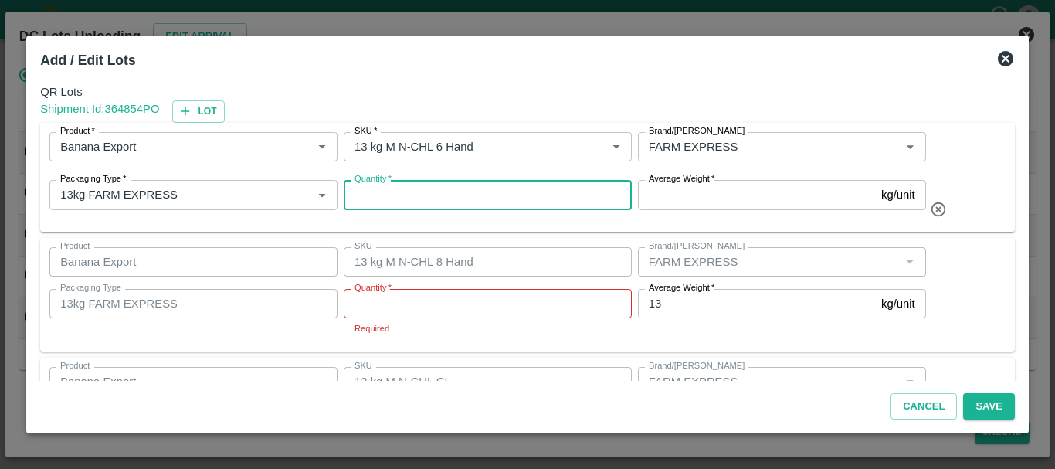
click at [448, 194] on input "Quantity   *" at bounding box center [488, 194] width 288 height 29
type input "25"
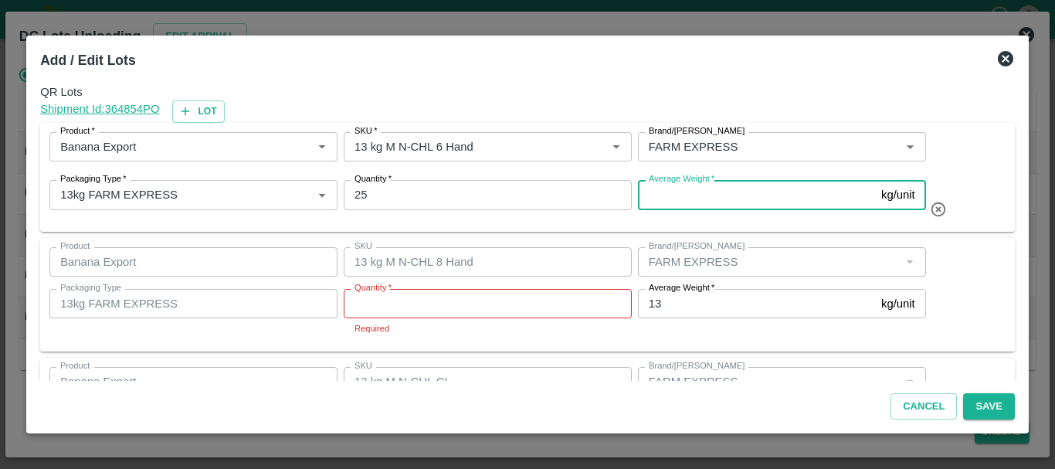
click at [703, 194] on input "Average Weight   *" at bounding box center [756, 194] width 237 height 29
type input "13"
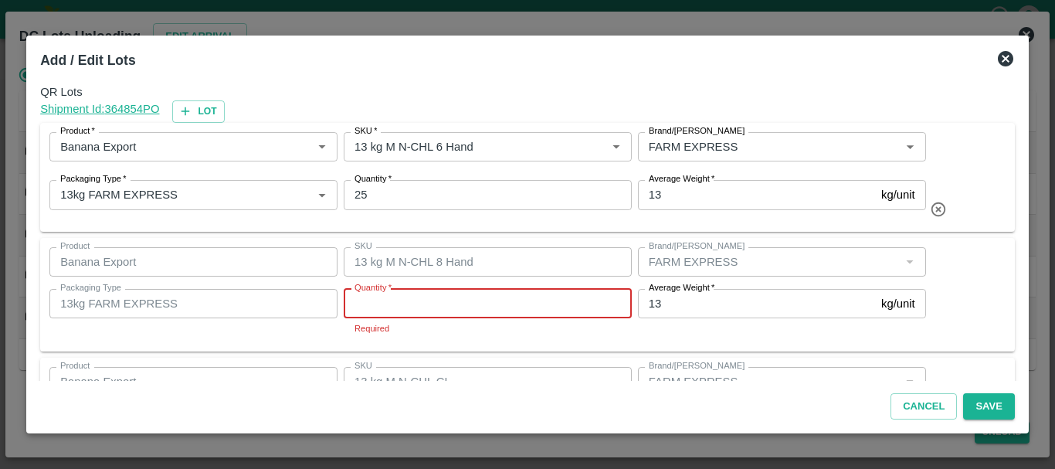
click at [443, 303] on input "Quantity   *" at bounding box center [488, 303] width 288 height 29
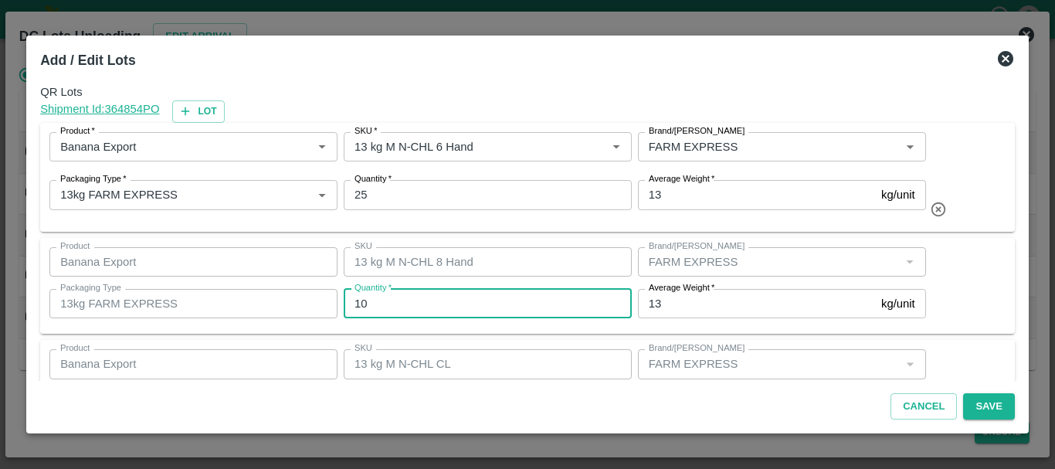
type input "10"
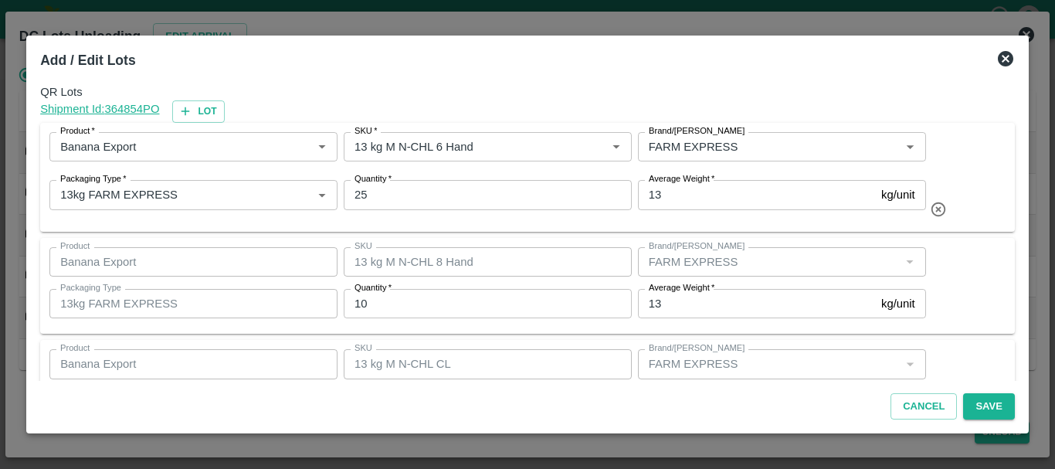
scroll to position [178, 0]
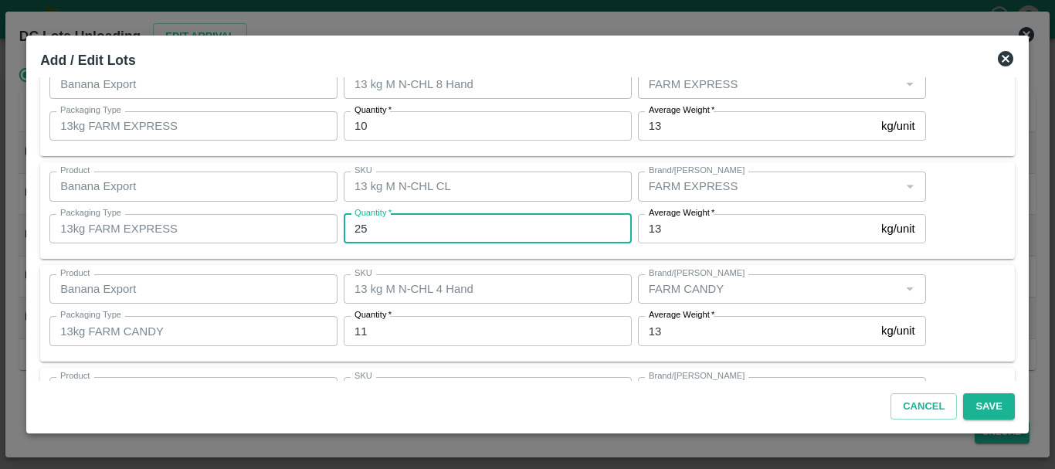
click at [408, 230] on input "25" at bounding box center [488, 228] width 288 height 29
type input "2"
type input "15"
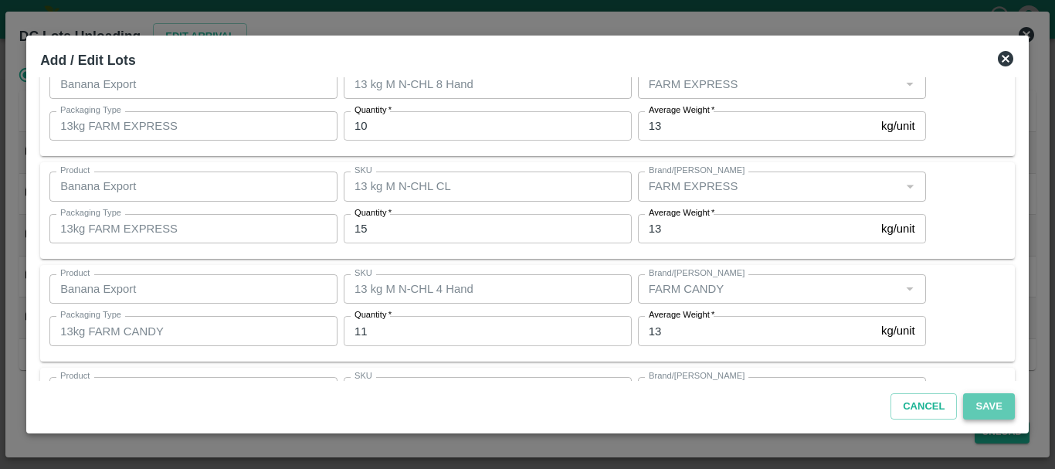
click at [995, 404] on button "Save" at bounding box center [988, 406] width 51 height 27
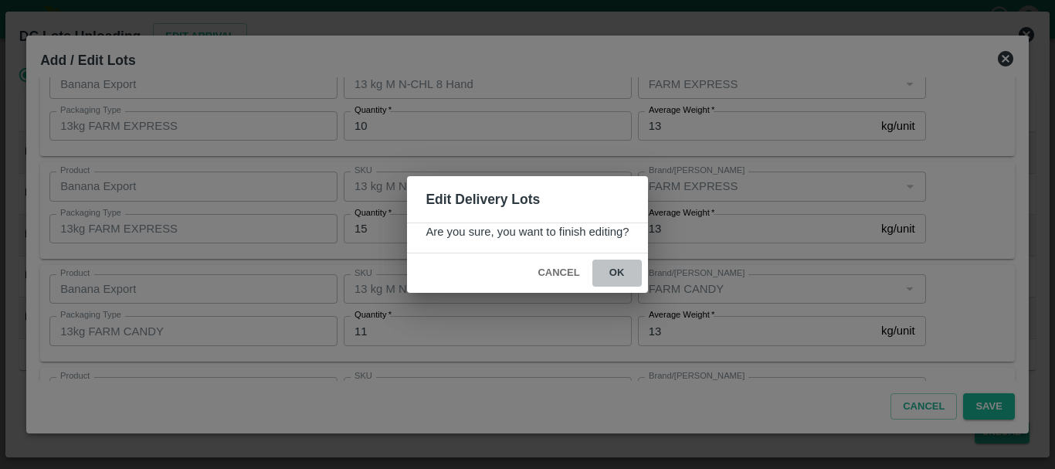
click at [627, 274] on button "ok" at bounding box center [616, 272] width 49 height 27
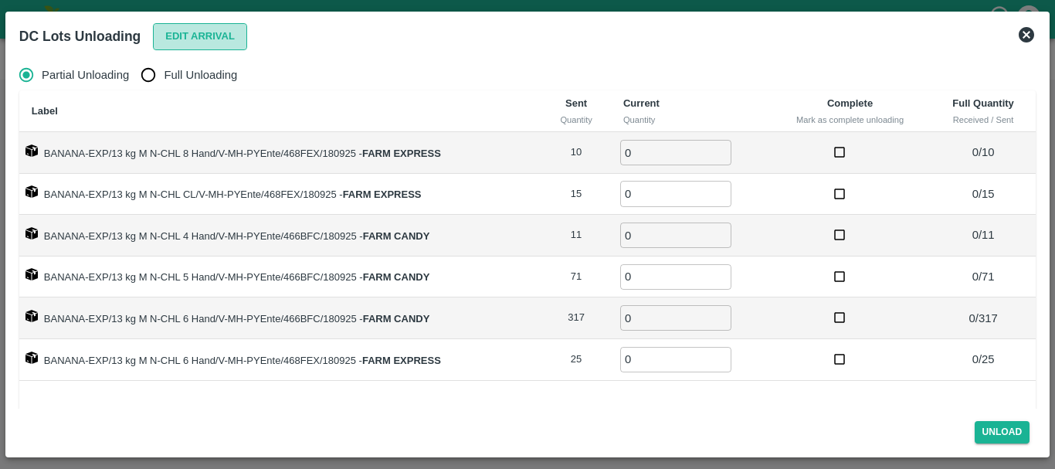
click at [199, 36] on button "Edit Arrival" at bounding box center [200, 36] width 94 height 27
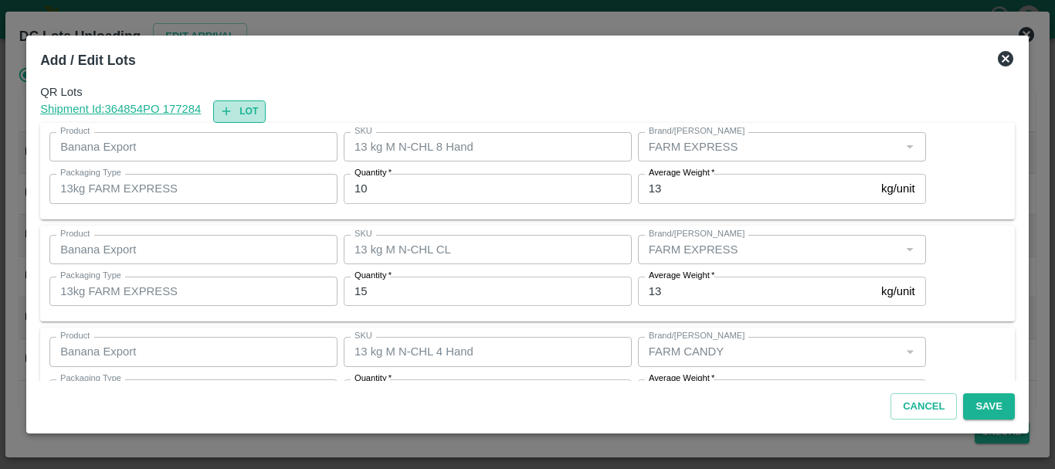
click at [248, 110] on button "Lot" at bounding box center [239, 111] width 53 height 22
type input "13 kg M N-CHL 8 Hand"
type input "10"
type input "13 kg M N-CHL CL"
type input "FARM EXPRESS"
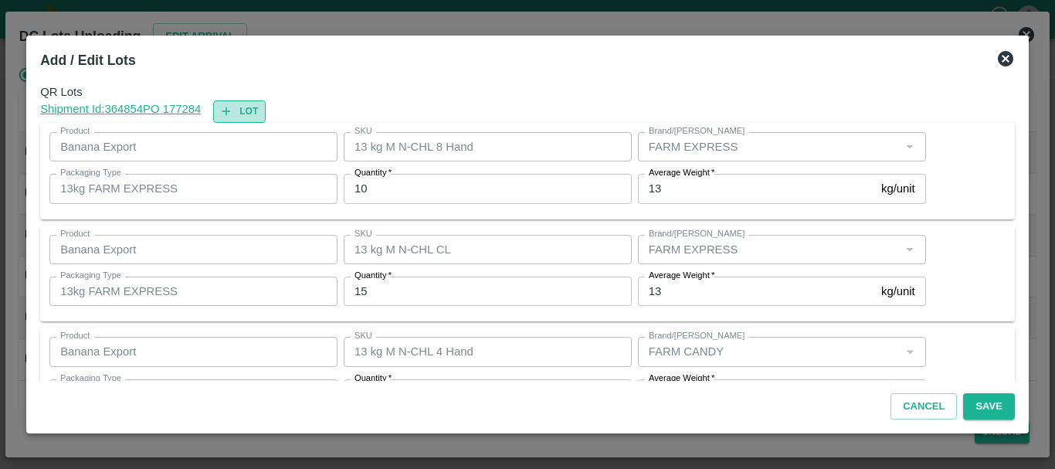
type input "13kg FARM EXPRESS"
type input "15"
type input "13 kg M N-CHL 4 Hand"
type input "11"
type input "13 kg M N-CHL 5 Hand"
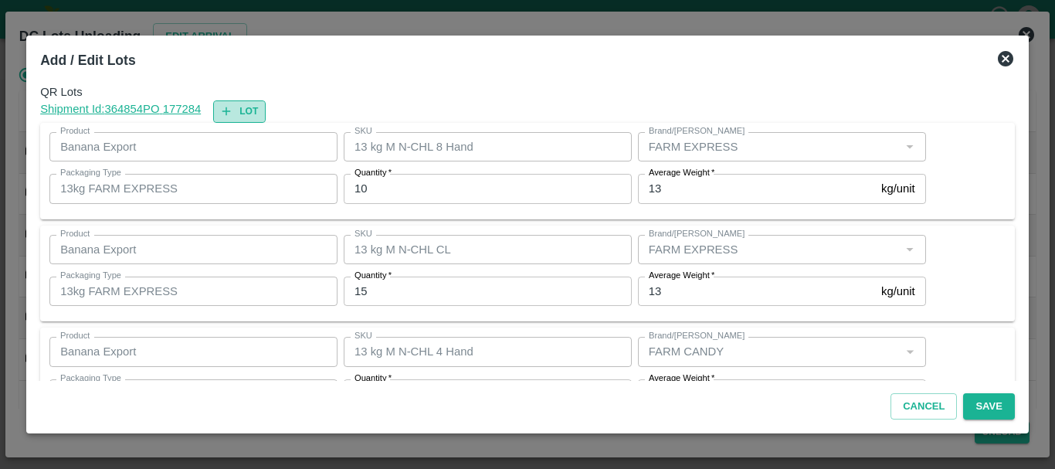
type input "71"
type input "FARM CANDY"
type input "13kg FARM CANDY"
type input "317"
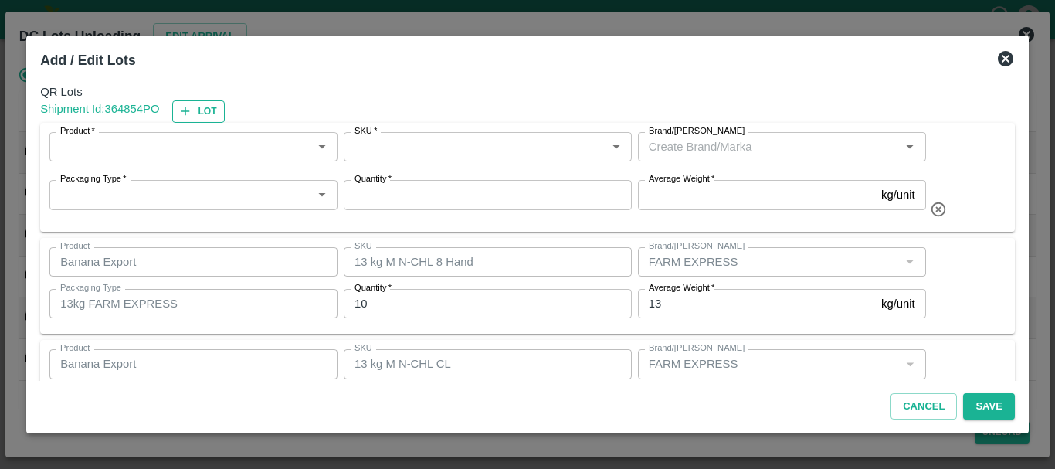
click at [217, 109] on button "Lot" at bounding box center [198, 111] width 53 height 22
type input "13 kg M N-CHL 8 Hand"
type input "10"
type input "13 kg M N-CHL CL"
type input "FARM EXPRESS"
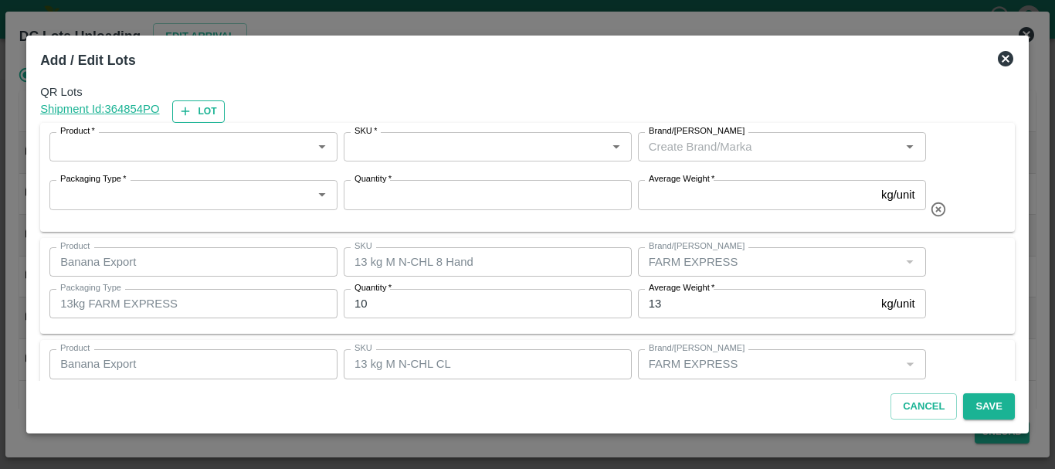
type input "13kg FARM EXPRESS"
type input "15"
type input "13 kg M N-CHL 4 Hand"
type input "11"
type input "13 kg M N-CHL 5 Hand"
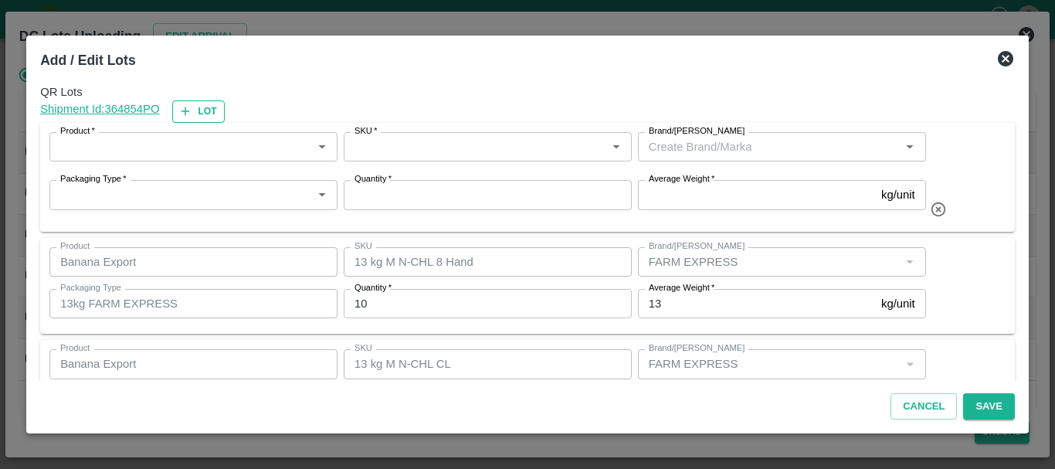
type input "71"
type input "FARM CANDY"
type input "13kg FARM CANDY"
type input "317"
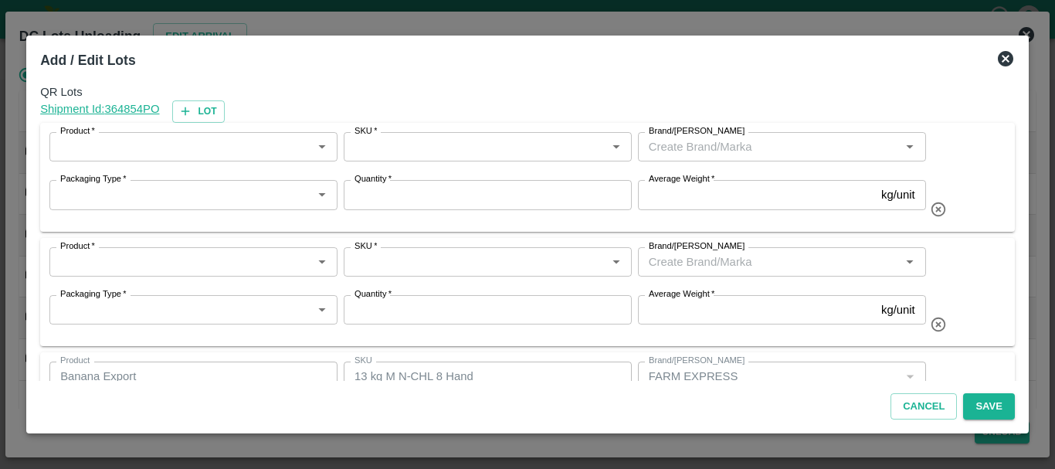
click at [153, 144] on input "Product   *" at bounding box center [180, 147] width 253 height 20
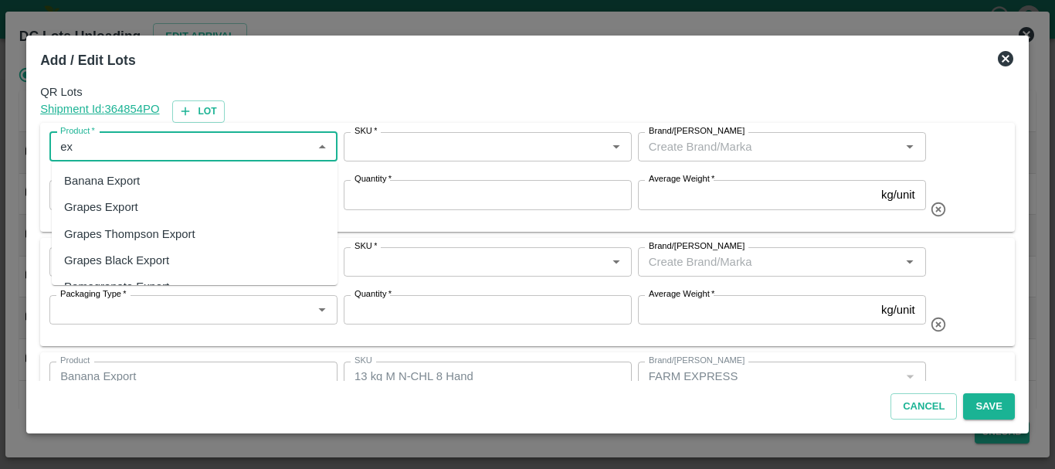
click at [154, 174] on div "Banana Export" at bounding box center [195, 181] width 286 height 26
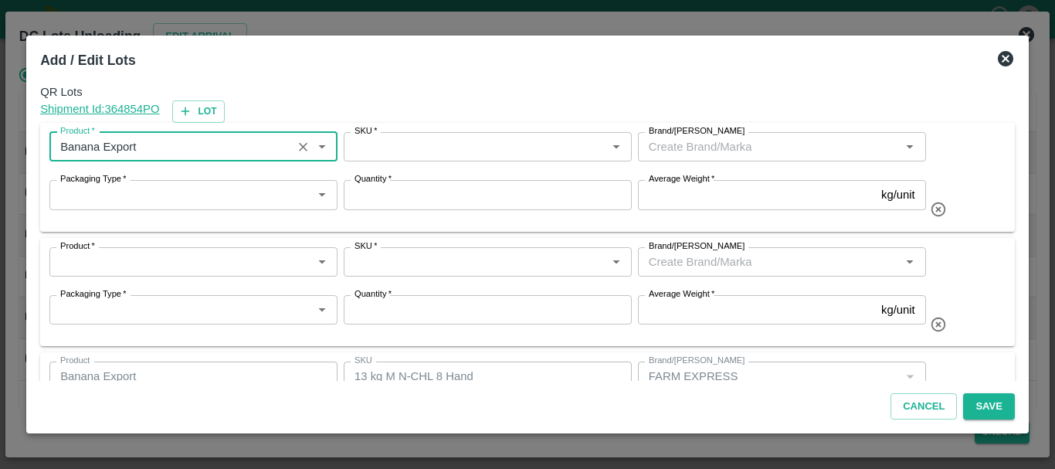
type input "Banana Export"
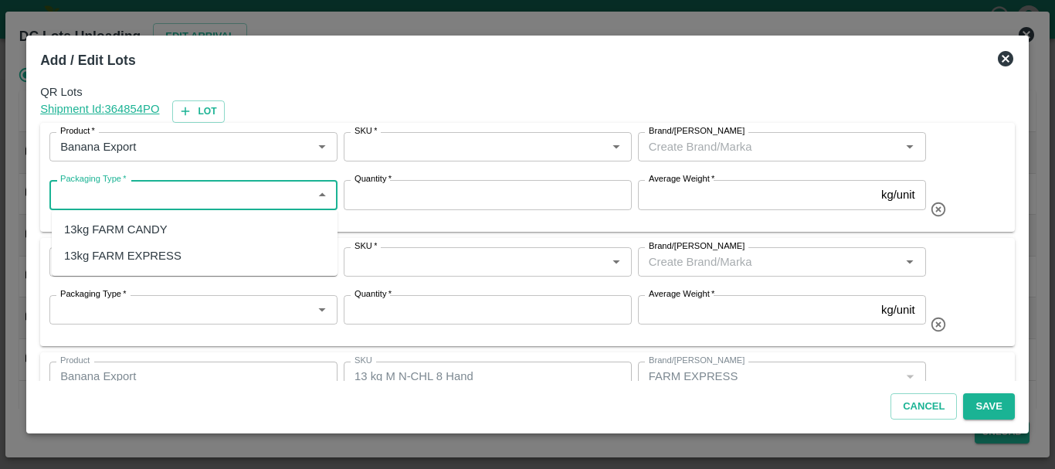
click at [127, 195] on input "Packaging Type   *" at bounding box center [180, 195] width 253 height 20
click at [131, 222] on div "13kg FARM CANDY" at bounding box center [115, 229] width 103 height 17
type input "13kg FARM CANDY"
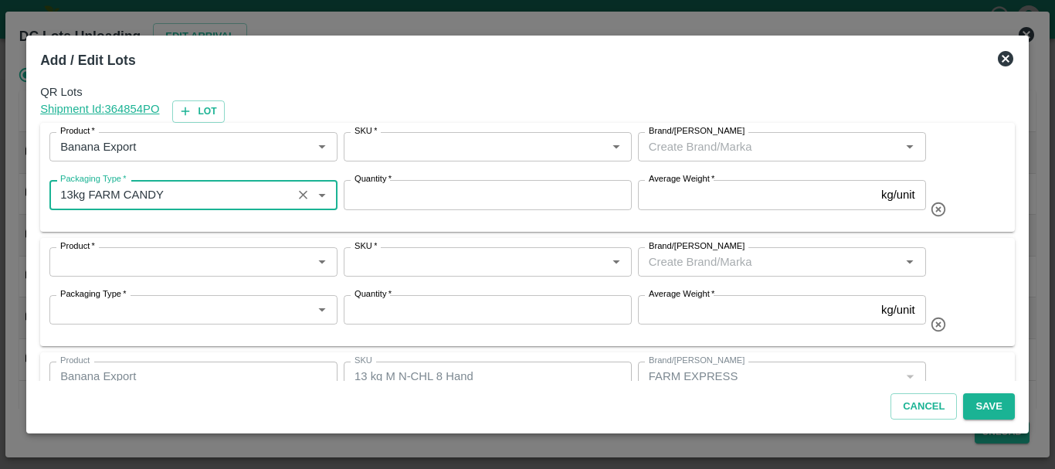
click at [131, 269] on input "Product   *" at bounding box center [180, 262] width 253 height 20
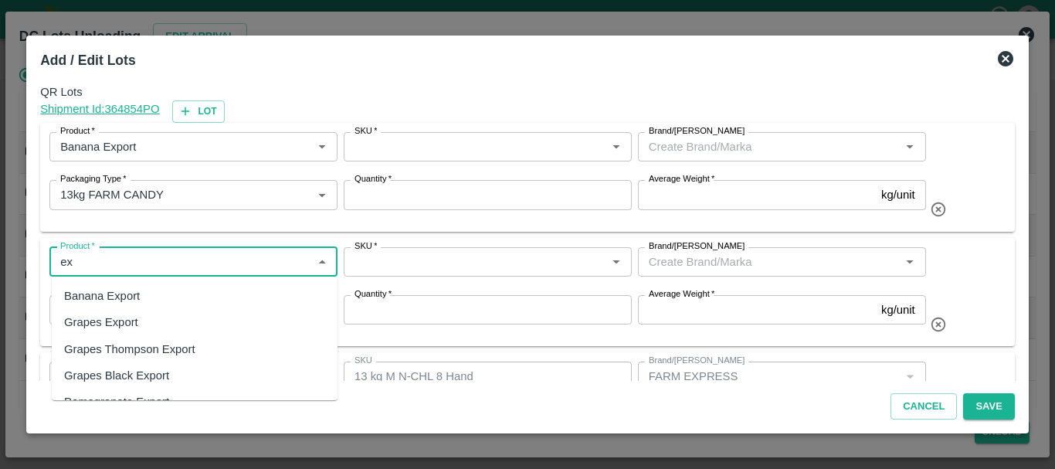
click at [133, 288] on div "Banana Export" at bounding box center [102, 295] width 76 height 17
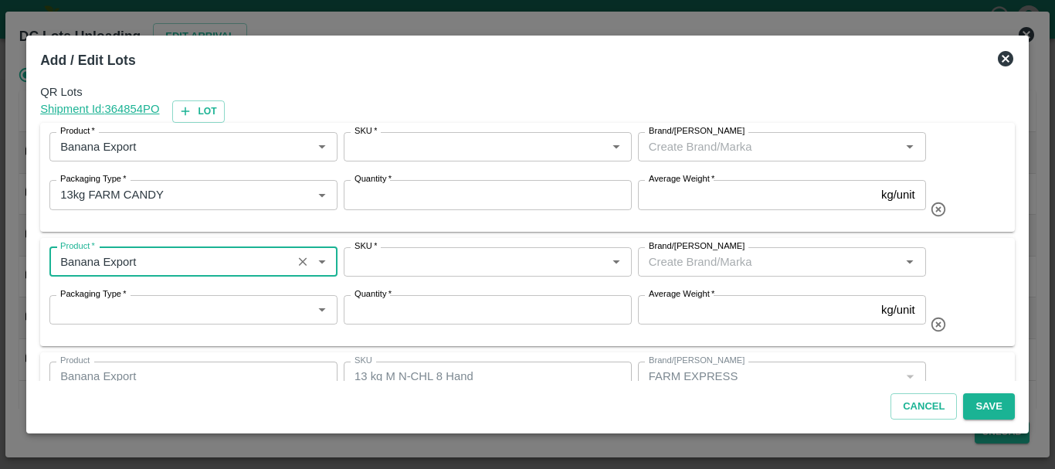
type input "Banana Export"
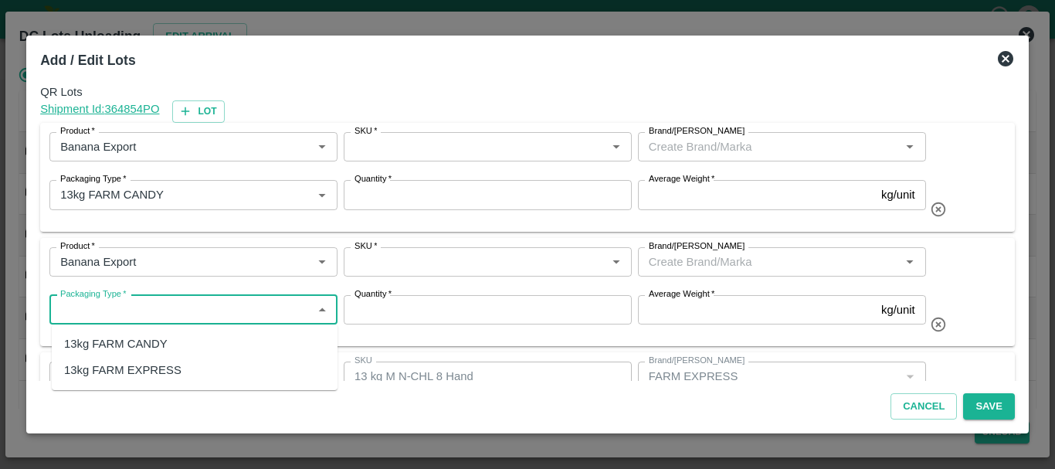
click at [126, 304] on input "Packaging Type   *" at bounding box center [180, 310] width 253 height 20
click at [127, 344] on div "13kg FARM CANDY" at bounding box center [115, 343] width 103 height 17
type input "13kg FARM CANDY"
click at [386, 151] on input "SKU   *" at bounding box center [474, 147] width 253 height 20
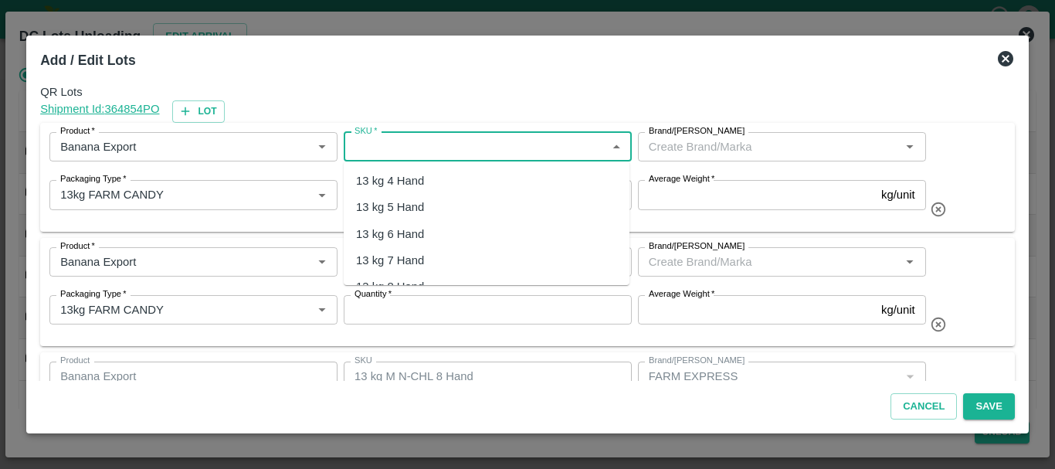
drag, startPoint x: 401, startPoint y: 215, endPoint x: 378, endPoint y: 147, distance: 70.8
click at [378, 147] on input "SKU   *" at bounding box center [474, 147] width 253 height 20
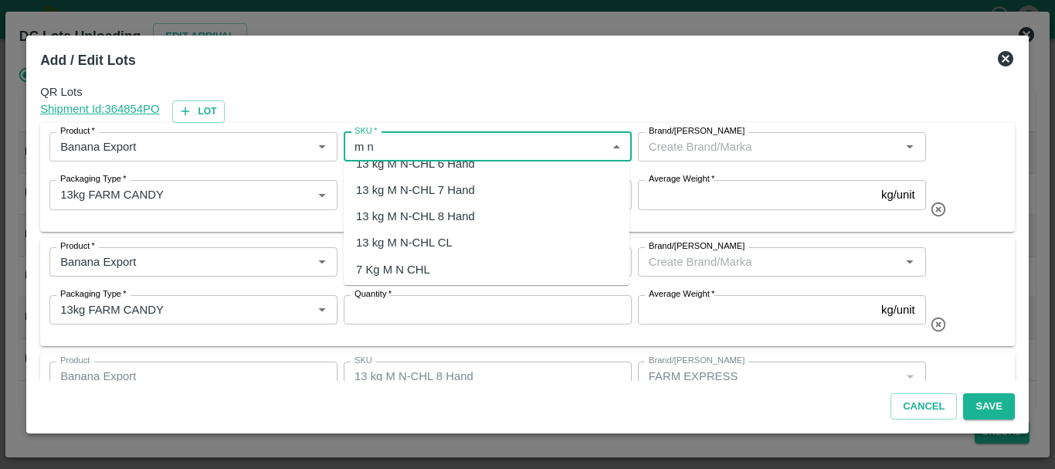
scroll to position [73, 0]
click at [401, 214] on div "13 kg M N-CHL 8 Hand" at bounding box center [415, 213] width 119 height 17
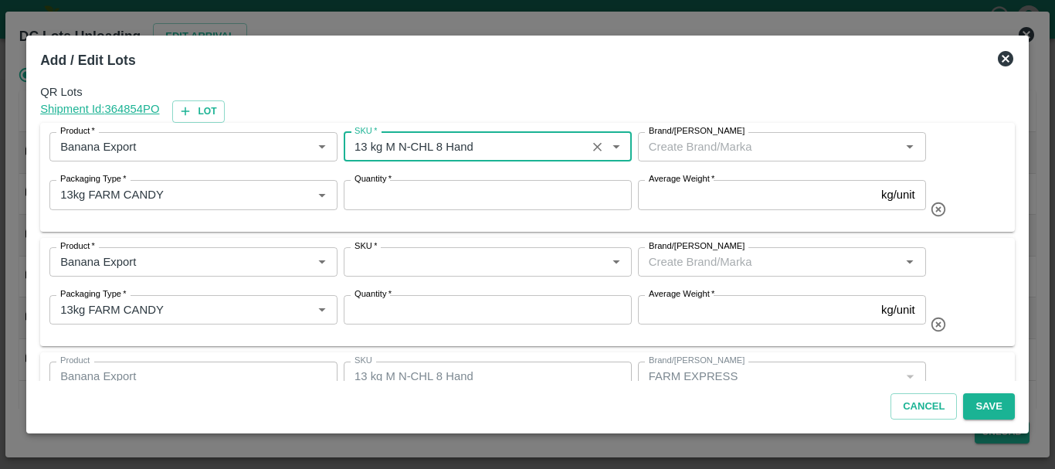
type input "13 kg M N-CHL 8 Hand"
click at [660, 146] on input "Brand/[PERSON_NAME]" at bounding box center [768, 147] width 253 height 20
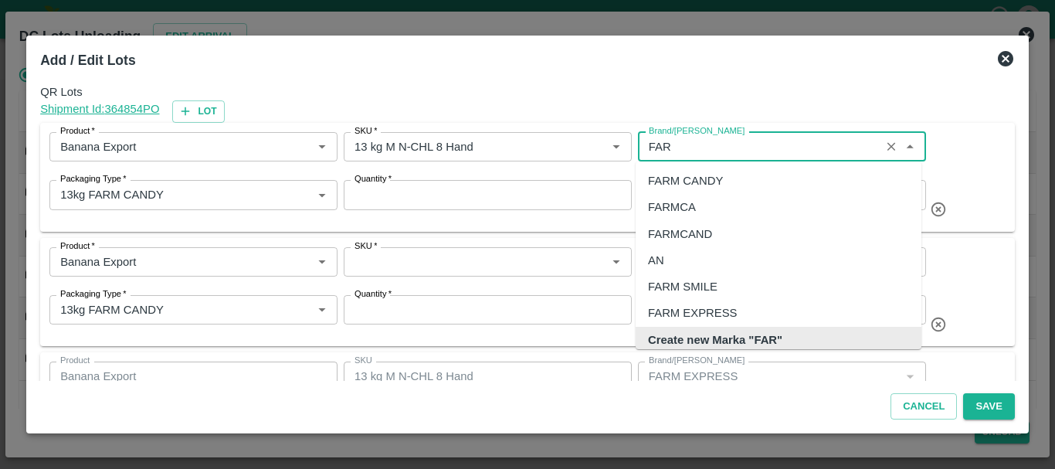
scroll to position [10, 0]
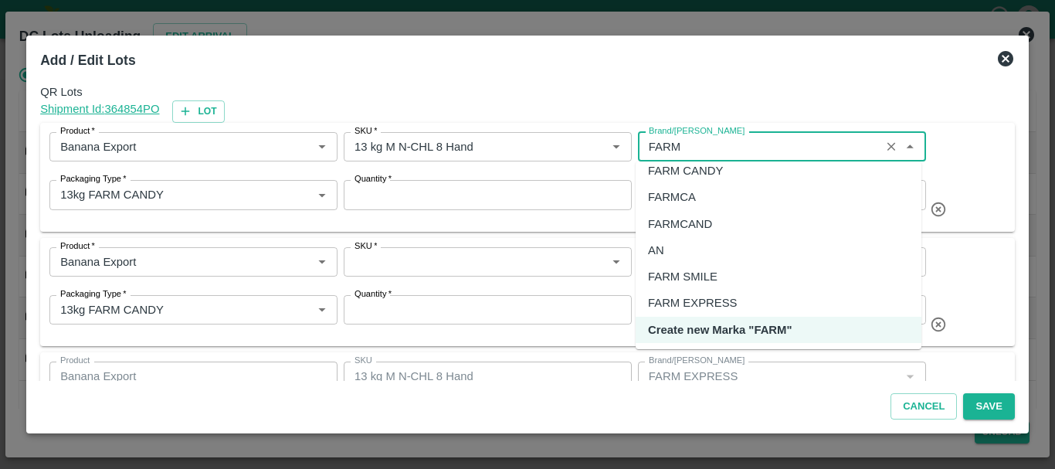
click at [674, 176] on div "FARM CANDY" at bounding box center [685, 170] width 75 height 17
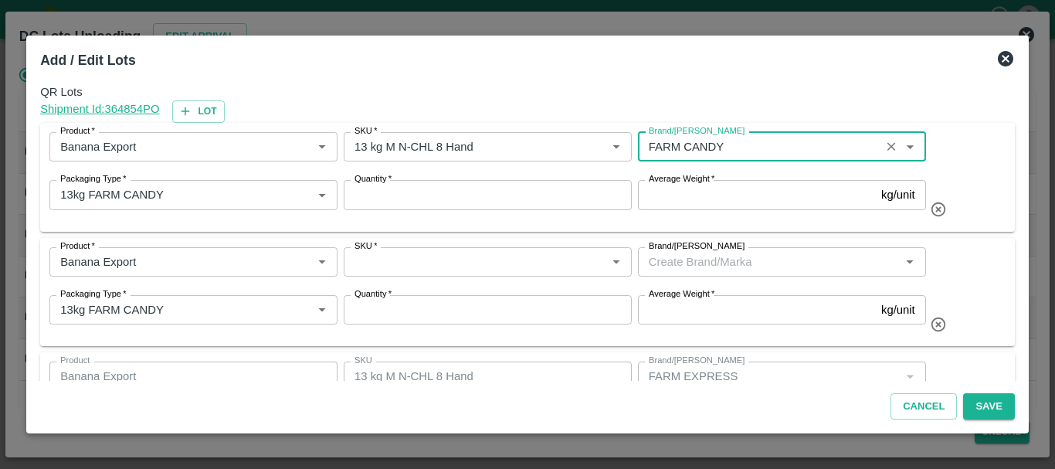
click at [659, 151] on input "Brand/[PERSON_NAME]" at bounding box center [758, 147] width 233 height 20
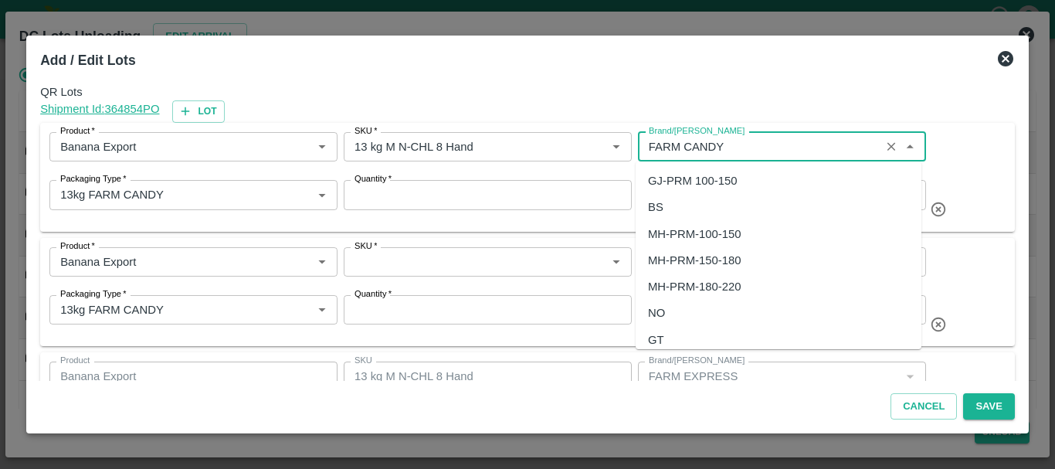
scroll to position [1168, 0]
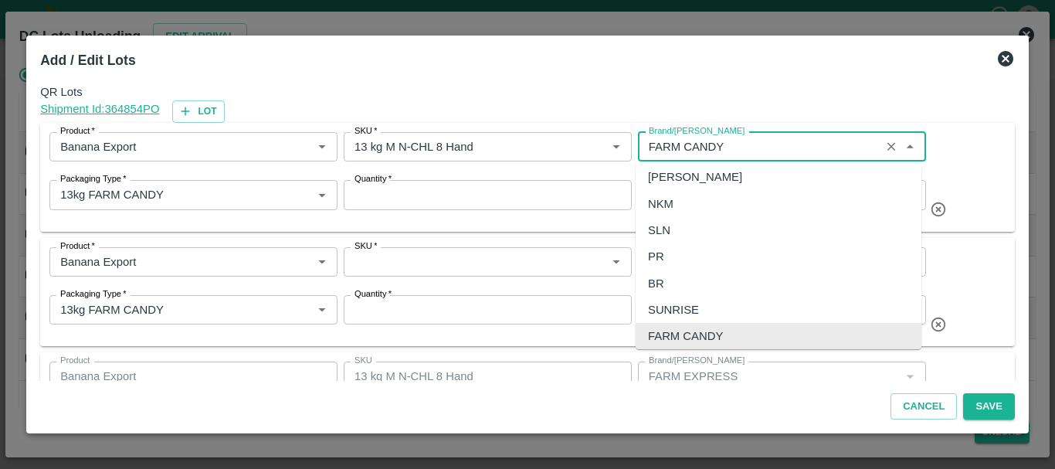
click at [659, 151] on input "Brand/[PERSON_NAME]" at bounding box center [758, 147] width 233 height 20
type input "FARM CANDY"
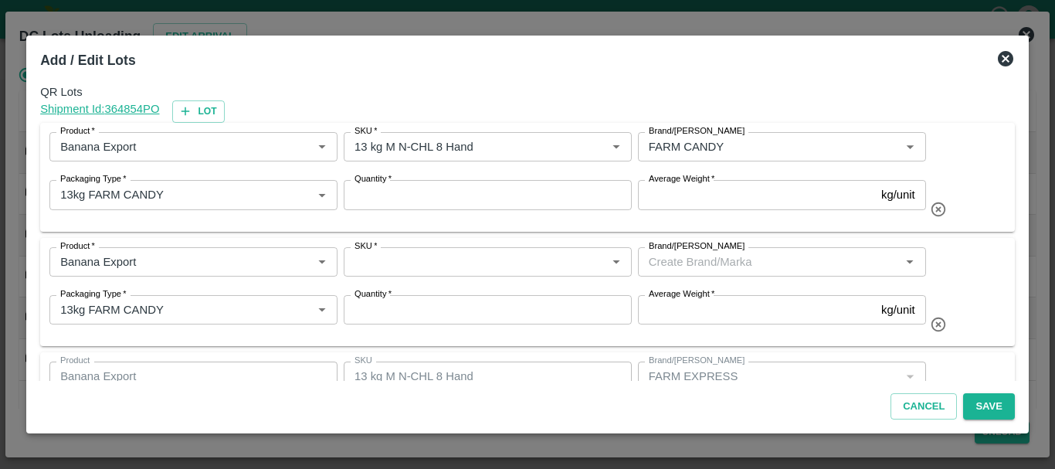
click at [592, 217] on div "Quantity   * Quantity" at bounding box center [484, 198] width 294 height 48
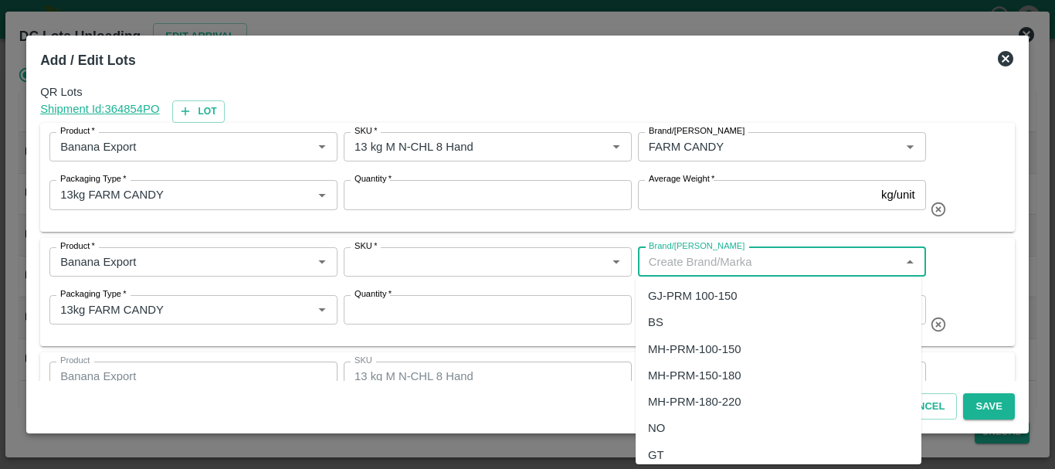
click at [662, 266] on input "Brand/[PERSON_NAME]" at bounding box center [768, 262] width 253 height 20
paste input "FARM"
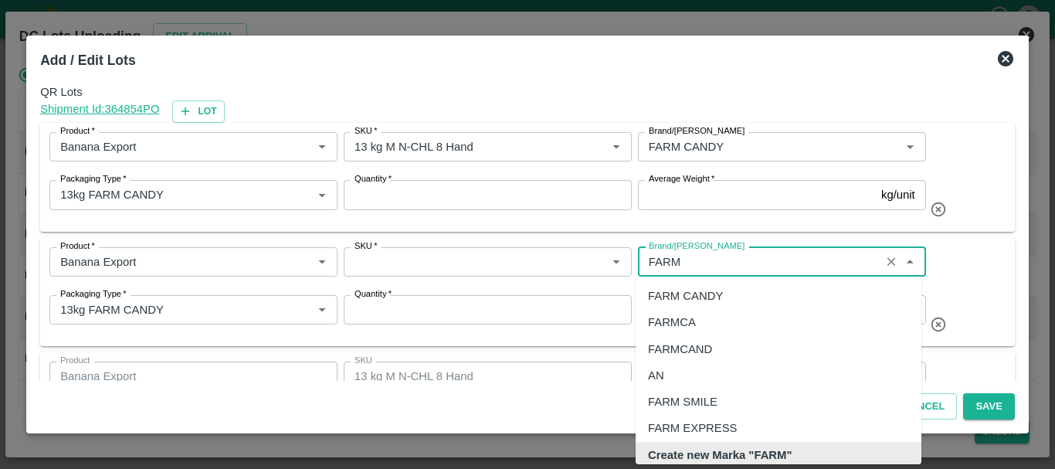
scroll to position [4, 0]
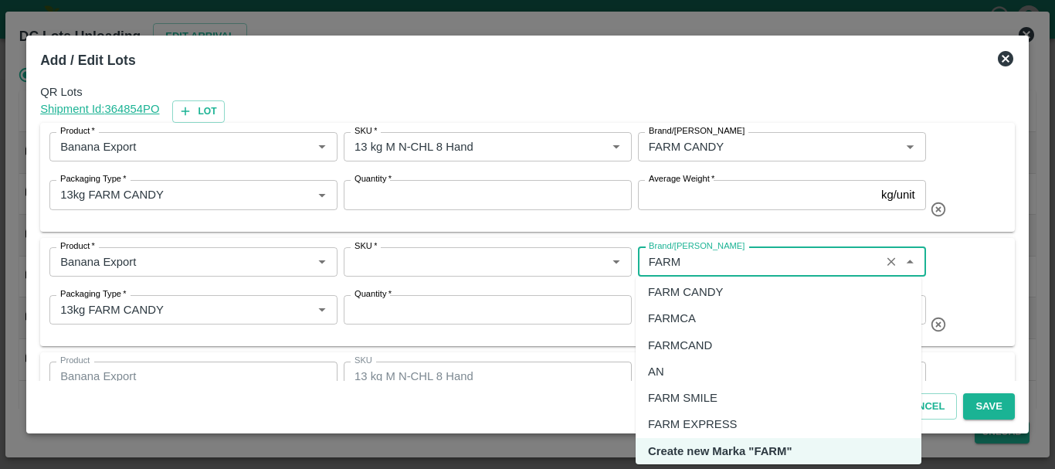
click at [666, 292] on div "FARM CANDY" at bounding box center [685, 291] width 75 height 17
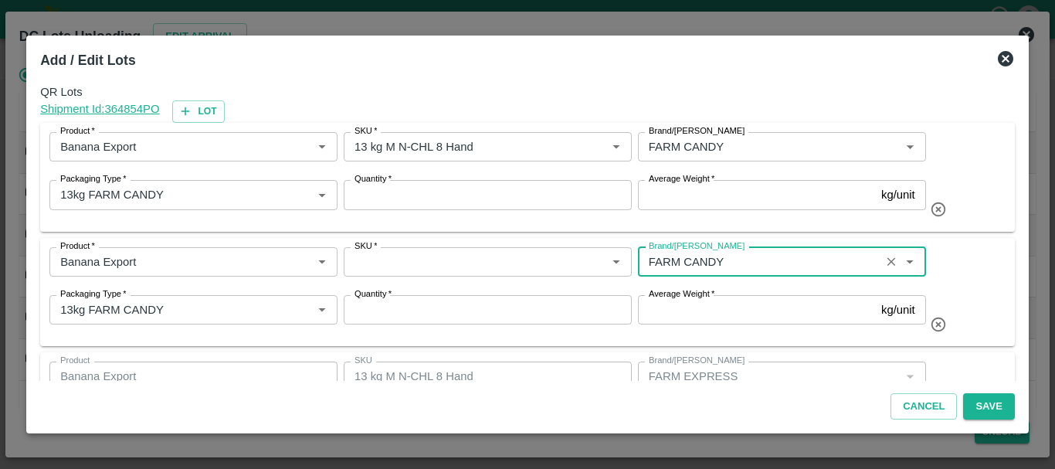
type input "FARM CANDY"
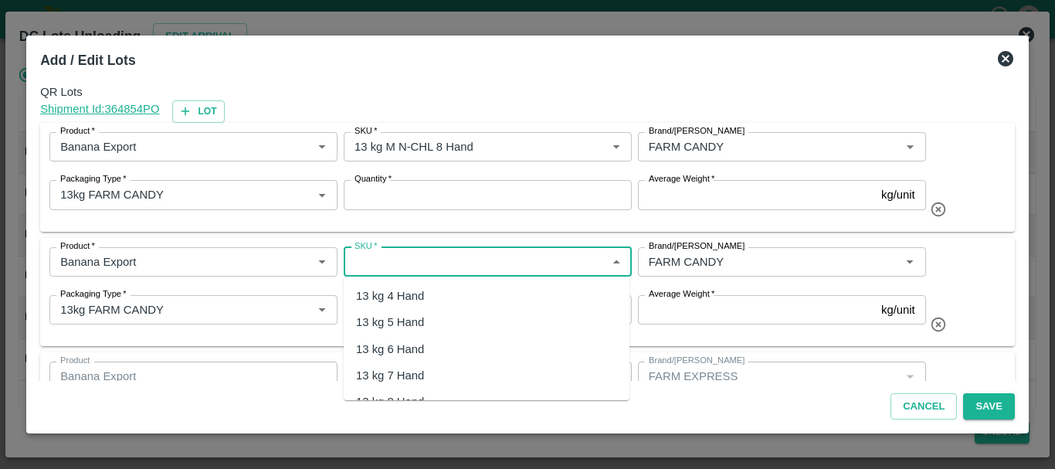
click at [408, 268] on input "SKU   *" at bounding box center [474, 262] width 253 height 20
click at [414, 323] on div "13 kg M N-CHL CL" at bounding box center [404, 322] width 97 height 17
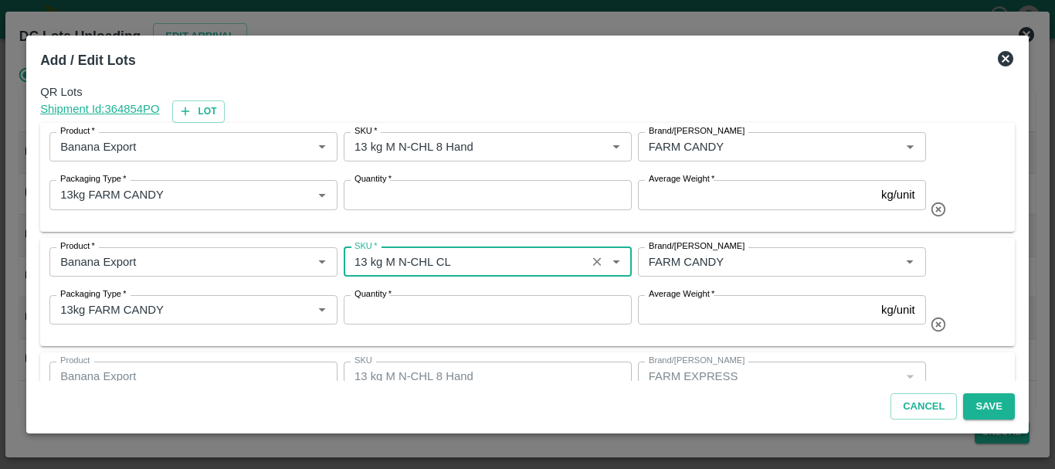
type input "13 kg M N-CHL CL"
click at [458, 225] on div "Product   * Product   * SKU   * SKU   * Brand/Marka Brand/Marka Packaging Type …" at bounding box center [527, 177] width 974 height 109
click at [399, 193] on input "Quantity   *" at bounding box center [488, 194] width 288 height 29
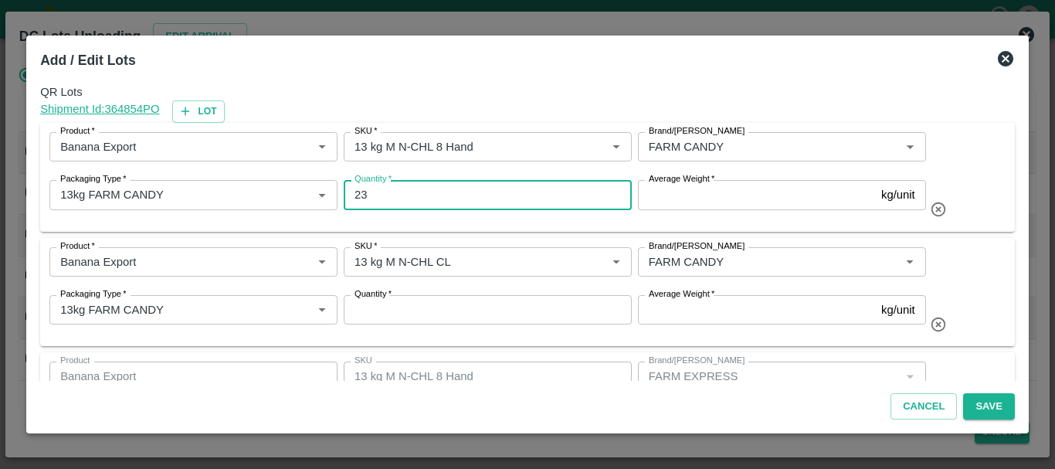
type input "23"
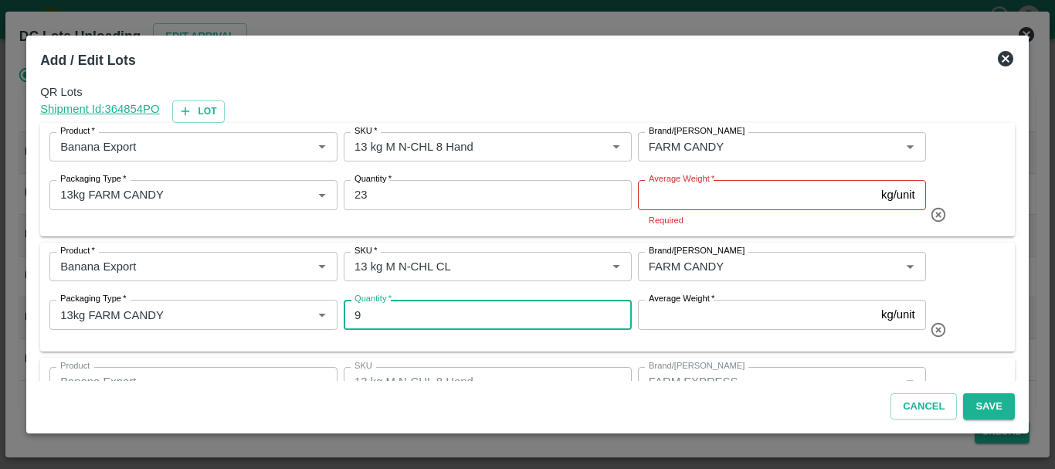
type input "9"
click at [688, 198] on input "Average Weight   *" at bounding box center [756, 194] width 237 height 29
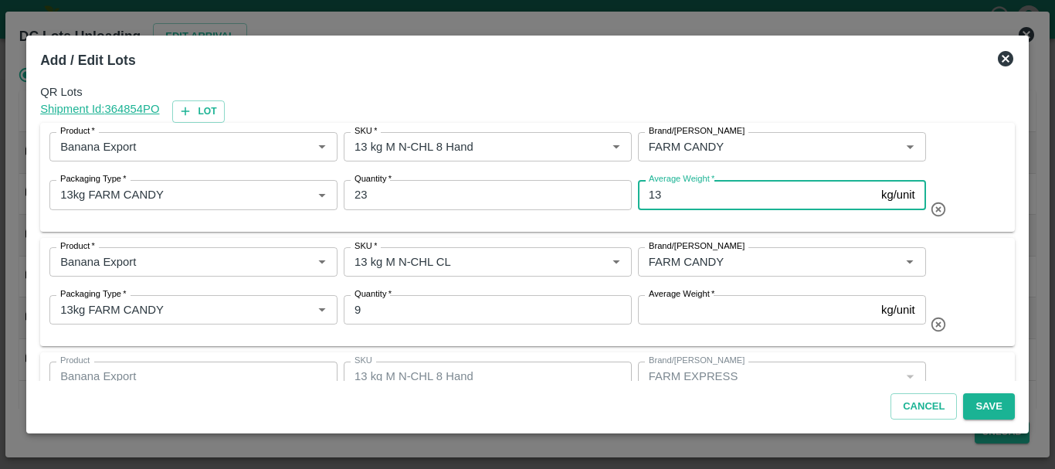
type input "13"
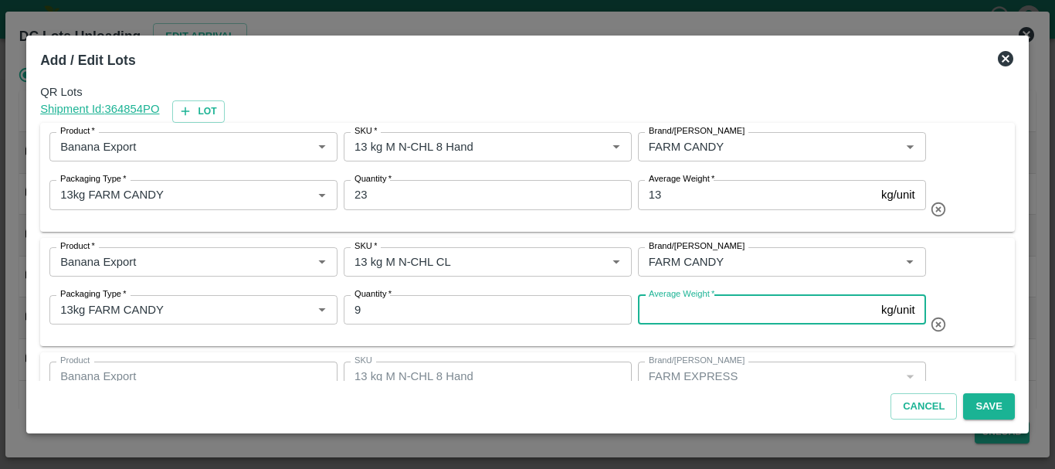
click at [676, 310] on input "Average Weight   *" at bounding box center [756, 309] width 237 height 29
type input "13"
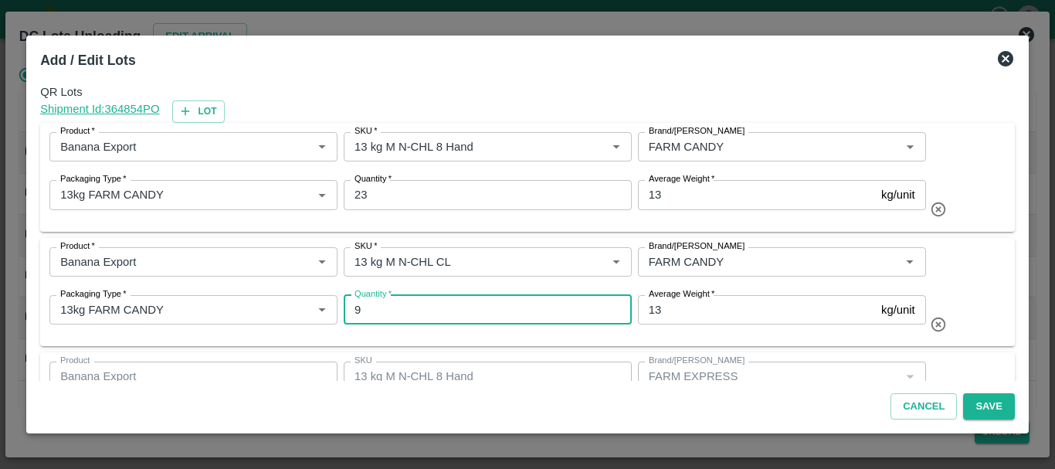
click at [592, 304] on input "9" at bounding box center [488, 309] width 288 height 29
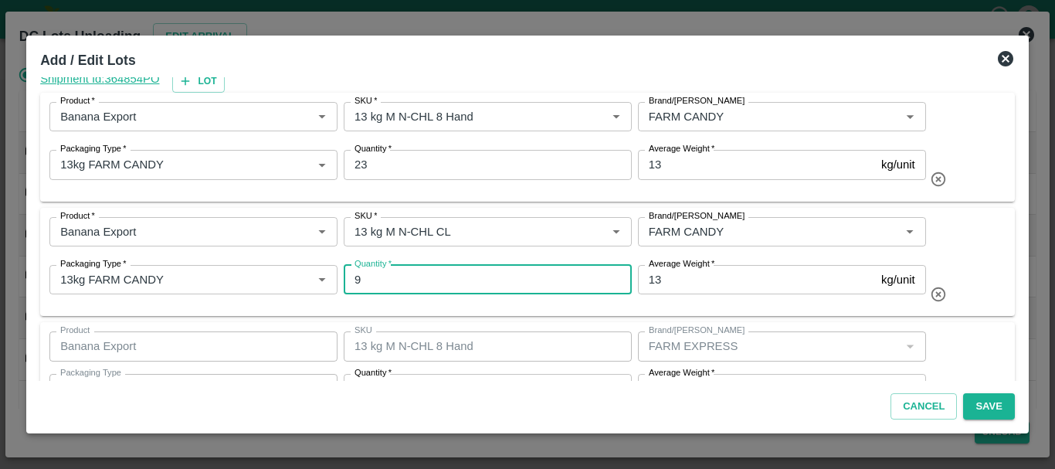
scroll to position [31, 0]
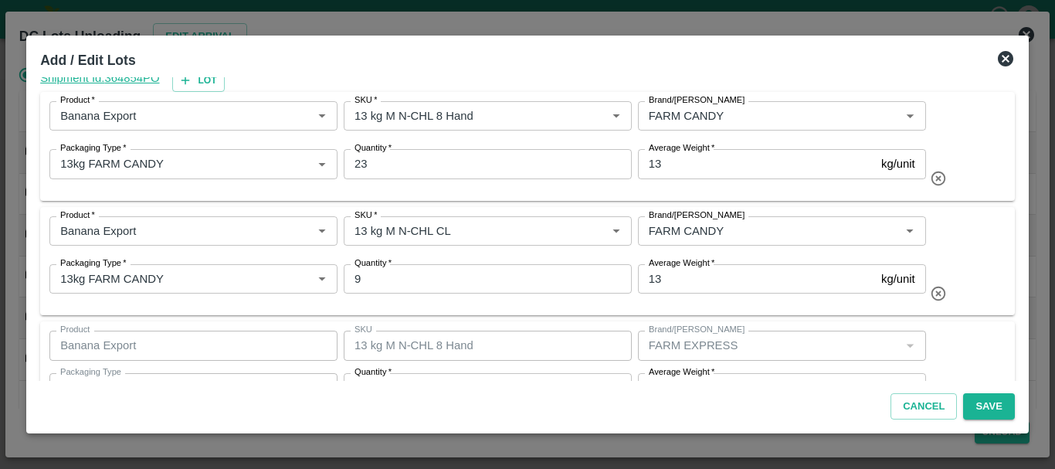
click at [496, 310] on div "Product   * Product   * SKU   * SKU   * Brand/Marka Brand/Marka Packaging Type …" at bounding box center [527, 261] width 974 height 109
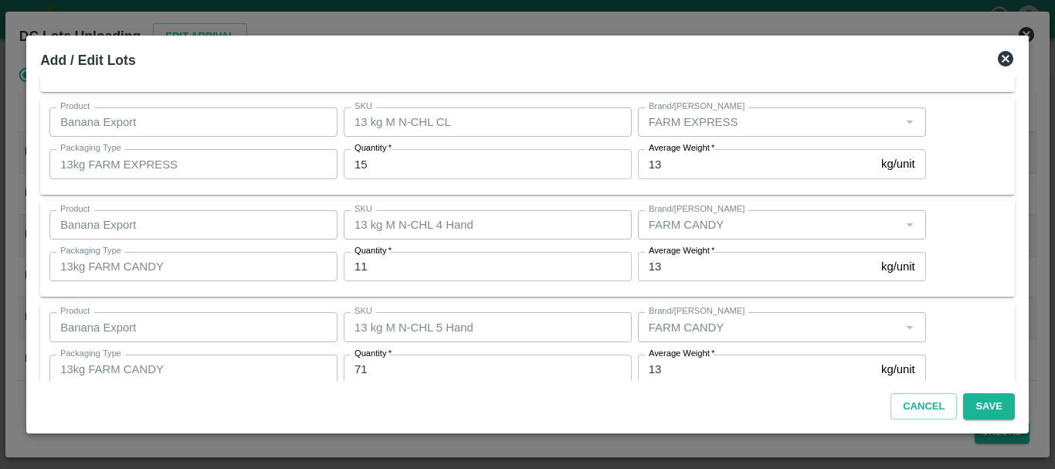
scroll to position [357, 0]
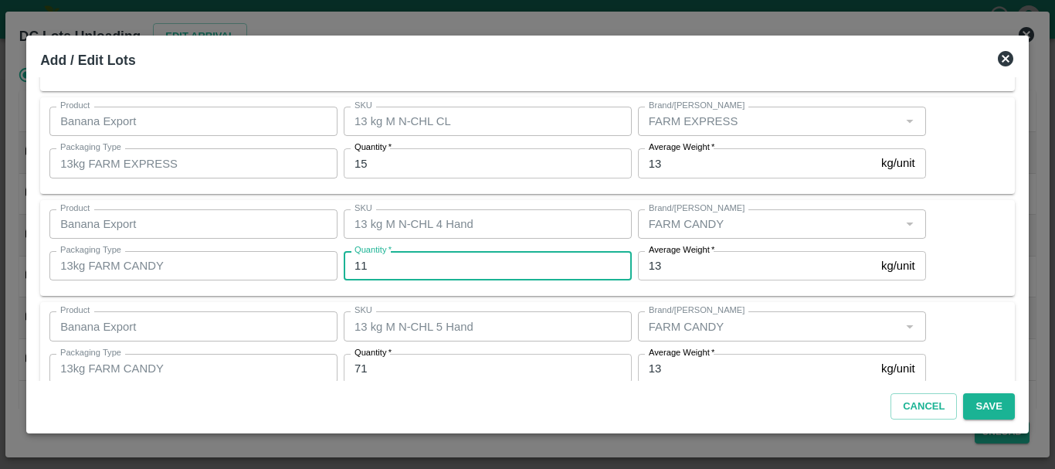
click at [425, 262] on input "11" at bounding box center [488, 265] width 288 height 29
type input "1"
type input "8"
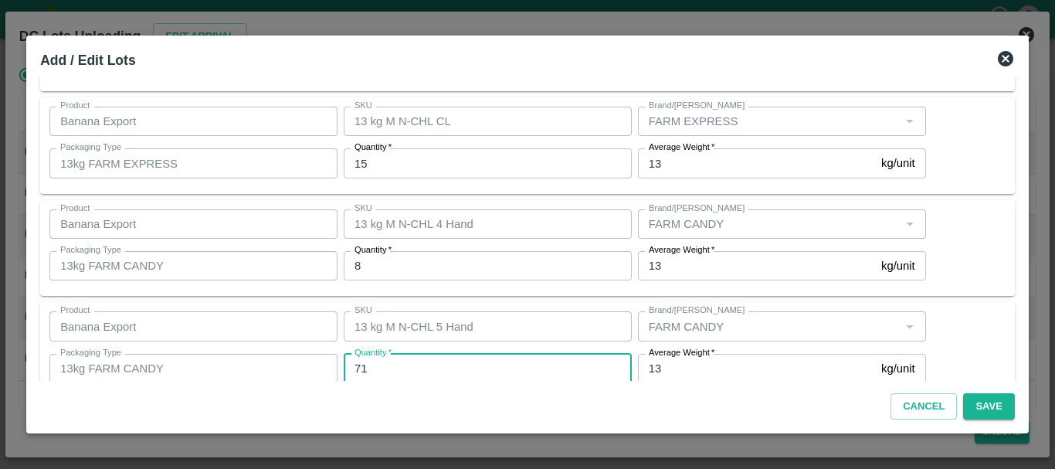
scroll to position [360, 0]
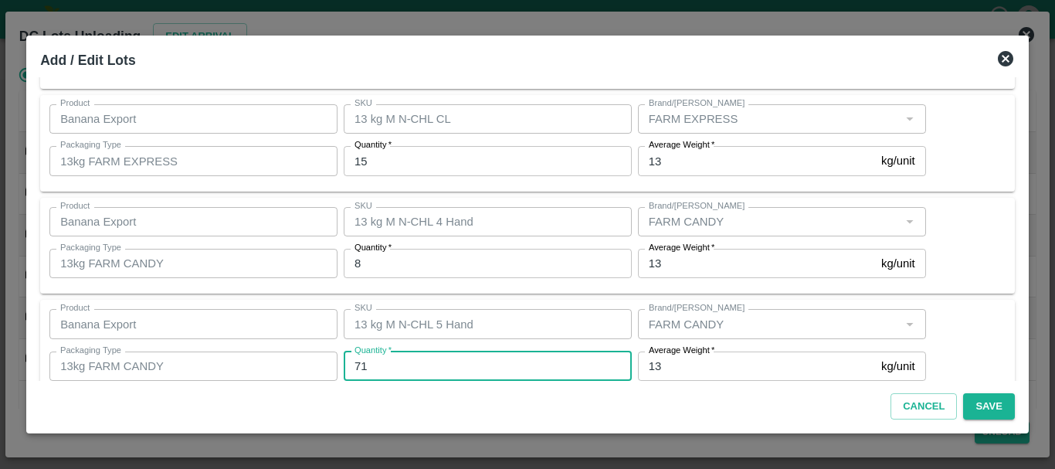
click at [403, 368] on input "71" at bounding box center [488, 365] width 288 height 29
type input "7"
type input "67"
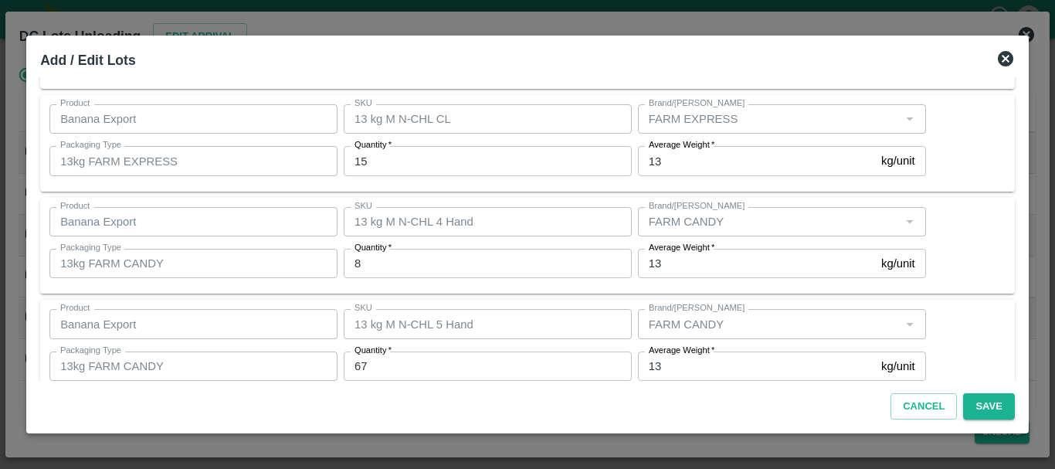
scroll to position [593, 0]
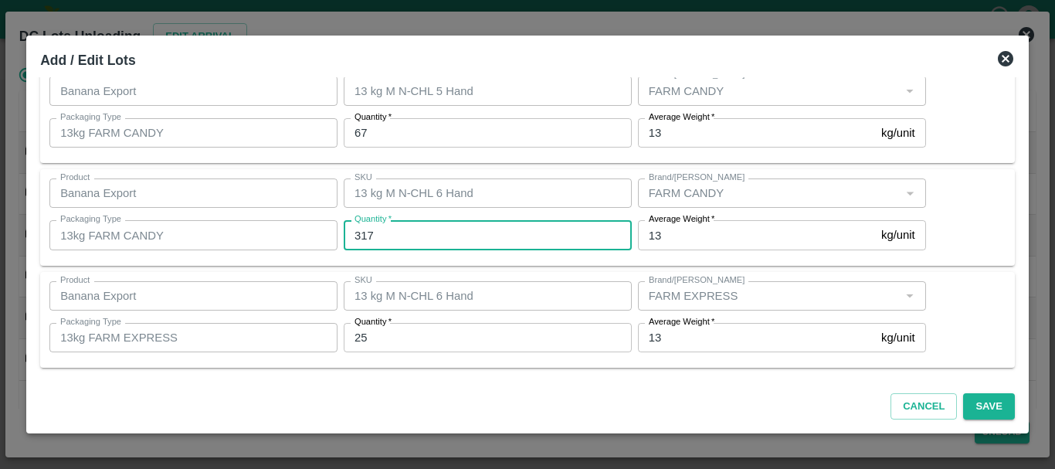
click at [405, 234] on input "317" at bounding box center [488, 234] width 288 height 29
type input "309"
click at [984, 404] on button "Save" at bounding box center [988, 406] width 51 height 27
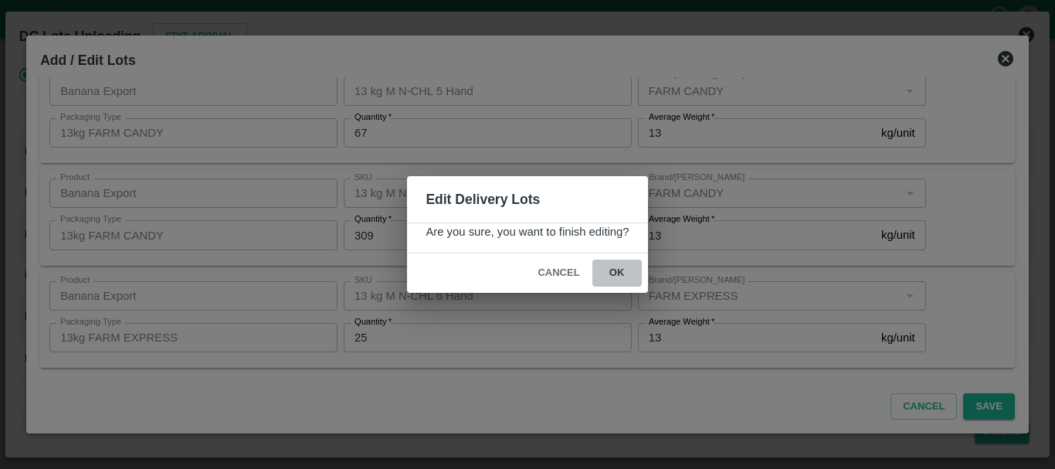
click at [618, 279] on button "ok" at bounding box center [616, 272] width 49 height 27
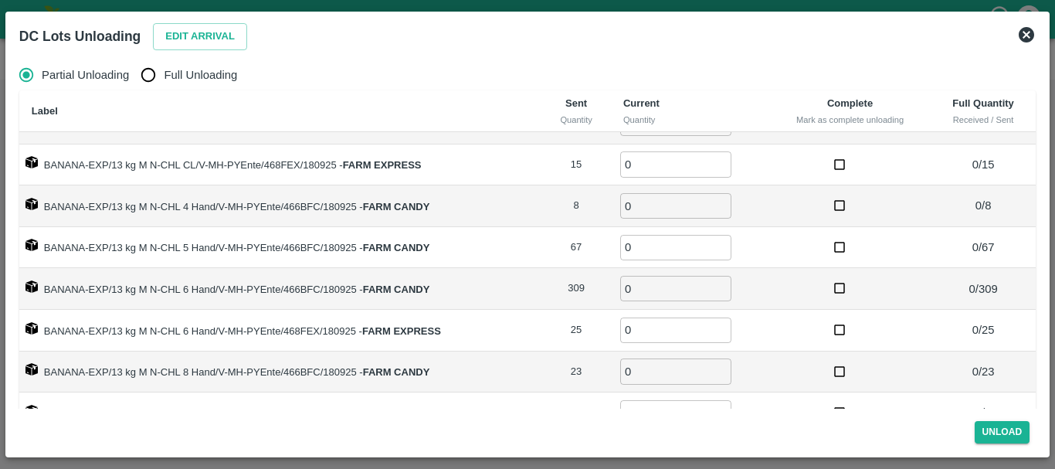
scroll to position [0, 0]
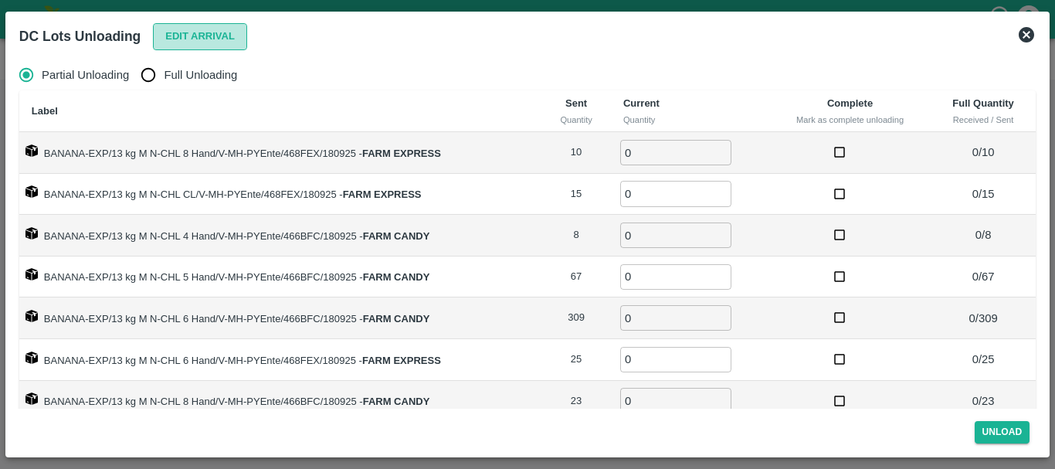
click at [161, 46] on button "Edit Arrival" at bounding box center [200, 36] width 94 height 27
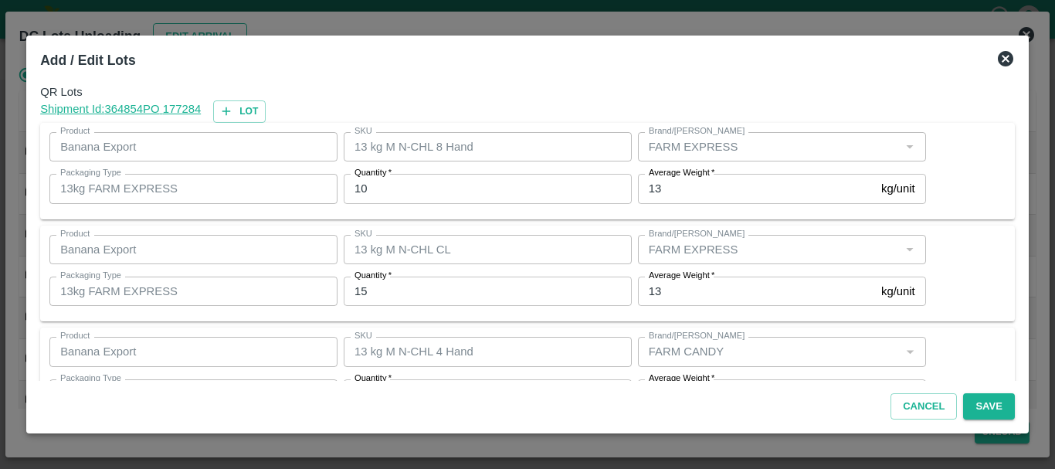
click at [161, 46] on div "Add / Edit Lots" at bounding box center [509, 57] width 962 height 40
click at [1000, 62] on icon at bounding box center [1005, 58] width 15 height 15
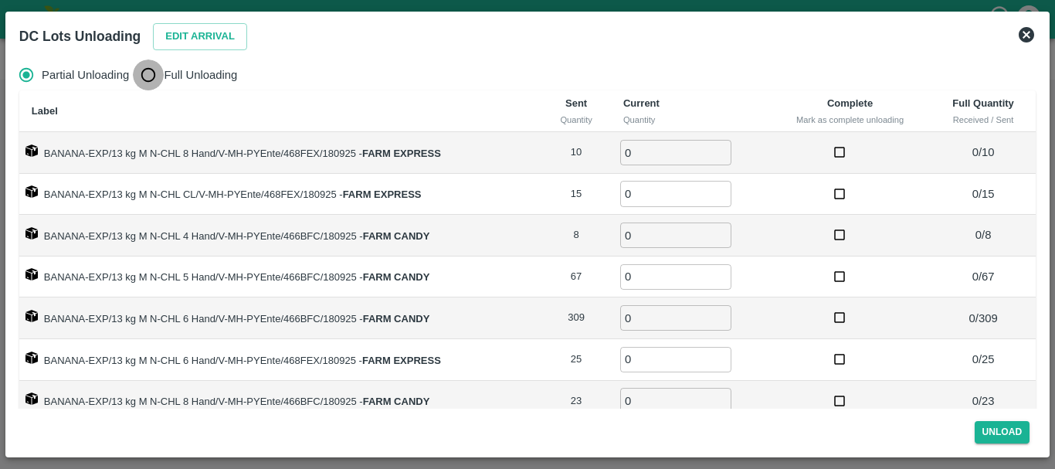
click at [149, 73] on input "Full Unloading" at bounding box center [148, 74] width 31 height 31
radio input "true"
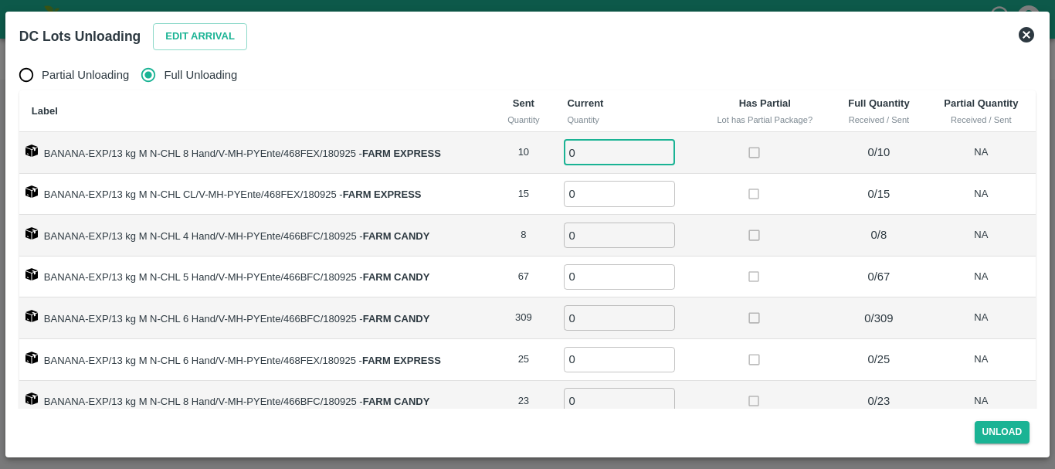
click at [601, 154] on input "0" at bounding box center [619, 152] width 111 height 25
type input "010"
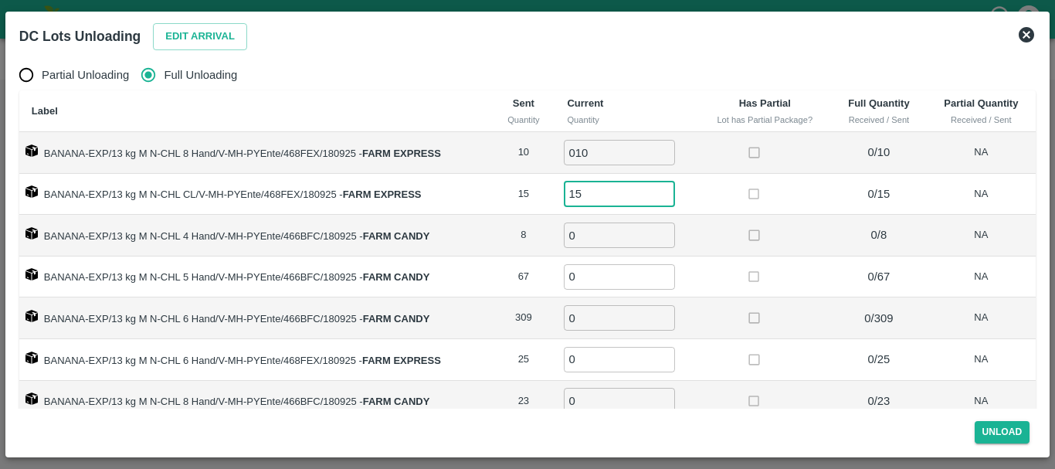
type input "15"
type input "9"
type input "8"
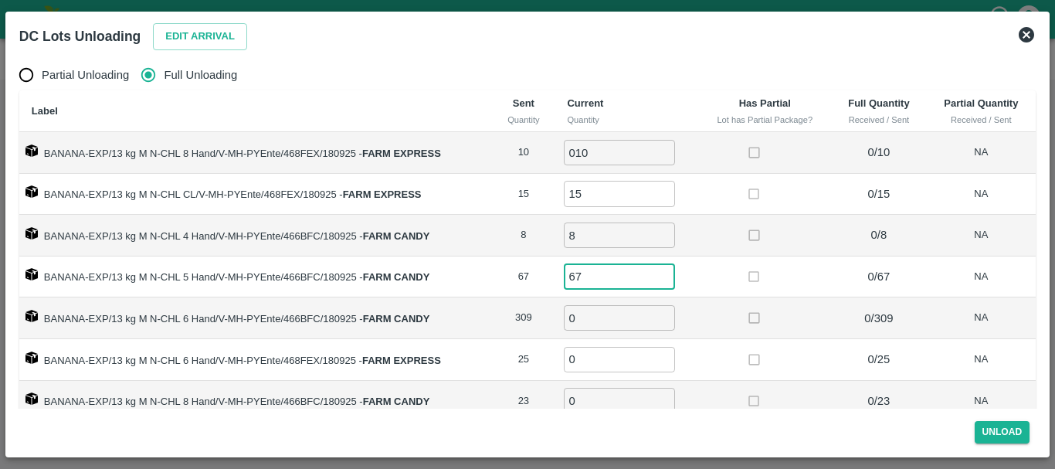
type input "67"
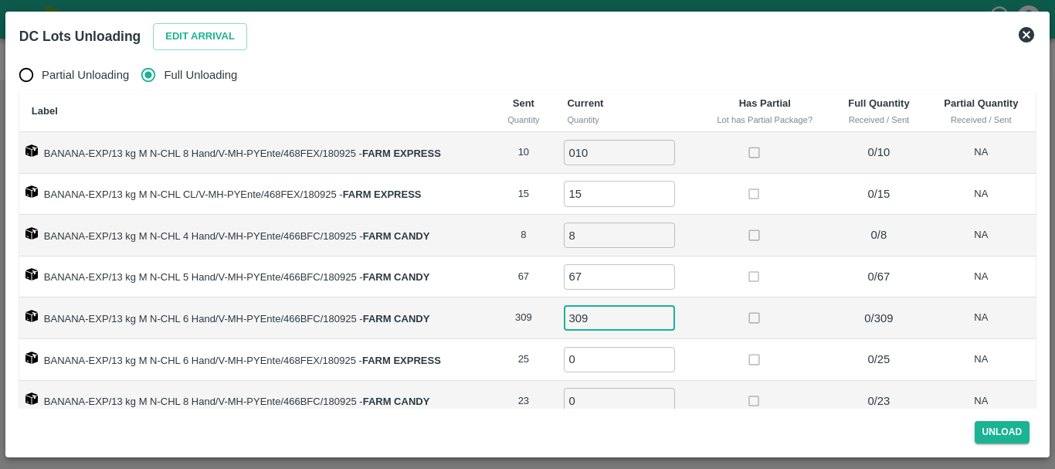
type input "309"
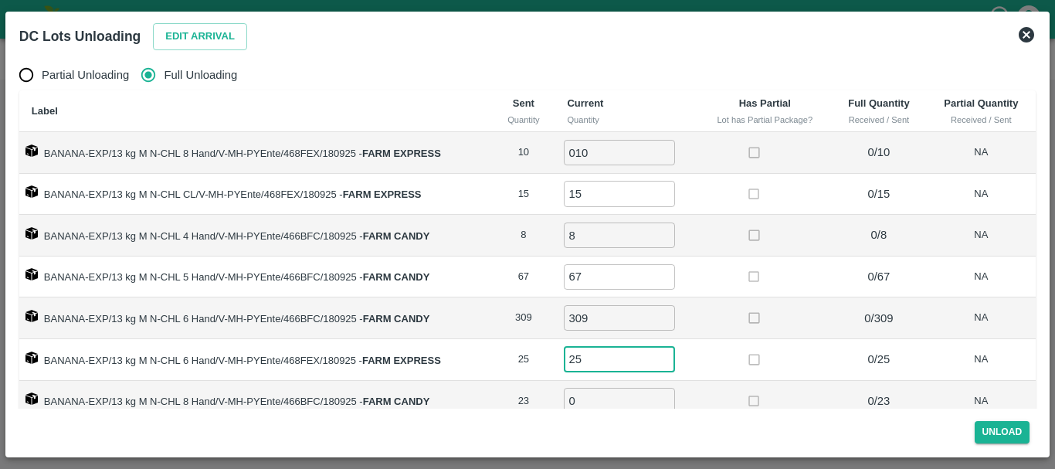
type input "25"
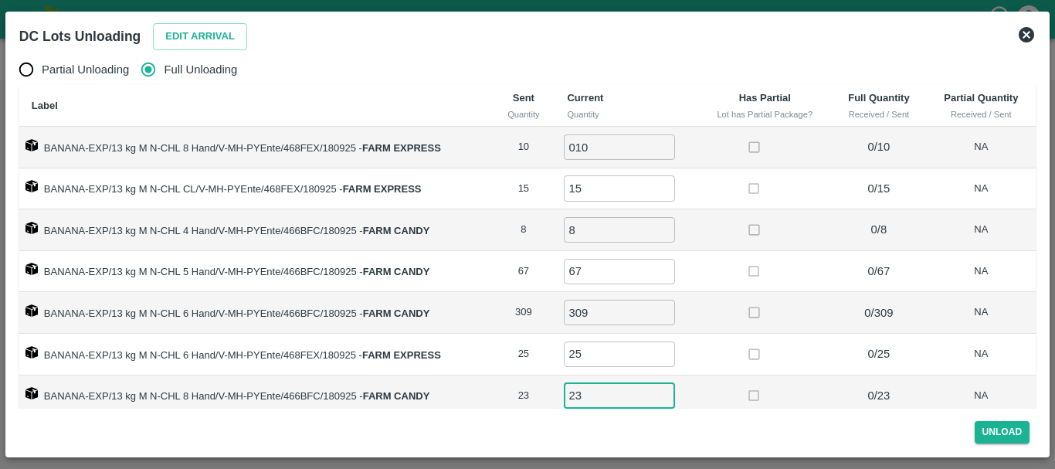
type input "23"
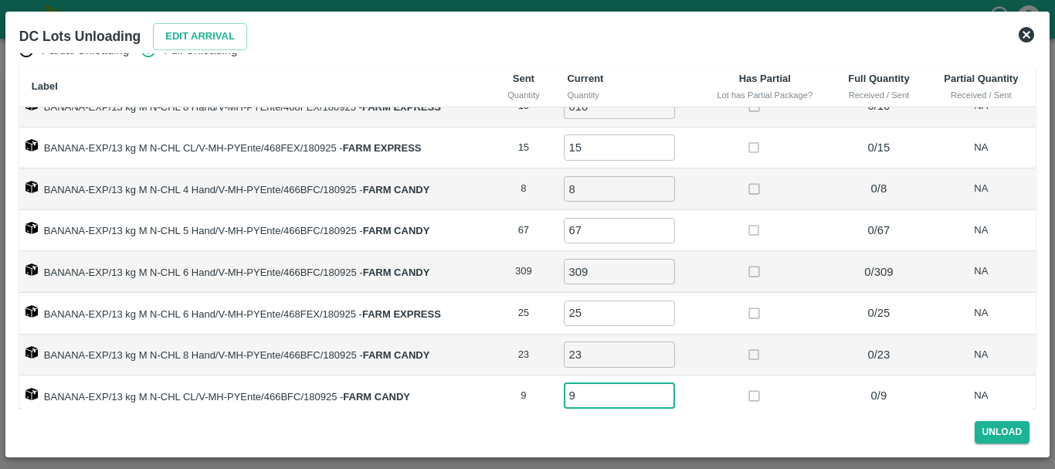
type input "9"
click at [821, 317] on td at bounding box center [764, 314] width 133 height 42
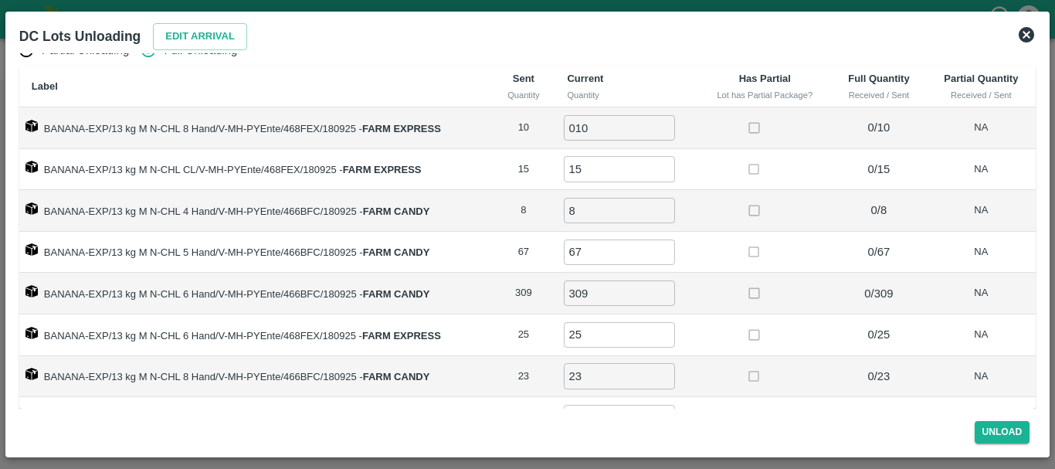
scroll to position [1, 0]
click at [704, 302] on td at bounding box center [764, 293] width 133 height 42
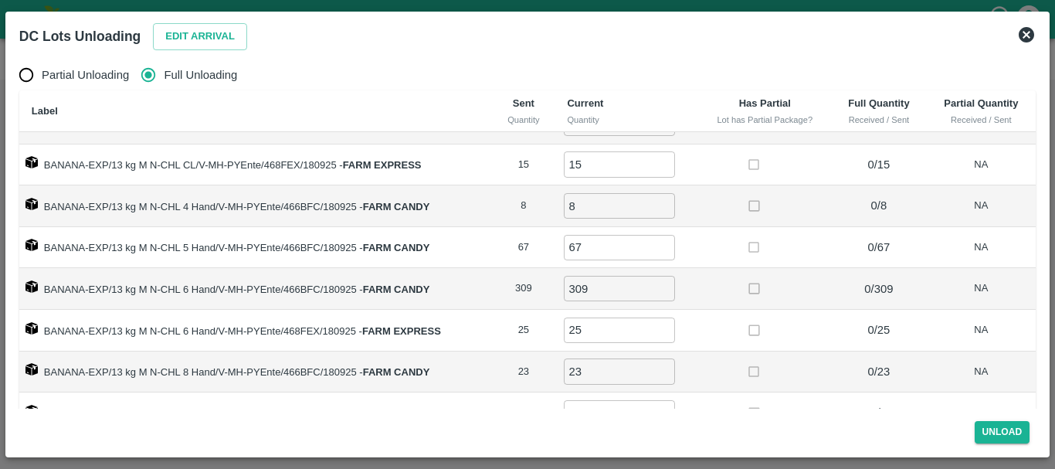
scroll to position [25, 0]
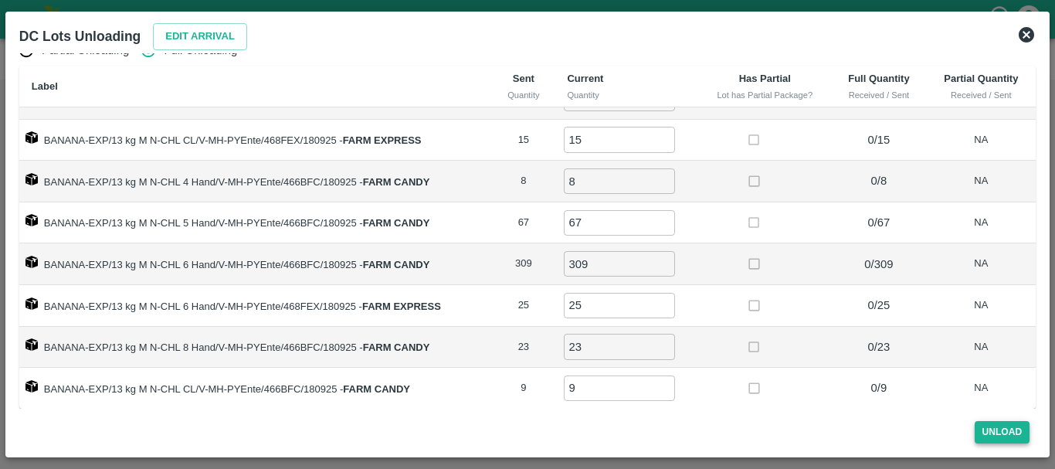
click at [1006, 423] on button "Unload" at bounding box center [1002, 432] width 56 height 22
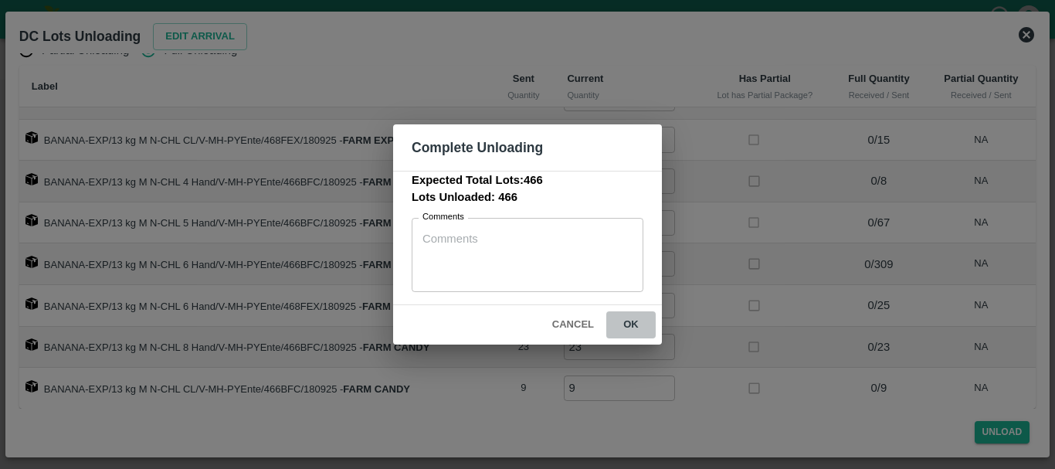
click at [633, 323] on button "ok" at bounding box center [630, 324] width 49 height 27
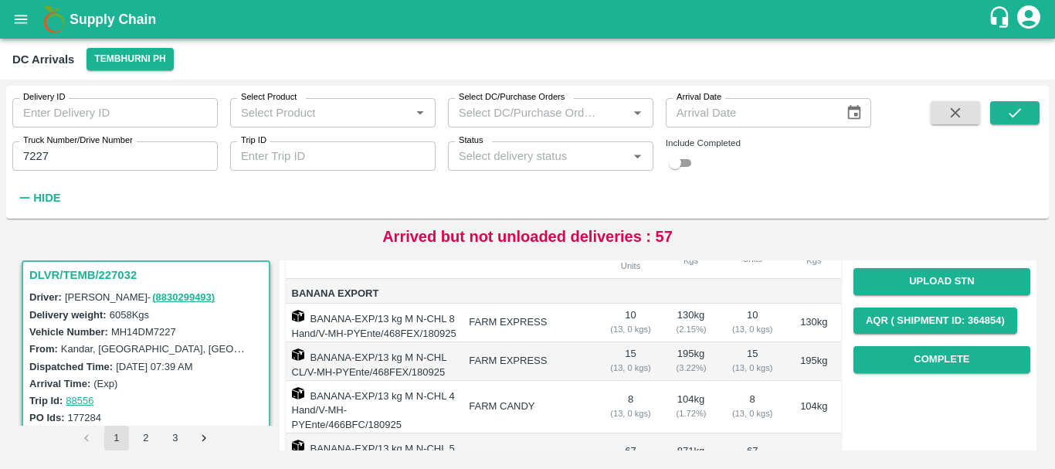
scroll to position [0, 0]
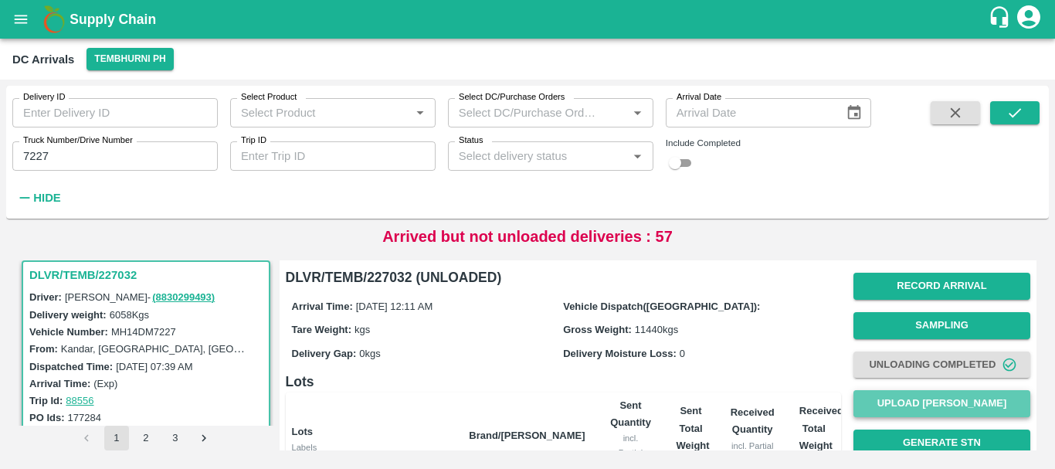
click at [901, 393] on button "Upload [PERSON_NAME]" at bounding box center [941, 403] width 177 height 27
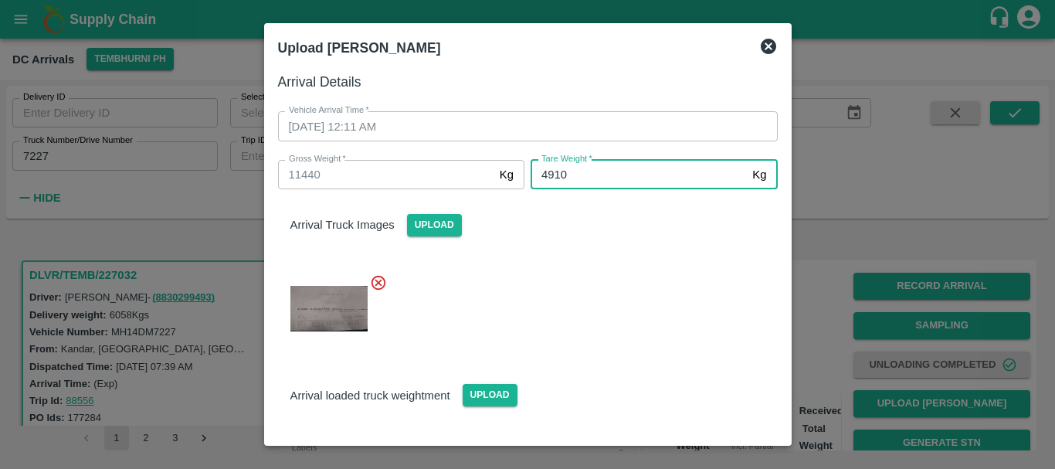
type input "4910"
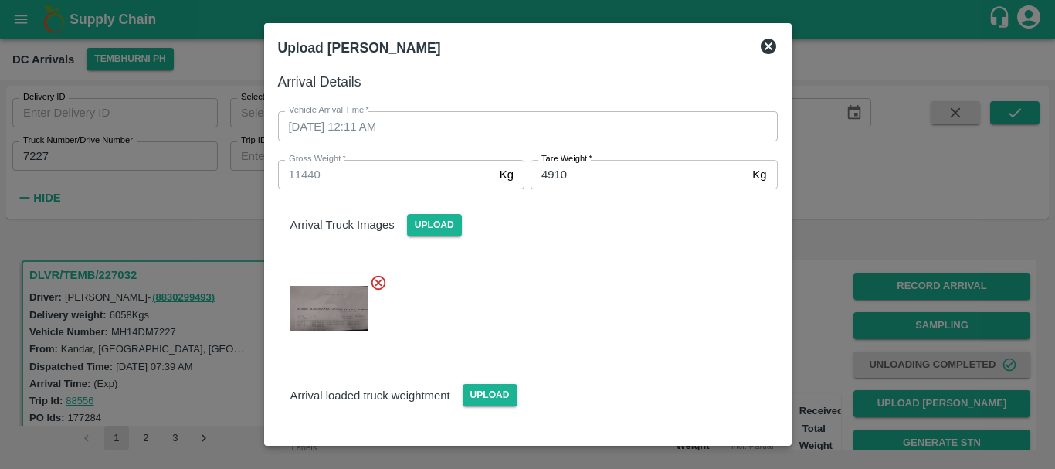
click at [608, 318] on div at bounding box center [522, 304] width 512 height 86
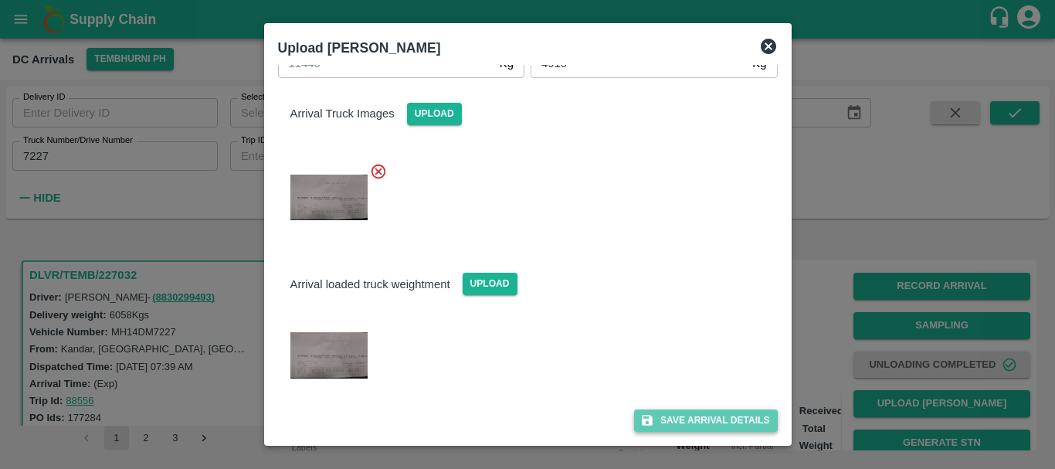
click at [661, 413] on button "Save Arrival Details" at bounding box center [705, 420] width 143 height 22
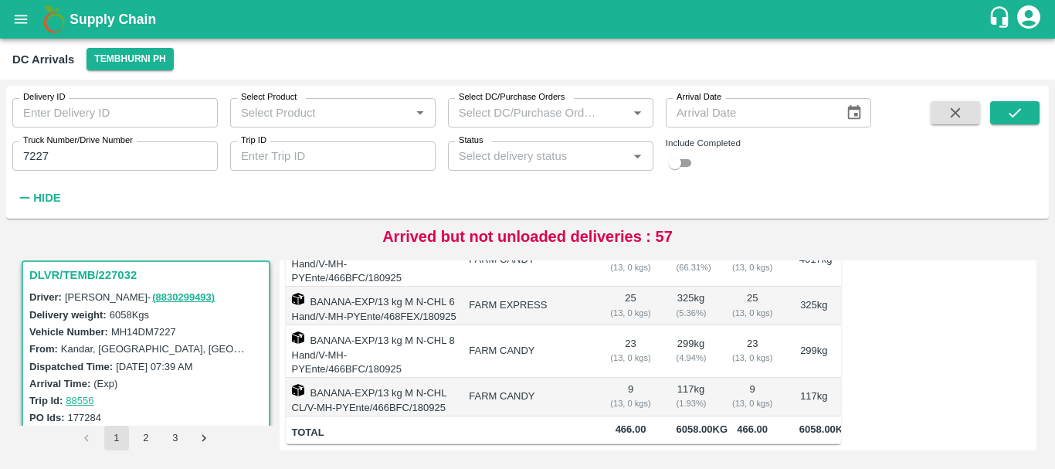
scroll to position [0, 0]
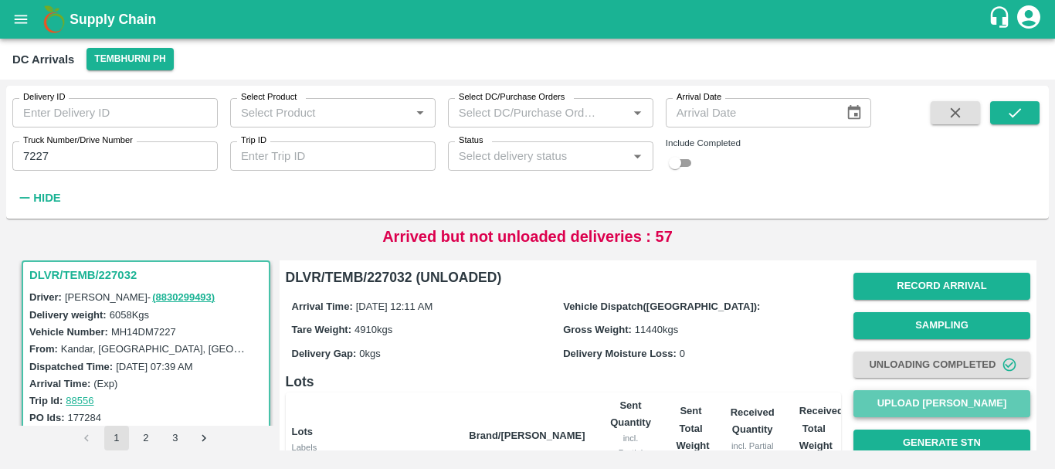
click at [892, 401] on button "Upload [PERSON_NAME]" at bounding box center [941, 403] width 177 height 27
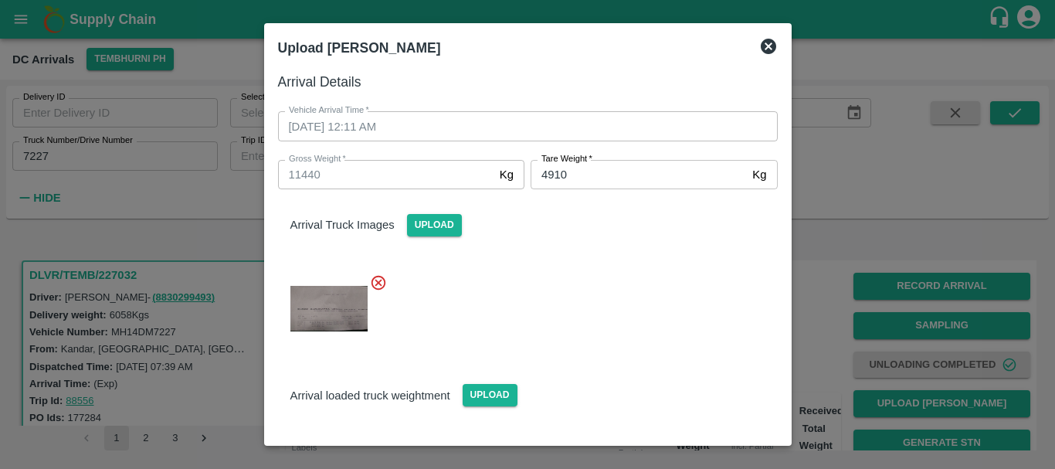
click at [814, 332] on div at bounding box center [527, 234] width 1055 height 469
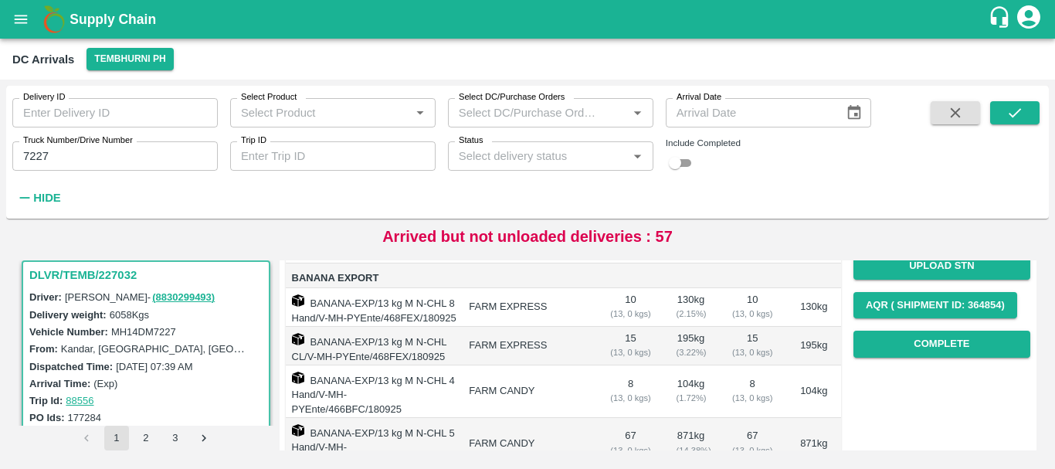
scroll to position [221, 0]
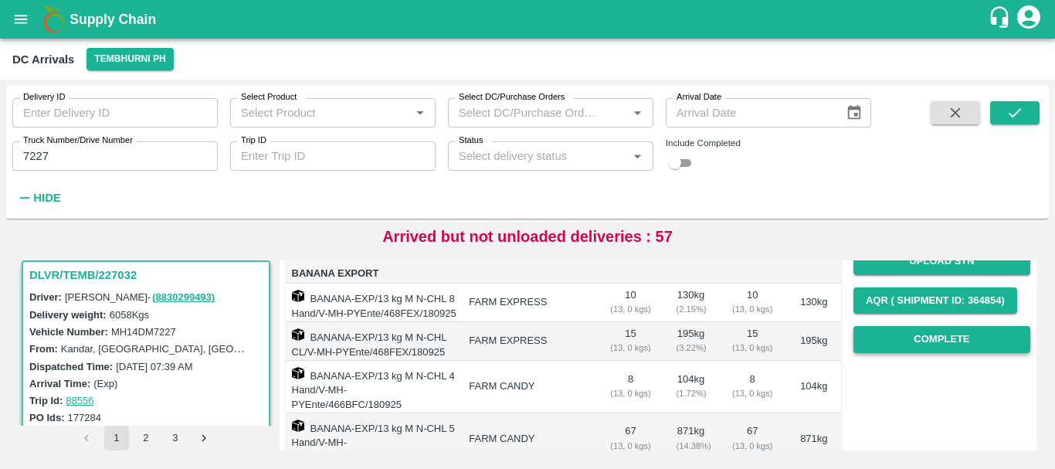
click at [891, 339] on button "Complete" at bounding box center [941, 339] width 177 height 27
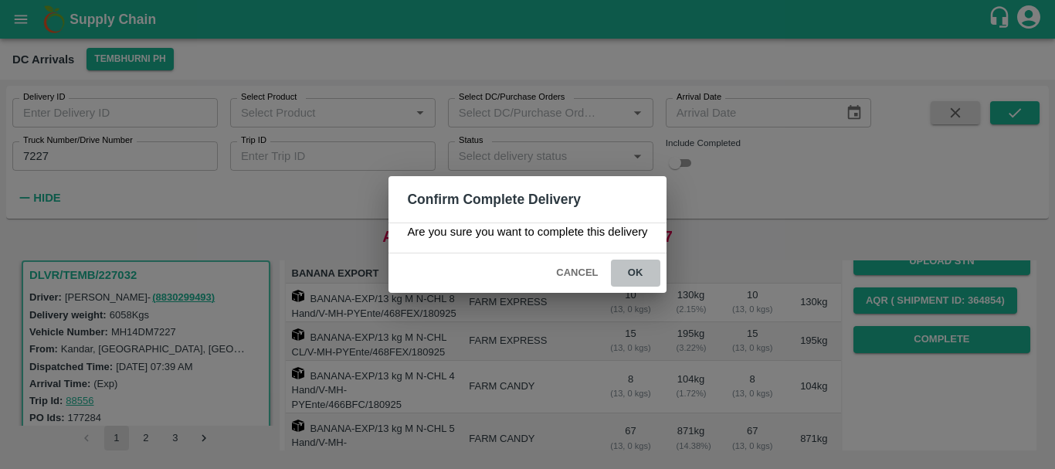
click at [635, 277] on button "ok" at bounding box center [635, 272] width 49 height 27
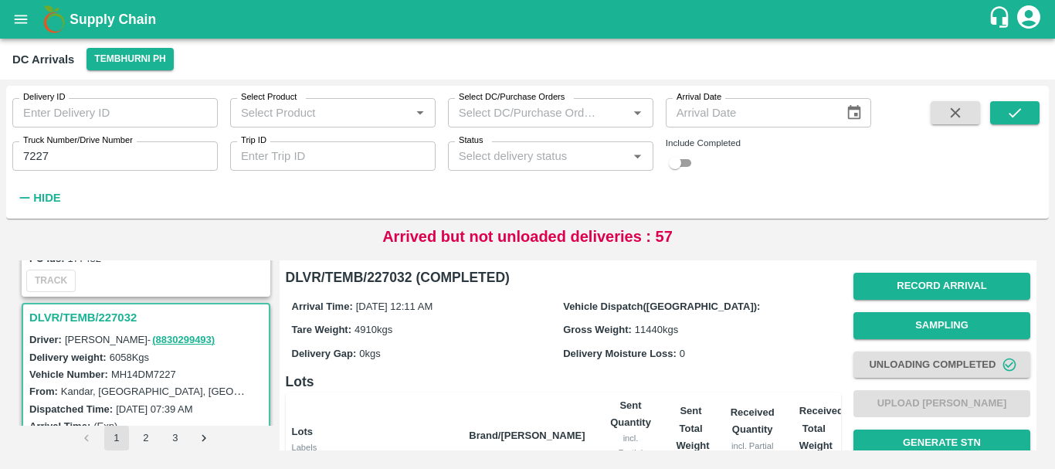
scroll to position [0, 0]
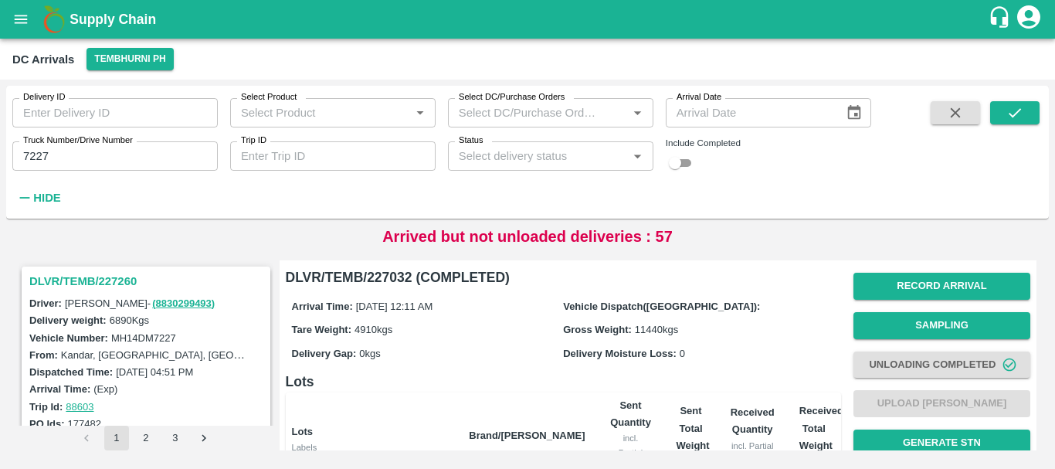
click at [110, 289] on h3 "DLVR/TEMB/227260" at bounding box center [148, 281] width 238 height 20
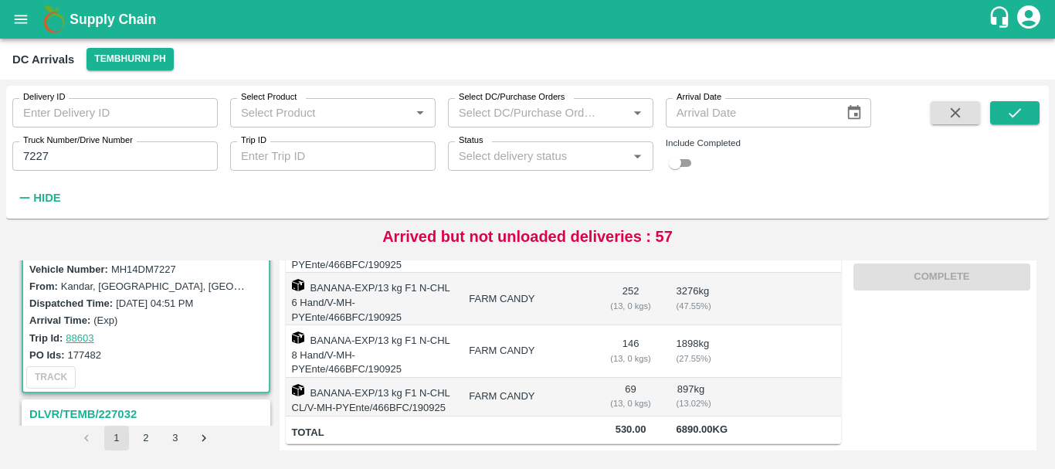
click at [156, 415] on h3 "DLVR/TEMB/227032" at bounding box center [148, 414] width 238 height 20
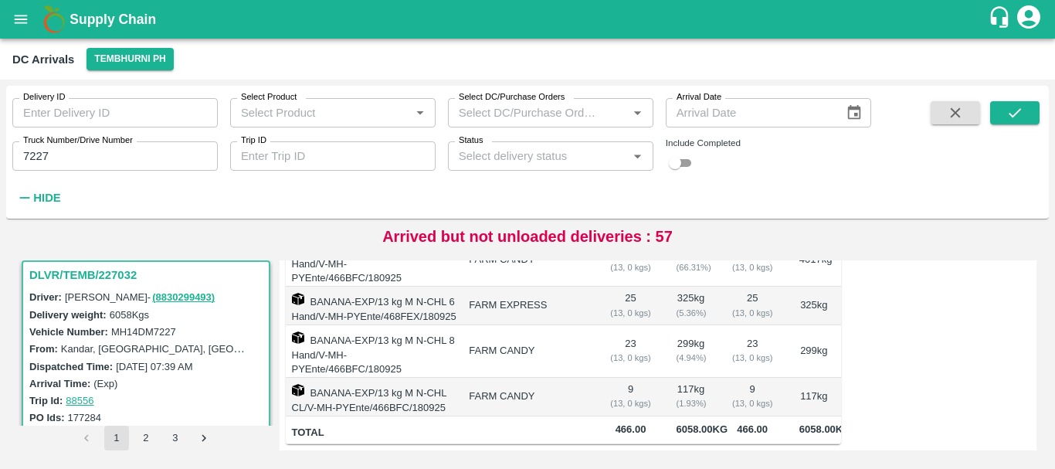
click at [561, 378] on td "FARM CANDY" at bounding box center [526, 397] width 141 height 39
click at [162, 160] on input "7227" at bounding box center [114, 155] width 205 height 29
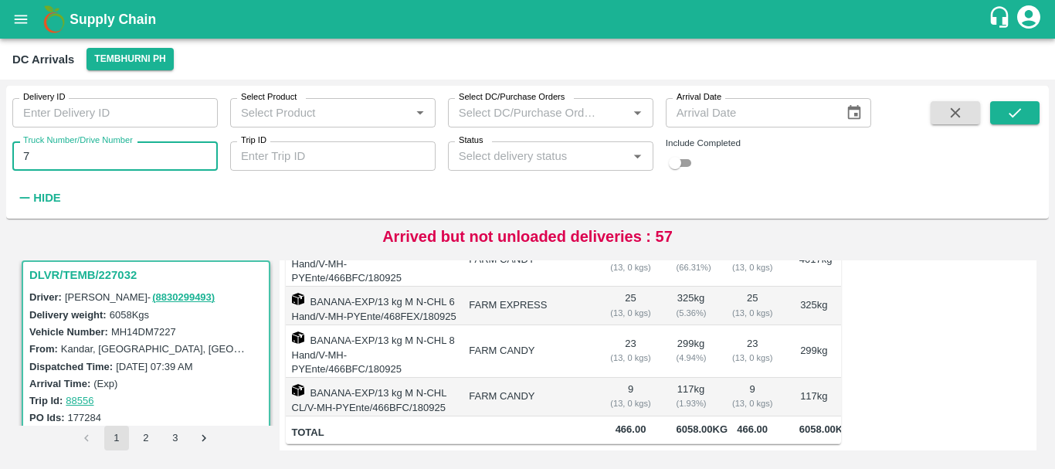
type input "7"
type input "4518"
click at [1017, 113] on icon "submit" at bounding box center [1014, 112] width 12 height 9
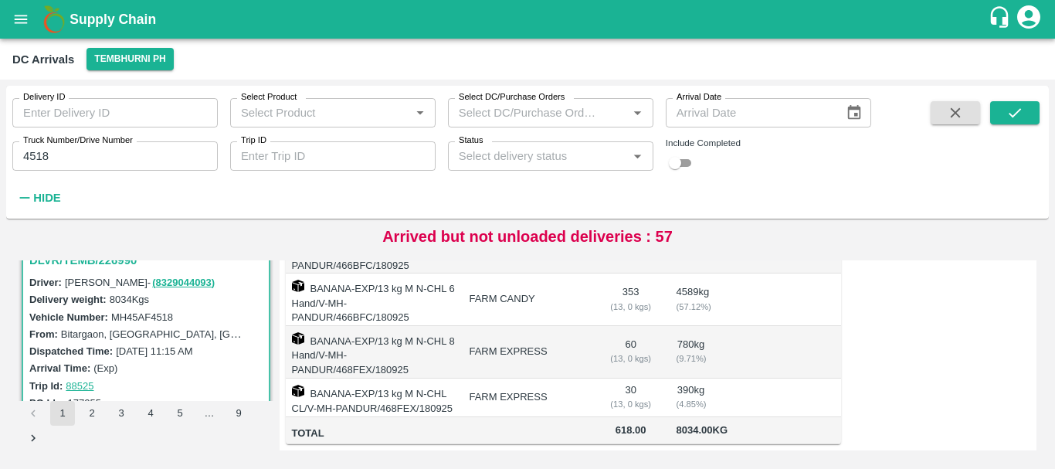
scroll to position [7, 0]
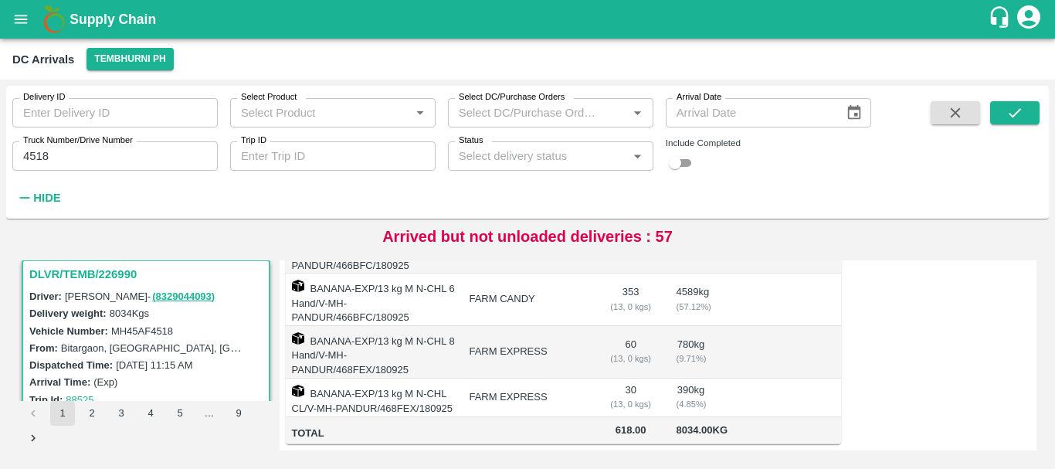
click at [109, 269] on h3 "DLVR/TEMB/226990" at bounding box center [148, 274] width 238 height 20
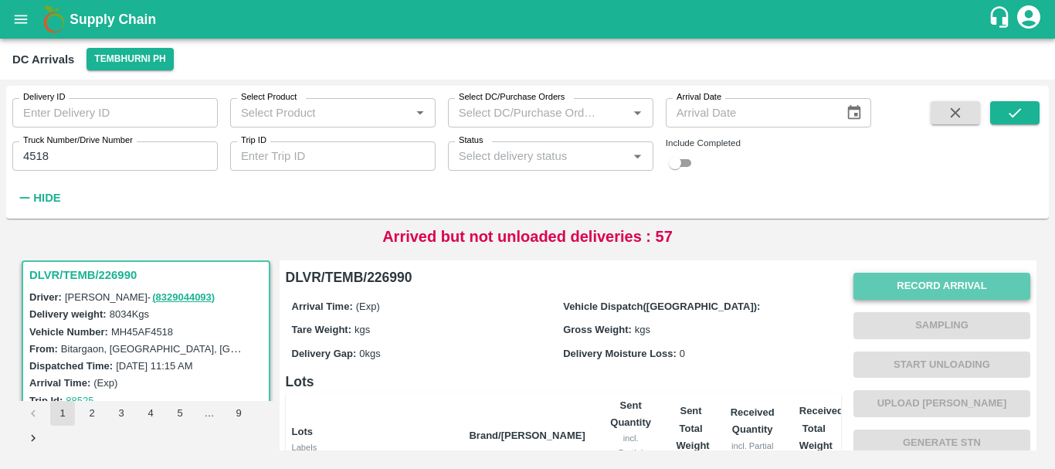
click at [891, 282] on button "Record Arrival" at bounding box center [941, 286] width 177 height 27
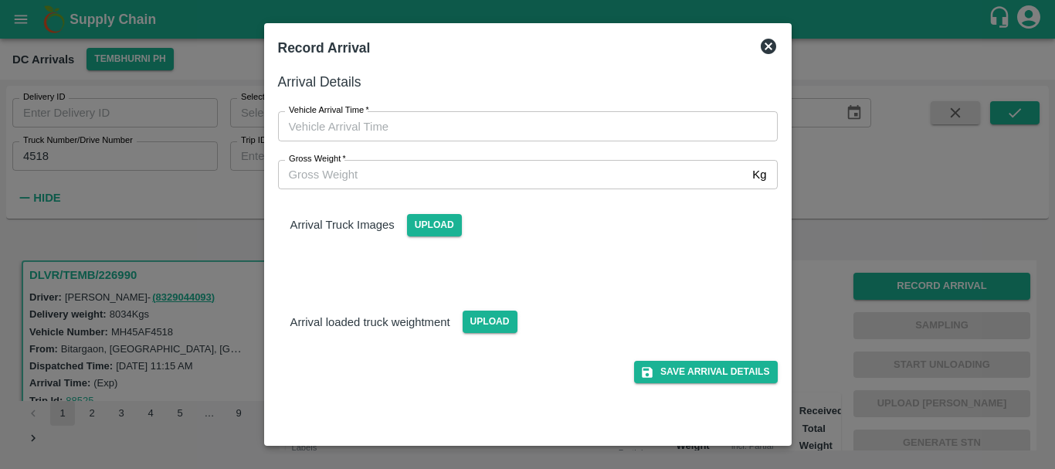
type input "DD/MM/YYYY hh:mm aa"
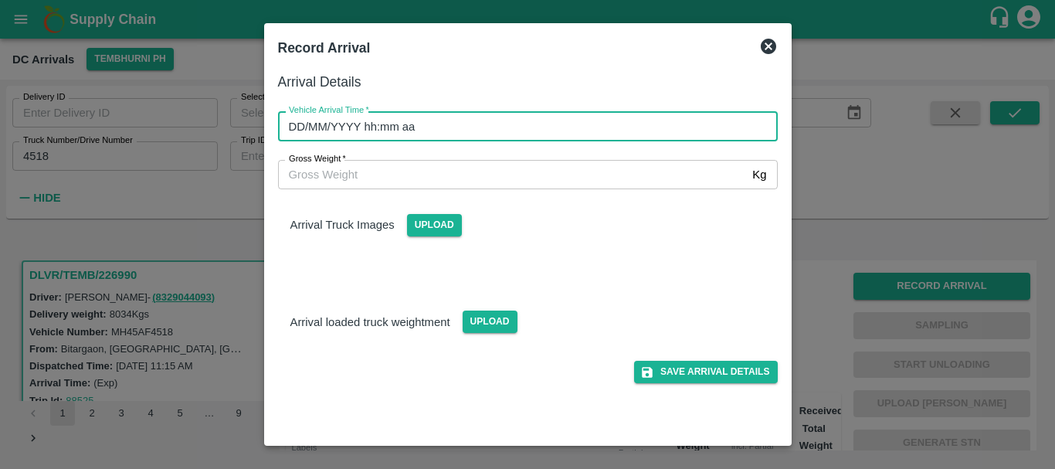
click at [604, 124] on input "DD/MM/YYYY hh:mm aa" at bounding box center [522, 125] width 489 height 29
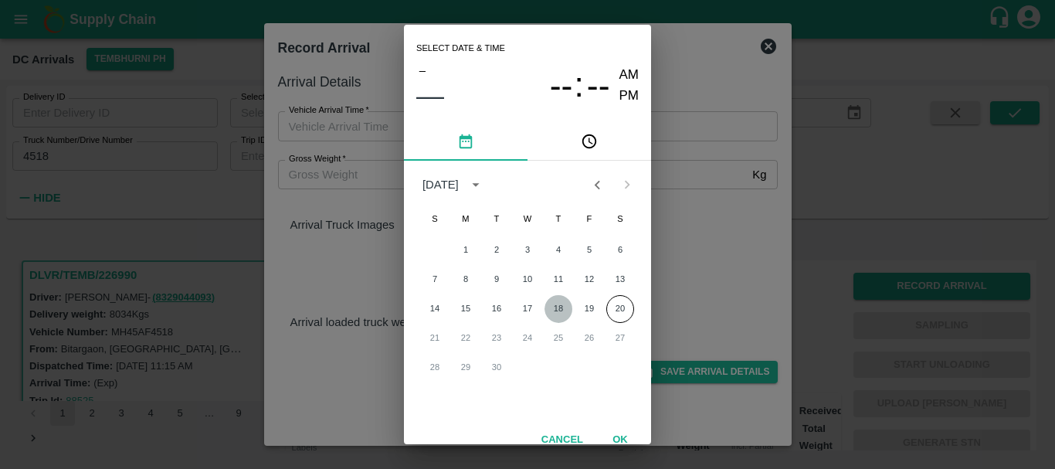
click at [560, 300] on button "18" at bounding box center [558, 309] width 28 height 28
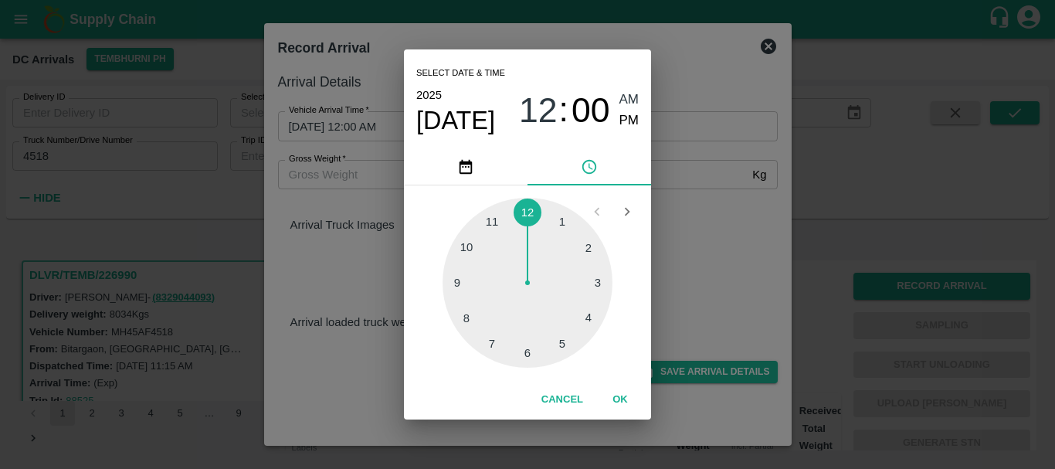
click at [473, 298] on div at bounding box center [527, 283] width 170 height 170
click at [527, 116] on span "08" at bounding box center [538, 110] width 39 height 40
click at [468, 242] on div at bounding box center [527, 283] width 170 height 170
drag, startPoint x: 572, startPoint y: 239, endPoint x: 628, endPoint y: 122, distance: 129.5
click at [628, 122] on div "Select date & time [DATE] 10 : 07 AM PM 05 10 15 20 25 30 35 40 45 50 55 00 Can…" at bounding box center [527, 233] width 247 height 369
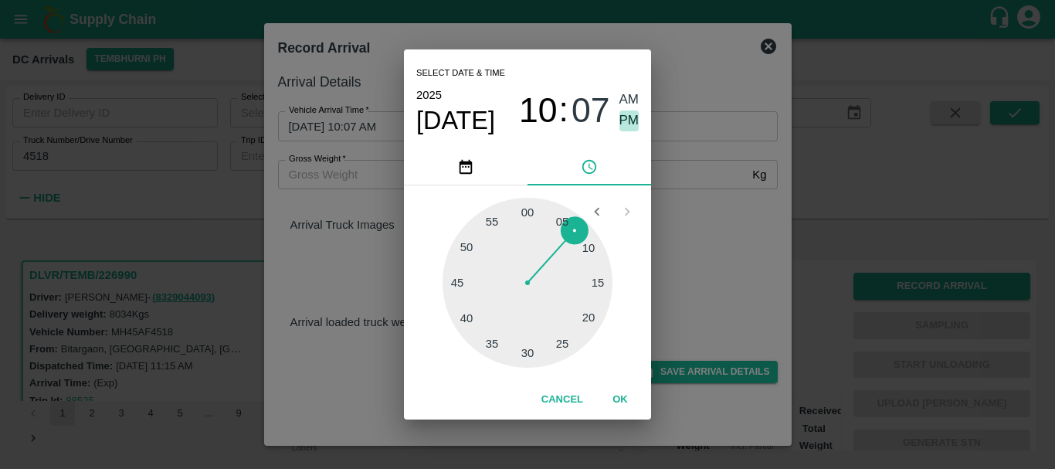
click at [628, 122] on span "PM" at bounding box center [629, 120] width 20 height 21
type input "[DATE] 10:07 PM"
click at [686, 202] on div "Select date & time [DATE] 10 : 07 AM PM 05 10 15 20 25 30 35 40 45 50 55 00 Can…" at bounding box center [527, 234] width 1055 height 469
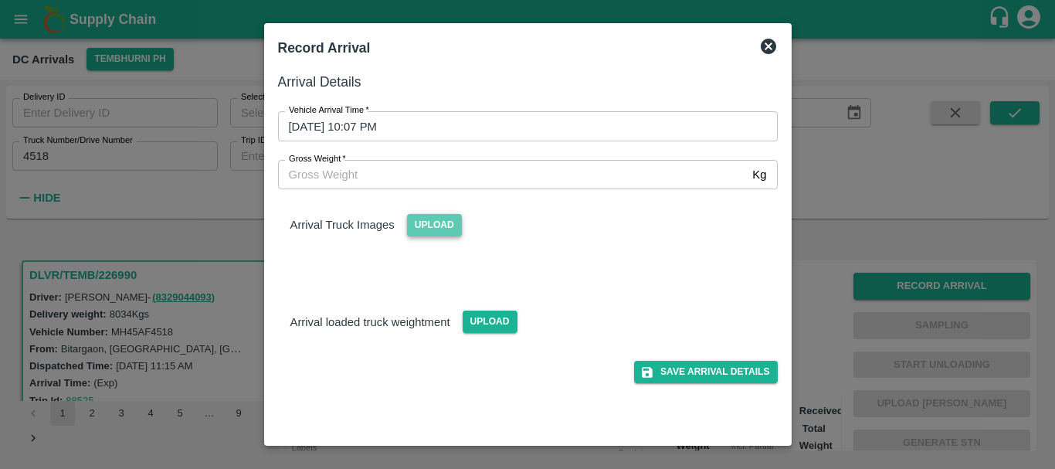
click at [432, 227] on span "Upload" at bounding box center [434, 225] width 55 height 22
click at [0, 0] on input "Upload" at bounding box center [0, 0] width 0 height 0
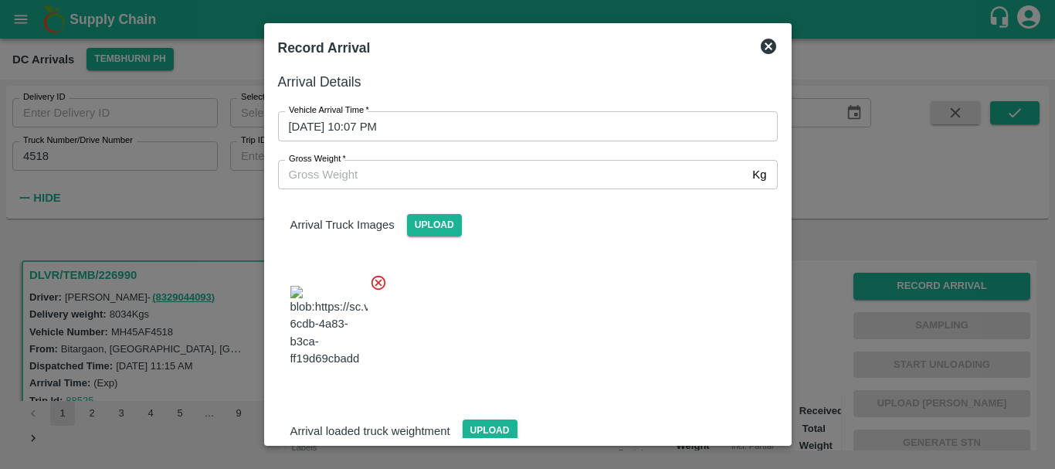
scroll to position [117, 0]
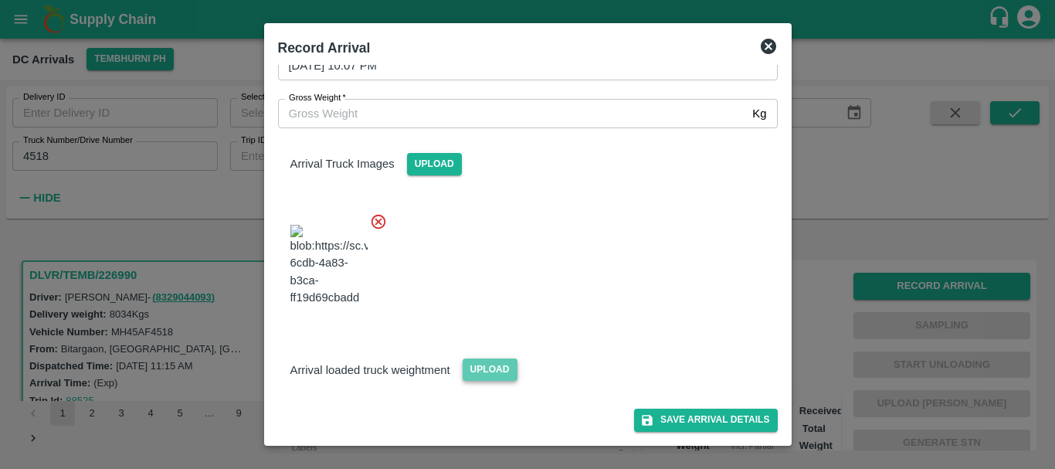
click at [506, 368] on span "Upload" at bounding box center [489, 369] width 55 height 22
click at [0, 0] on input "Upload" at bounding box center [0, 0] width 0 height 0
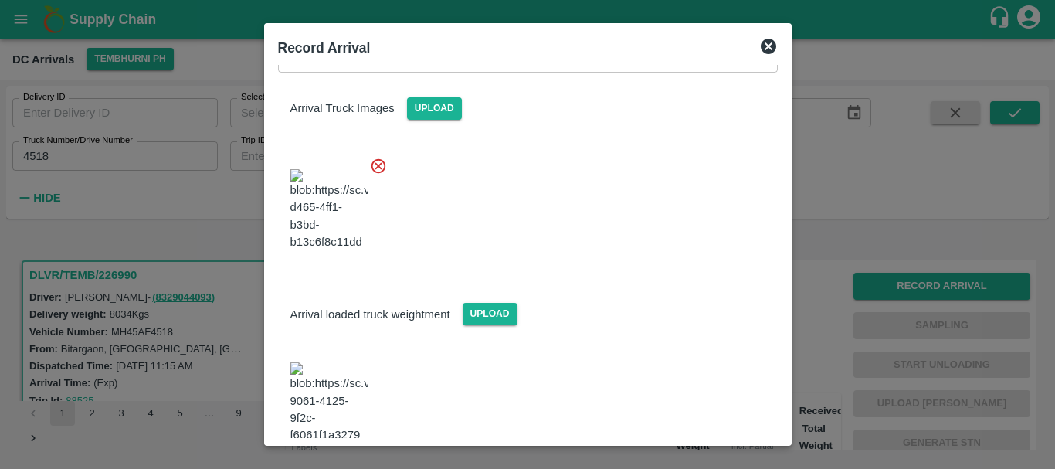
scroll to position [202, 0]
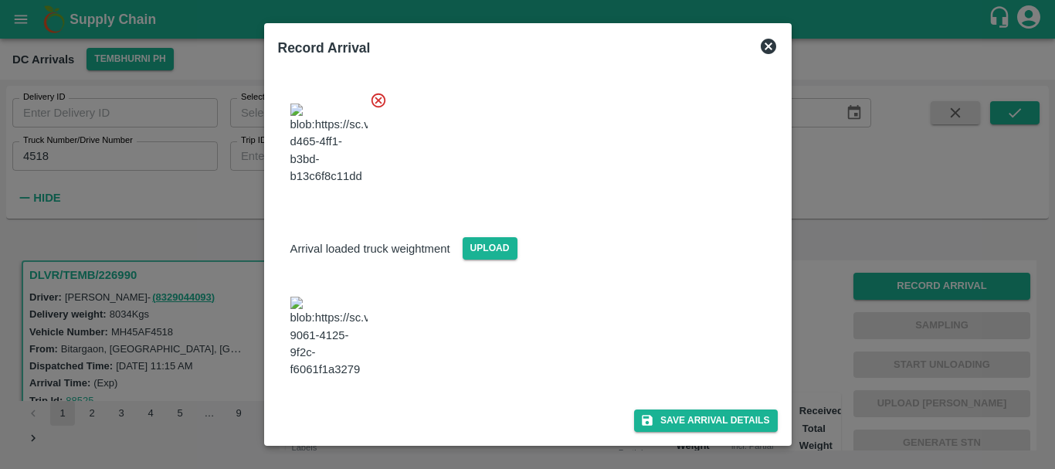
click at [338, 348] on img at bounding box center [328, 336] width 77 height 81
click at [353, 351] on img at bounding box center [328, 336] width 77 height 81
click at [483, 259] on span "Upload" at bounding box center [489, 248] width 55 height 22
click at [0, 0] on input "Upload" at bounding box center [0, 0] width 0 height 0
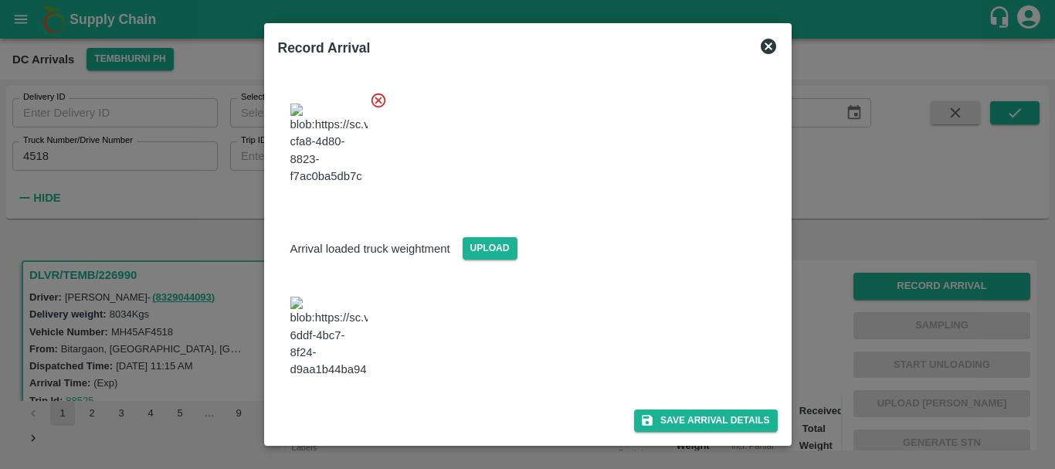
click at [354, 352] on img at bounding box center [328, 336] width 77 height 81
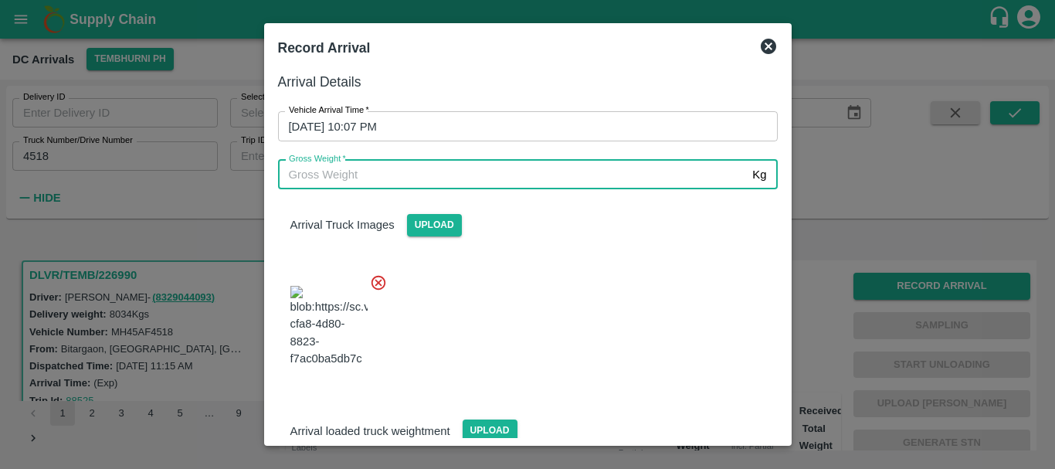
click at [381, 171] on input "Gross Weight   *" at bounding box center [512, 174] width 469 height 29
type input "14105"
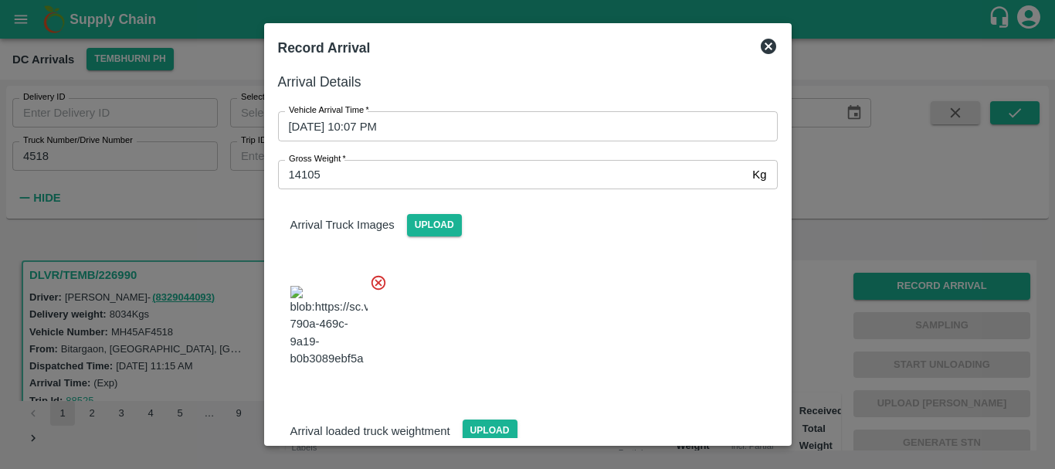
click at [598, 314] on div at bounding box center [522, 321] width 512 height 121
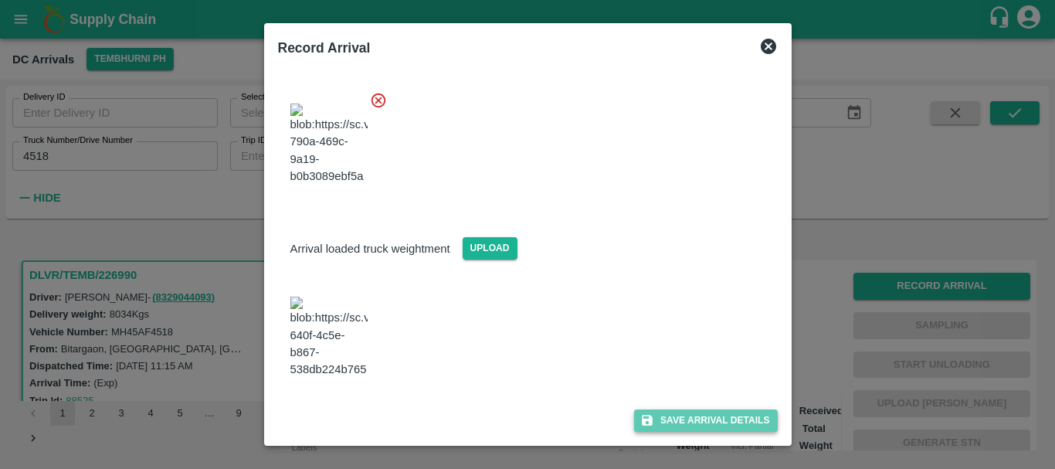
click at [651, 413] on button "Save Arrival Details" at bounding box center [705, 420] width 143 height 22
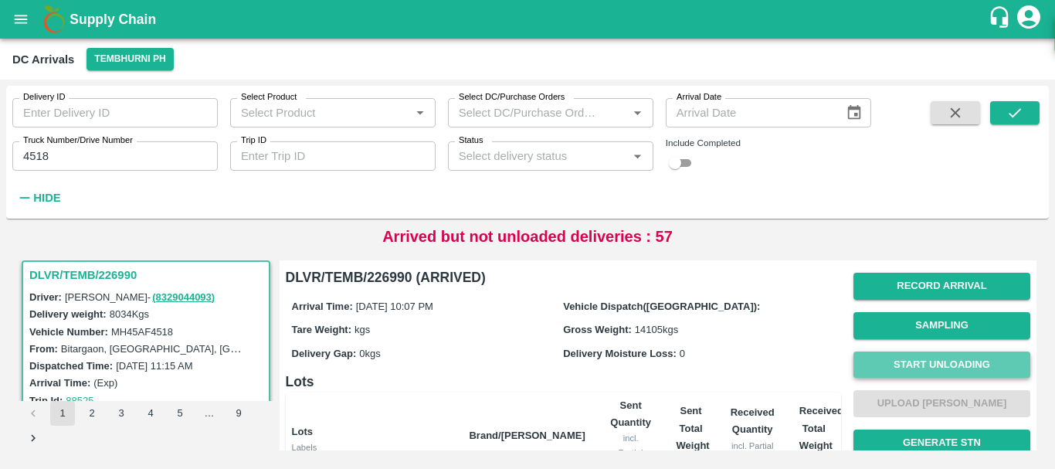
click at [883, 360] on button "Start Unloading" at bounding box center [941, 364] width 177 height 27
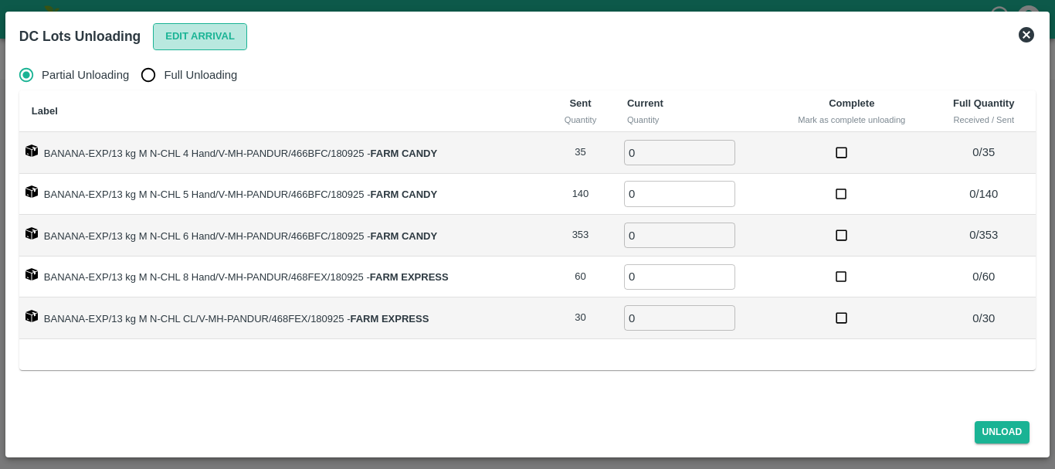
click at [188, 32] on button "Edit Arrival" at bounding box center [200, 36] width 94 height 27
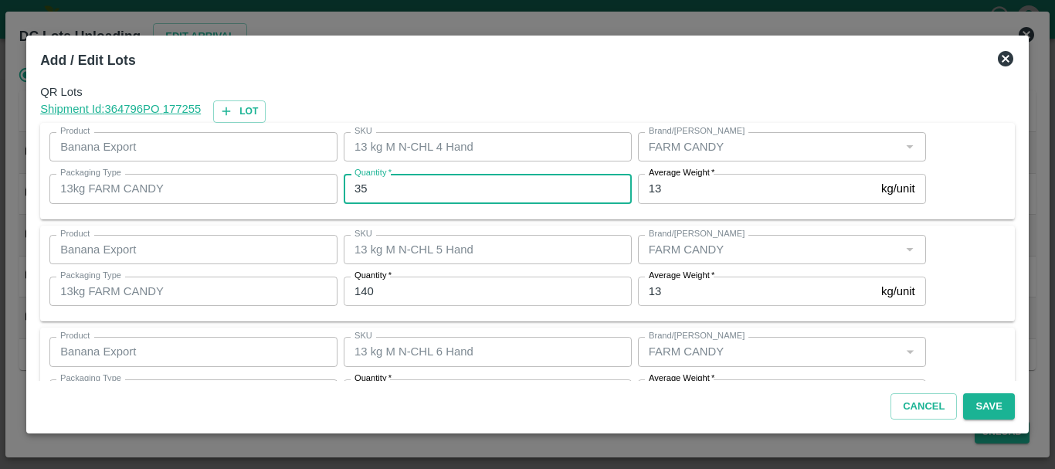
click at [438, 191] on input "35" at bounding box center [488, 188] width 288 height 29
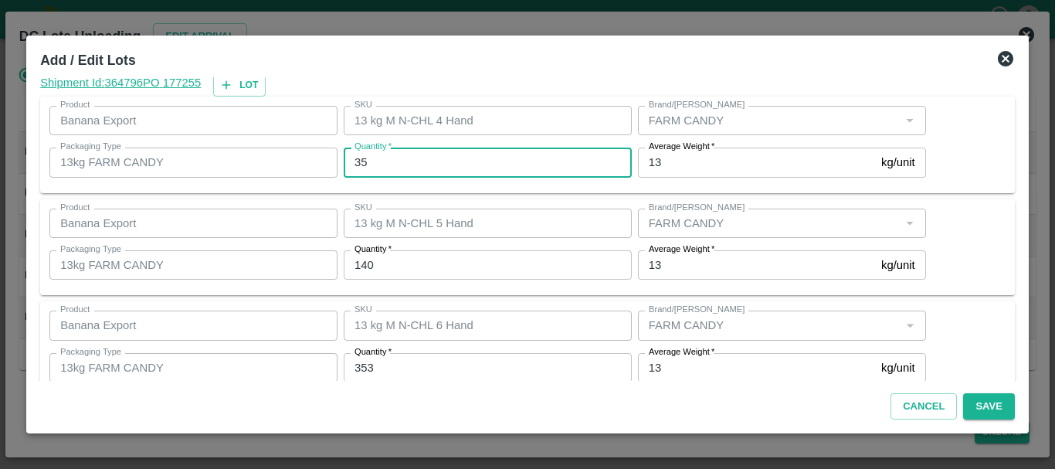
scroll to position [25, 0]
type input "3"
type input "34"
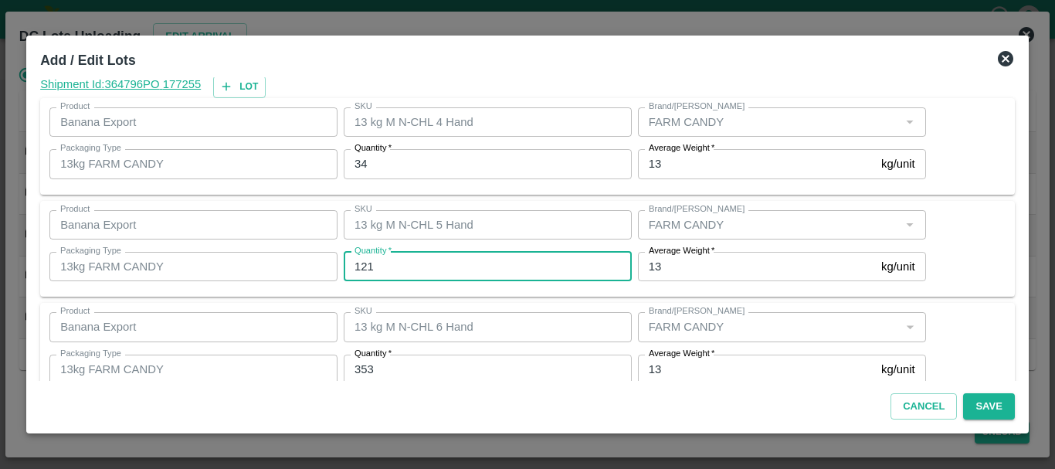
type input "121"
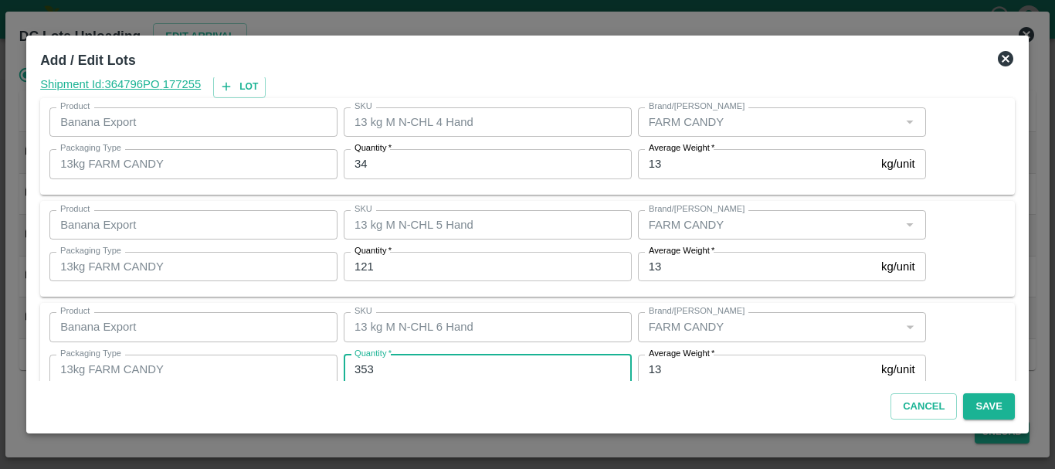
scroll to position [28, 0]
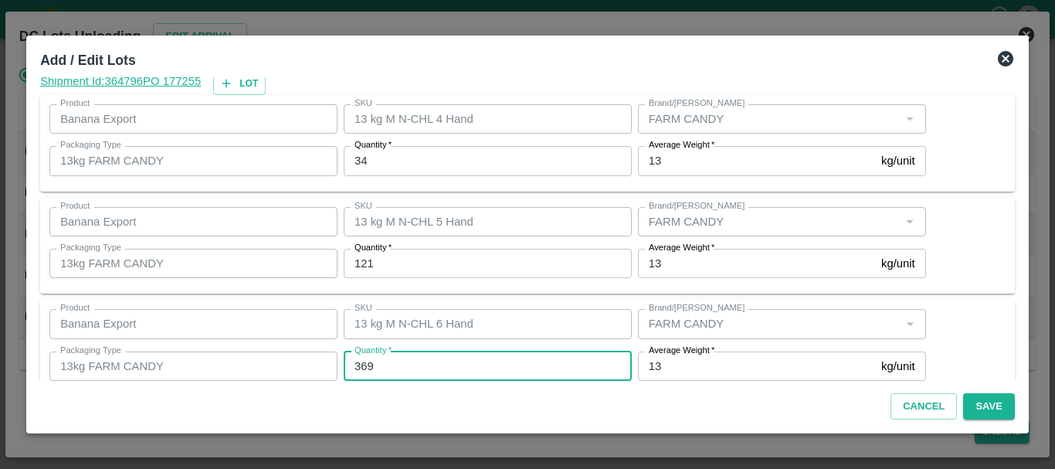
type input "369"
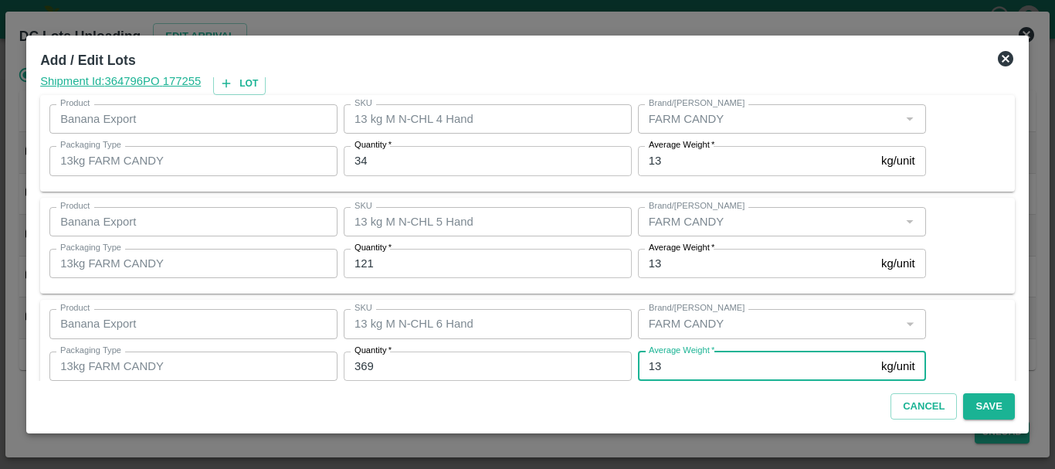
scroll to position [261, 0]
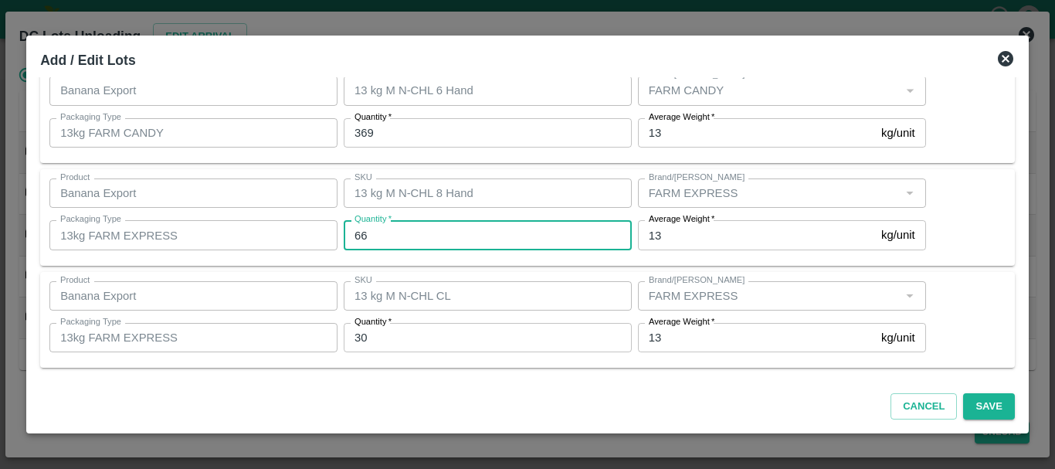
type input "66"
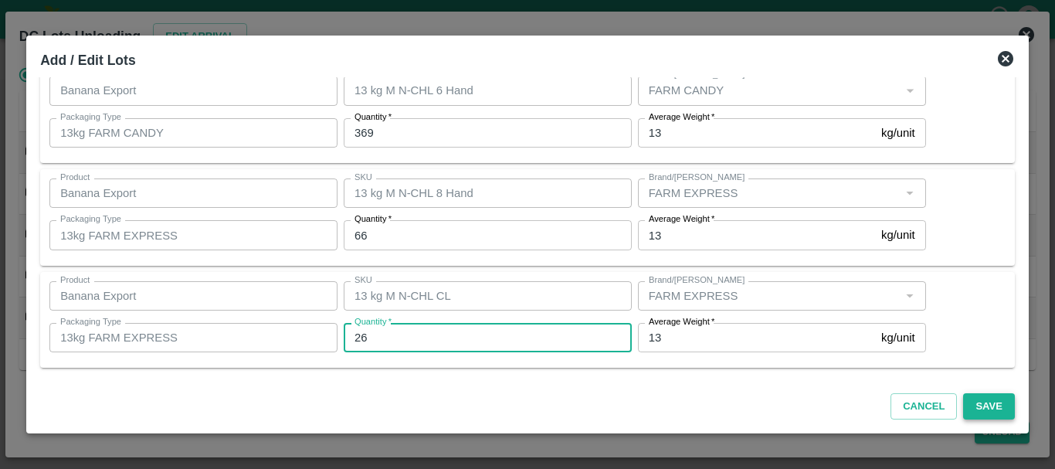
type input "26"
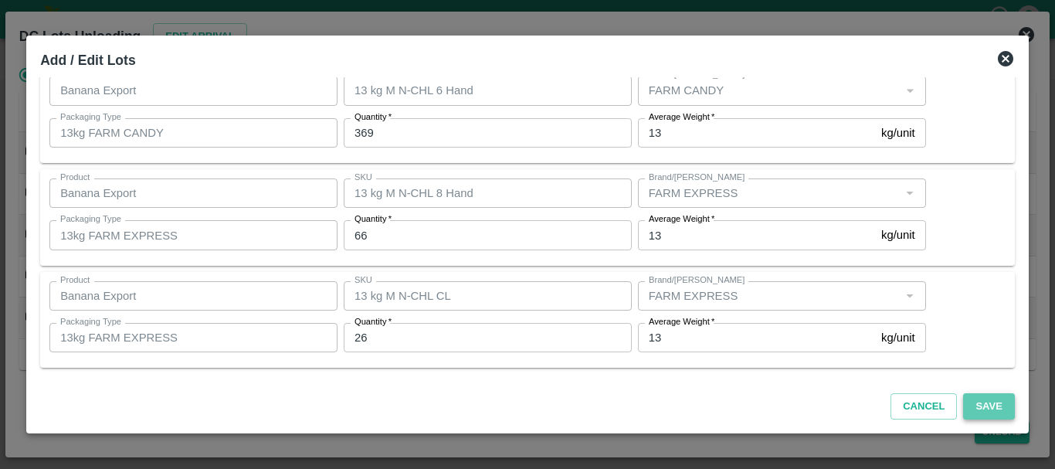
click at [984, 405] on button "Save" at bounding box center [988, 406] width 51 height 27
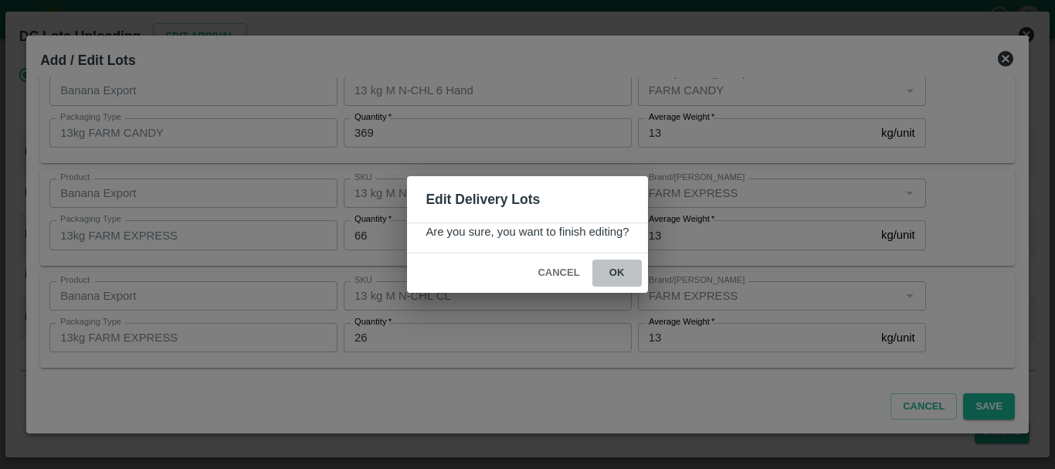
click at [618, 274] on button "ok" at bounding box center [616, 272] width 49 height 27
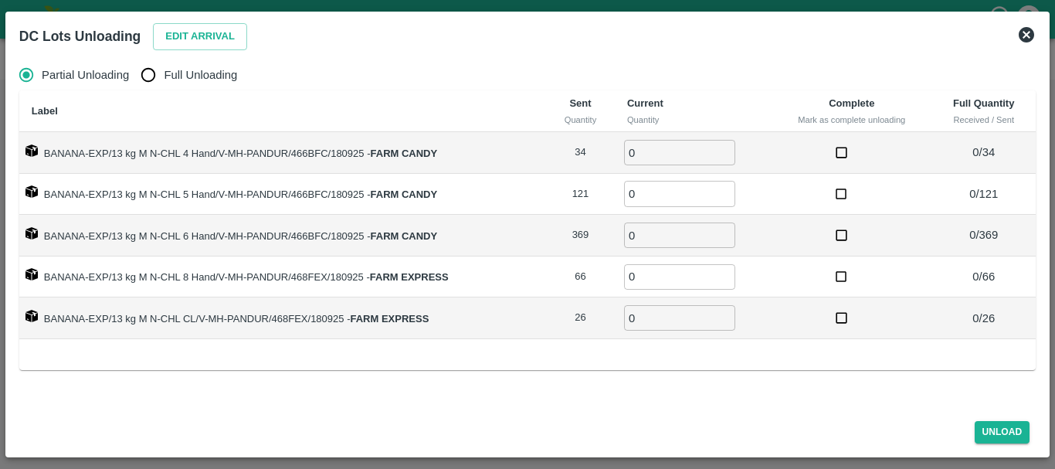
click at [235, 73] on span "Full Unloading" at bounding box center [200, 74] width 73 height 17
click at [164, 73] on input "Full Unloading" at bounding box center [148, 74] width 31 height 31
radio input "true"
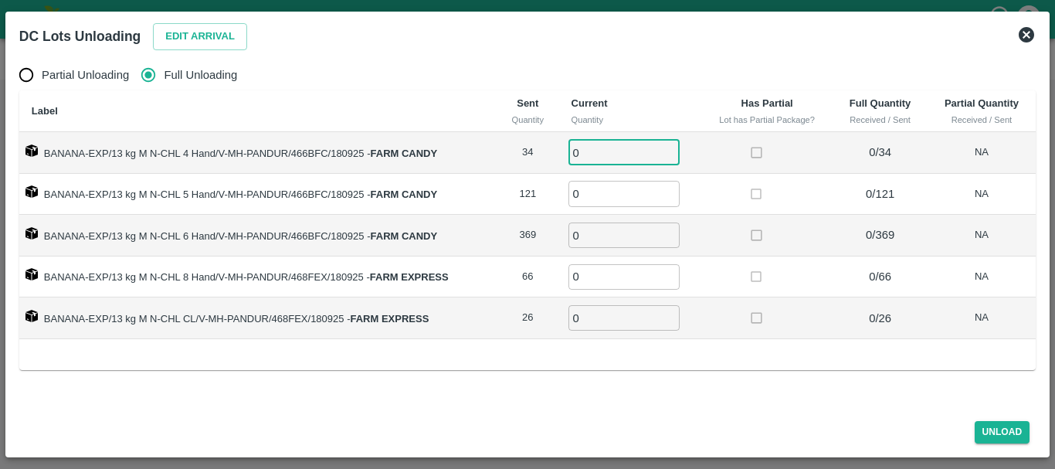
click at [624, 140] on input "0" at bounding box center [623, 152] width 111 height 25
type input "034"
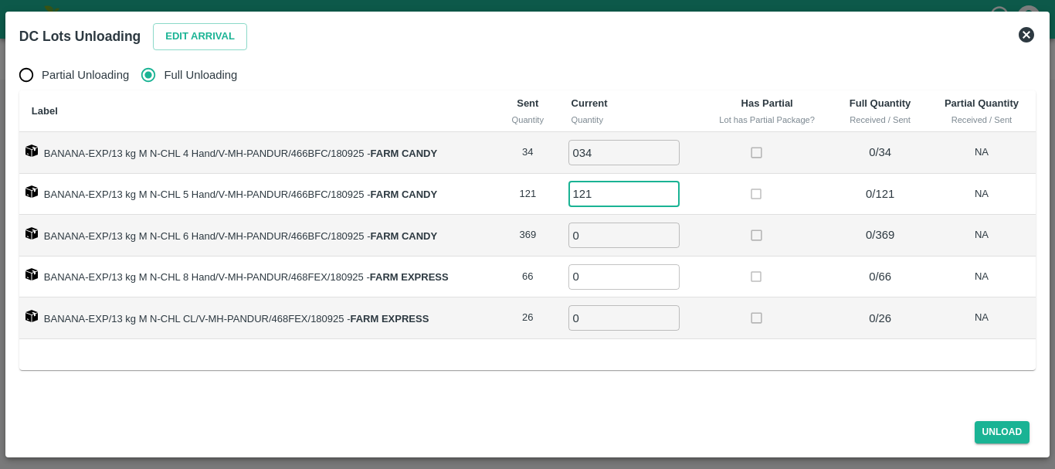
type input "121"
type input "369"
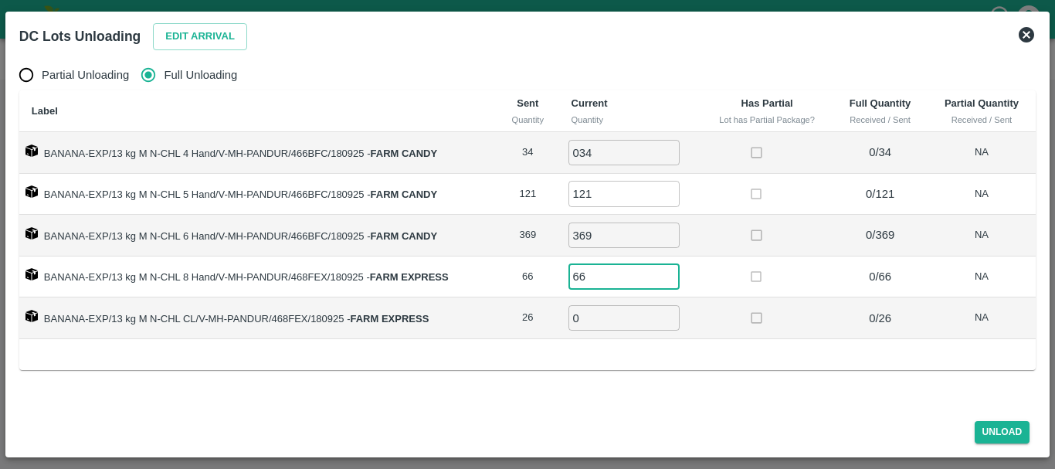
type input "66"
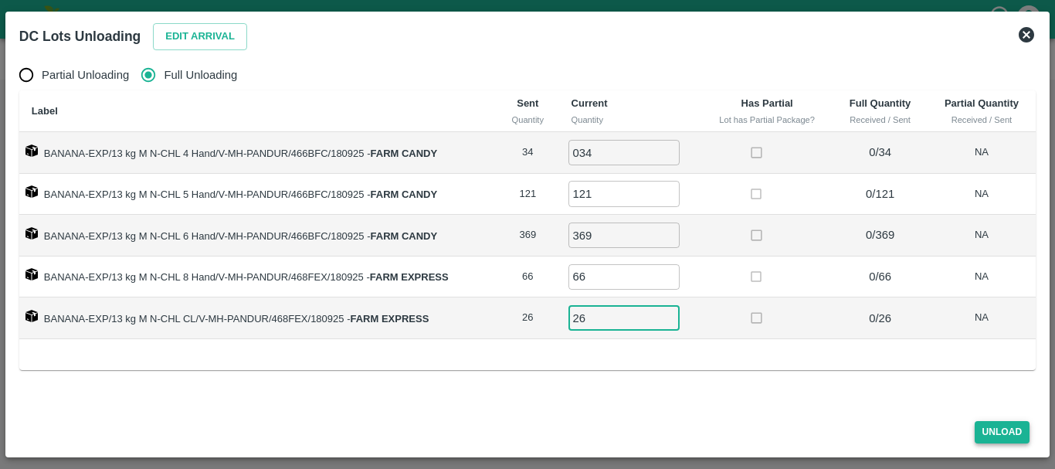
type input "26"
click at [996, 440] on button "Unload" at bounding box center [1002, 432] width 56 height 22
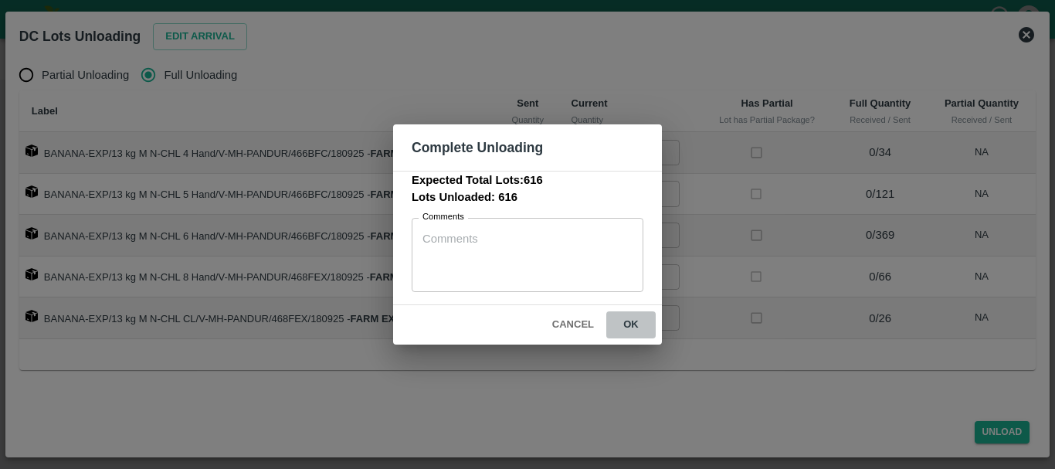
click at [625, 329] on button "ok" at bounding box center [630, 324] width 49 height 27
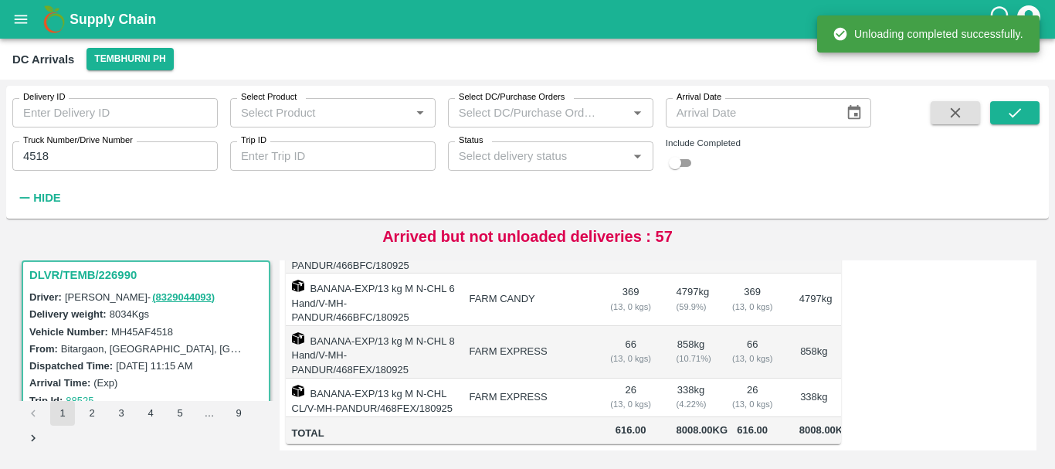
scroll to position [0, 0]
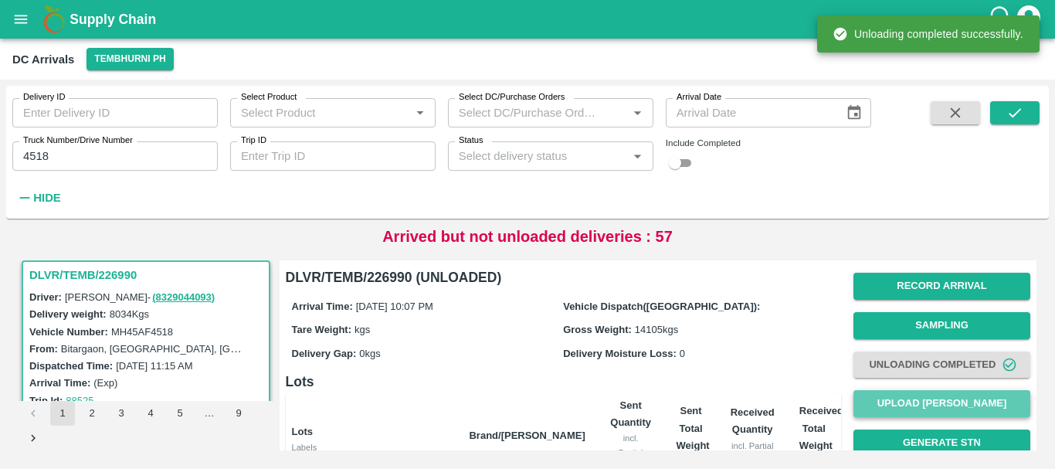
click at [865, 396] on button "Upload [PERSON_NAME]" at bounding box center [941, 403] width 177 height 27
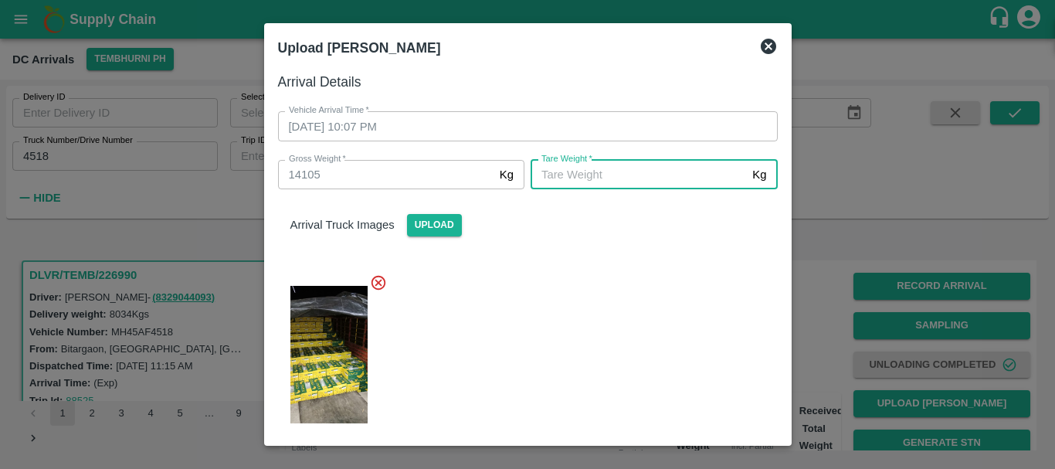
click at [571, 185] on input "[PERSON_NAME]   *" at bounding box center [637, 174] width 215 height 29
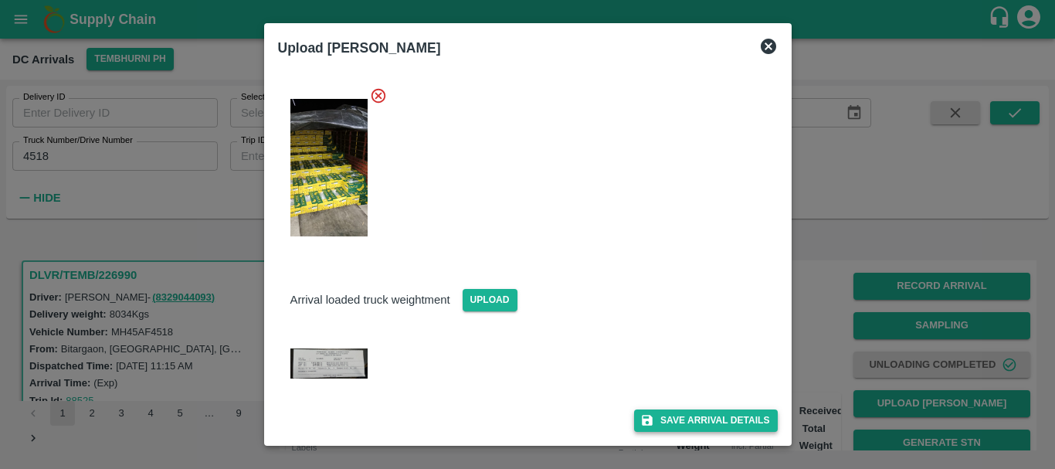
type input "5400"
click at [672, 415] on button "Save Arrival Details" at bounding box center [705, 420] width 143 height 22
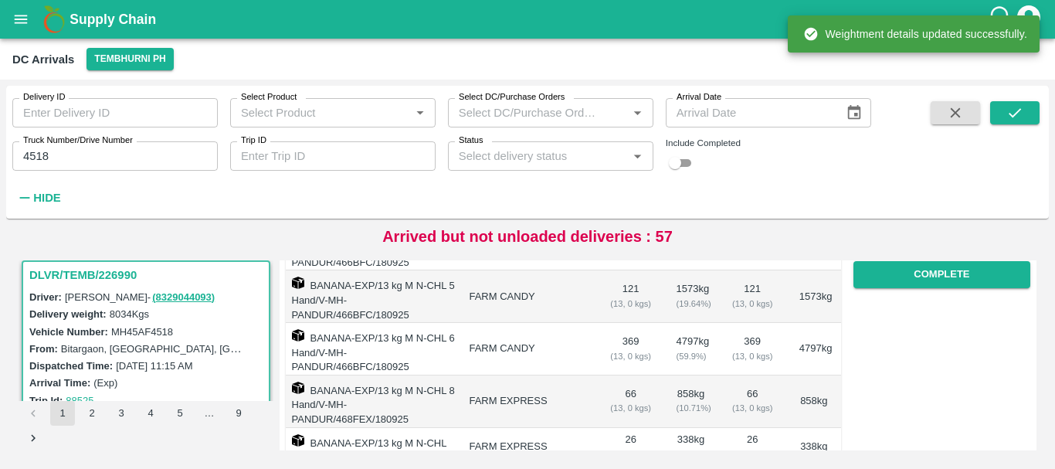
scroll to position [285, 0]
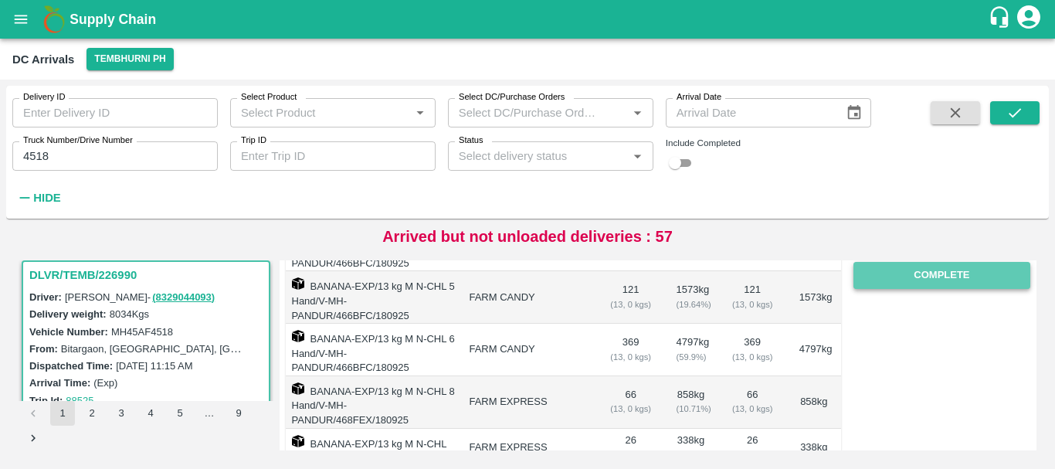
click at [907, 283] on button "Complete" at bounding box center [941, 275] width 177 height 27
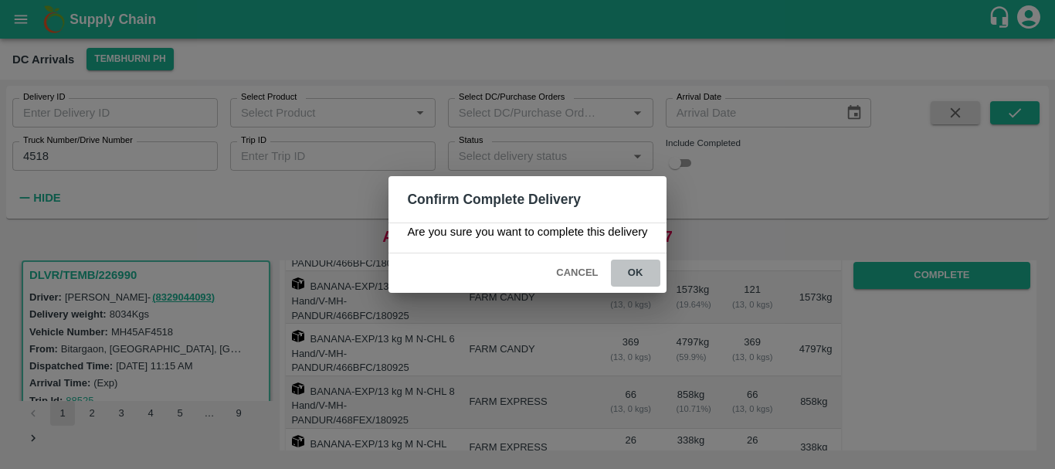
click at [640, 273] on button "ok" at bounding box center [635, 272] width 49 height 27
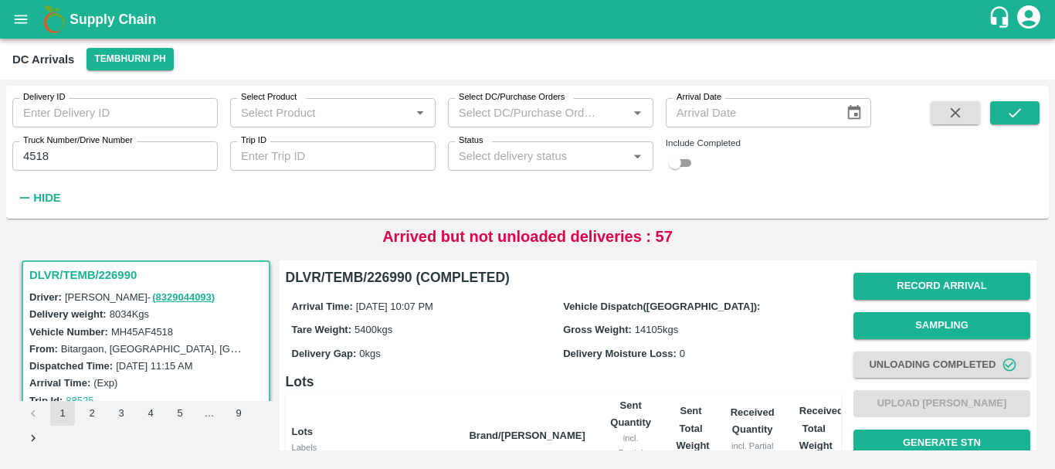
scroll to position [365, 0]
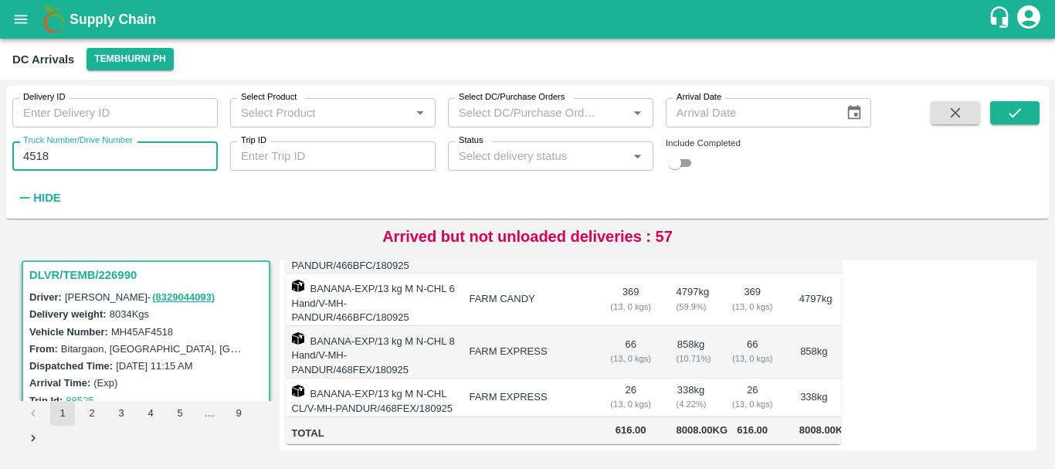
click at [80, 155] on input "4518" at bounding box center [114, 155] width 205 height 29
type input "4354"
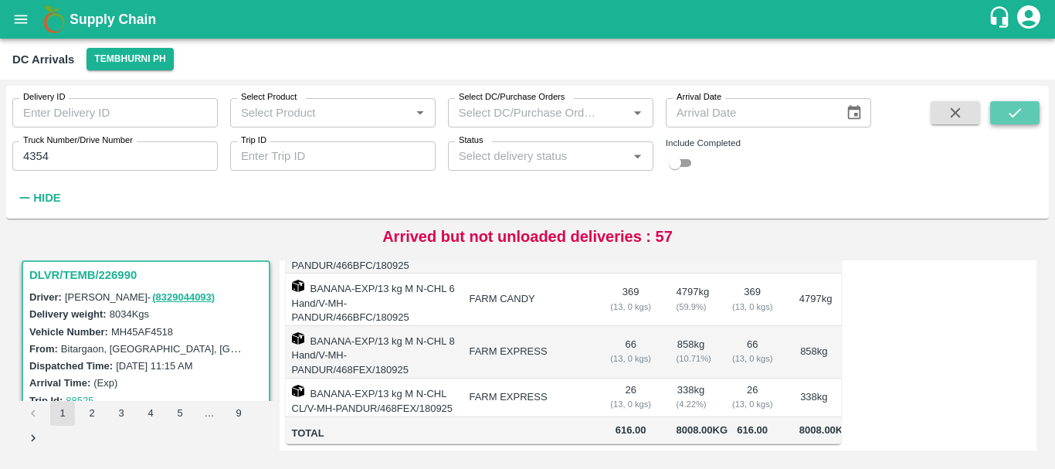
click at [1015, 110] on icon "submit" at bounding box center [1014, 112] width 17 height 17
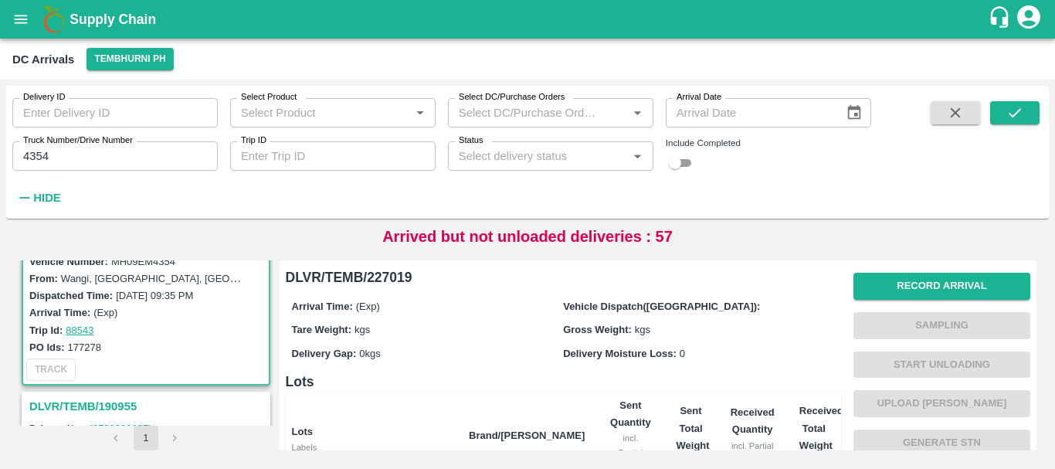
click at [203, 344] on div "PO Ids: 177278" at bounding box center [148, 346] width 238 height 17
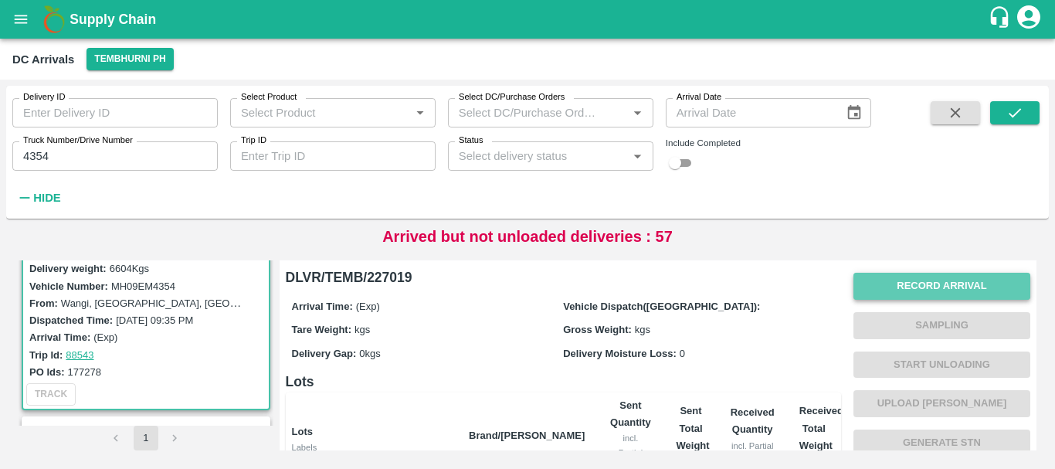
click at [876, 292] on button "Record Arrival" at bounding box center [941, 286] width 177 height 27
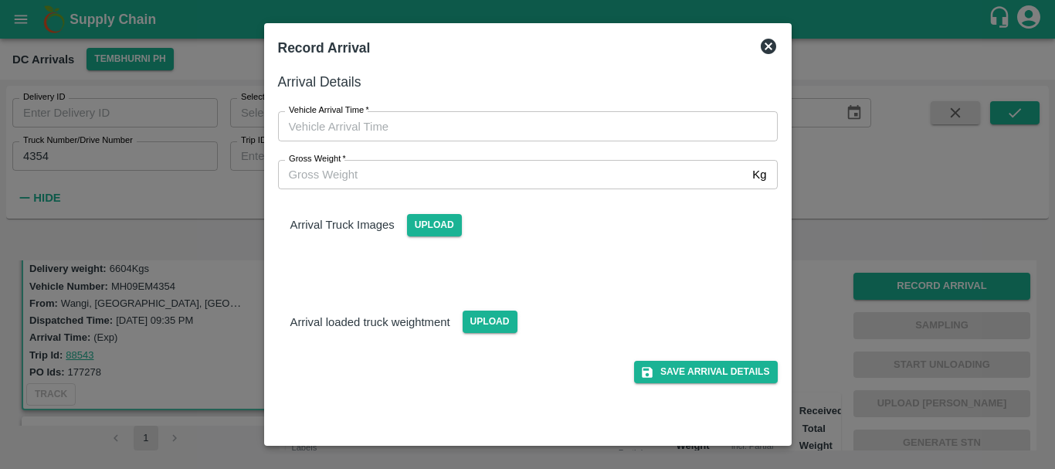
type input "DD/MM/YYYY hh:mm aa"
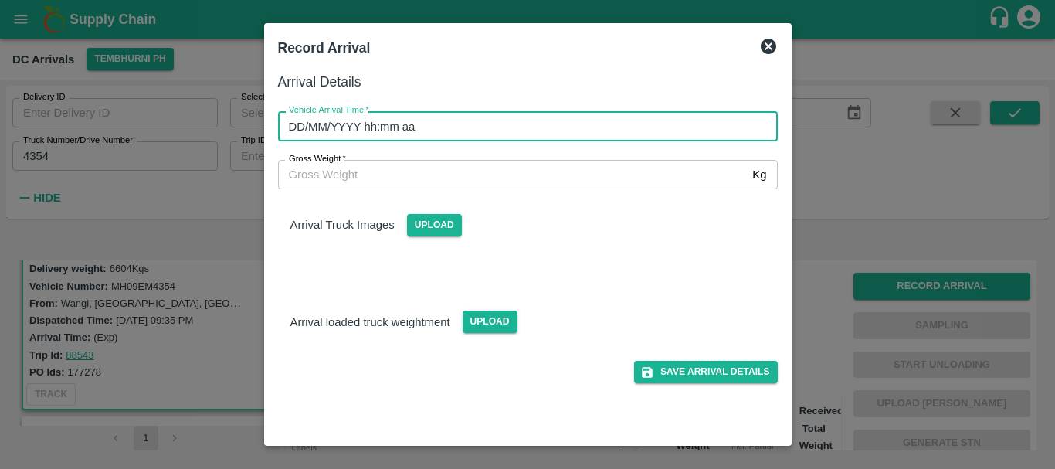
click at [503, 129] on input "DD/MM/YYYY hh:mm aa" at bounding box center [522, 125] width 489 height 29
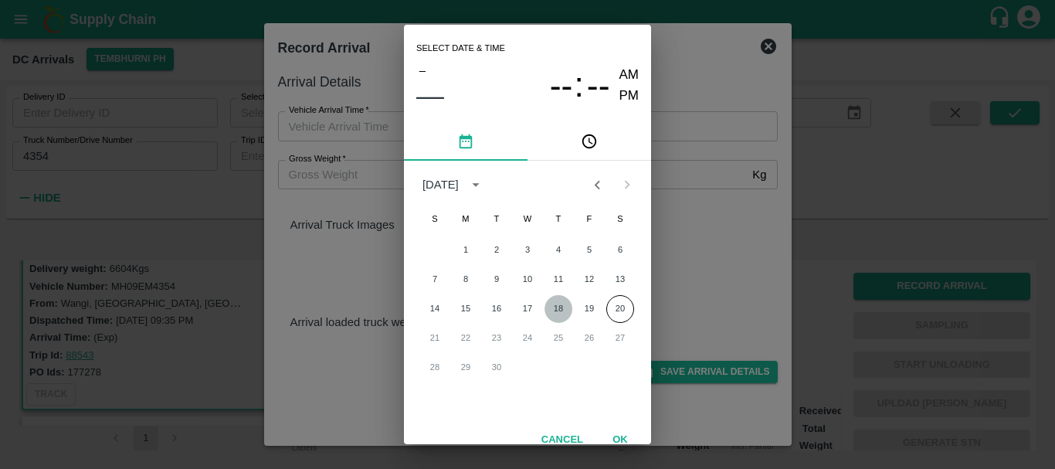
click at [551, 304] on button "18" at bounding box center [558, 309] width 28 height 28
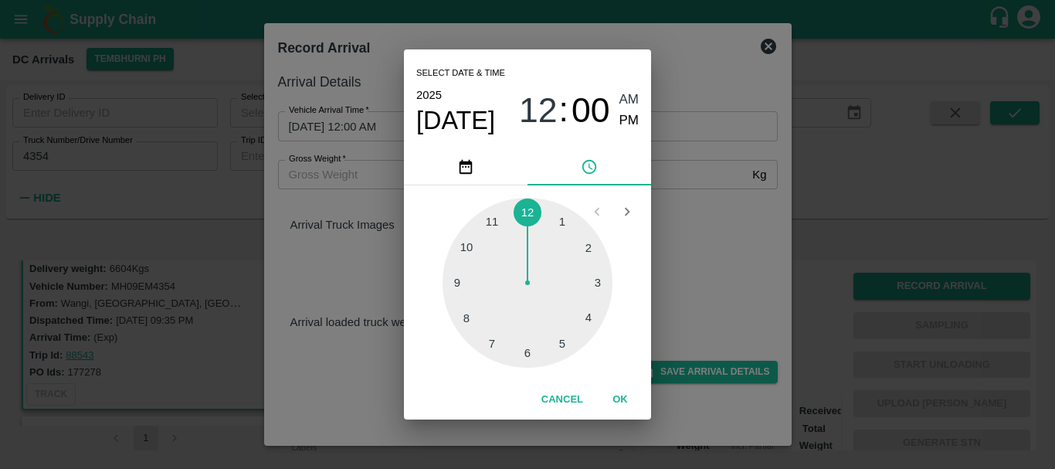
click at [467, 317] on div at bounding box center [527, 283] width 170 height 170
click at [525, 354] on div at bounding box center [527, 283] width 170 height 170
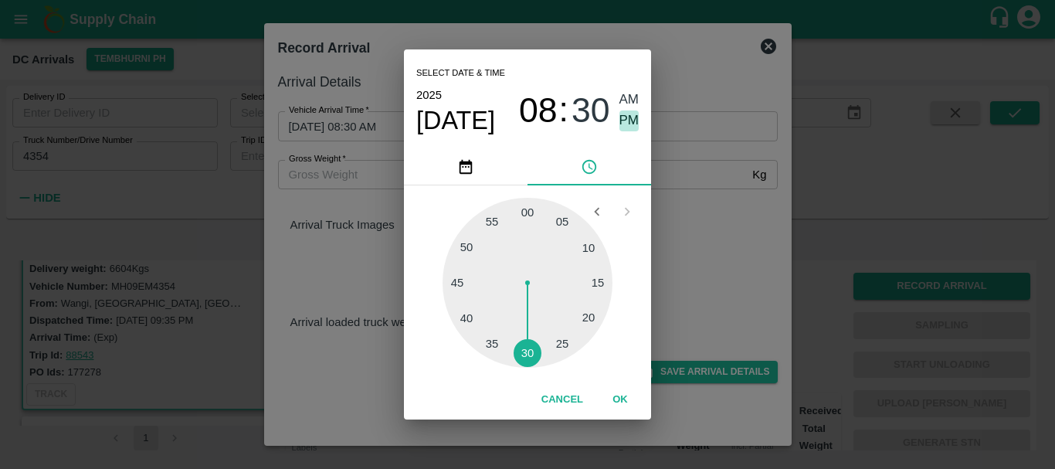
click at [628, 125] on span "PM" at bounding box center [629, 120] width 20 height 21
type input "[DATE] 08:30 PM"
click at [722, 233] on div "Select date & time [DATE] 08 : 30 AM PM 05 10 15 20 25 30 35 40 45 50 55 00 Can…" at bounding box center [527, 234] width 1055 height 469
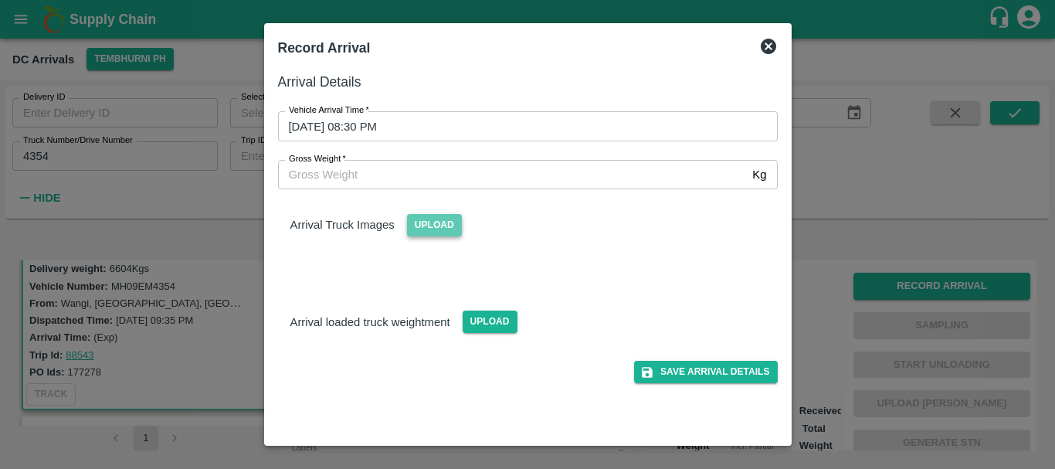
click at [441, 228] on span "Upload" at bounding box center [434, 225] width 55 height 22
click at [0, 0] on input "Upload" at bounding box center [0, 0] width 0 height 0
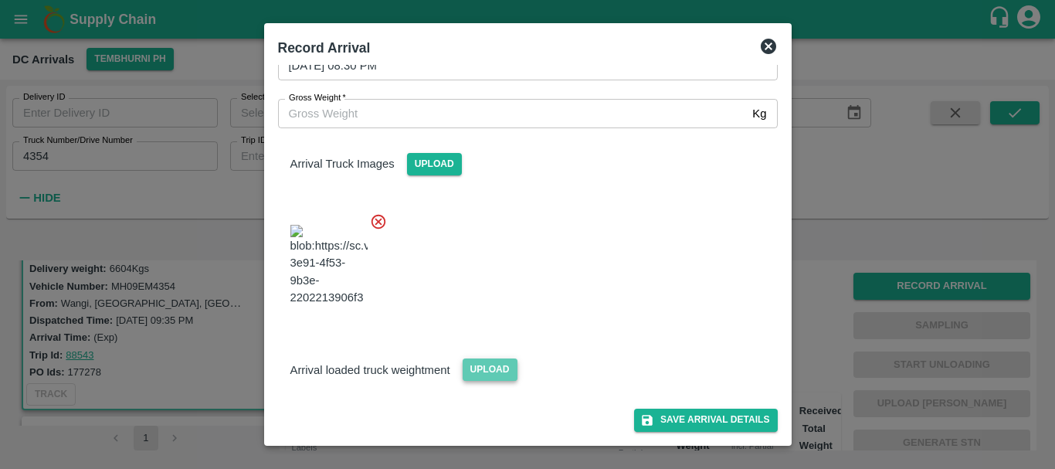
click at [484, 371] on span "Upload" at bounding box center [489, 369] width 55 height 22
click at [0, 0] on input "Upload" at bounding box center [0, 0] width 0 height 0
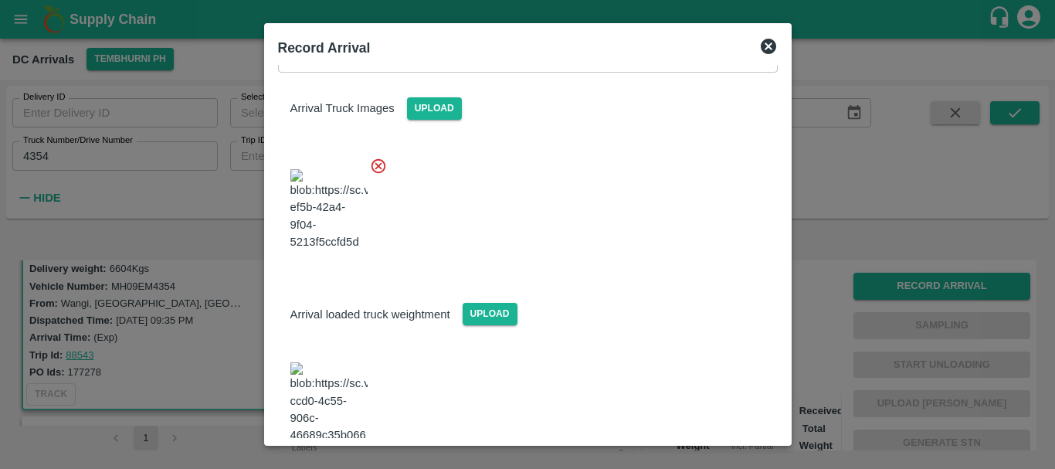
scroll to position [294, 0]
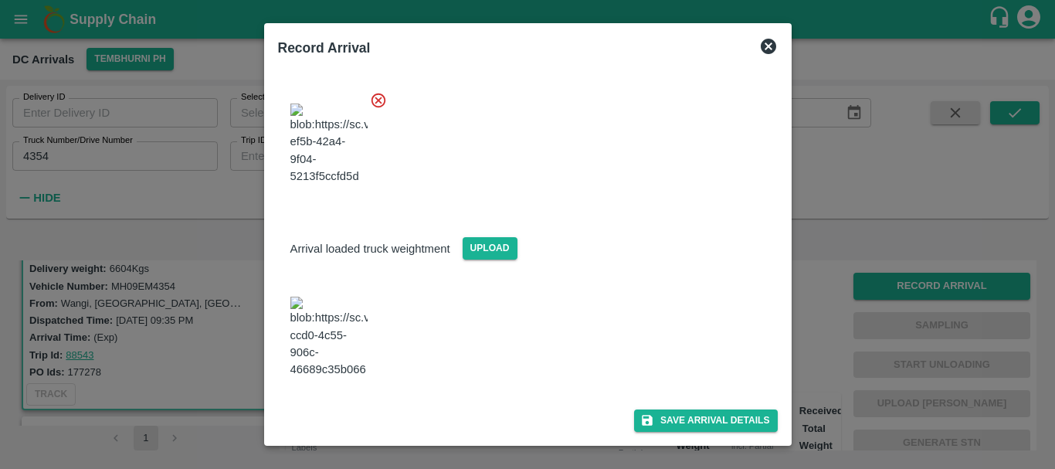
click at [356, 302] on img at bounding box center [328, 336] width 77 height 81
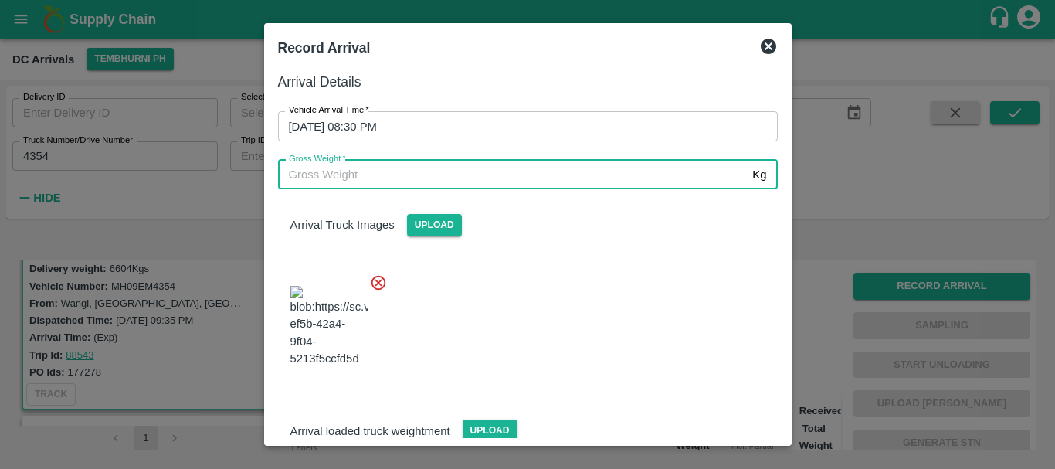
click at [388, 176] on input "Gross Weight   *" at bounding box center [512, 174] width 469 height 29
type input "12800"
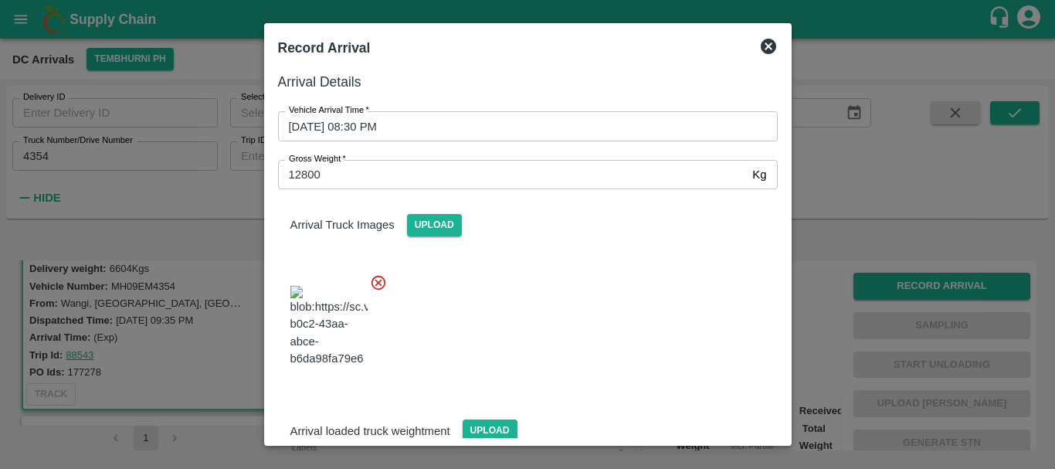
click at [570, 336] on div at bounding box center [522, 321] width 512 height 121
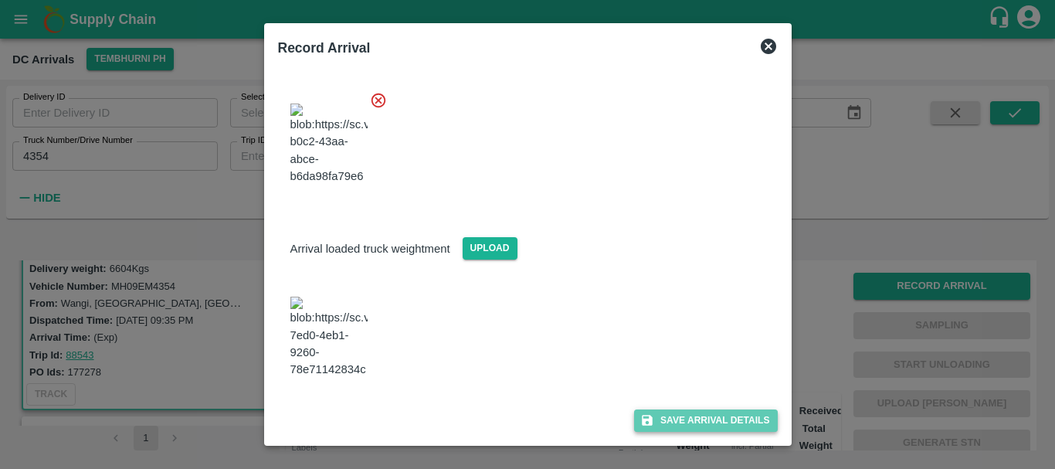
click at [669, 413] on button "Save Arrival Details" at bounding box center [705, 420] width 143 height 22
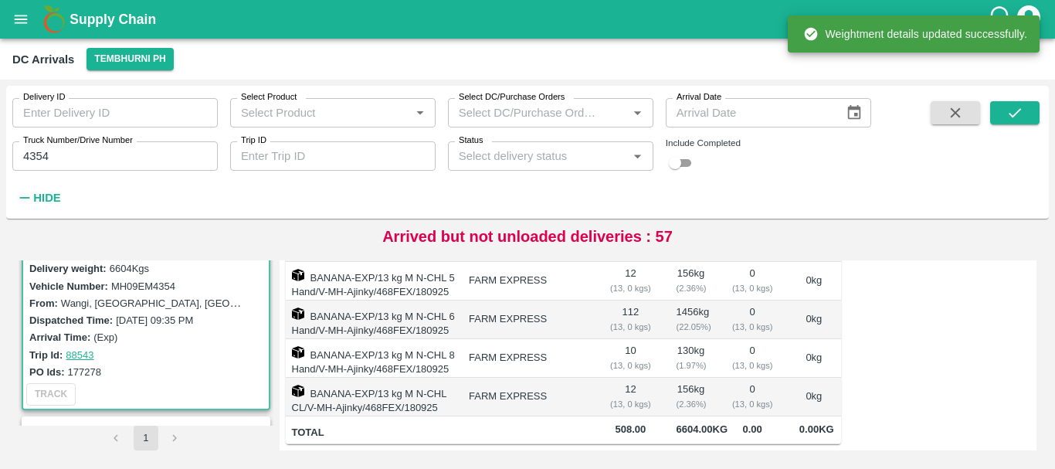
scroll to position [0, 0]
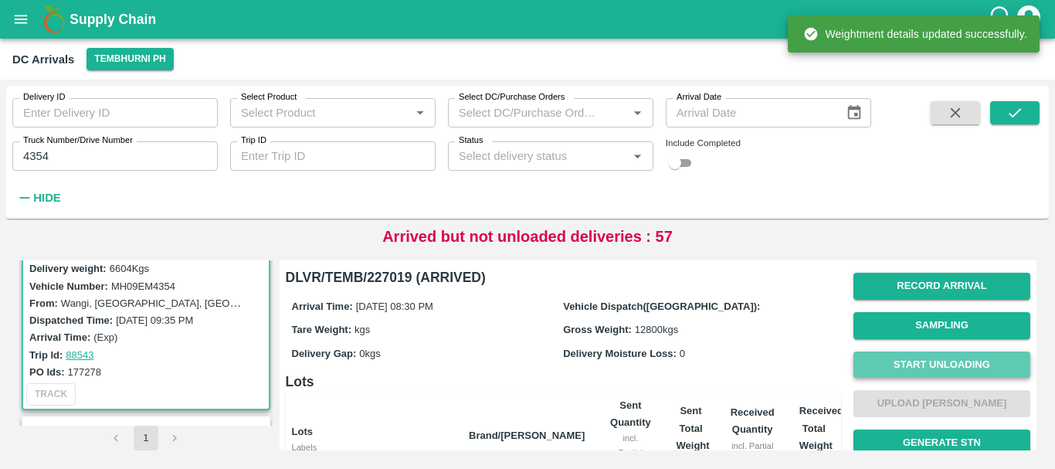
click at [894, 370] on button "Start Unloading" at bounding box center [941, 364] width 177 height 27
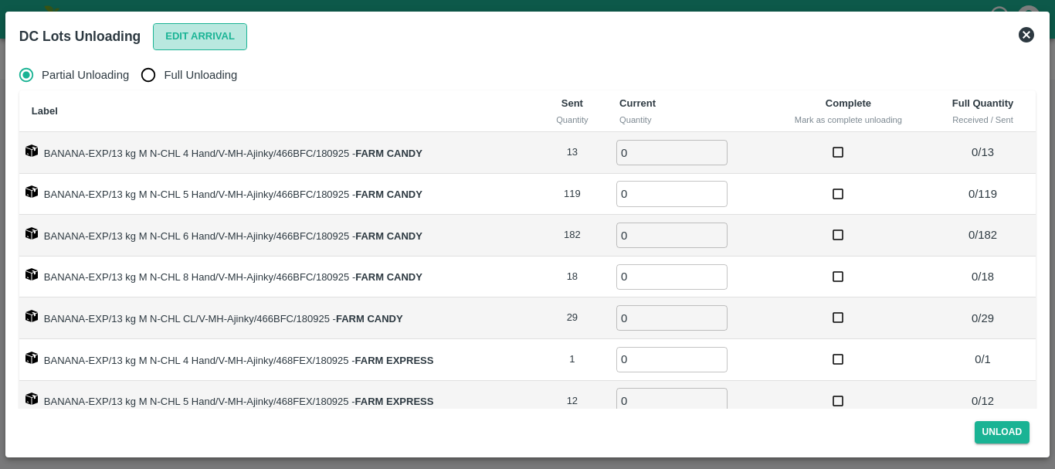
click at [181, 34] on button "Edit Arrival" at bounding box center [200, 36] width 94 height 27
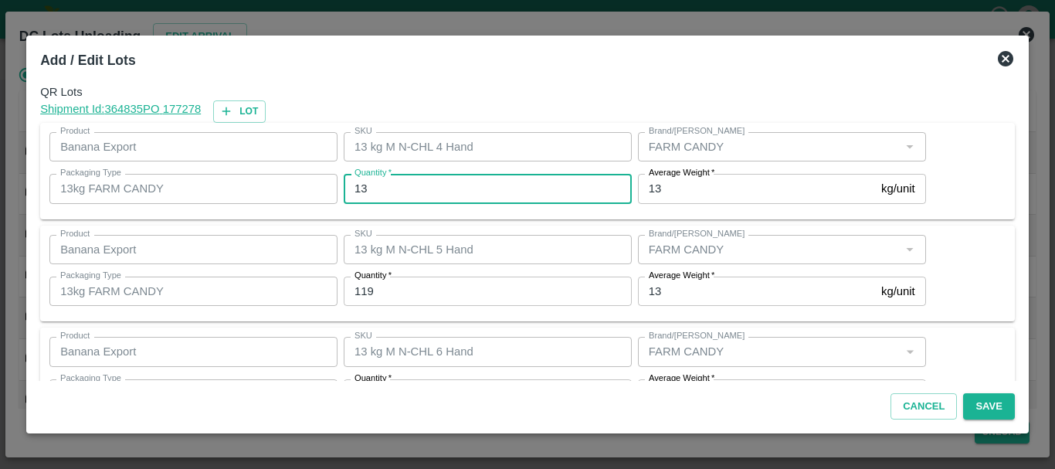
click at [421, 193] on input "13" at bounding box center [488, 188] width 288 height 29
click at [460, 197] on input "13" at bounding box center [488, 188] width 288 height 29
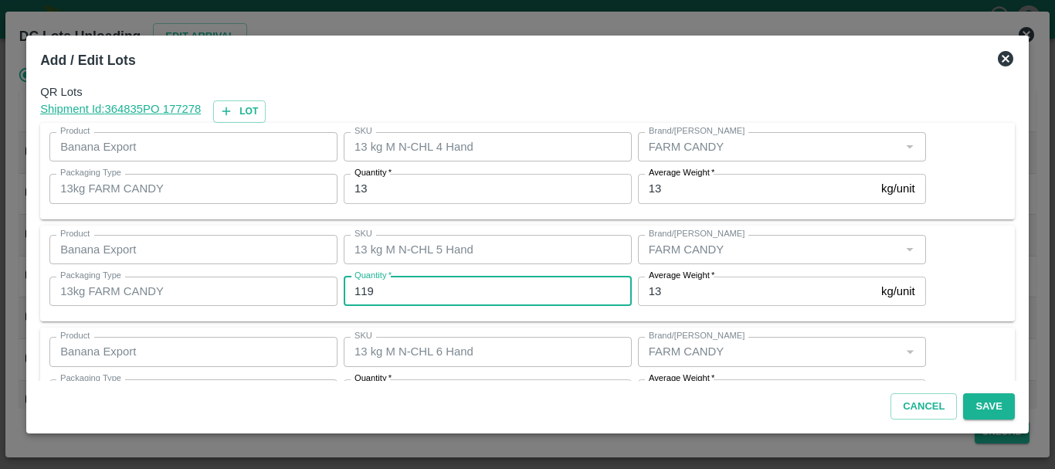
click at [473, 283] on input "119" at bounding box center [488, 290] width 288 height 29
type input "117"
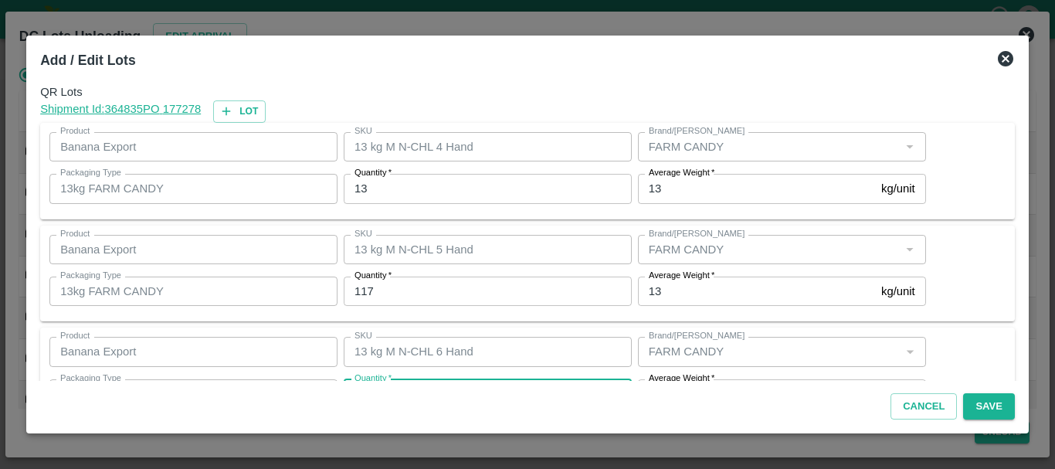
scroll to position [28, 0]
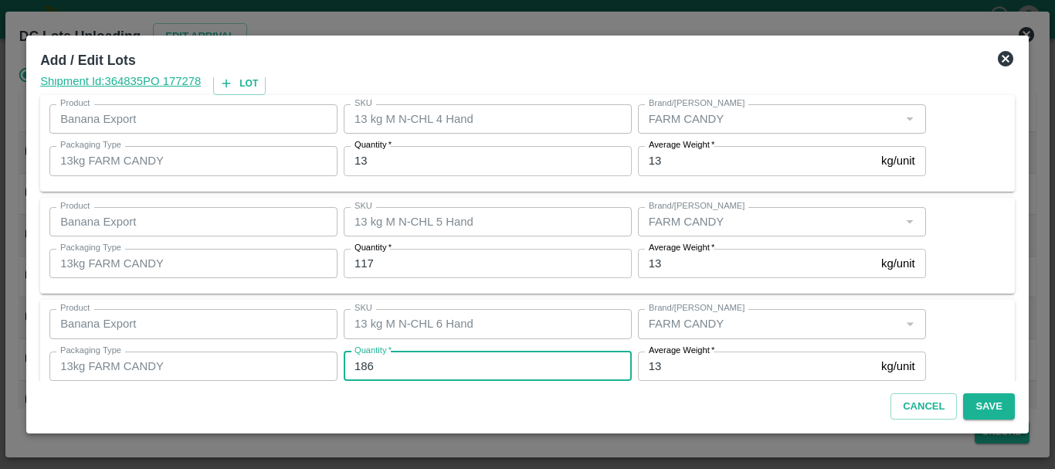
type input "186"
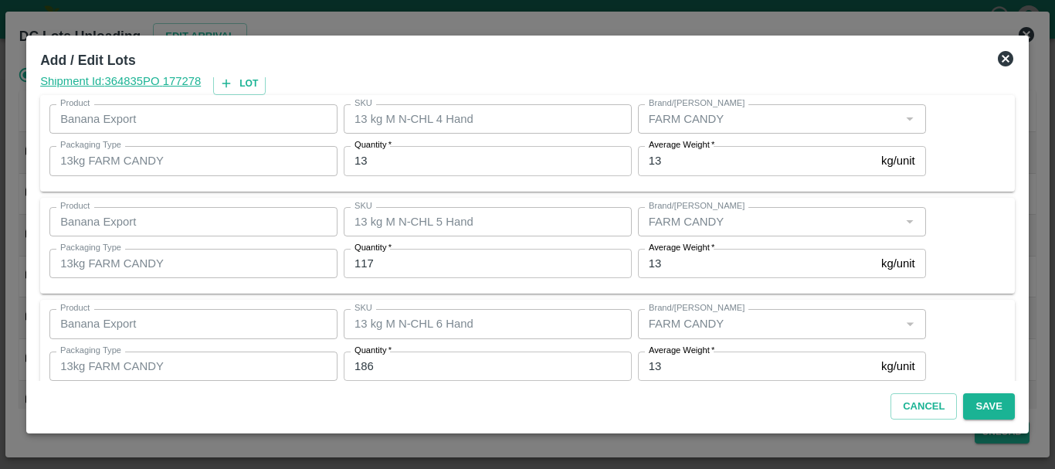
scroll to position [267, 0]
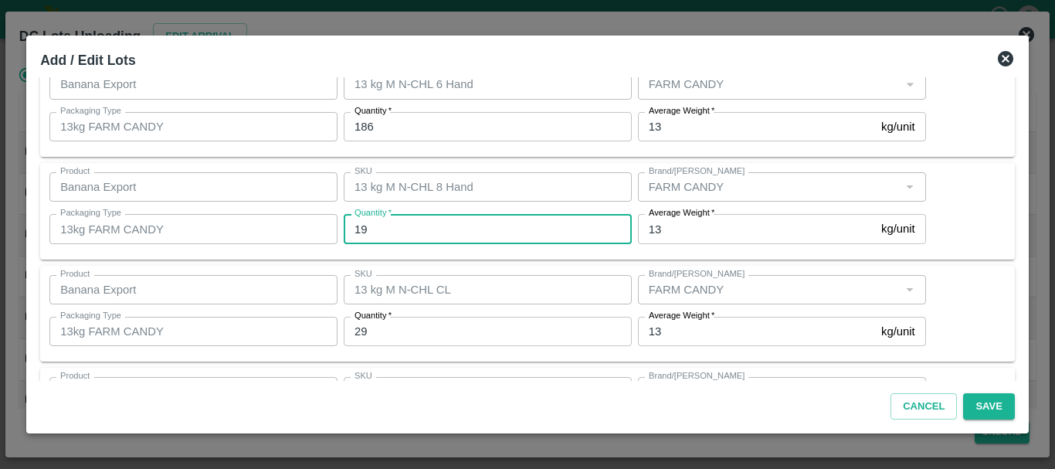
type input "19"
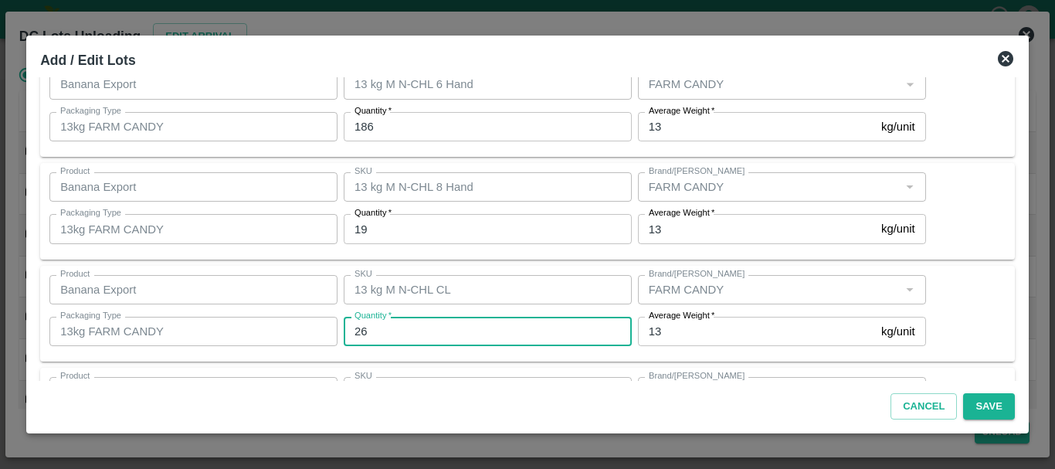
type input "26"
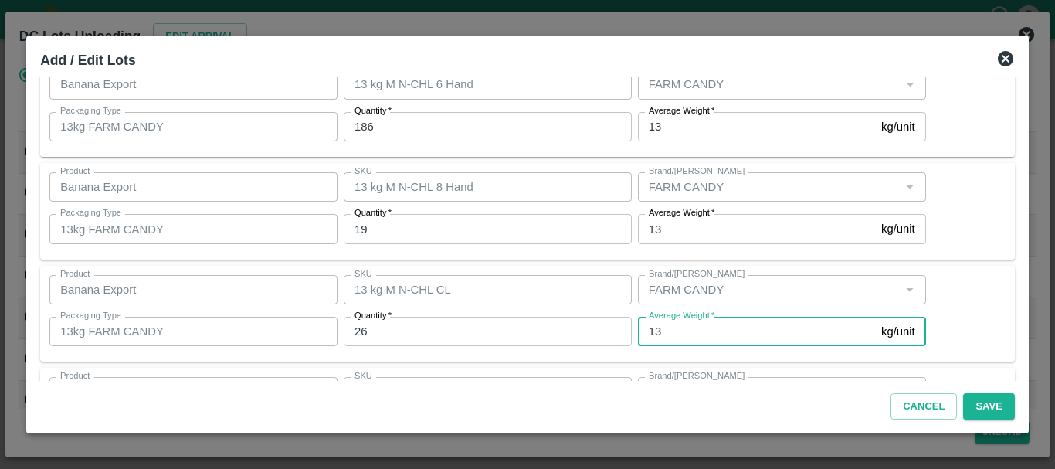
scroll to position [473, 0]
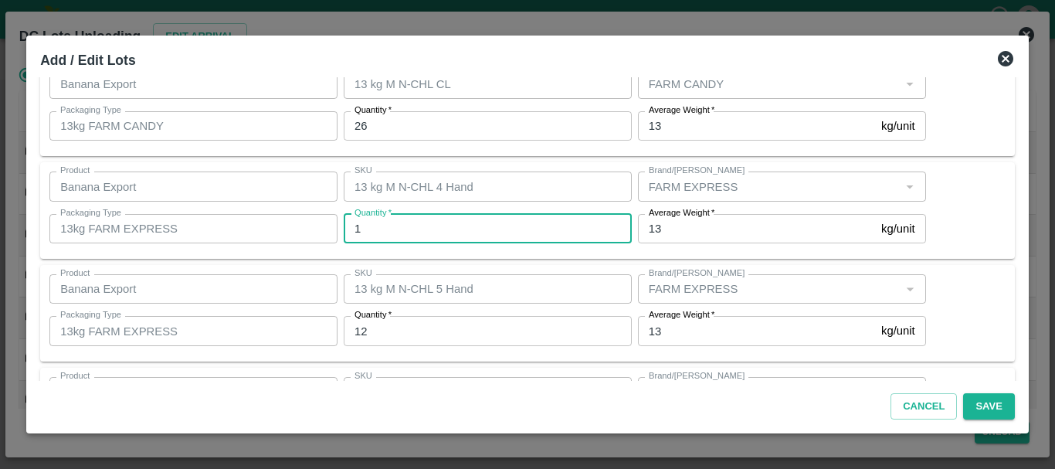
click at [381, 225] on input "1" at bounding box center [488, 228] width 288 height 29
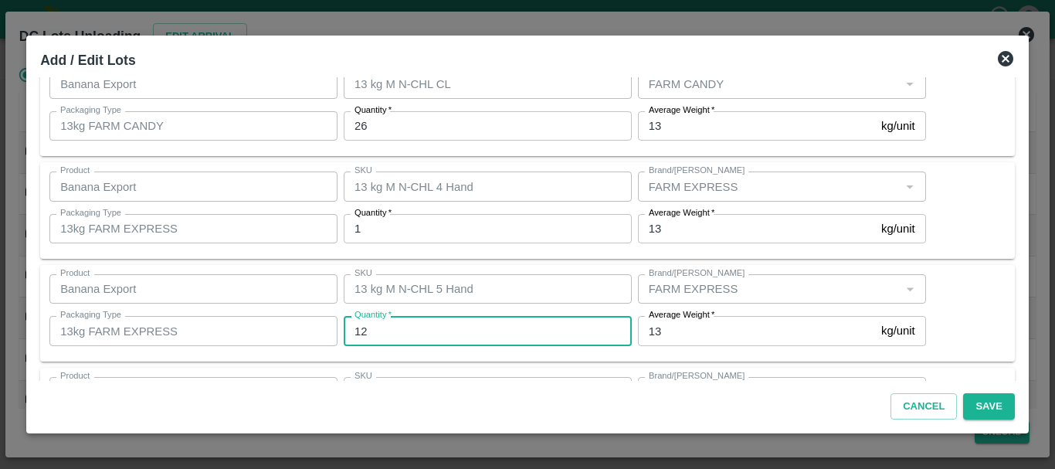
click at [373, 337] on input "12" at bounding box center [488, 330] width 288 height 29
type input "13"
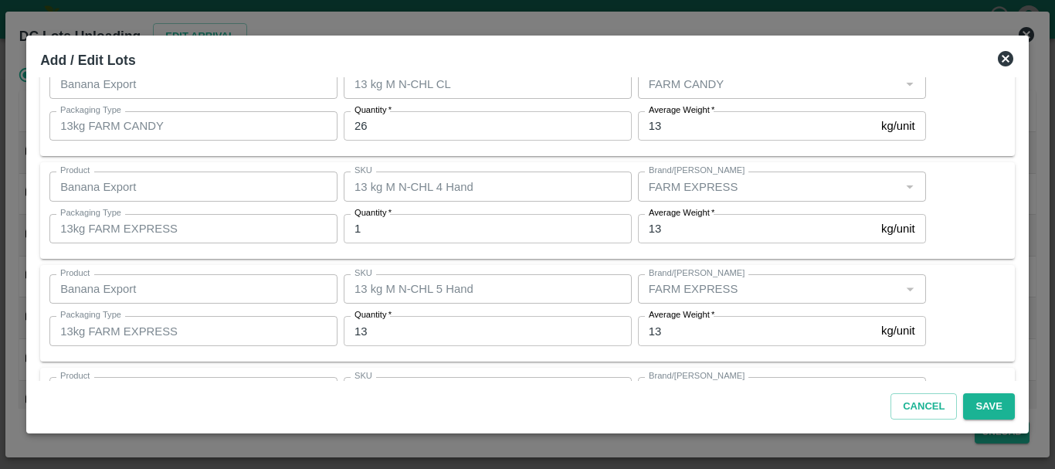
scroll to position [677, 0]
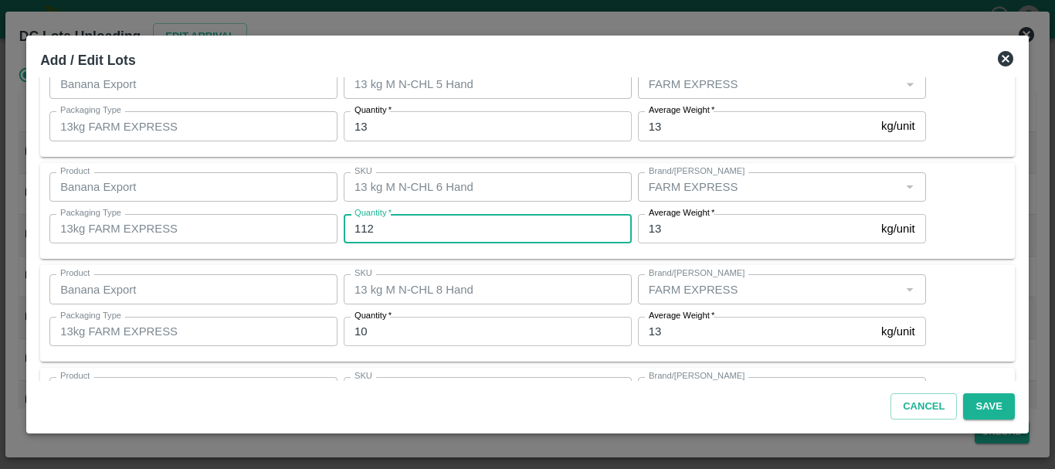
click at [380, 234] on input "112" at bounding box center [488, 228] width 288 height 29
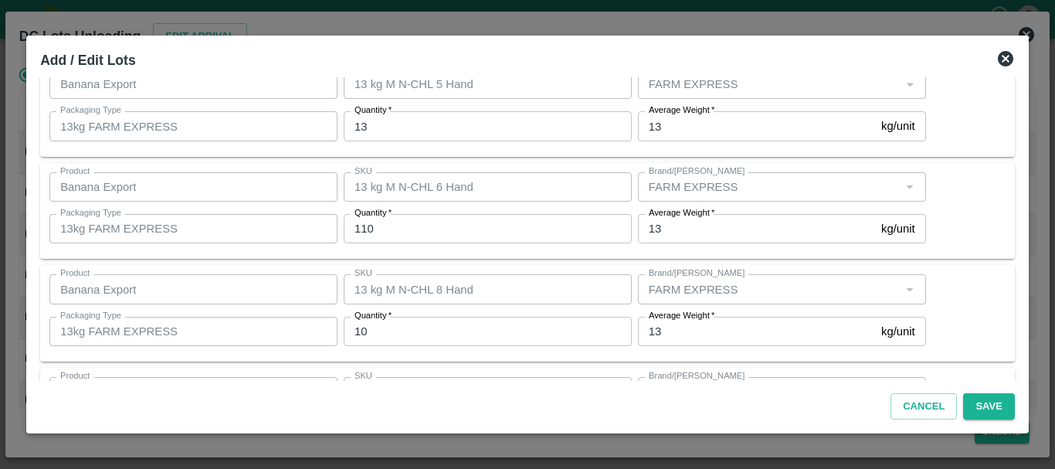
scroll to position [773, 0]
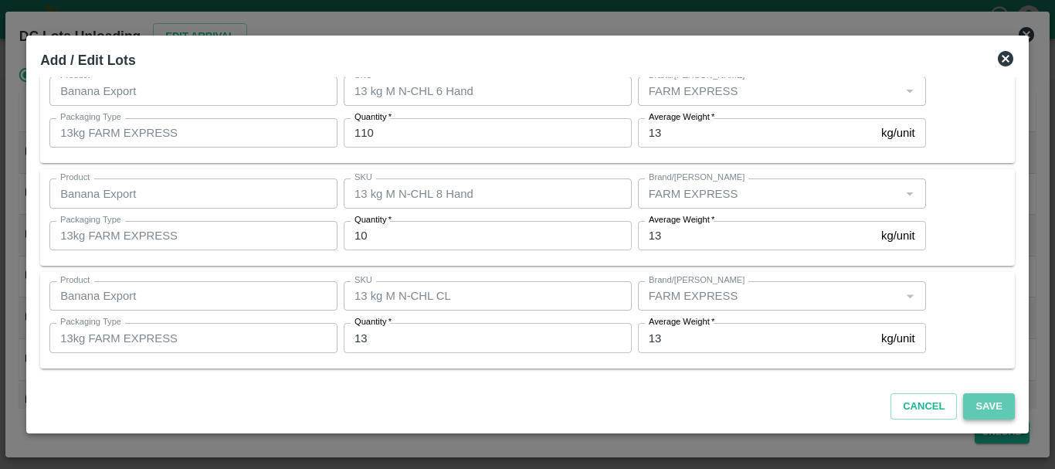
click at [987, 402] on button "Save" at bounding box center [988, 406] width 51 height 27
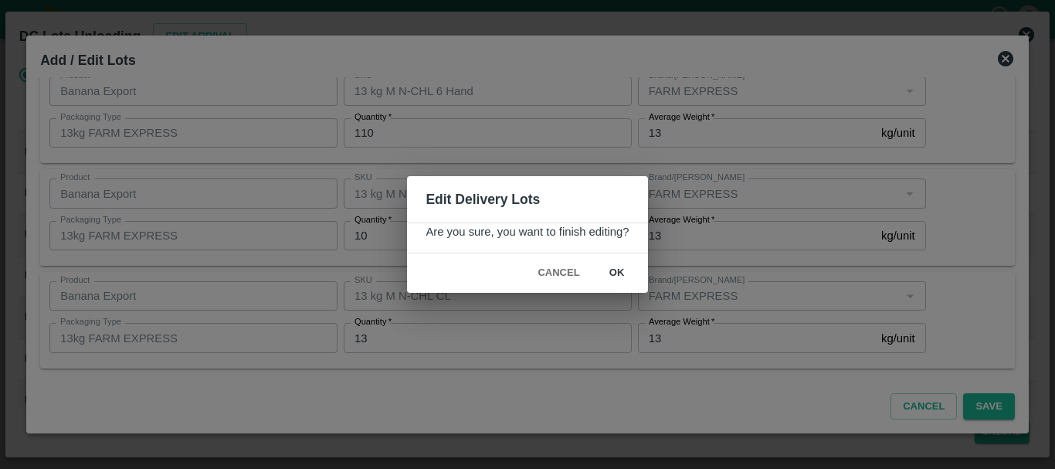
click at [632, 271] on button "ok" at bounding box center [616, 272] width 49 height 27
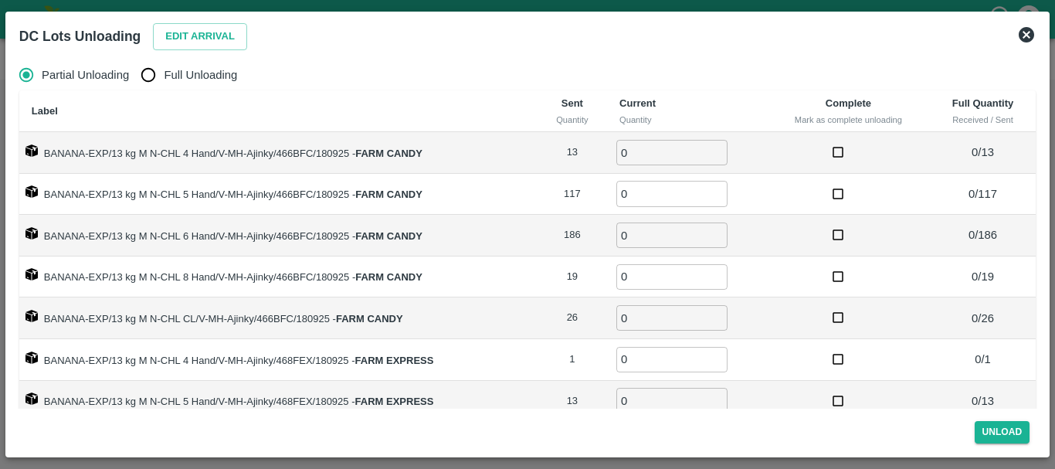
click at [176, 81] on span "Full Unloading" at bounding box center [200, 74] width 73 height 17
click at [164, 81] on input "Full Unloading" at bounding box center [148, 74] width 31 height 31
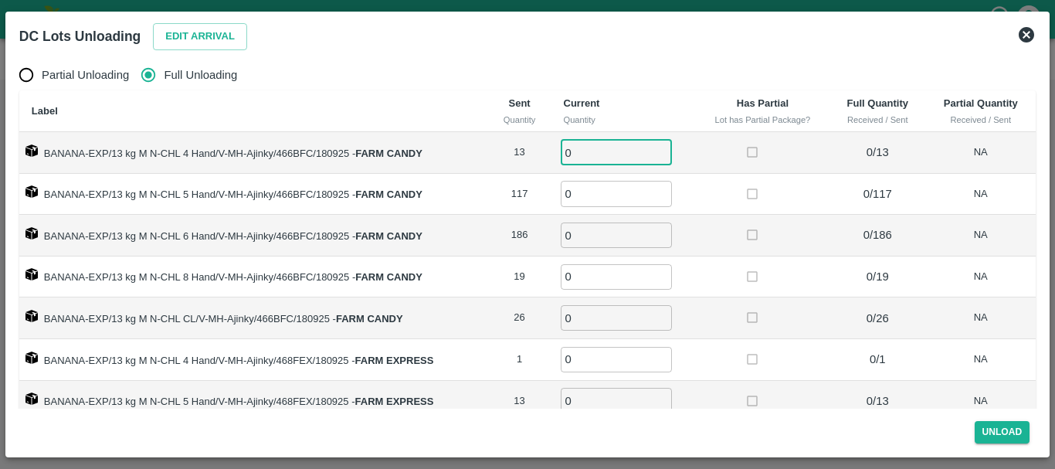
click at [613, 154] on input "0" at bounding box center [616, 152] width 111 height 25
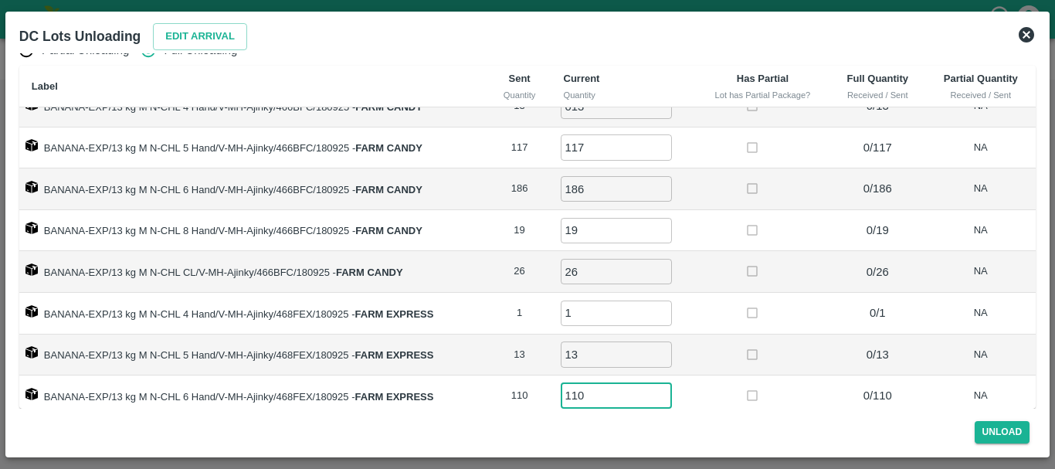
scroll to position [112, 0]
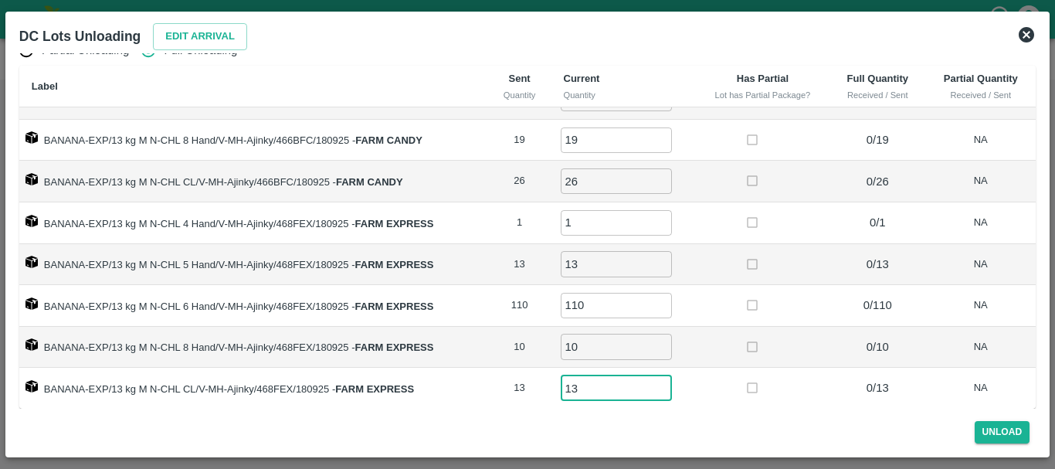
click at [778, 312] on div at bounding box center [762, 305] width 45 height 29
click at [991, 433] on button "Unload" at bounding box center [1002, 432] width 56 height 22
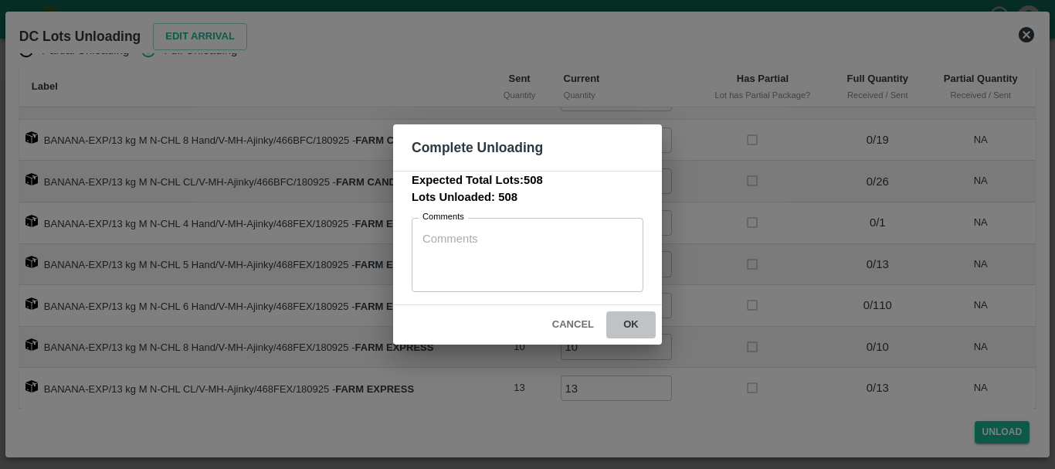
click at [638, 327] on button "ok" at bounding box center [630, 324] width 49 height 27
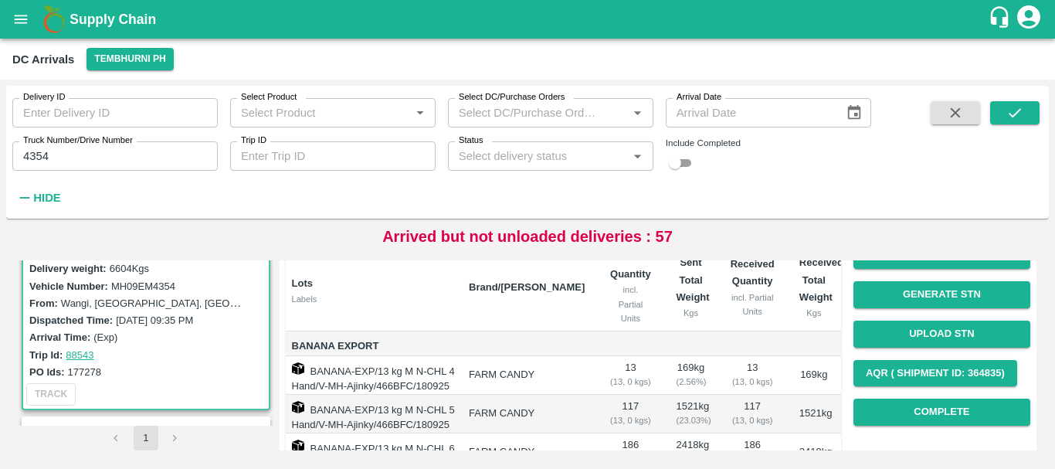
scroll to position [86, 0]
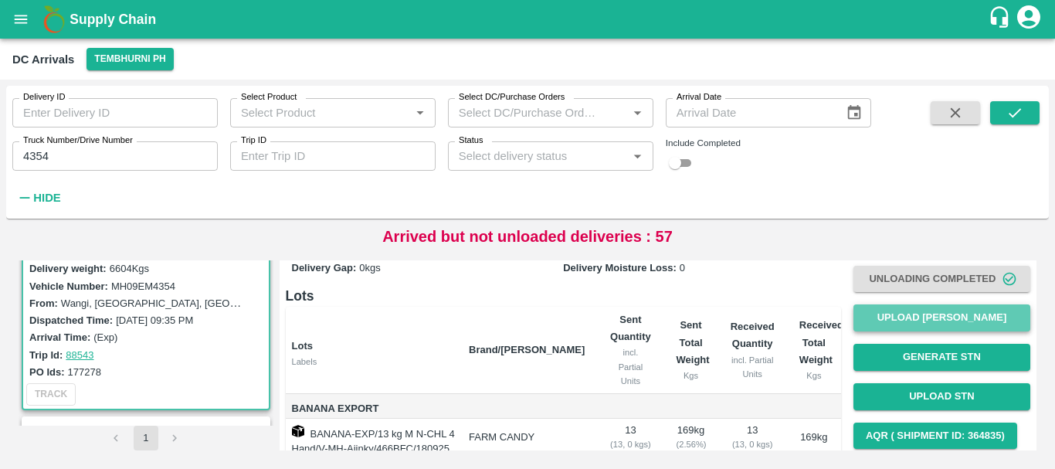
click at [889, 313] on button "Upload [PERSON_NAME]" at bounding box center [941, 317] width 177 height 27
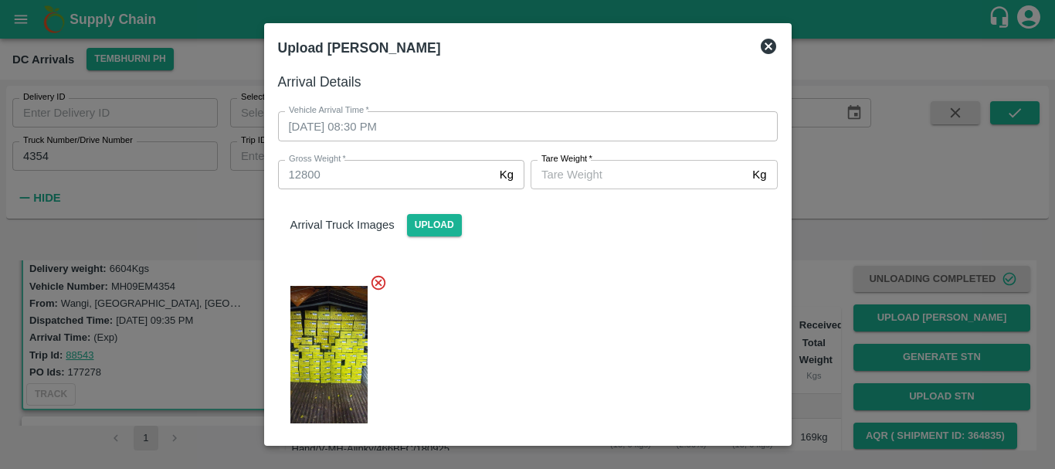
click at [559, 178] on input "[PERSON_NAME]   *" at bounding box center [637, 174] width 215 height 29
click at [598, 296] on div at bounding box center [522, 350] width 512 height 178
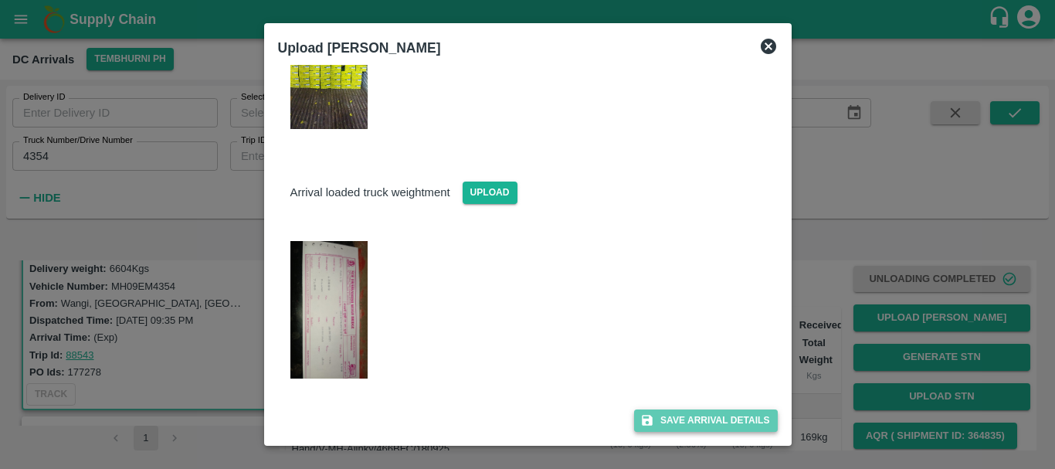
click at [667, 415] on button "Save Arrival Details" at bounding box center [705, 420] width 143 height 22
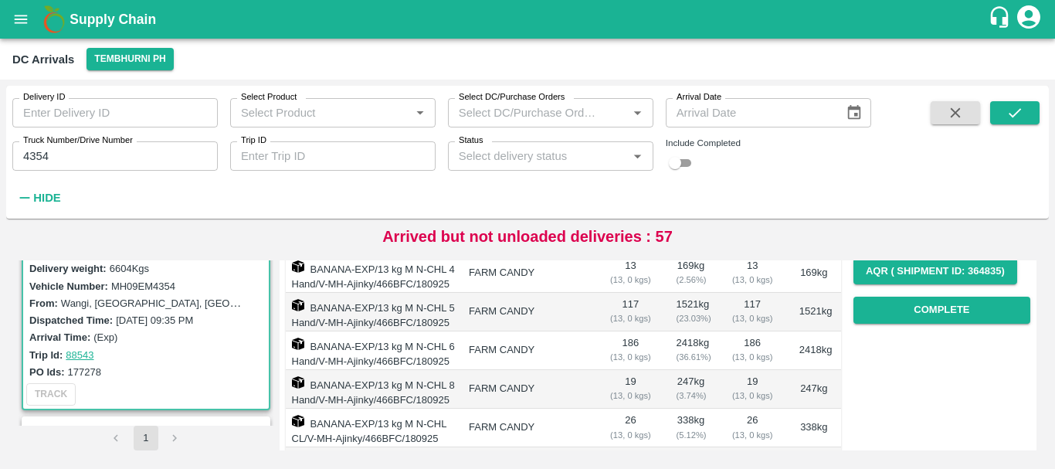
scroll to position [249, 0]
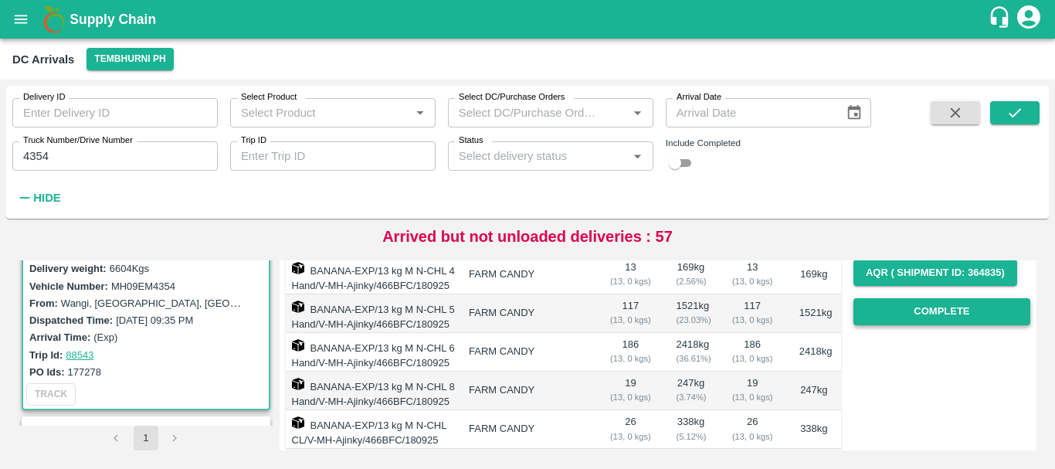
click at [911, 299] on button "Complete" at bounding box center [941, 311] width 177 height 27
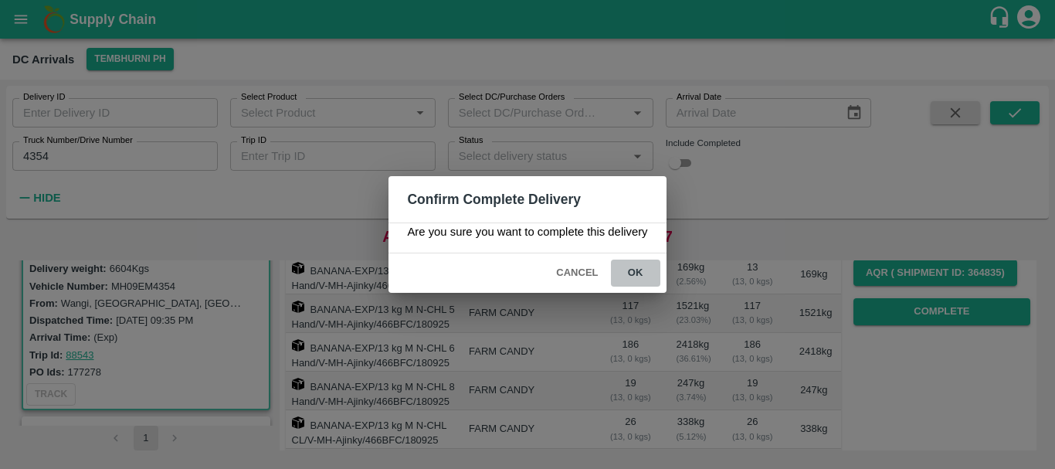
click at [625, 265] on button "ok" at bounding box center [635, 272] width 49 height 27
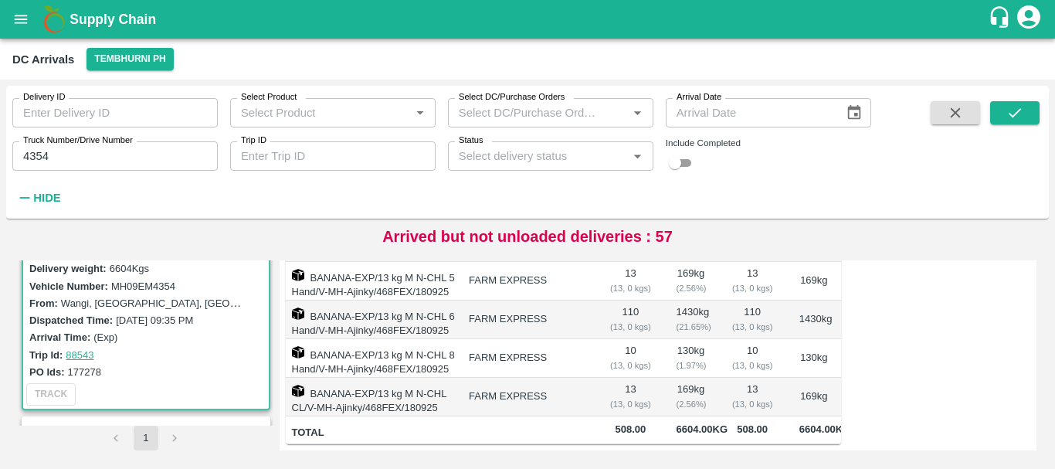
scroll to position [164, 0]
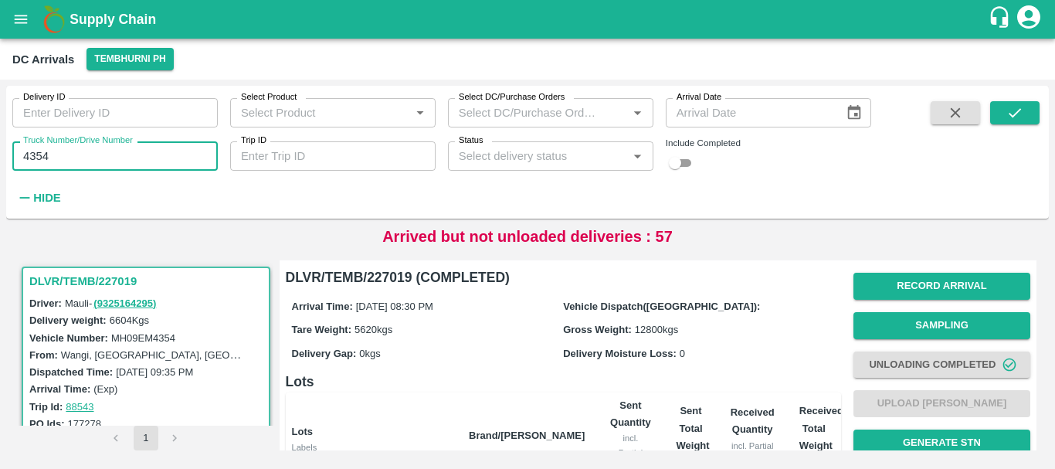
click at [115, 151] on input "4354" at bounding box center [114, 155] width 205 height 29
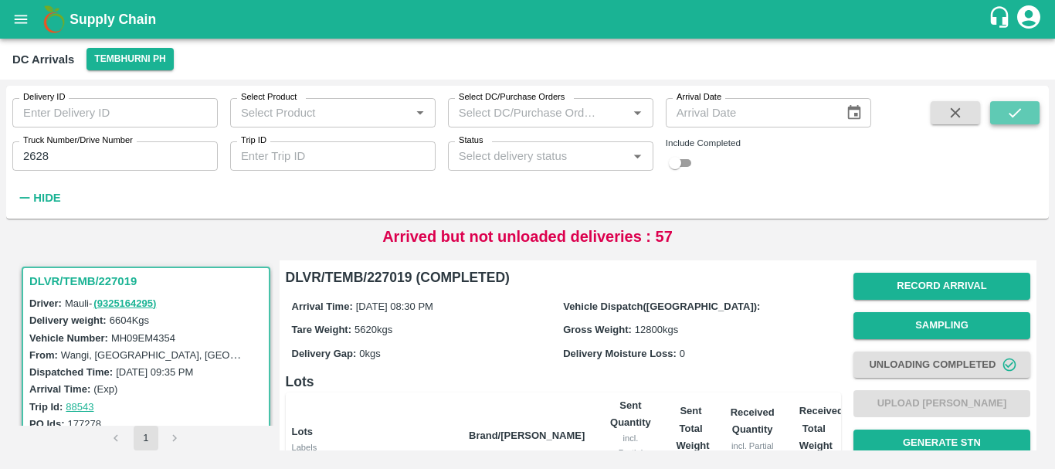
click at [1008, 110] on icon "submit" at bounding box center [1014, 112] width 17 height 17
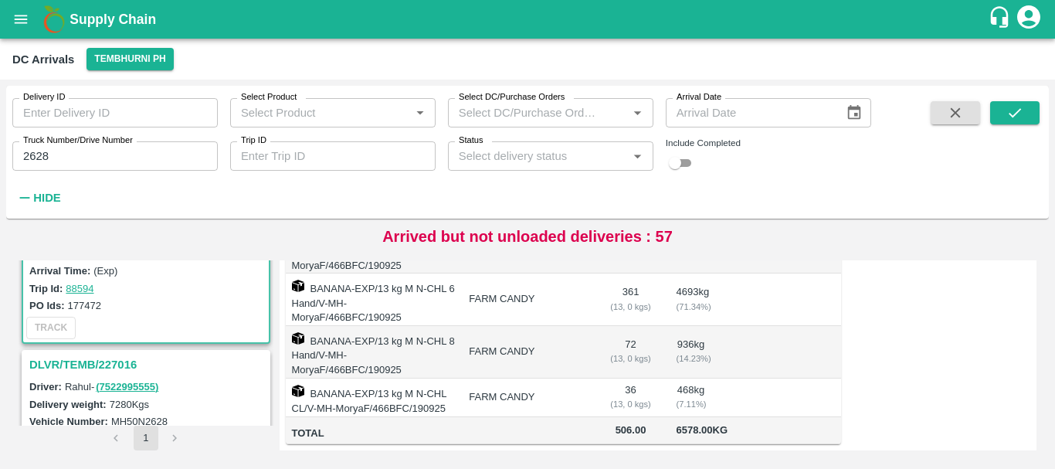
click at [104, 375] on div "DLVR/TEMB/227016" at bounding box center [146, 364] width 246 height 26
click at [97, 367] on h3 "DLVR/TEMB/227016" at bounding box center [148, 364] width 238 height 20
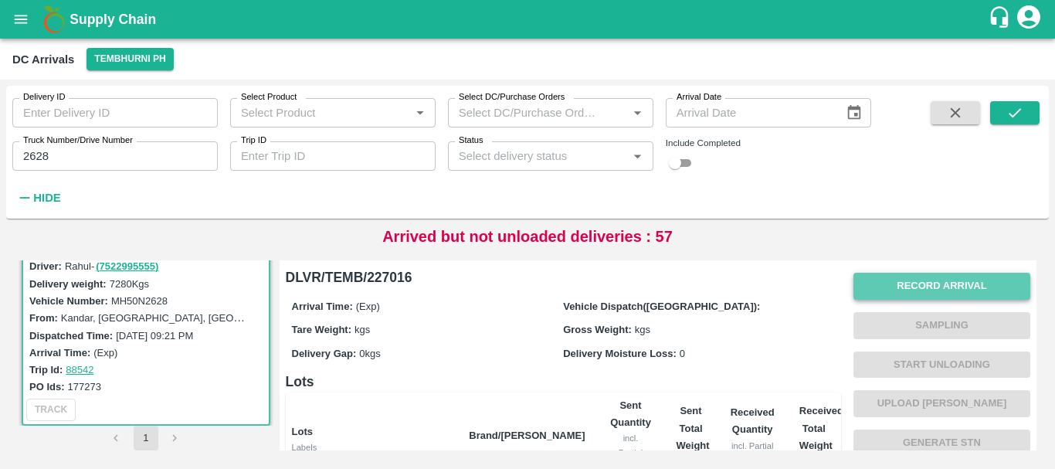
click at [918, 279] on button "Record Arrival" at bounding box center [941, 286] width 177 height 27
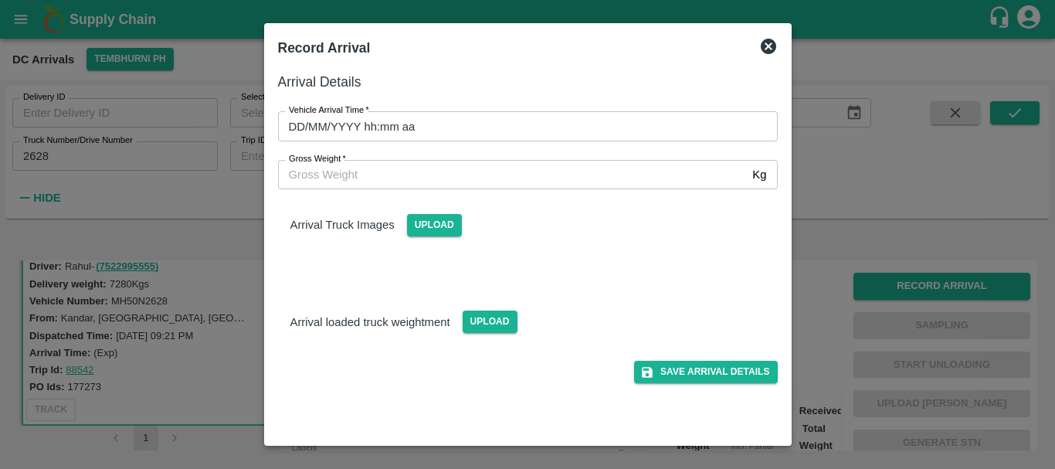
click at [615, 134] on input "DD/MM/YYYY hh:mm aa" at bounding box center [522, 125] width 489 height 29
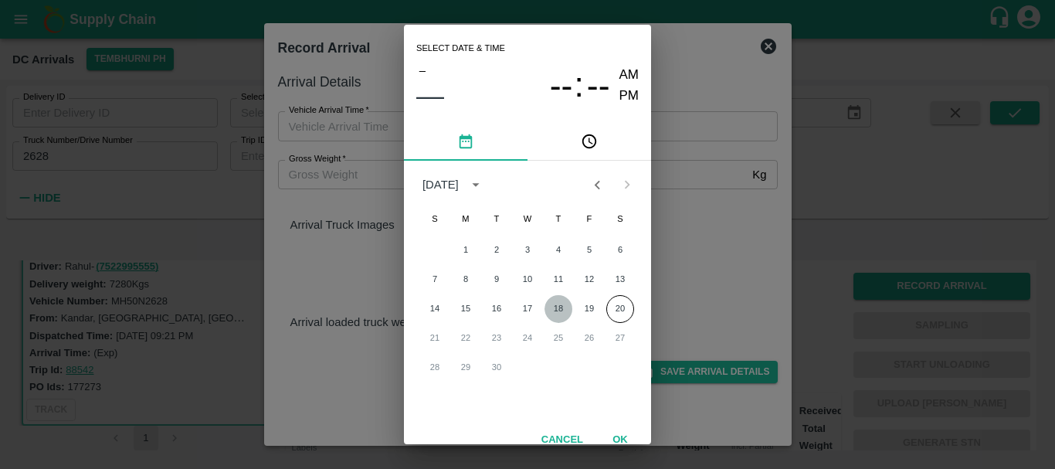
click at [559, 312] on button "18" at bounding box center [558, 309] width 28 height 28
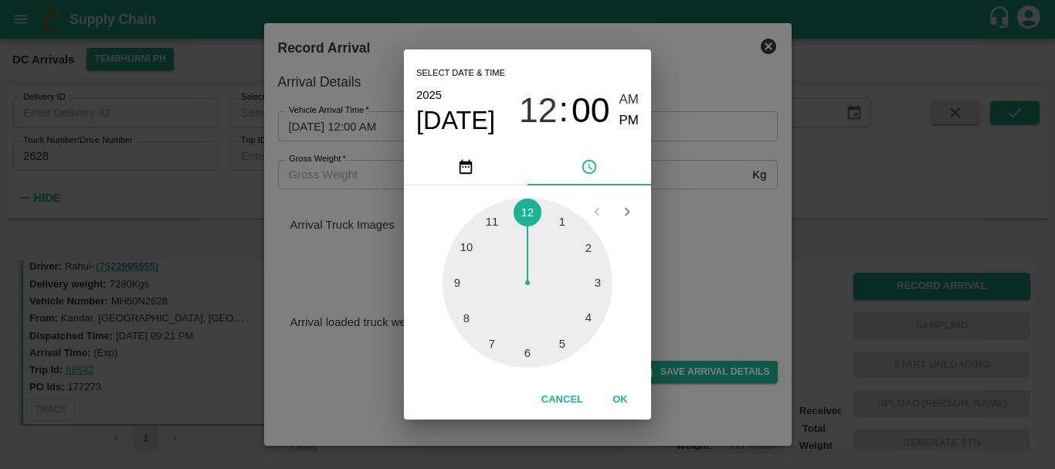
click at [493, 218] on div at bounding box center [527, 283] width 170 height 170
click at [581, 253] on div at bounding box center [527, 283] width 170 height 170
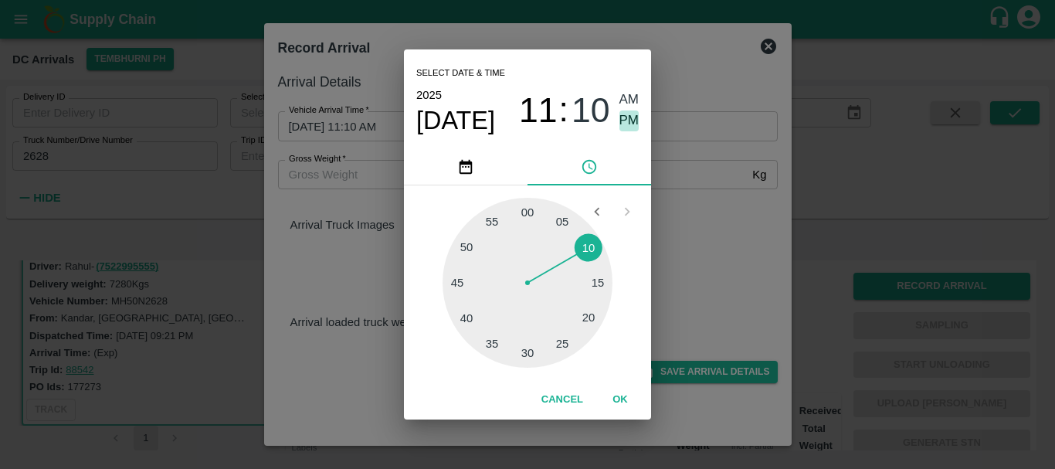
click at [632, 120] on span "PM" at bounding box center [629, 120] width 20 height 21
click at [703, 265] on div "Select date & time [DATE] 11 : 10 AM PM 05 10 15 20 25 30 35 40 45 50 55 00 Can…" at bounding box center [527, 234] width 1055 height 469
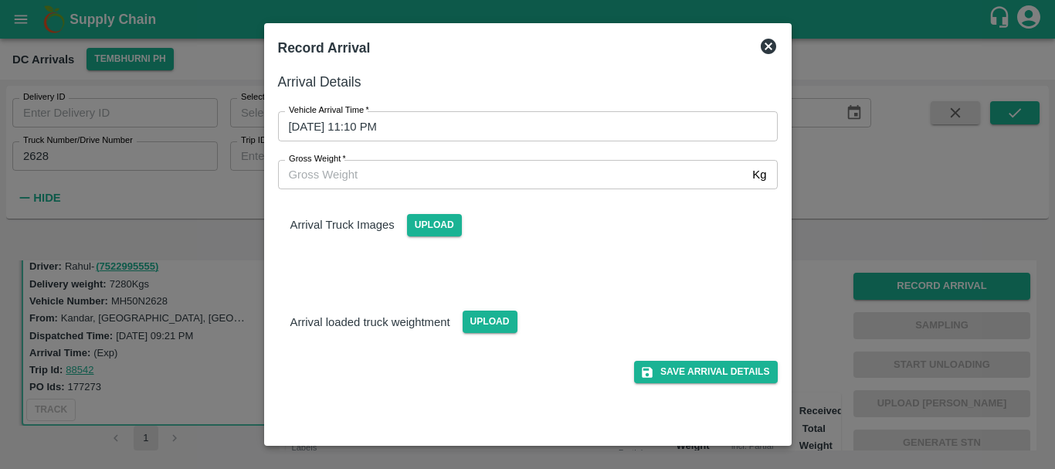
click at [512, 235] on div "Arrival Truck Images Upload" at bounding box center [528, 212] width 524 height 47
click at [435, 226] on span "Upload" at bounding box center [434, 225] width 55 height 22
click at [0, 0] on input "Upload" at bounding box center [0, 0] width 0 height 0
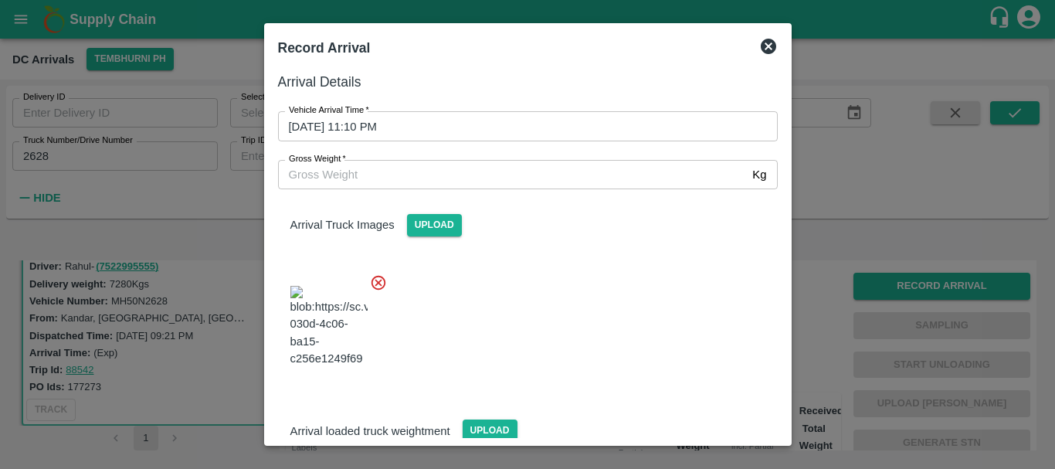
scroll to position [117, 0]
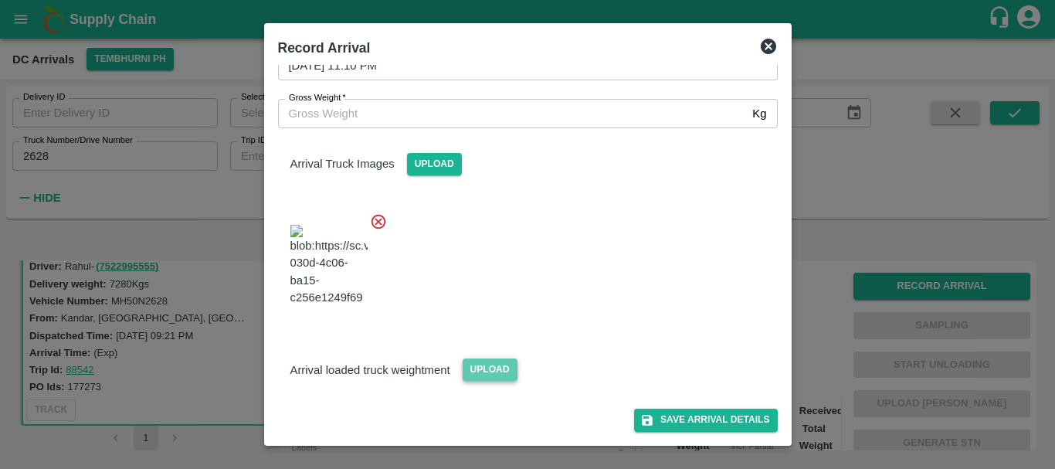
click at [487, 361] on span "Upload" at bounding box center [489, 369] width 55 height 22
click at [0, 0] on input "Upload" at bounding box center [0, 0] width 0 height 0
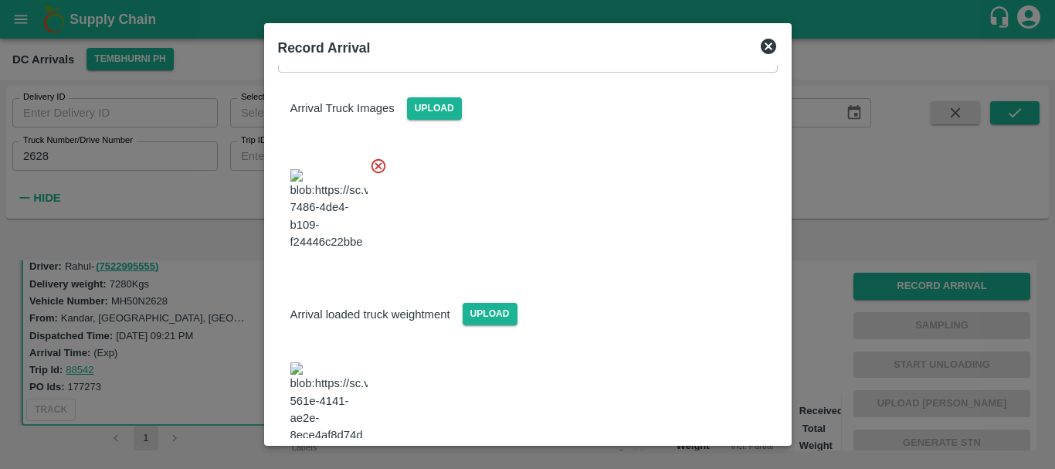
scroll to position [294, 0]
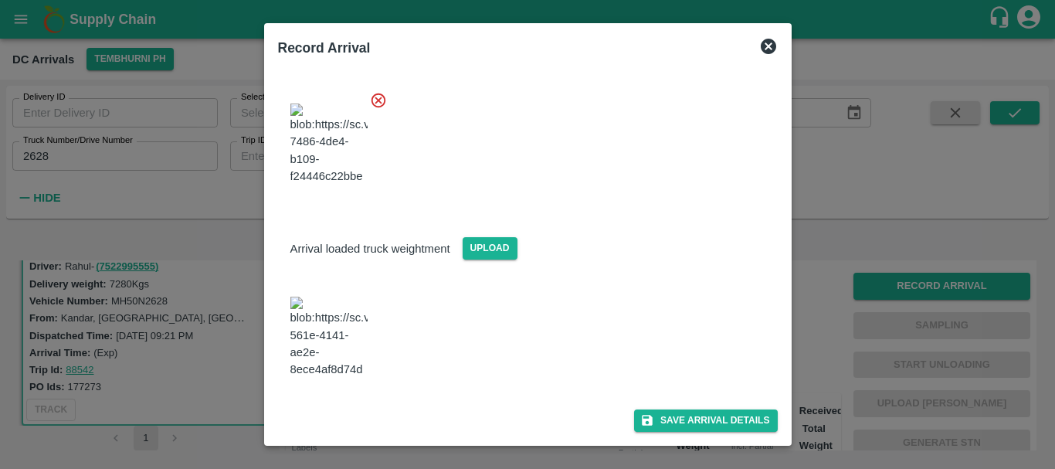
click at [312, 333] on img at bounding box center [328, 336] width 77 height 81
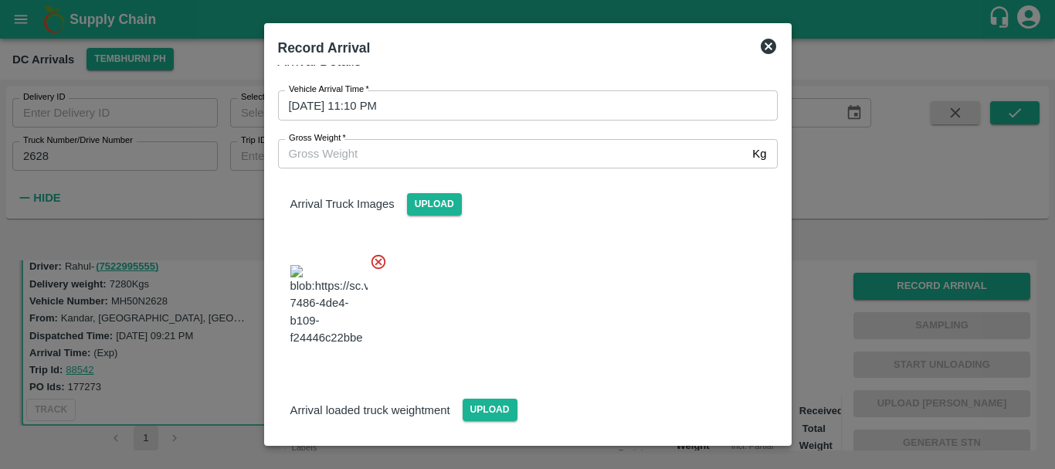
scroll to position [0, 0]
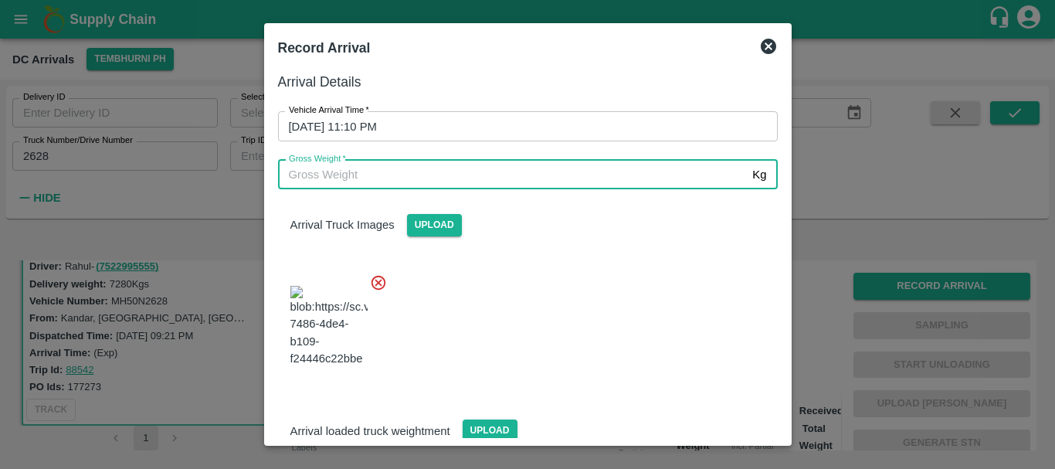
click at [464, 168] on input "Gross Weight   *" at bounding box center [512, 174] width 469 height 29
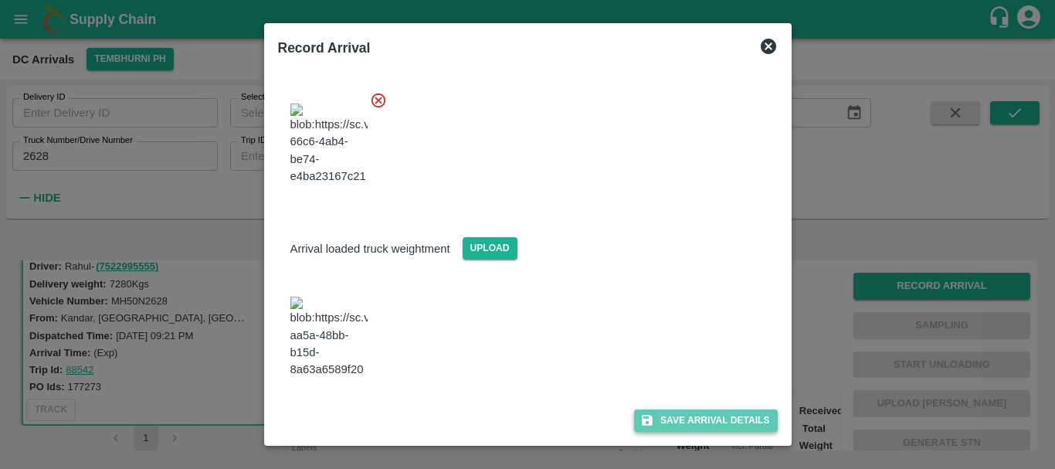
click at [653, 416] on button "Save Arrival Details" at bounding box center [705, 420] width 143 height 22
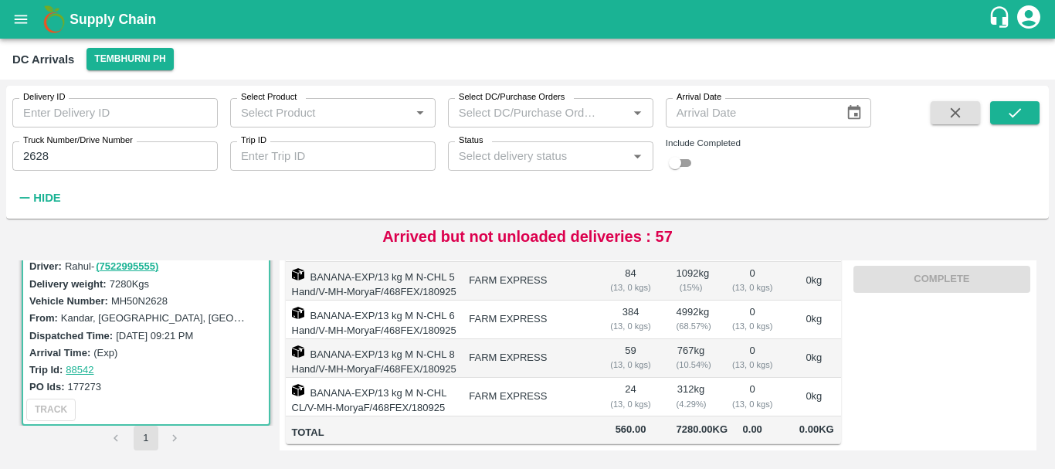
scroll to position [0, 0]
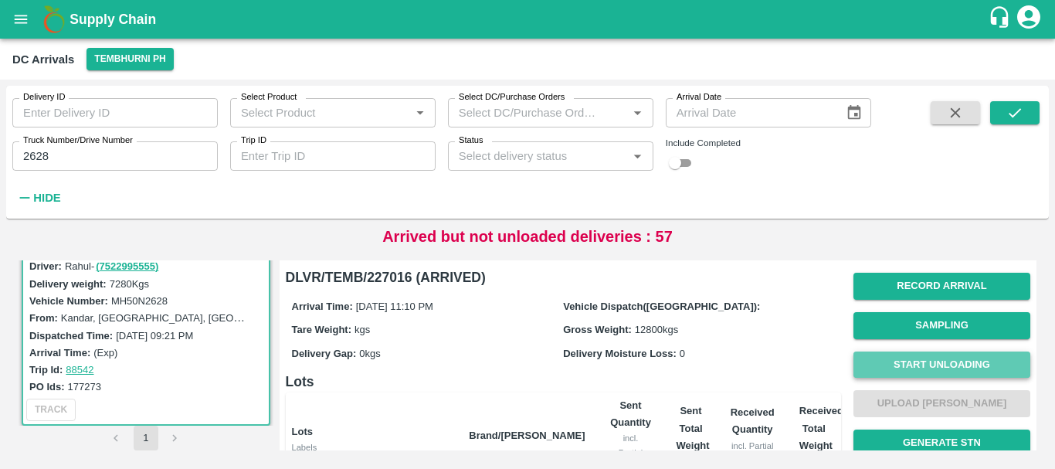
click at [913, 370] on button "Start Unloading" at bounding box center [941, 364] width 177 height 27
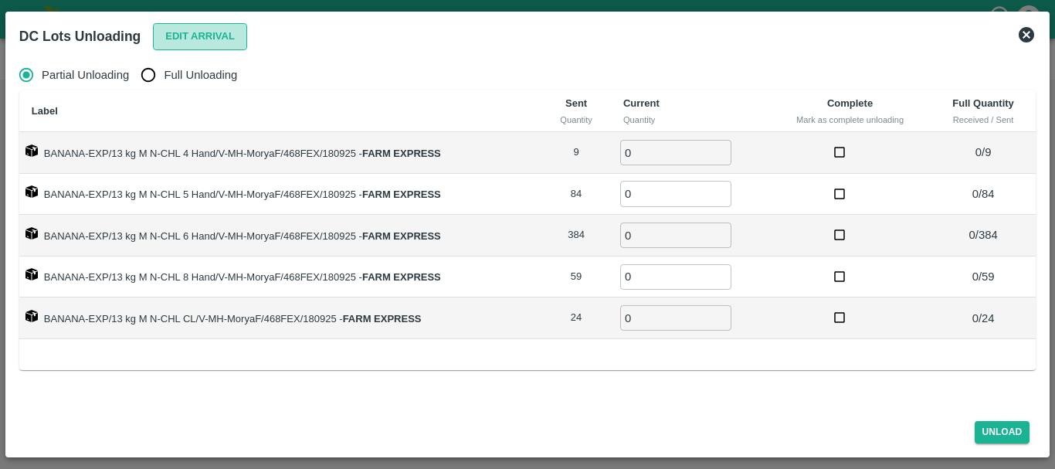
click at [211, 35] on button "Edit Arrival" at bounding box center [200, 36] width 94 height 27
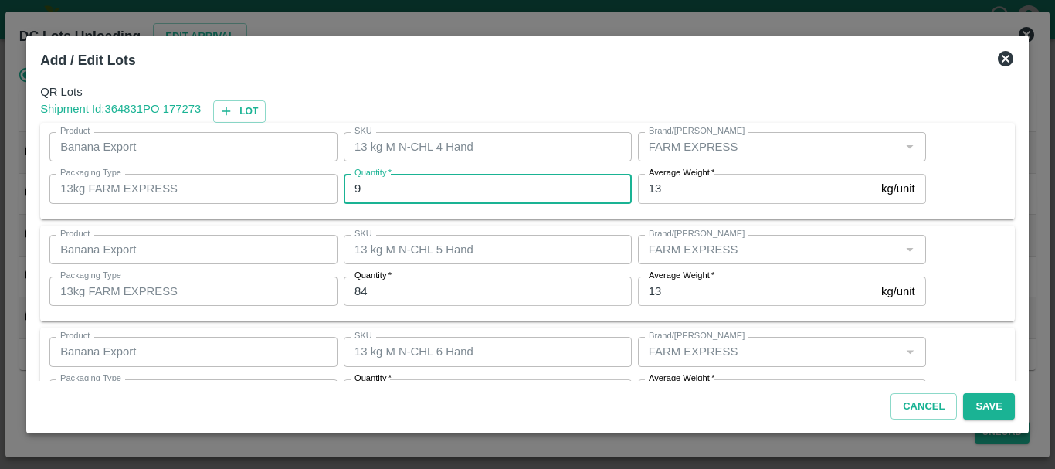
click at [371, 195] on input "9" at bounding box center [488, 188] width 288 height 29
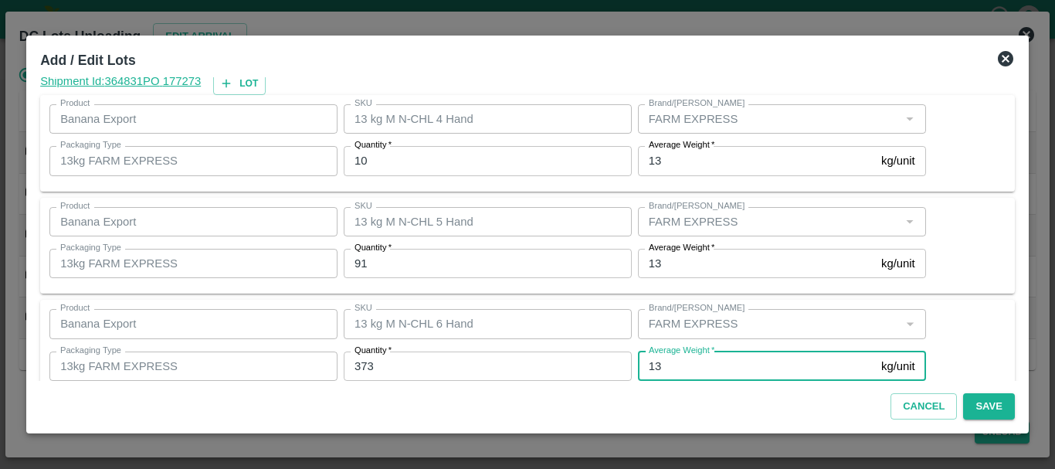
scroll to position [261, 0]
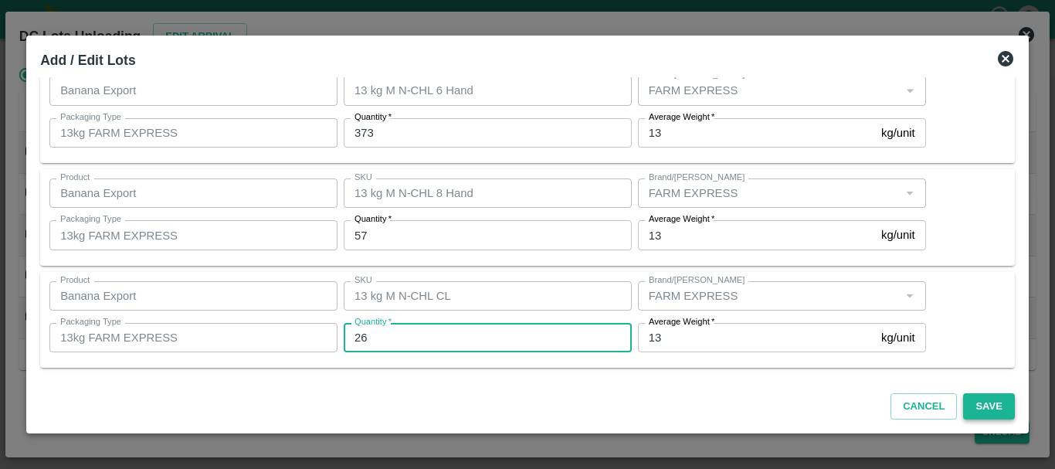
click at [971, 408] on button "Save" at bounding box center [988, 406] width 51 height 27
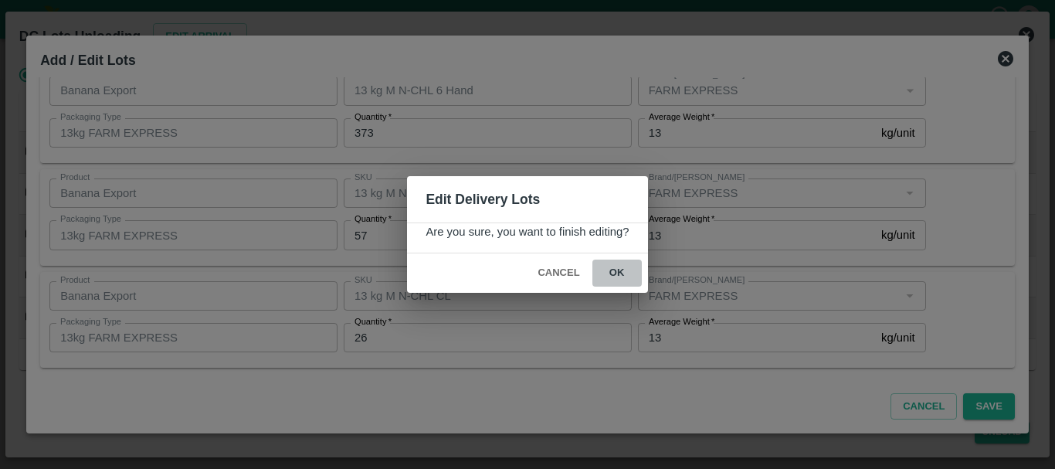
click at [612, 281] on button "ok" at bounding box center [616, 272] width 49 height 27
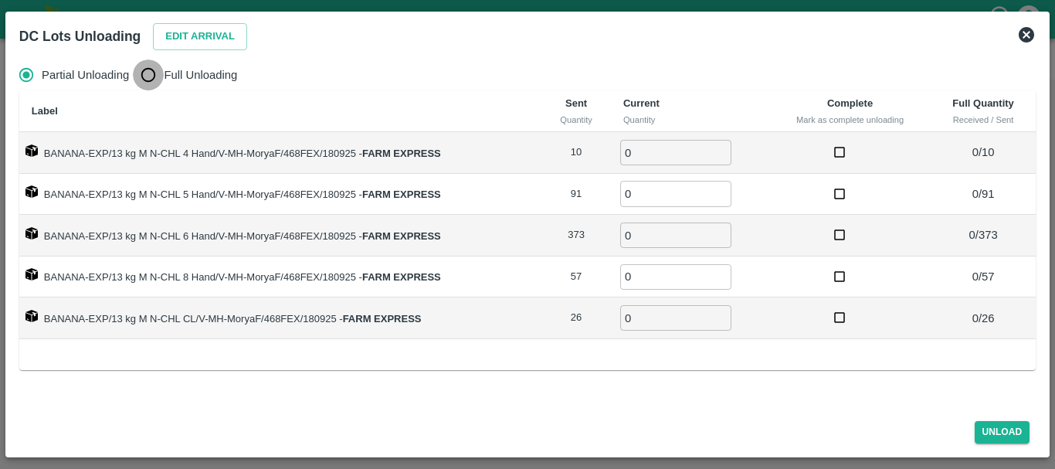
click at [139, 79] on input "Full Unloading" at bounding box center [148, 74] width 31 height 31
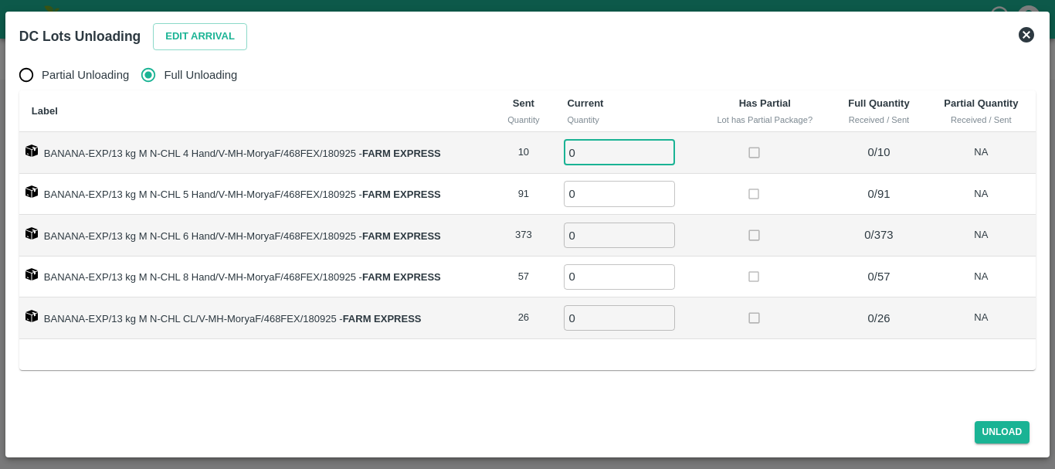
click at [615, 147] on input "0" at bounding box center [619, 152] width 111 height 25
click at [990, 435] on button "Unload" at bounding box center [1002, 432] width 56 height 22
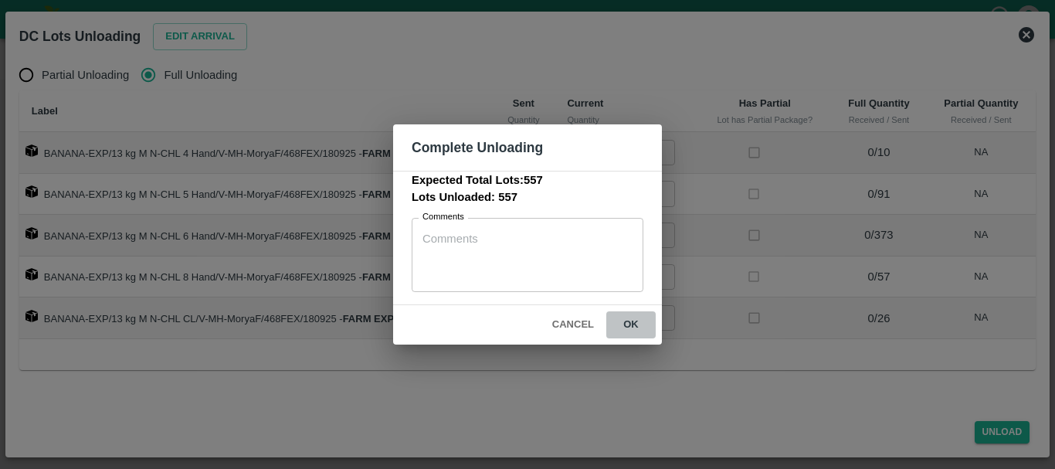
click at [632, 328] on button "ok" at bounding box center [630, 324] width 49 height 27
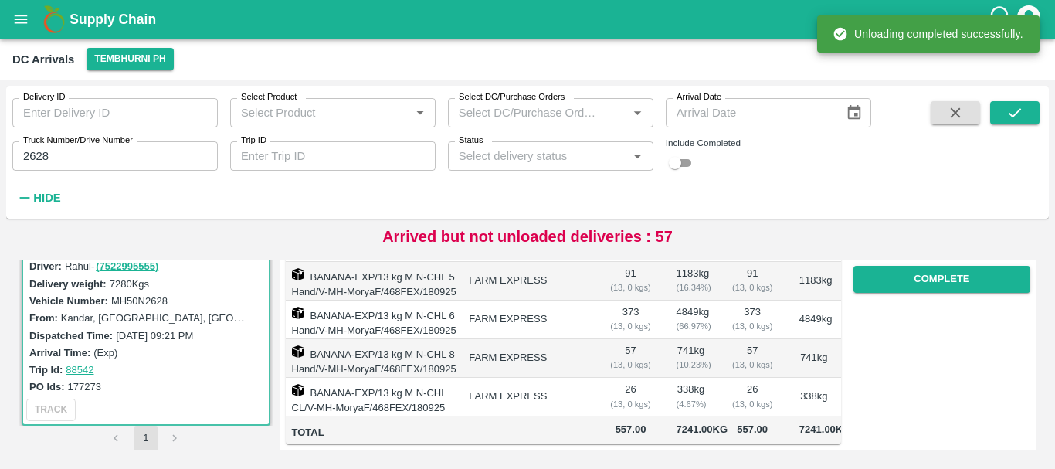
scroll to position [0, 0]
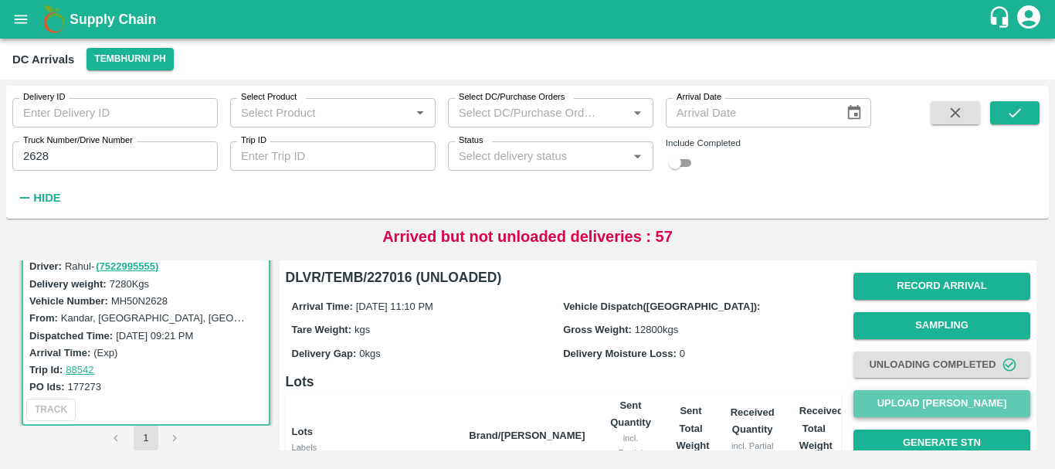
click at [895, 407] on button "Upload [PERSON_NAME]" at bounding box center [941, 403] width 177 height 27
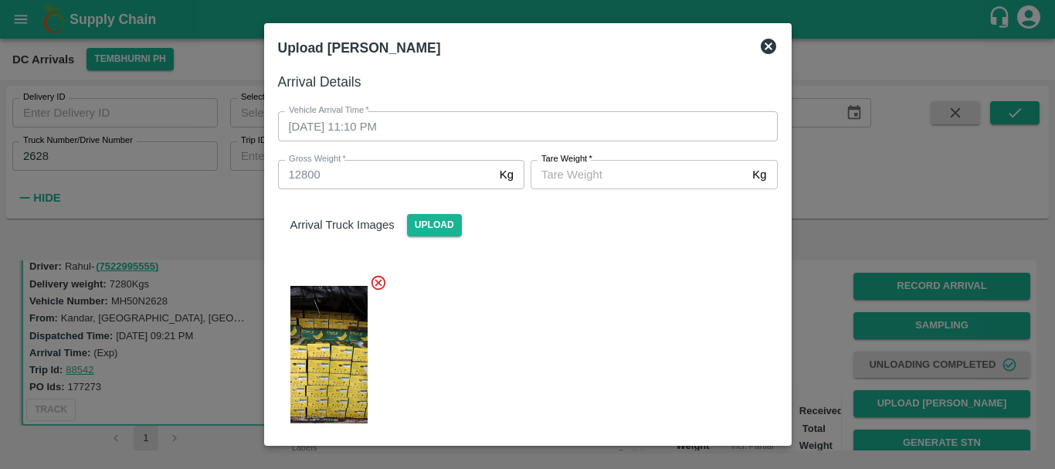
click at [590, 190] on div "Arrival Truck Images Upload" at bounding box center [528, 212] width 524 height 47
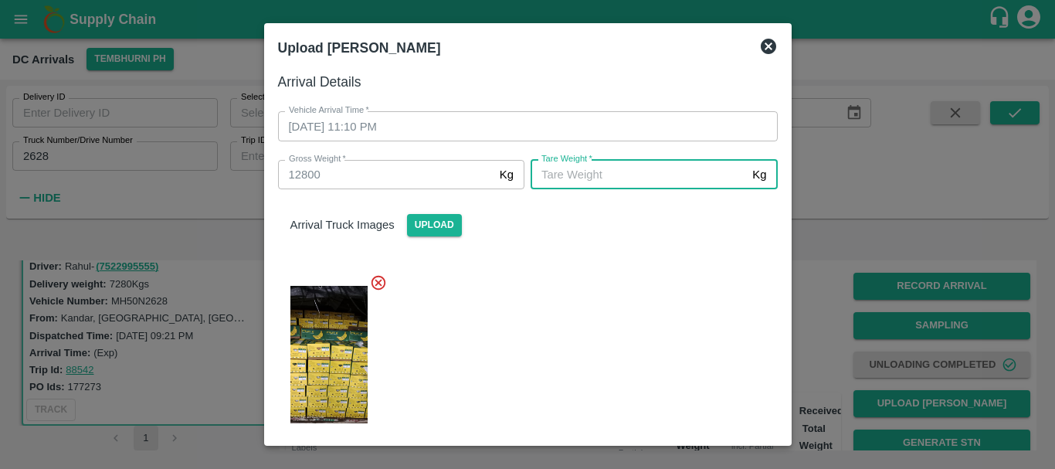
click at [567, 178] on input "[PERSON_NAME]   *" at bounding box center [637, 174] width 215 height 29
click at [523, 303] on div at bounding box center [522, 350] width 512 height 178
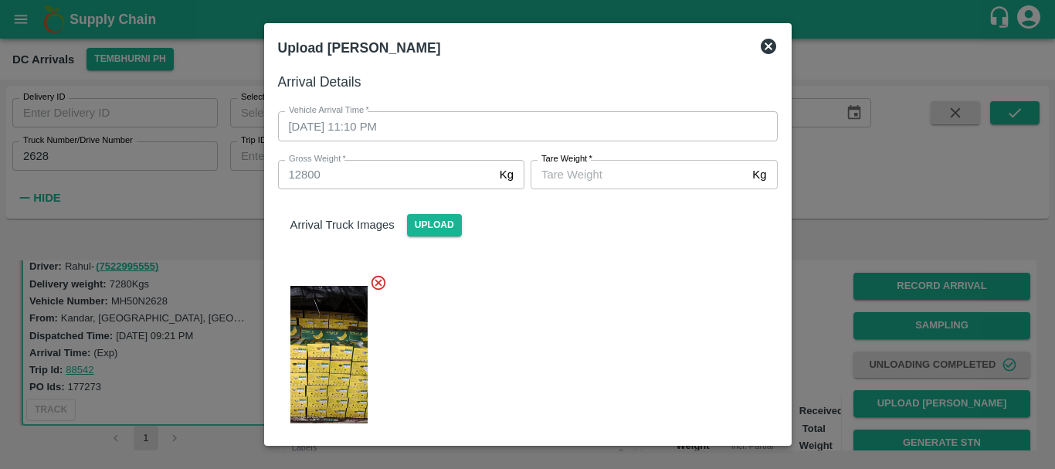
scroll to position [294, 0]
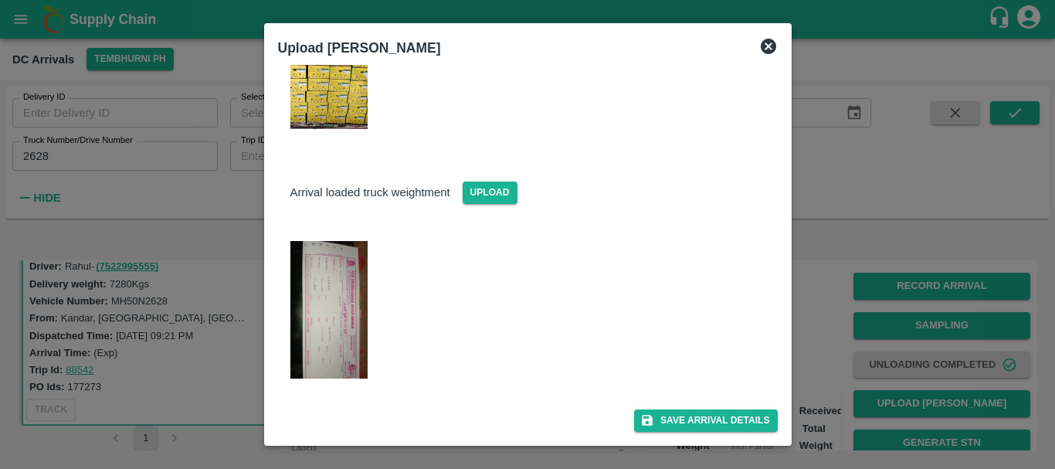
click at [328, 299] on img at bounding box center [328, 309] width 77 height 137
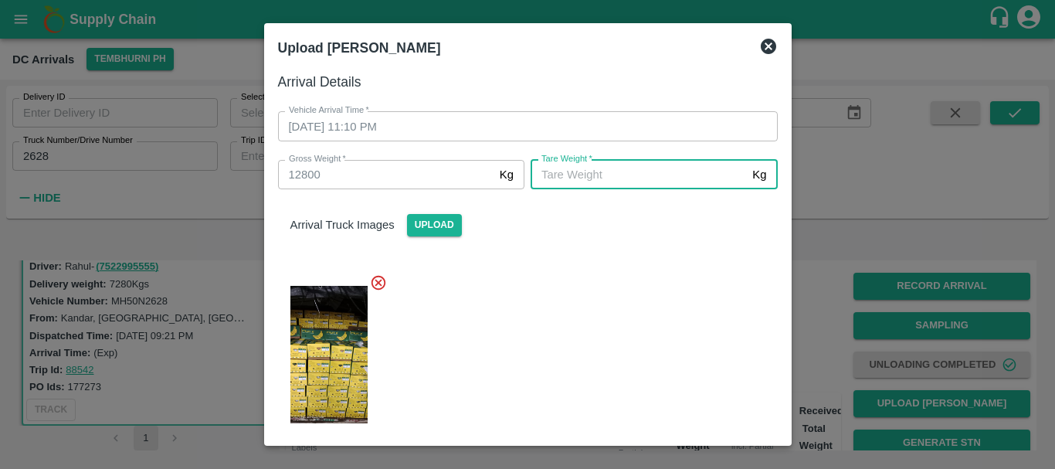
click at [559, 175] on input "[PERSON_NAME]   *" at bounding box center [637, 174] width 215 height 29
click at [597, 291] on div at bounding box center [522, 350] width 512 height 178
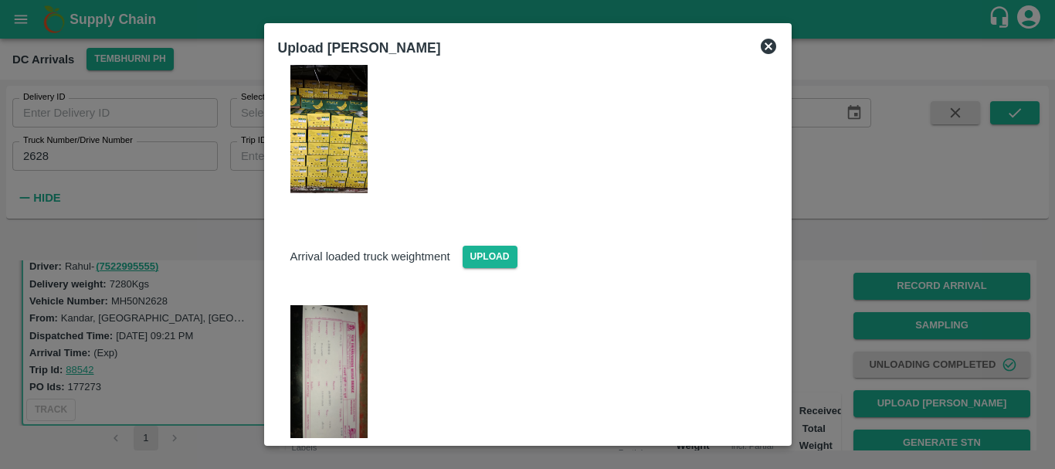
scroll to position [294, 0]
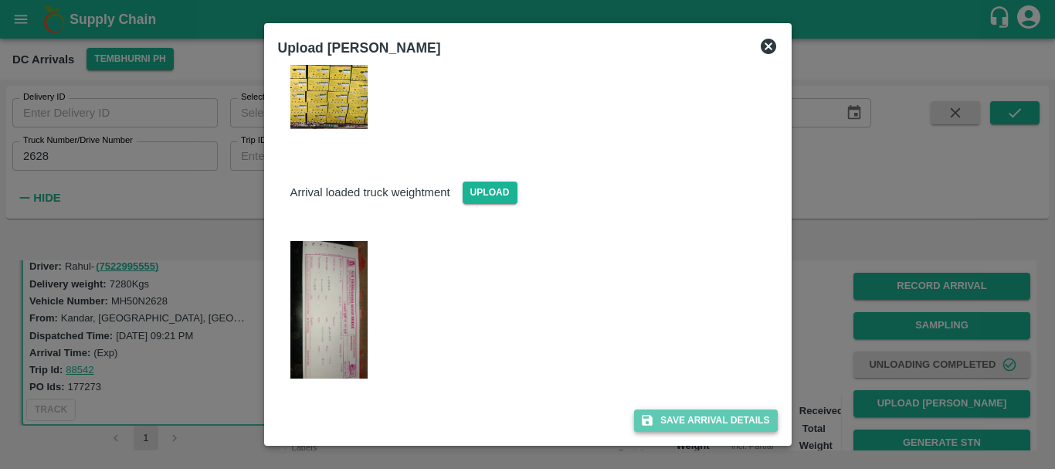
click at [690, 428] on button "Save Arrival Details" at bounding box center [705, 420] width 143 height 22
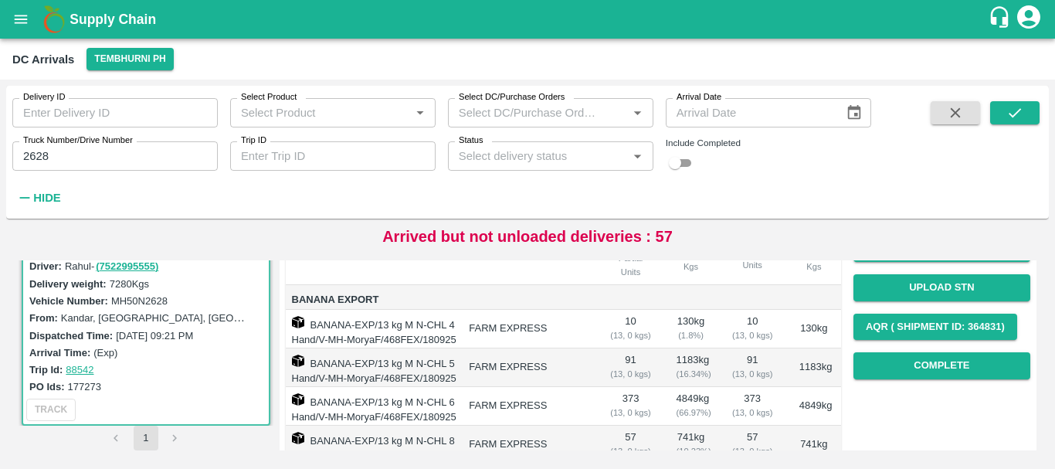
scroll to position [180, 0]
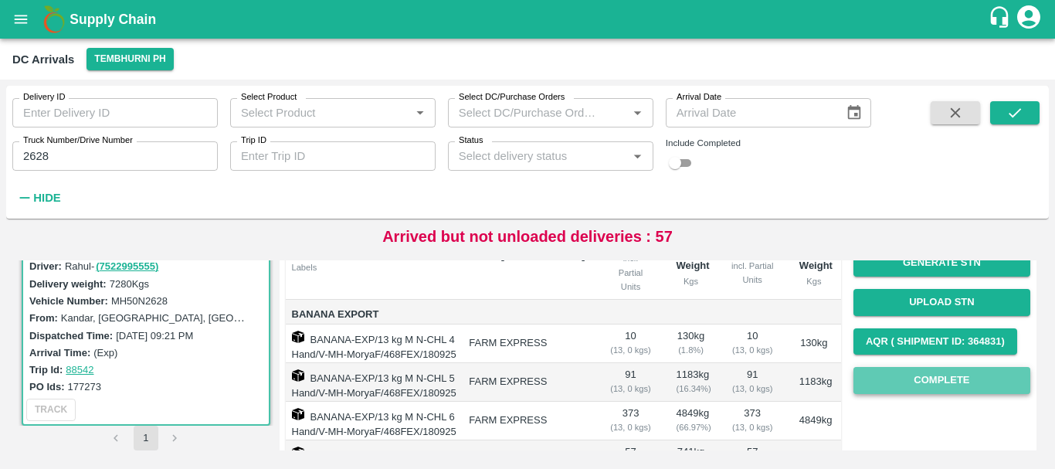
click at [889, 372] on button "Complete" at bounding box center [941, 380] width 177 height 27
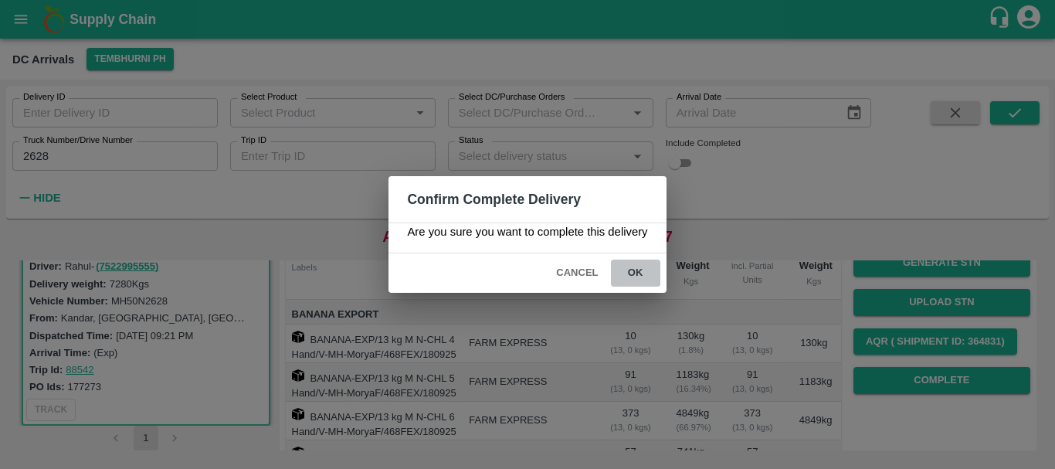
click at [638, 265] on button "ok" at bounding box center [635, 272] width 49 height 27
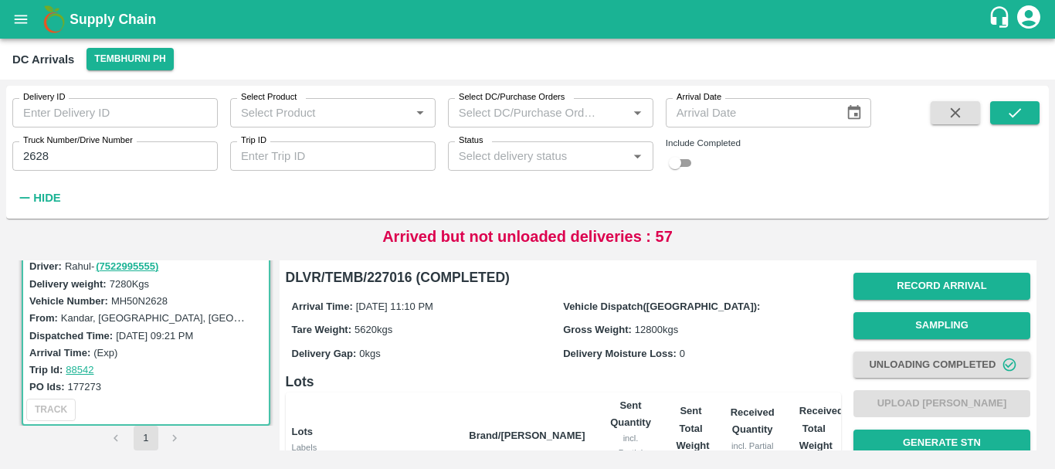
scroll to position [365, 0]
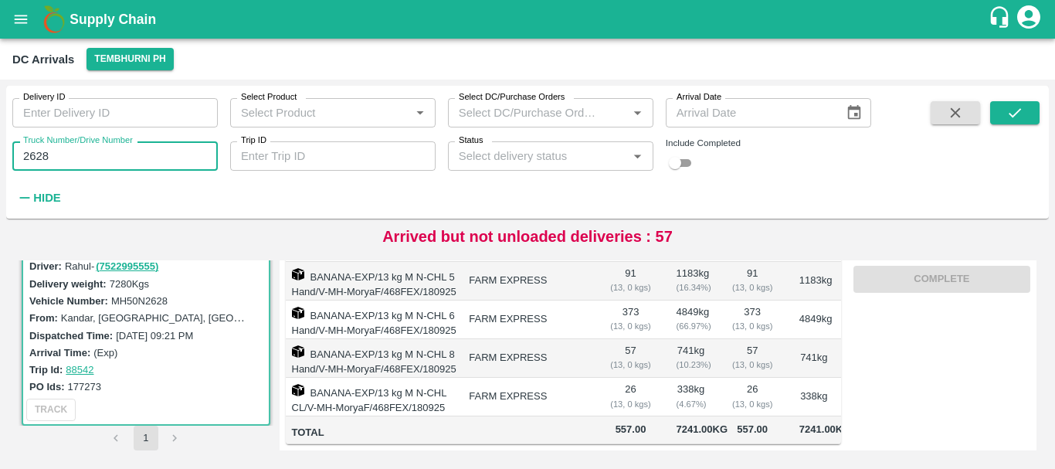
click at [93, 156] on input "2628" at bounding box center [114, 155] width 205 height 29
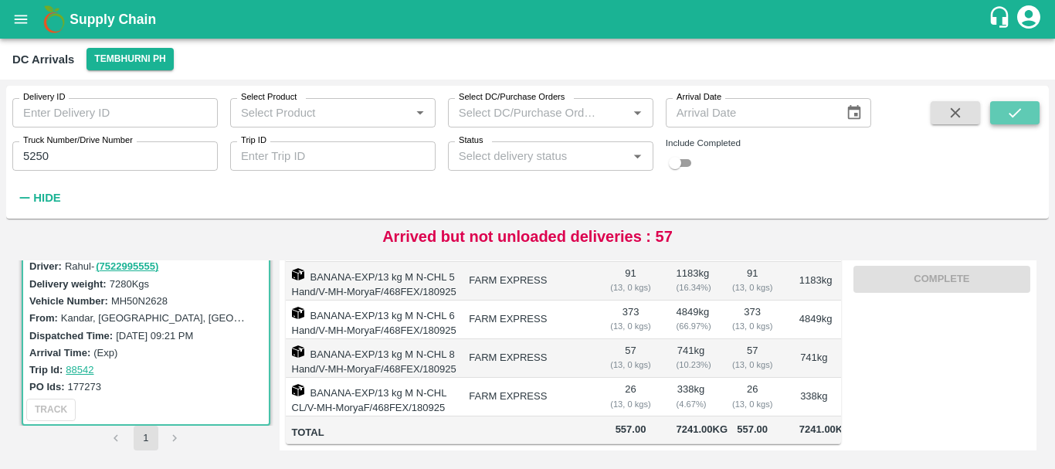
click at [1015, 118] on icon "submit" at bounding box center [1014, 112] width 17 height 17
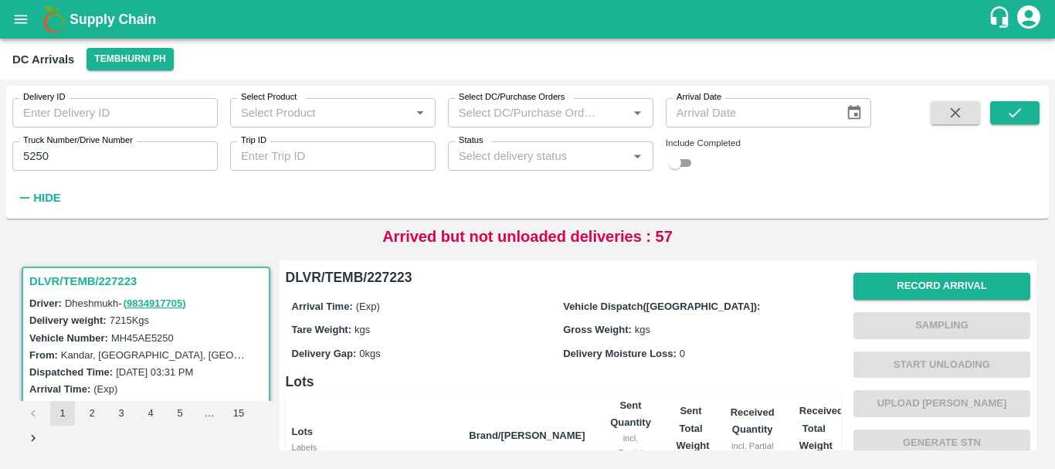
click at [102, 281] on h3 "DLVR/TEMB/227223" at bounding box center [148, 281] width 238 height 20
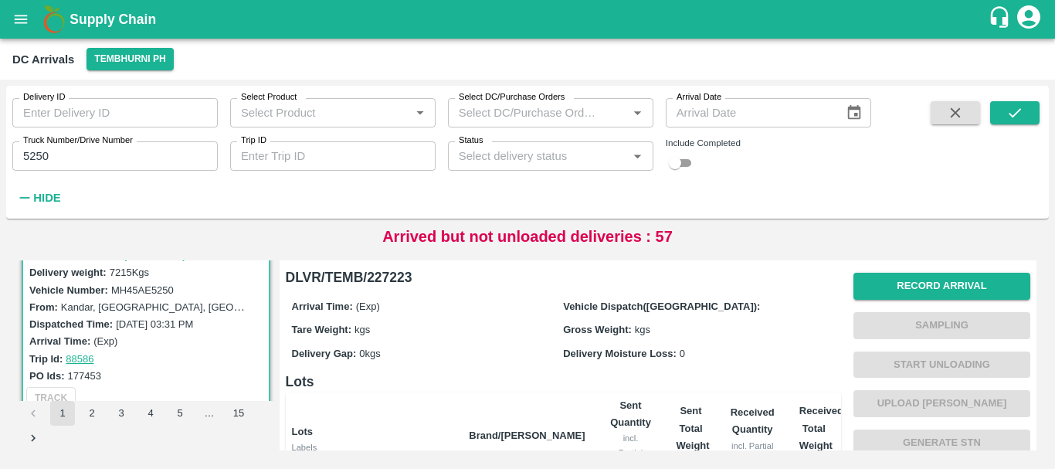
scroll to position [34, 0]
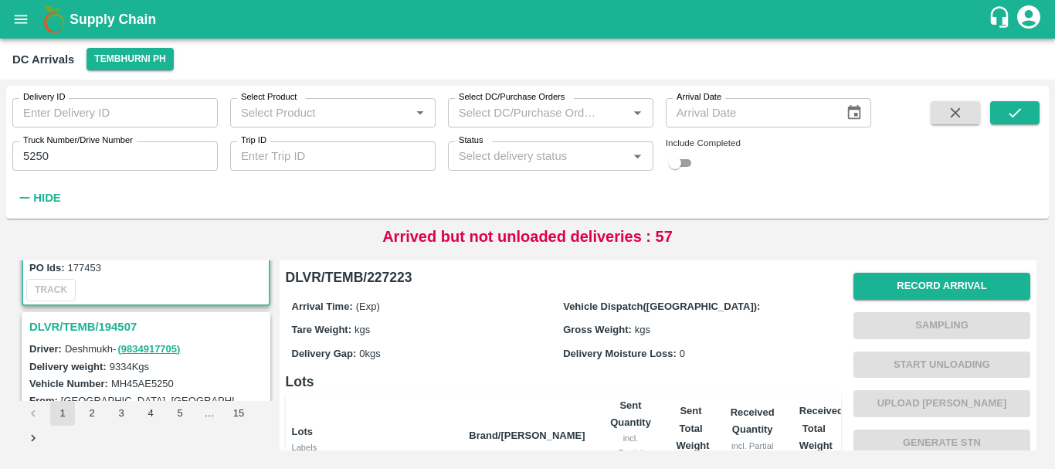
click at [116, 326] on h3 "DLVR/TEMB/194507" at bounding box center [148, 327] width 238 height 20
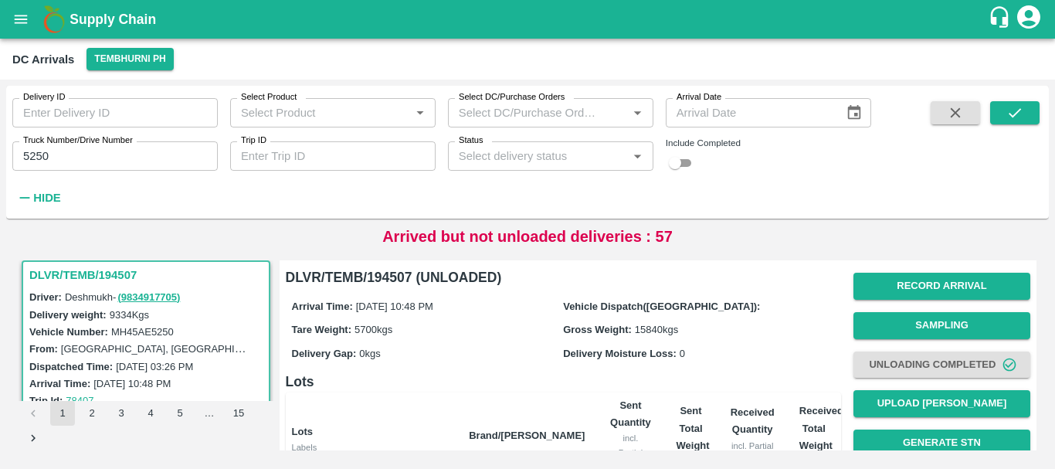
scroll to position [15, 0]
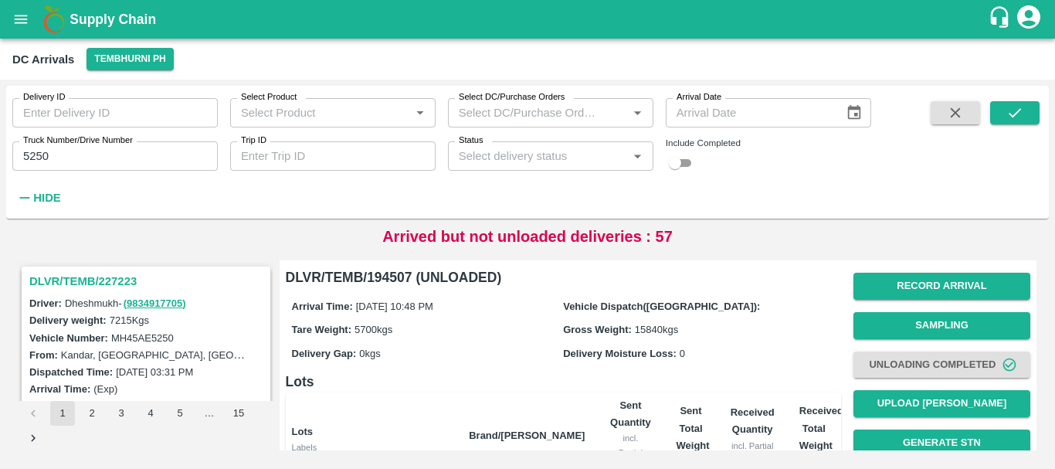
click at [106, 275] on h3 "DLVR/TEMB/227223" at bounding box center [148, 281] width 238 height 20
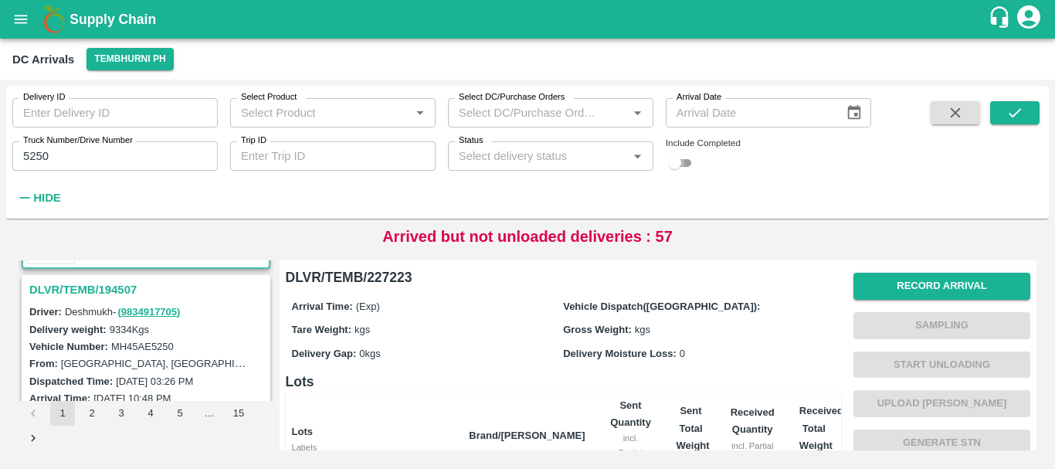
click at [694, 158] on input "checkbox" at bounding box center [675, 163] width 56 height 19
click at [628, 159] on icon "Open" at bounding box center [636, 155] width 17 height 17
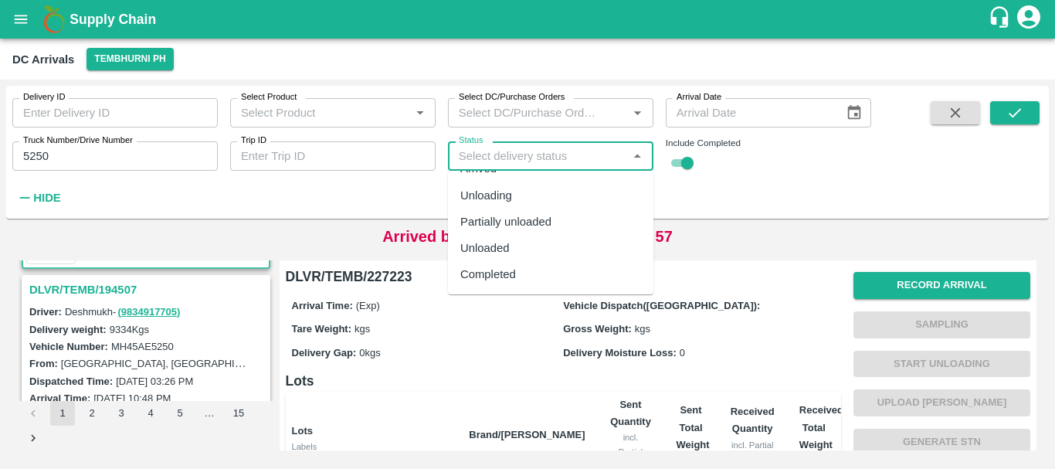
click at [497, 273] on div "Completed" at bounding box center [488, 274] width 56 height 17
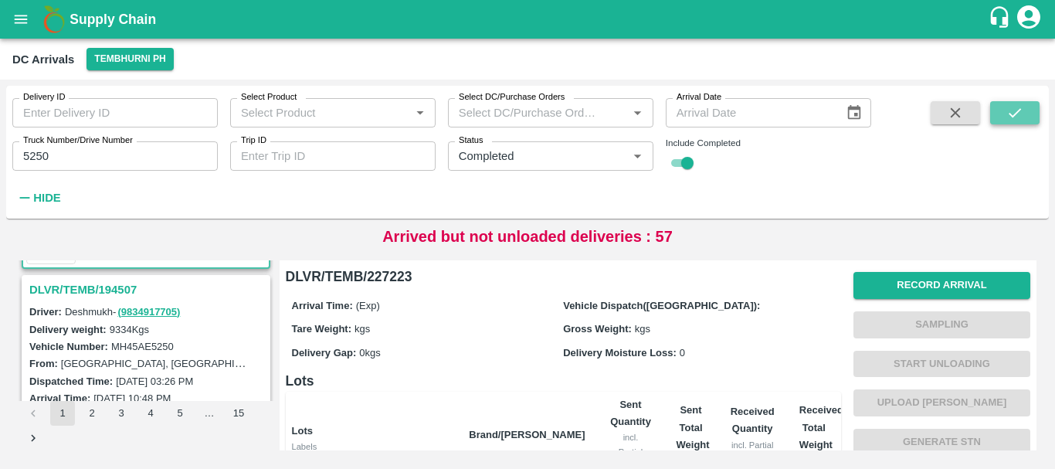
click at [1021, 104] on icon "submit" at bounding box center [1014, 112] width 17 height 17
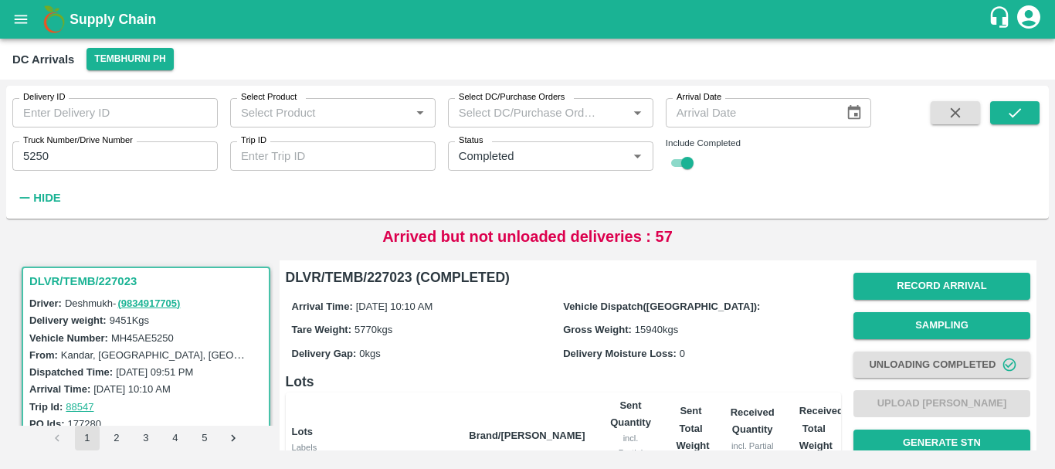
click at [66, 146] on label "Truck Number/Drive Number" at bounding box center [78, 140] width 110 height 12
click at [66, 146] on input "5250" at bounding box center [114, 155] width 205 height 29
click at [66, 146] on label "Truck Number/Drive Number" at bounding box center [78, 140] width 110 height 12
click at [66, 146] on input "5250" at bounding box center [114, 155] width 205 height 29
click at [1019, 113] on icon "submit" at bounding box center [1014, 112] width 17 height 17
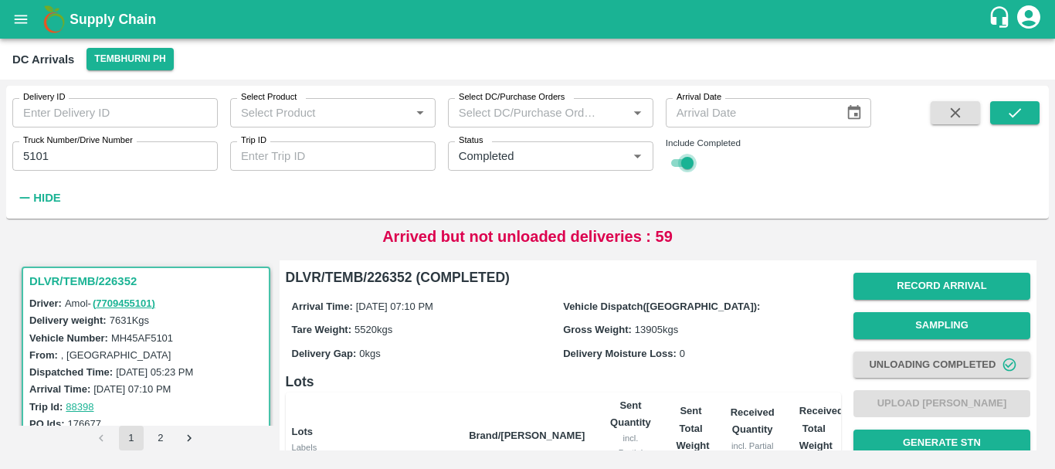
click at [684, 164] on input "checkbox" at bounding box center [687, 163] width 56 height 19
click at [614, 158] on icon "Clear" at bounding box center [618, 156] width 15 height 15
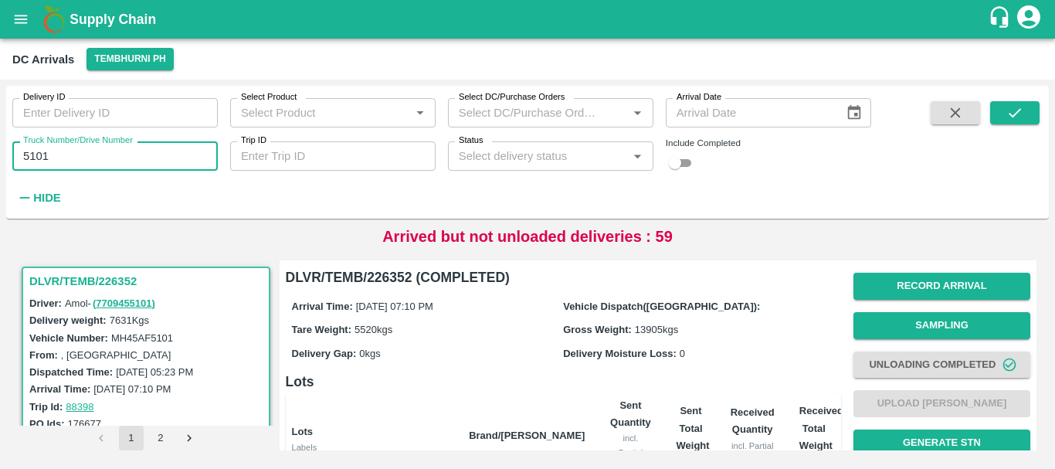
click at [99, 163] on input "5101" at bounding box center [114, 155] width 205 height 29
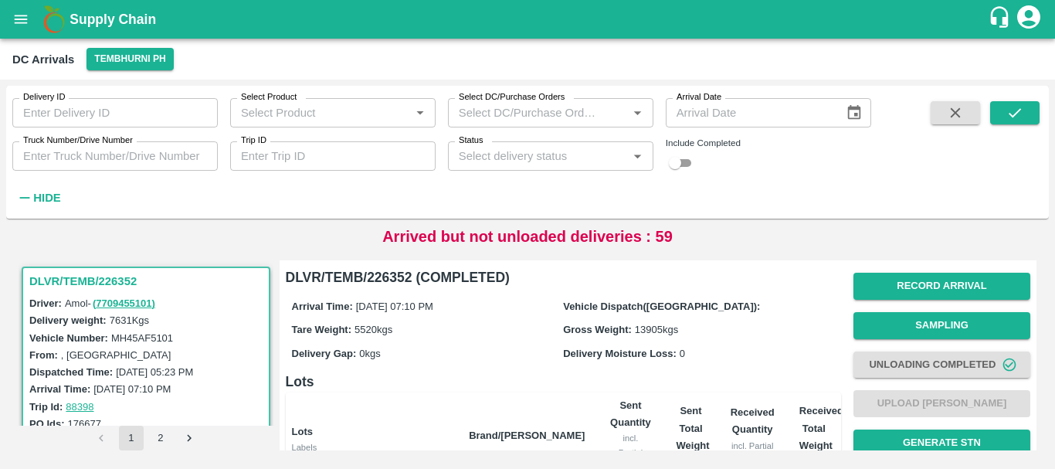
click at [888, 150] on div "Delivery ID Delivery ID Select Product Select Product   * Select DC/Purchase Or…" at bounding box center [527, 152] width 1042 height 120
click at [751, 179] on div "Delivery ID Delivery ID Select Product Select Product   * Select DC/Purchase Or…" at bounding box center [435, 148] width 871 height 125
click at [132, 148] on input "Truck Number/Drive Number" at bounding box center [114, 155] width 205 height 29
click at [1021, 121] on icon "submit" at bounding box center [1014, 112] width 17 height 17
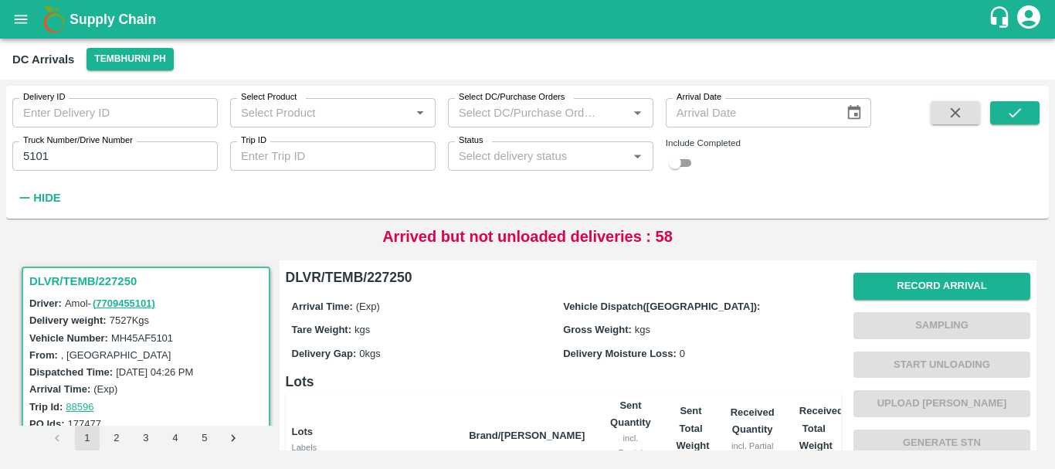
click at [734, 376] on h6 "Lots" at bounding box center [563, 382] width 555 height 22
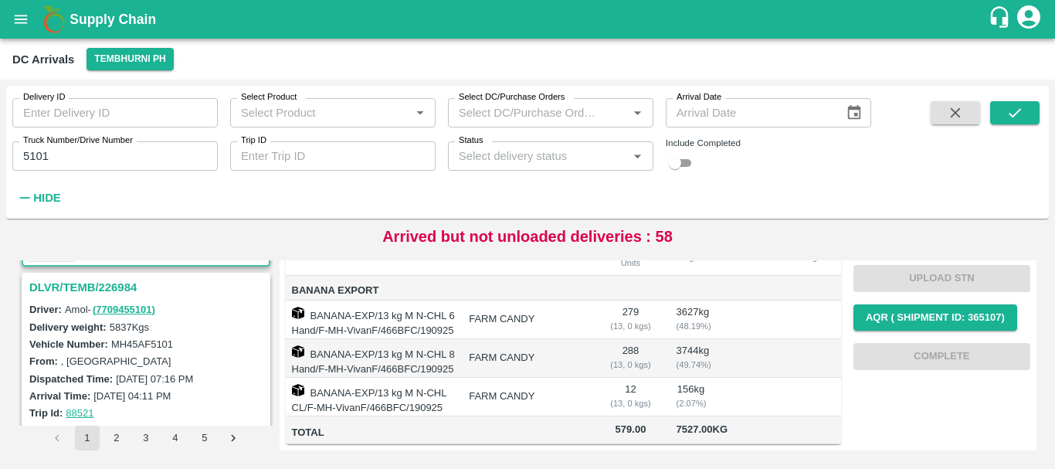
scroll to position [192, 0]
click at [104, 287] on h3 "DLVR/TEMB/226984" at bounding box center [148, 290] width 238 height 20
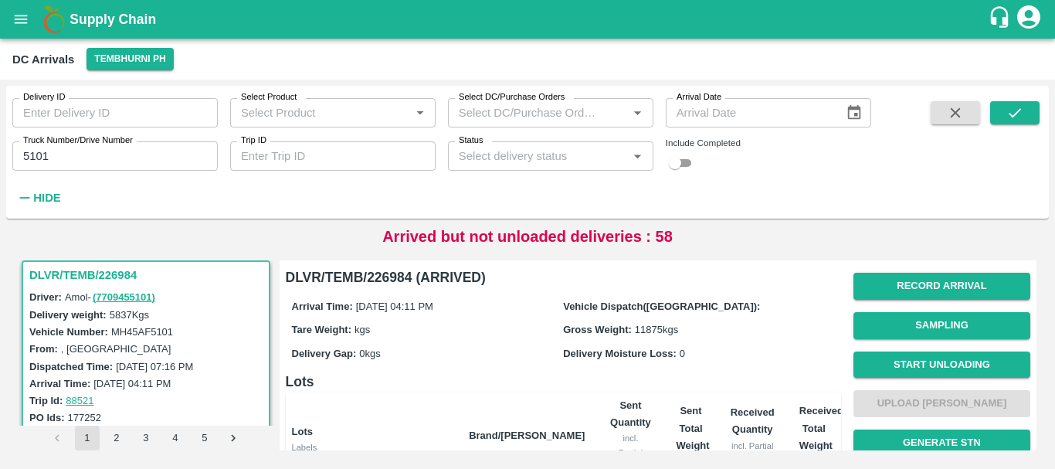
scroll to position [259, 0]
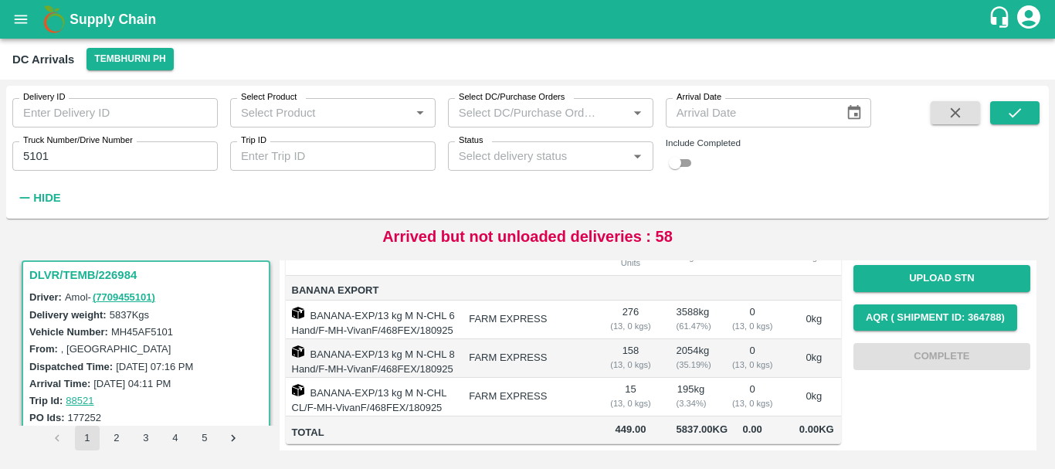
click at [575, 381] on td "FARM EXPRESS" at bounding box center [526, 397] width 141 height 39
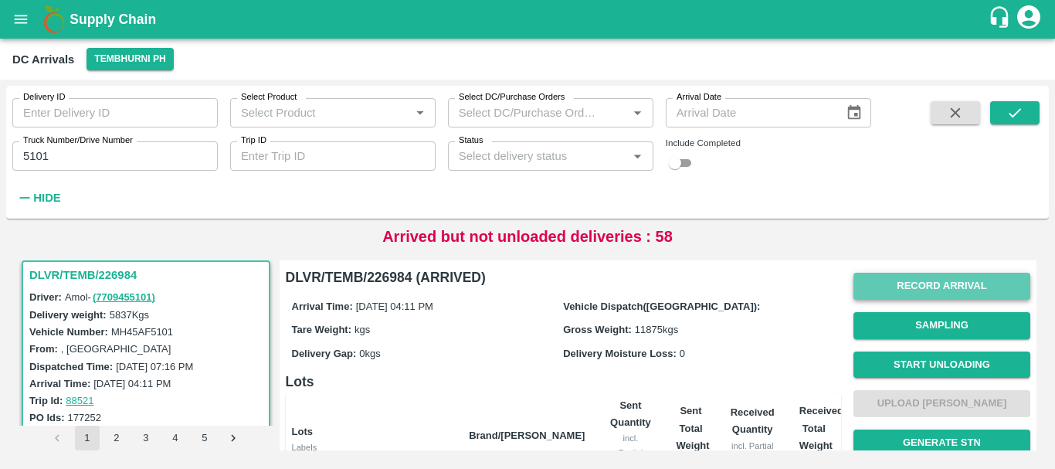
click at [903, 276] on button "Record Arrival" at bounding box center [941, 286] width 177 height 27
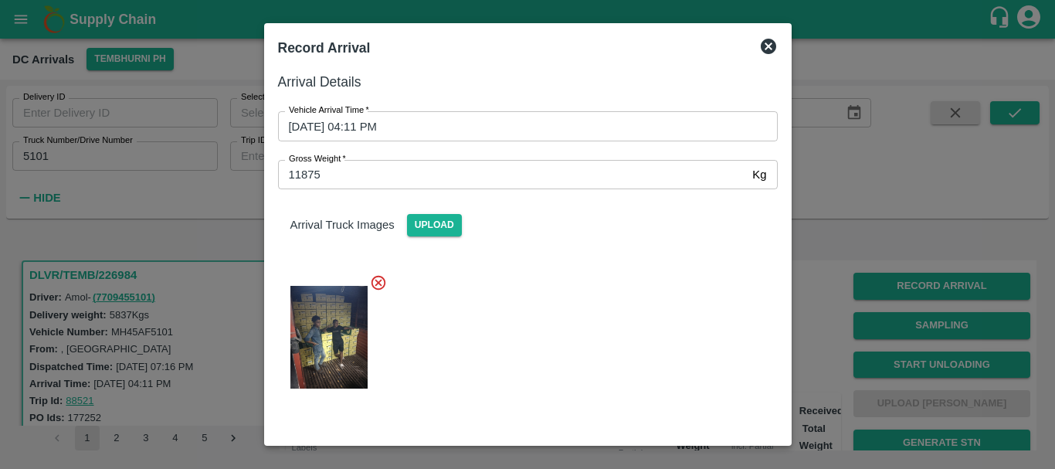
click at [820, 284] on div at bounding box center [527, 234] width 1055 height 469
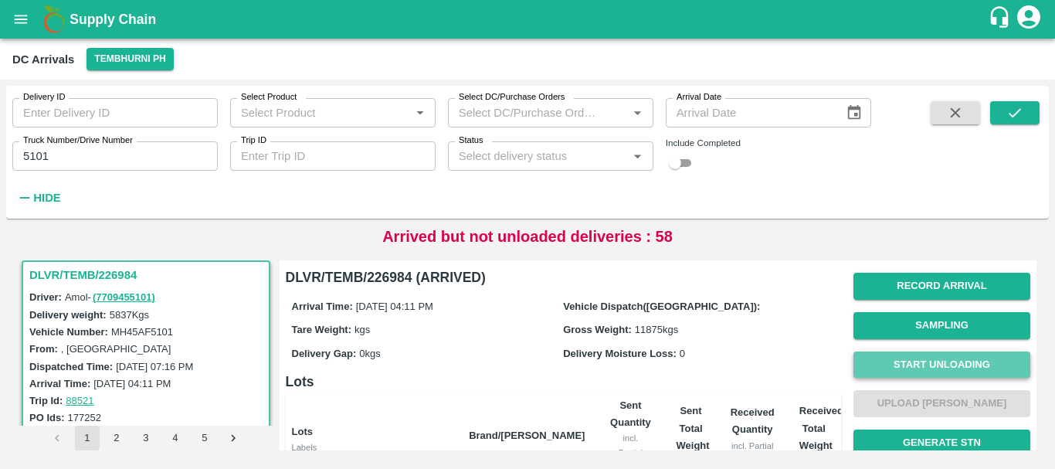
click at [886, 361] on button "Start Unloading" at bounding box center [941, 364] width 177 height 27
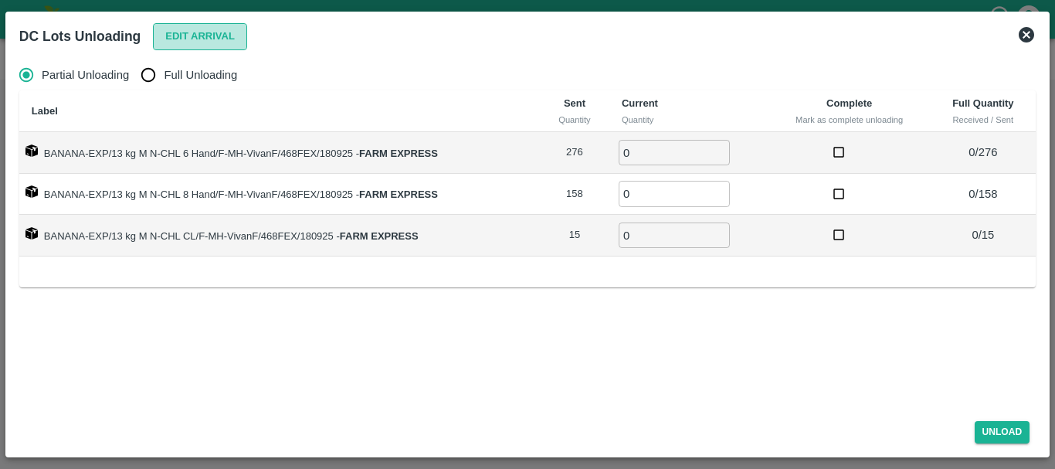
click at [167, 36] on button "Edit Arrival" at bounding box center [200, 36] width 94 height 27
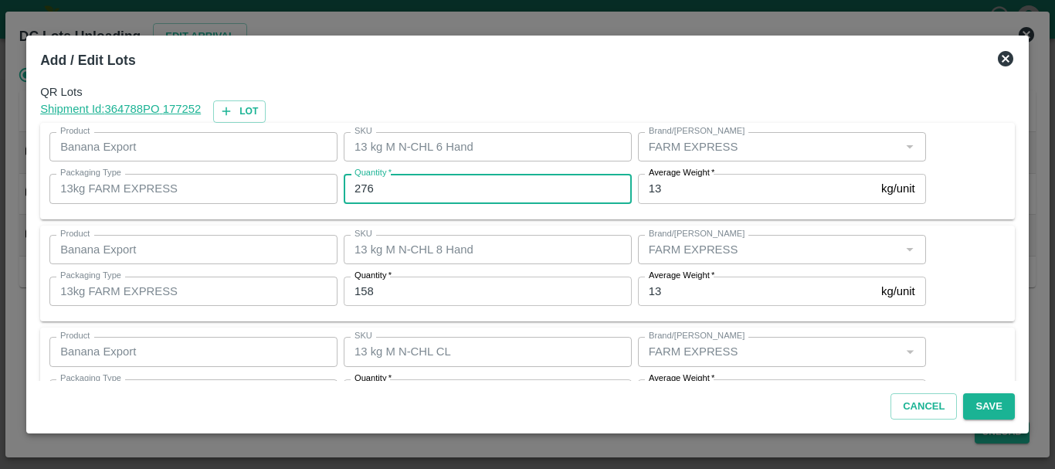
click at [443, 187] on input "276" at bounding box center [488, 188] width 288 height 29
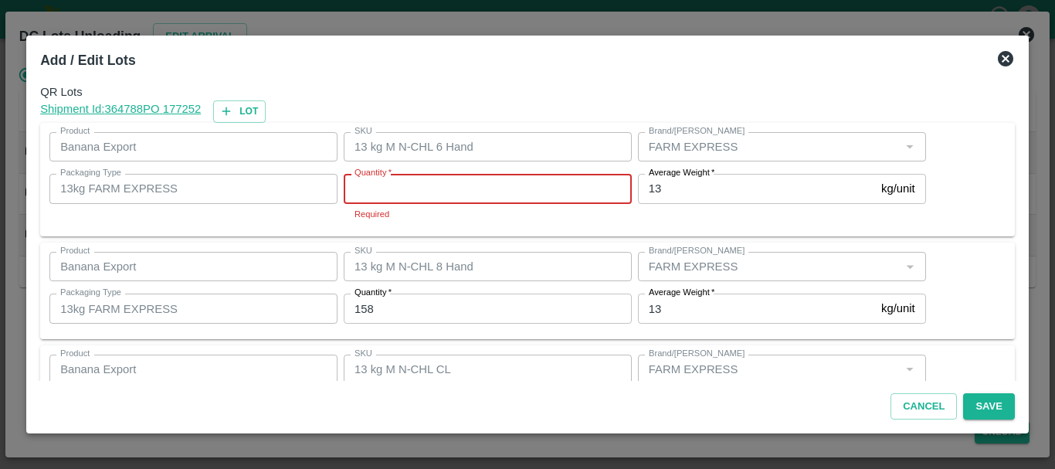
scroll to position [73, 0]
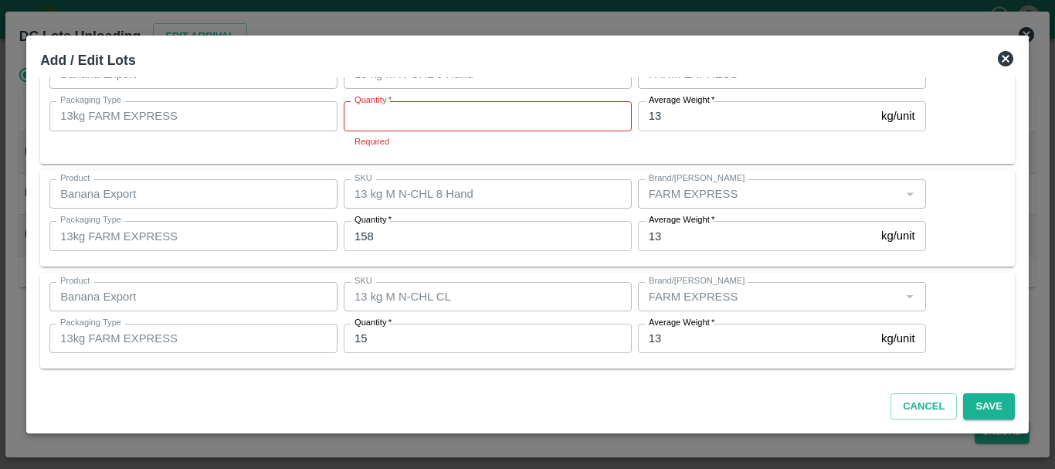
click at [1038, 36] on div at bounding box center [527, 234] width 1055 height 469
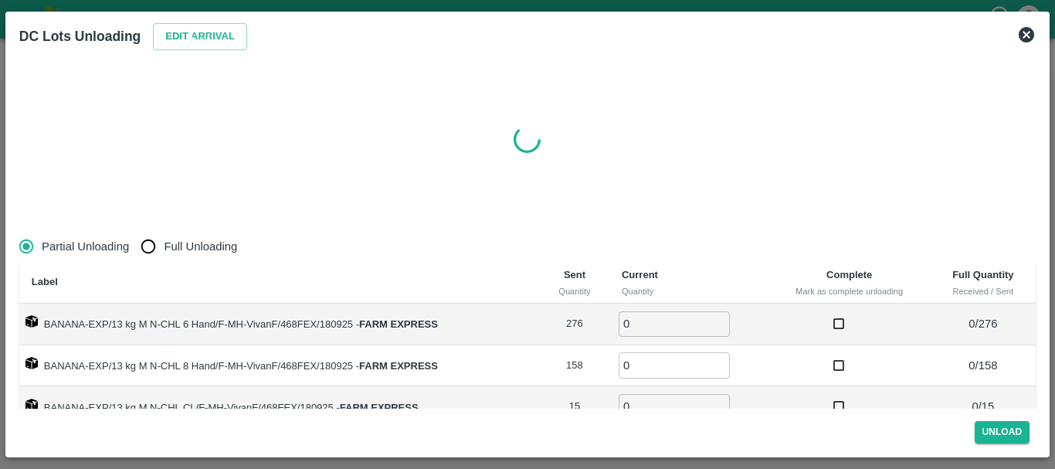
click at [1021, 36] on icon at bounding box center [1025, 34] width 15 height 15
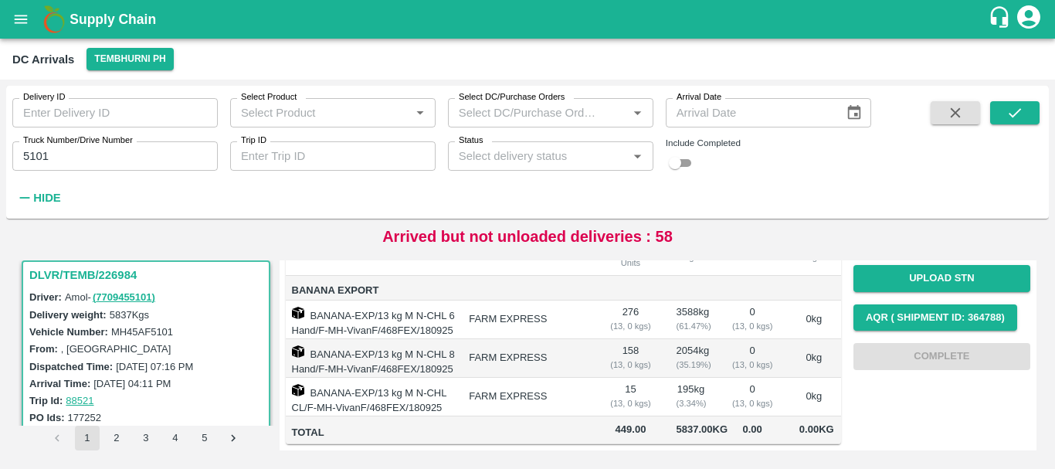
scroll to position [0, 0]
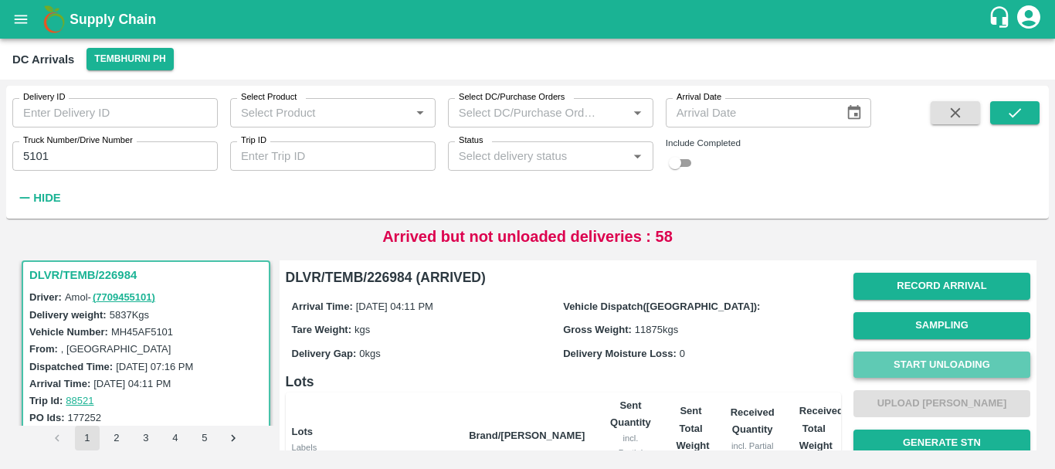
click at [905, 364] on button "Start Unloading" at bounding box center [941, 364] width 177 height 27
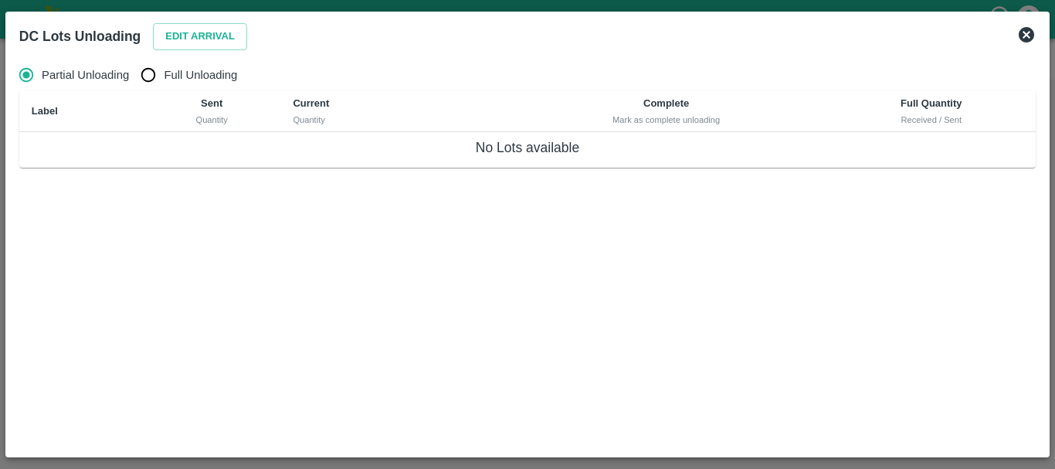
click at [1034, 31] on icon at bounding box center [1026, 34] width 19 height 19
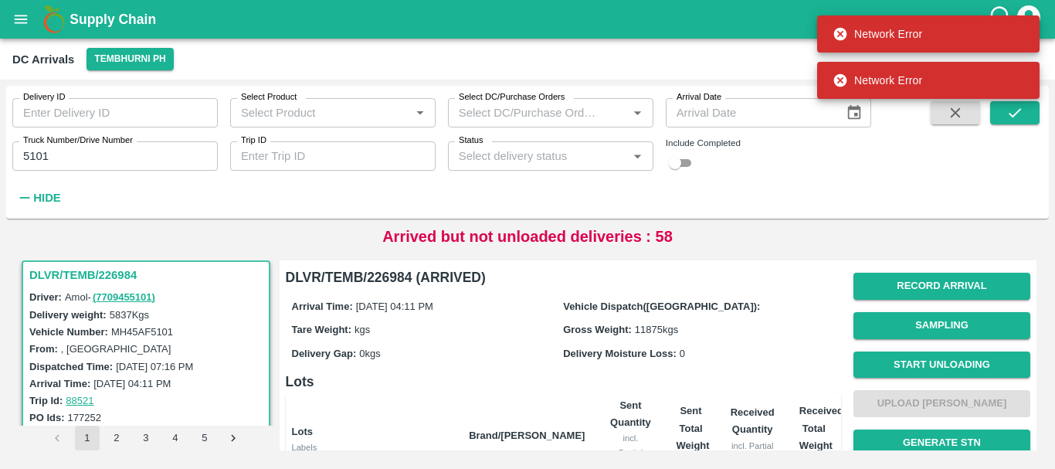
click at [493, 299] on div "Arrival Time: [DATE] 04:11 PM" at bounding box center [428, 305] width 272 height 17
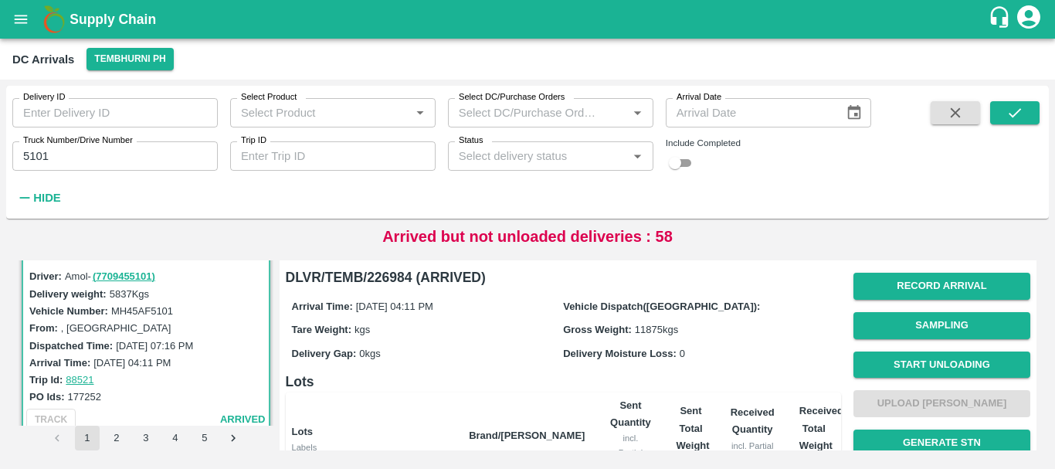
scroll to position [229, 0]
